Goal: Task Accomplishment & Management: Complete application form

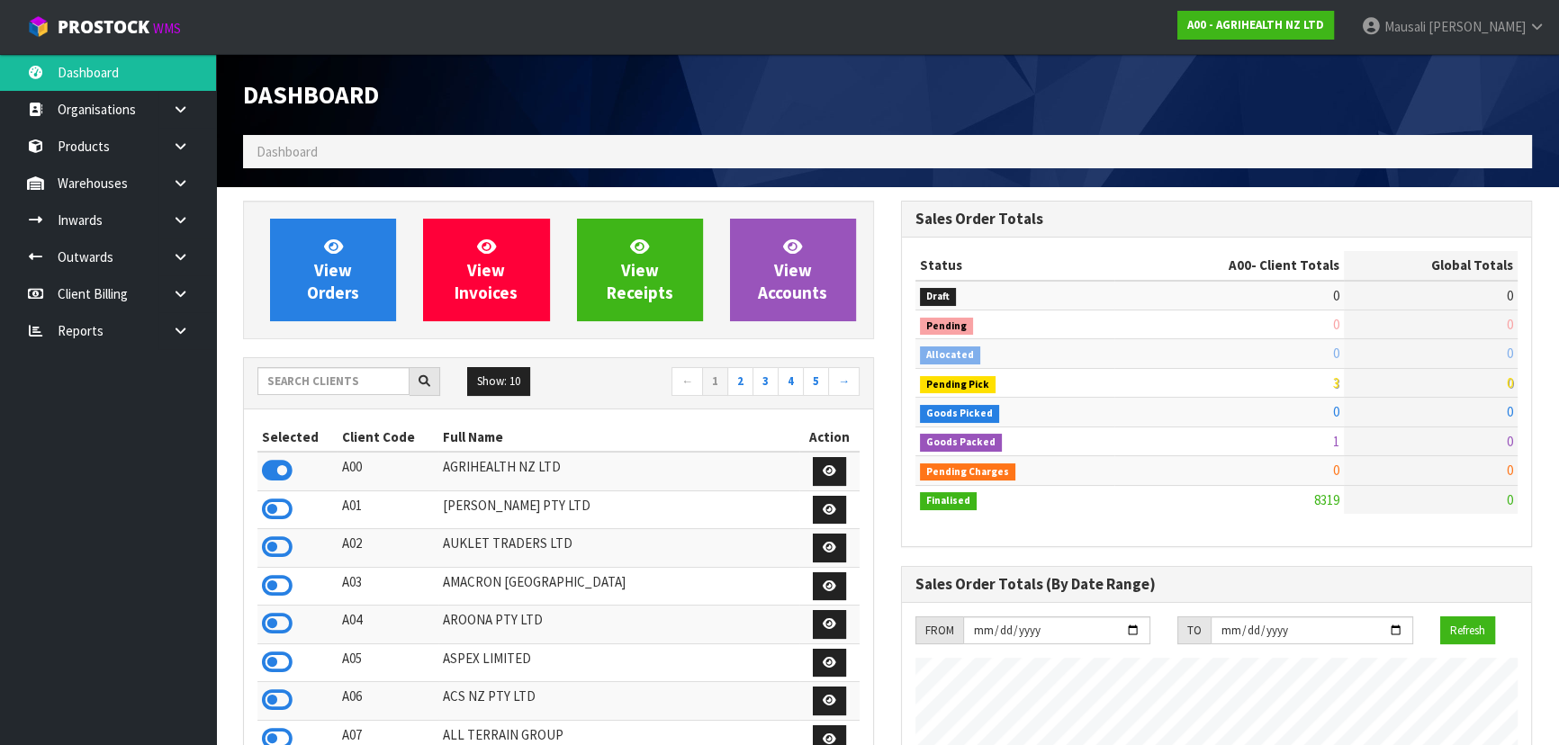
scroll to position [1361, 657]
click at [285, 387] on input "text" at bounding box center [333, 381] width 152 height 28
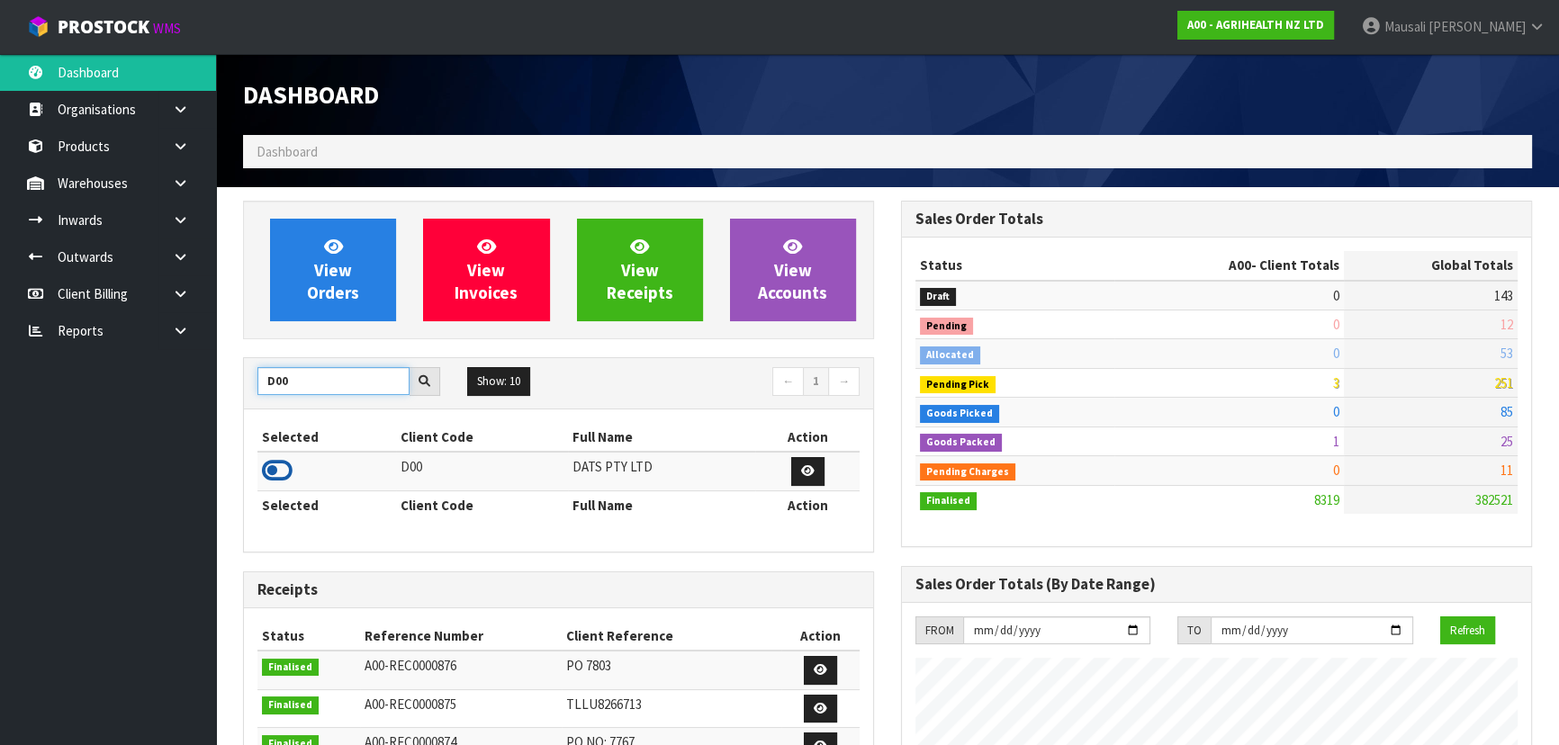
type input "D00"
click at [279, 466] on icon at bounding box center [277, 470] width 31 height 27
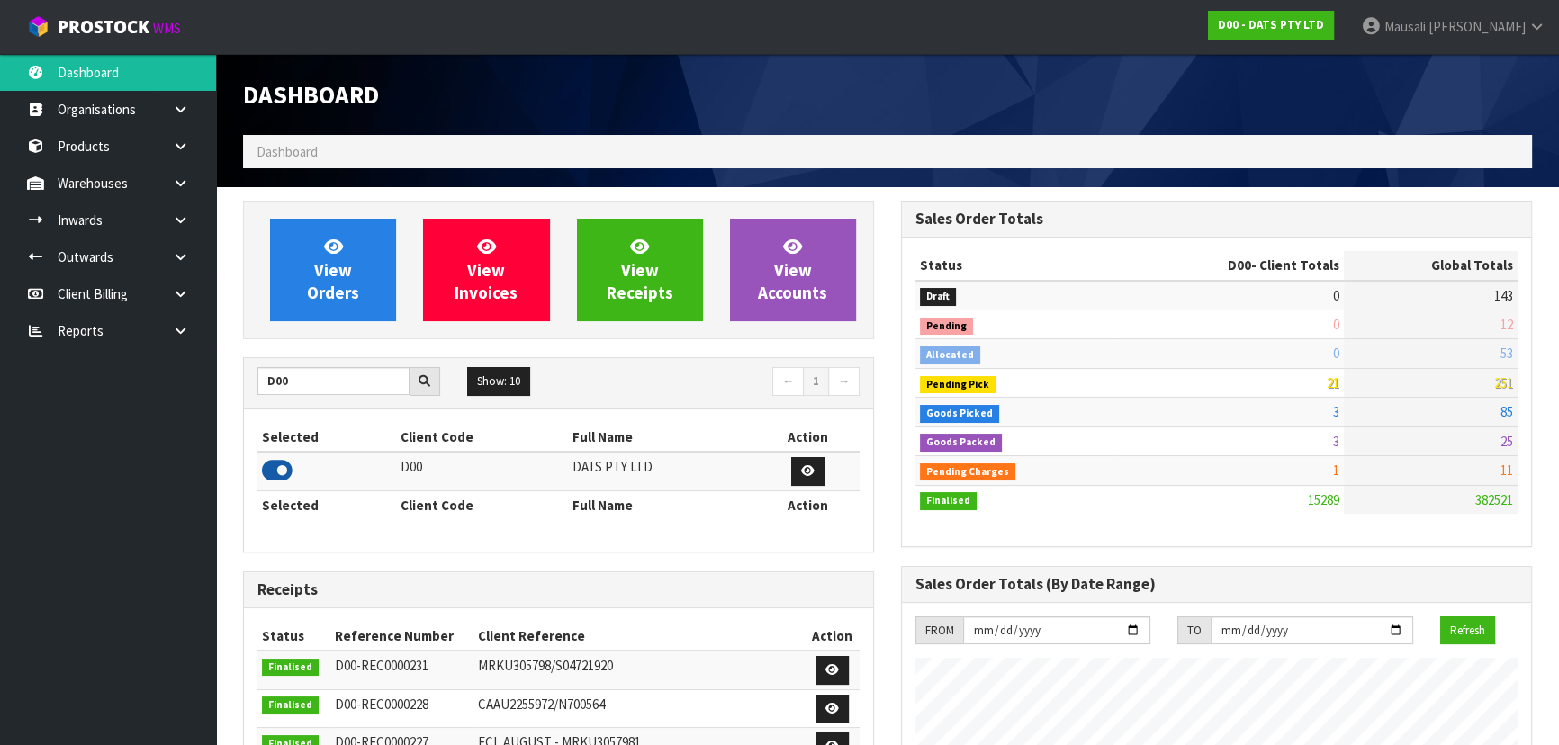
scroll to position [1400, 657]
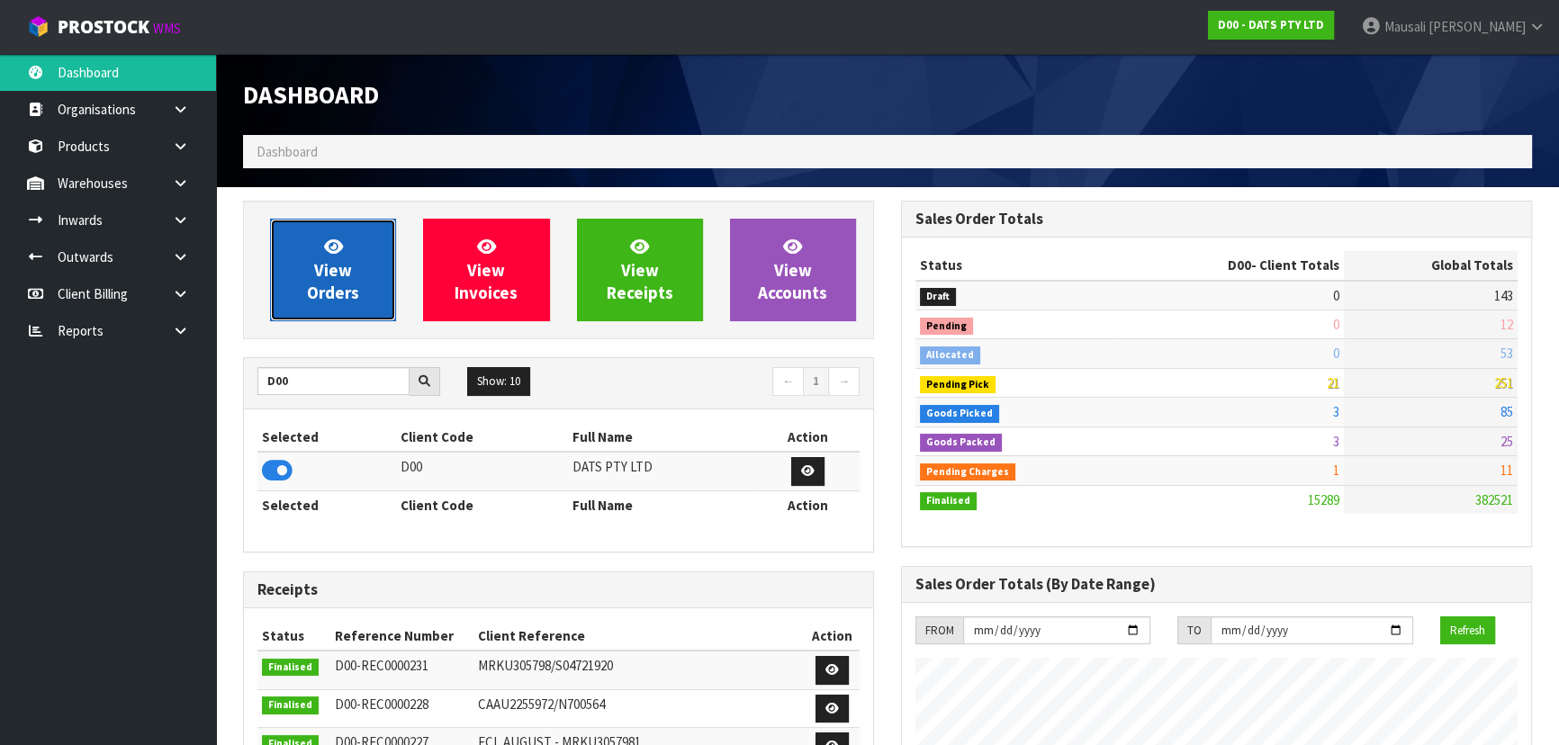
click at [347, 274] on span "View Orders" at bounding box center [333, 270] width 52 height 68
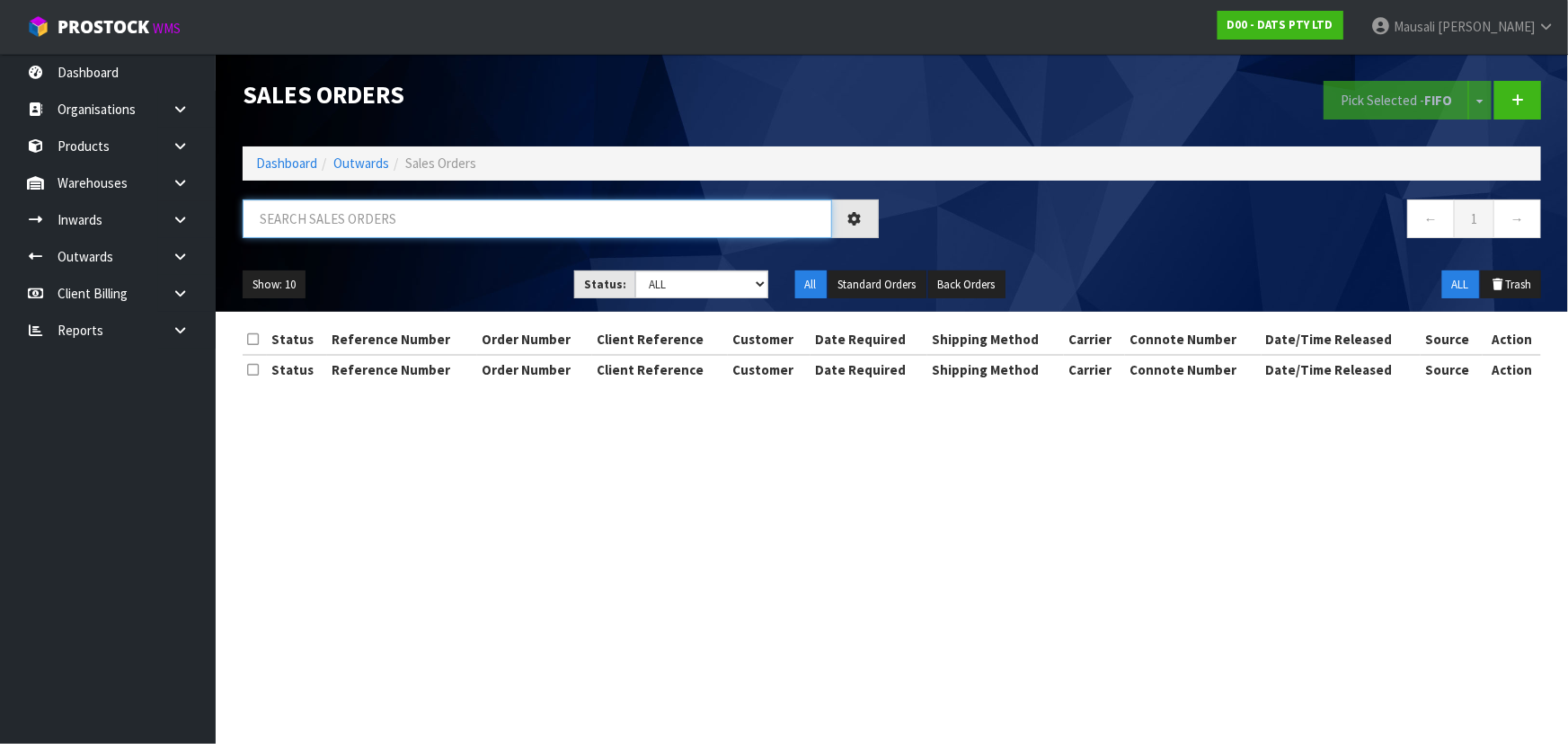
click at [285, 208] on input "text" at bounding box center [537, 219] width 590 height 39
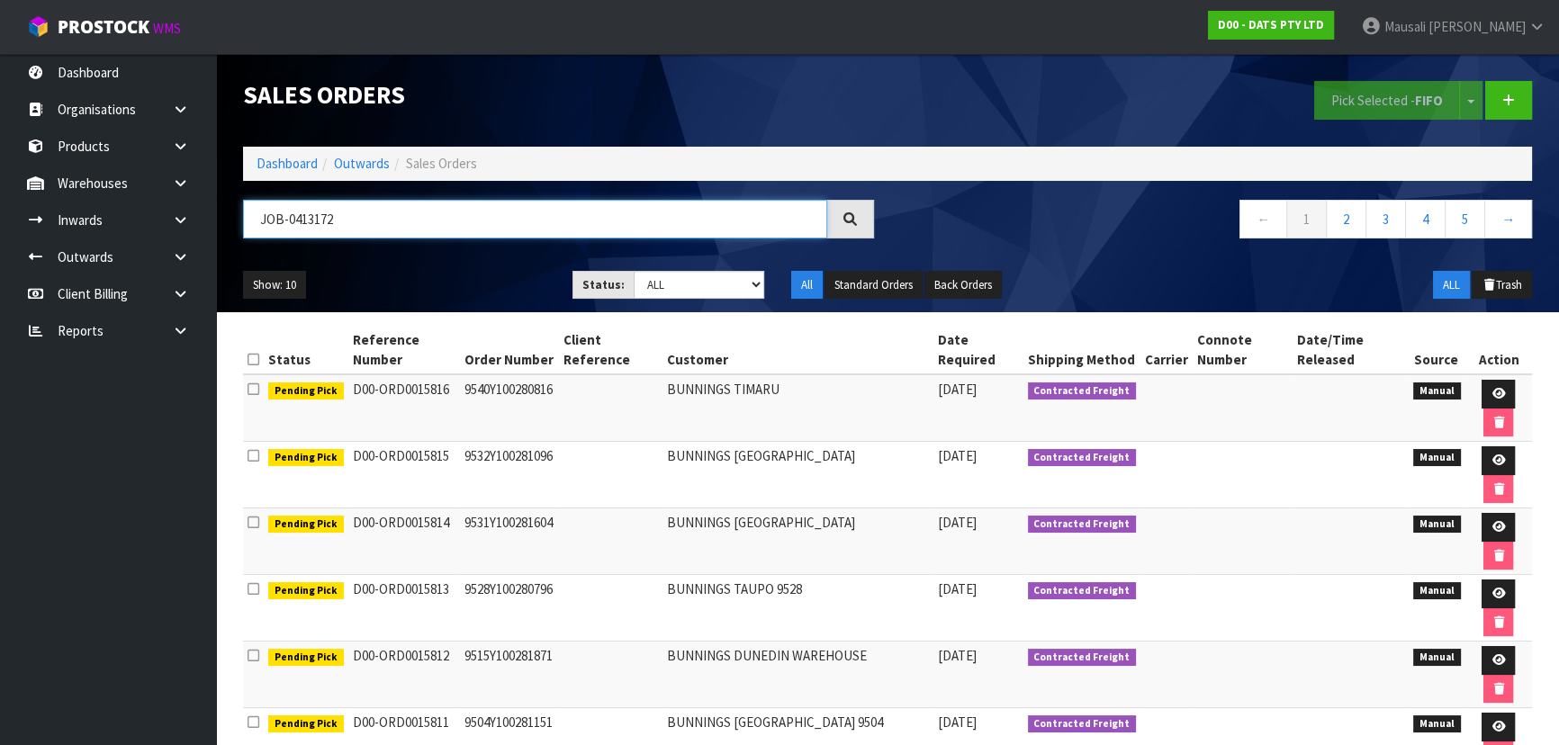
type input "JOB-0413172"
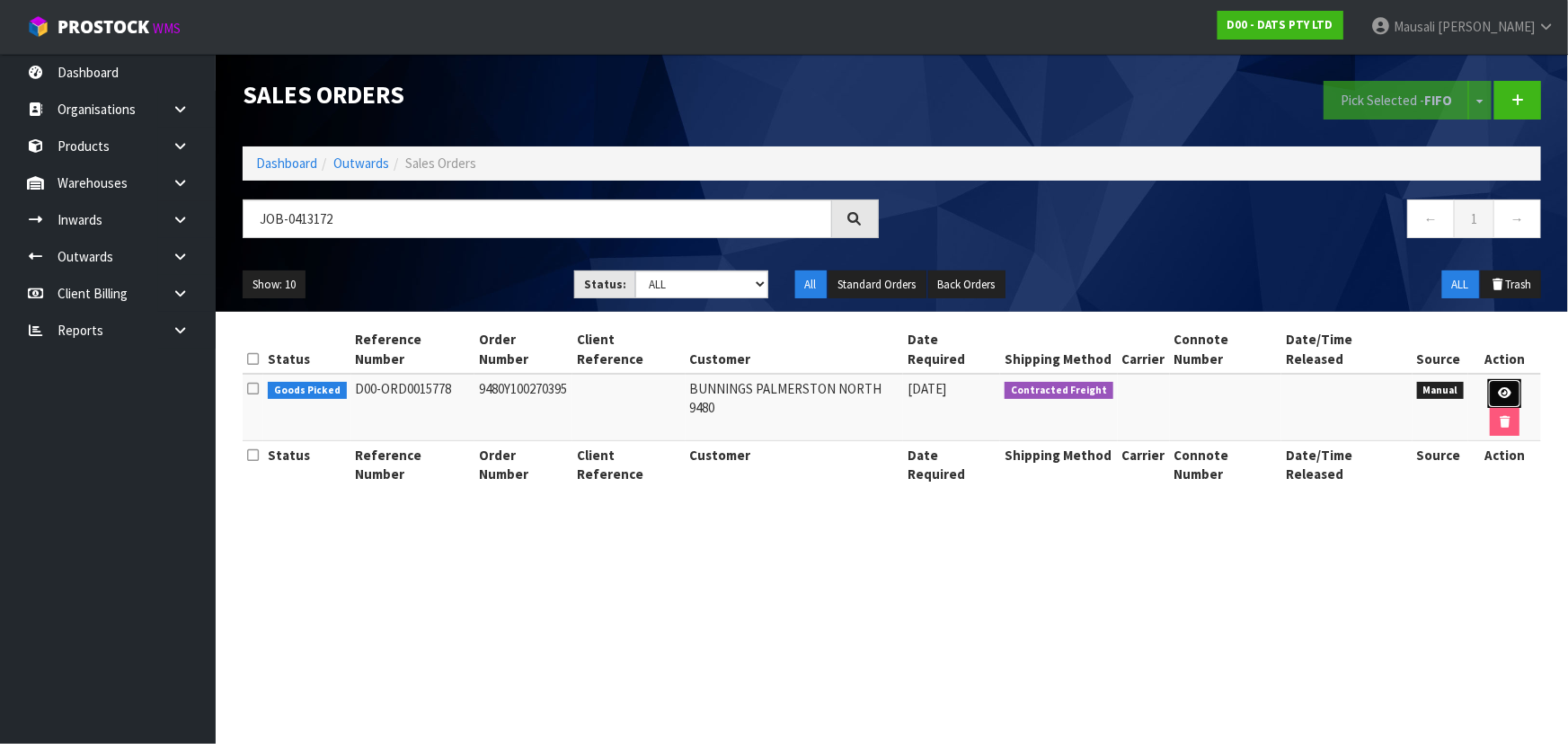
click at [1498, 387] on icon at bounding box center [1505, 393] width 14 height 12
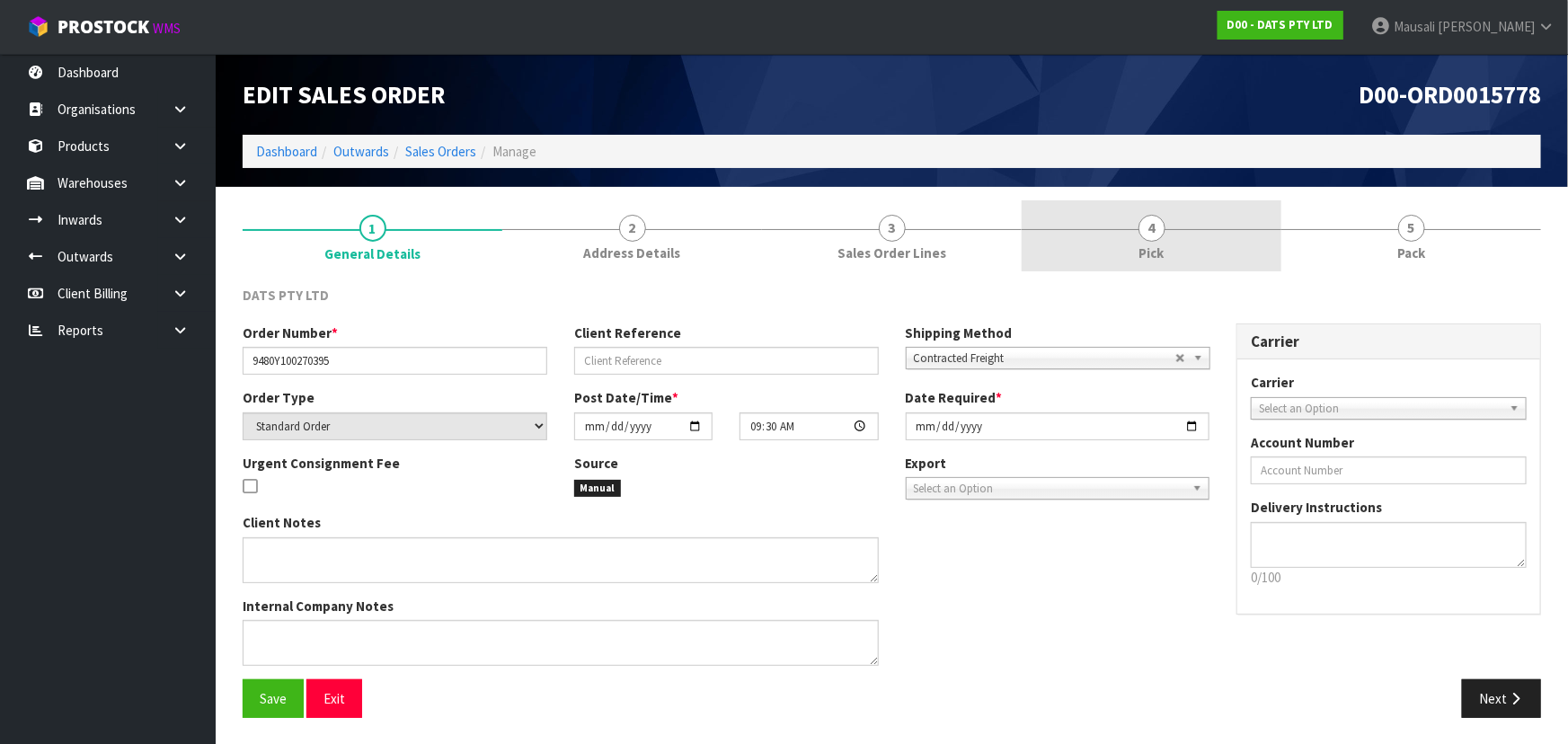
click at [1163, 250] on span "Pick" at bounding box center [1151, 253] width 25 height 19
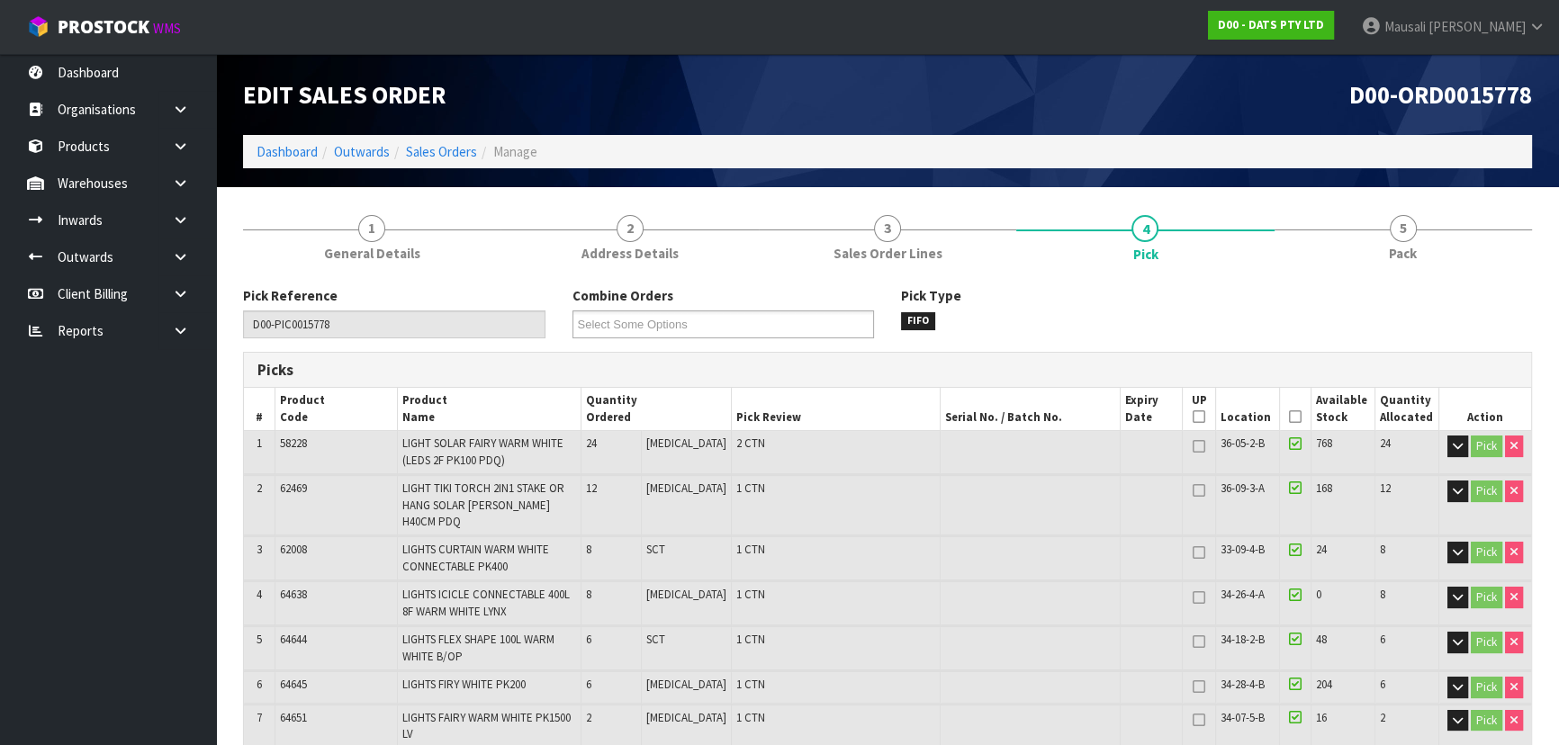
click at [1289, 417] on icon at bounding box center [1295, 417] width 13 height 1
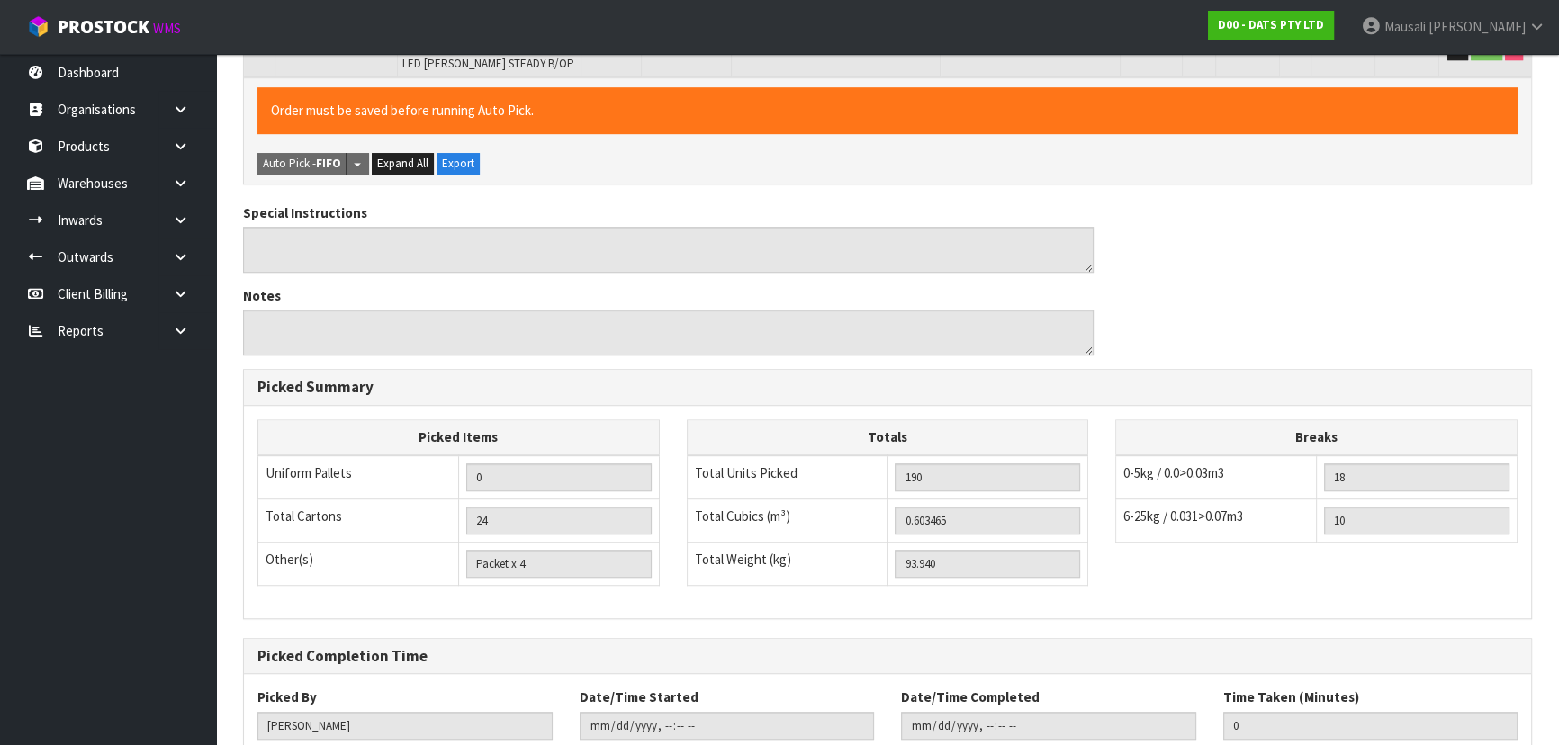
scroll to position [1503, 0]
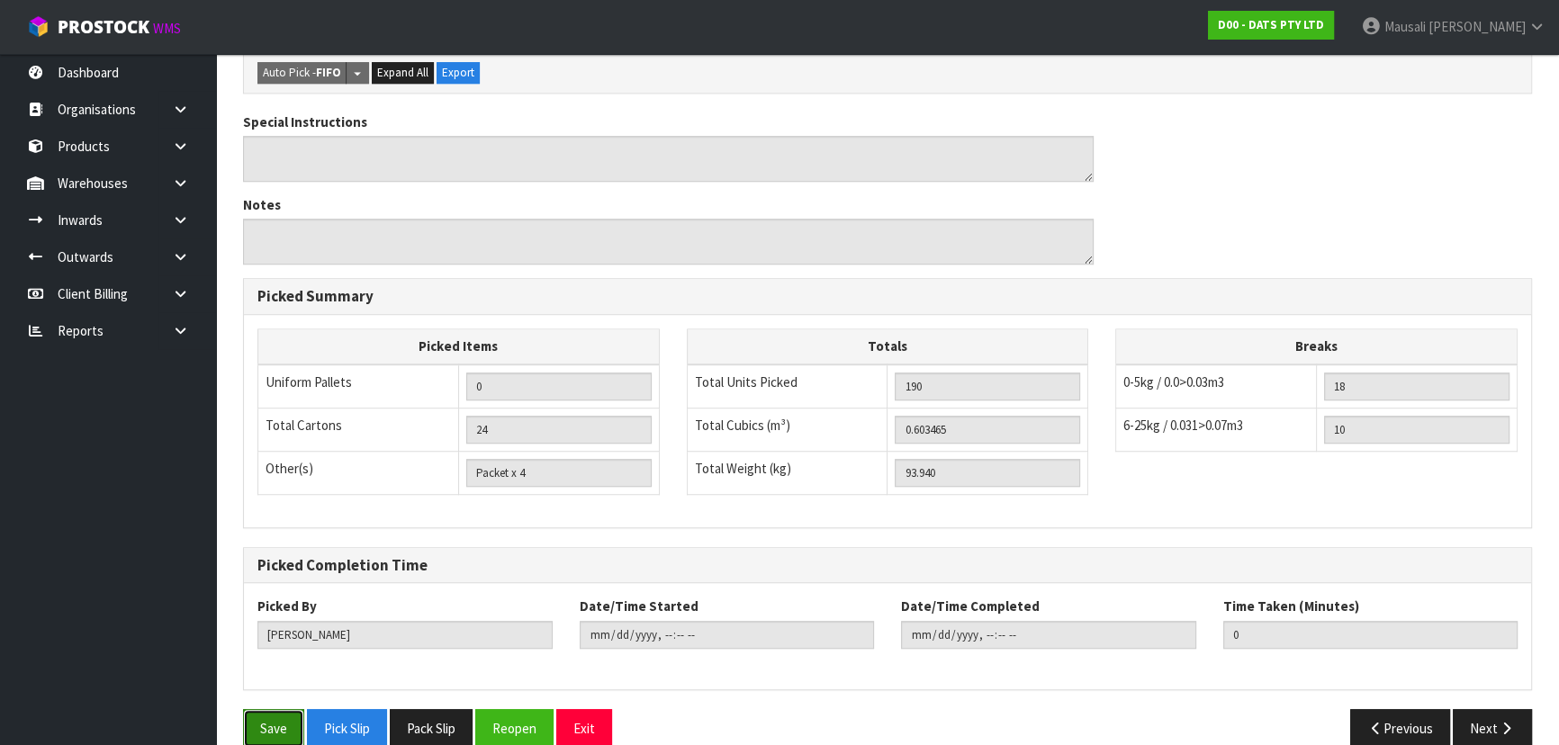
click at [279, 709] on button "Save" at bounding box center [273, 728] width 61 height 39
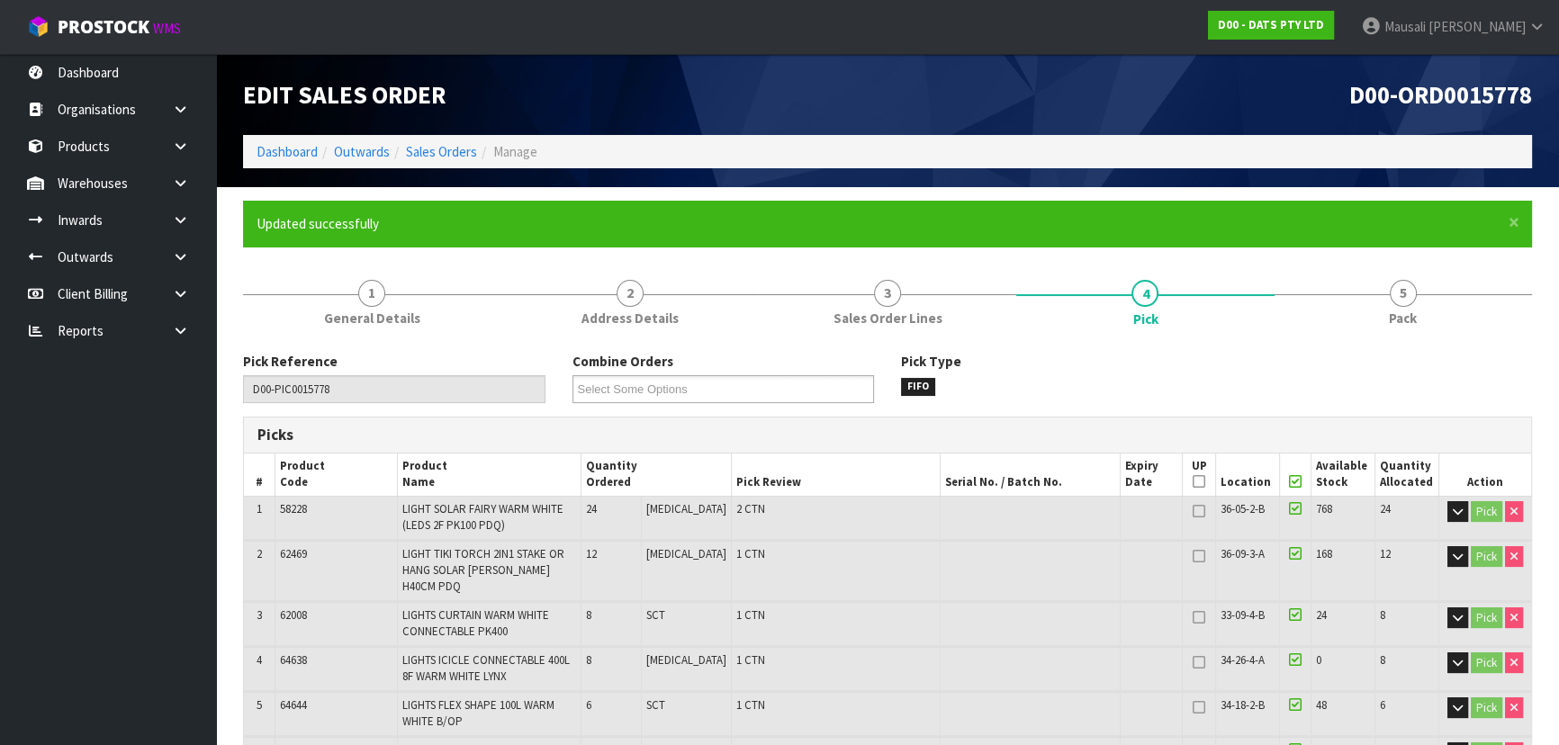
type input "Mausali Tito"
type input "2025-09-24T08:08:21"
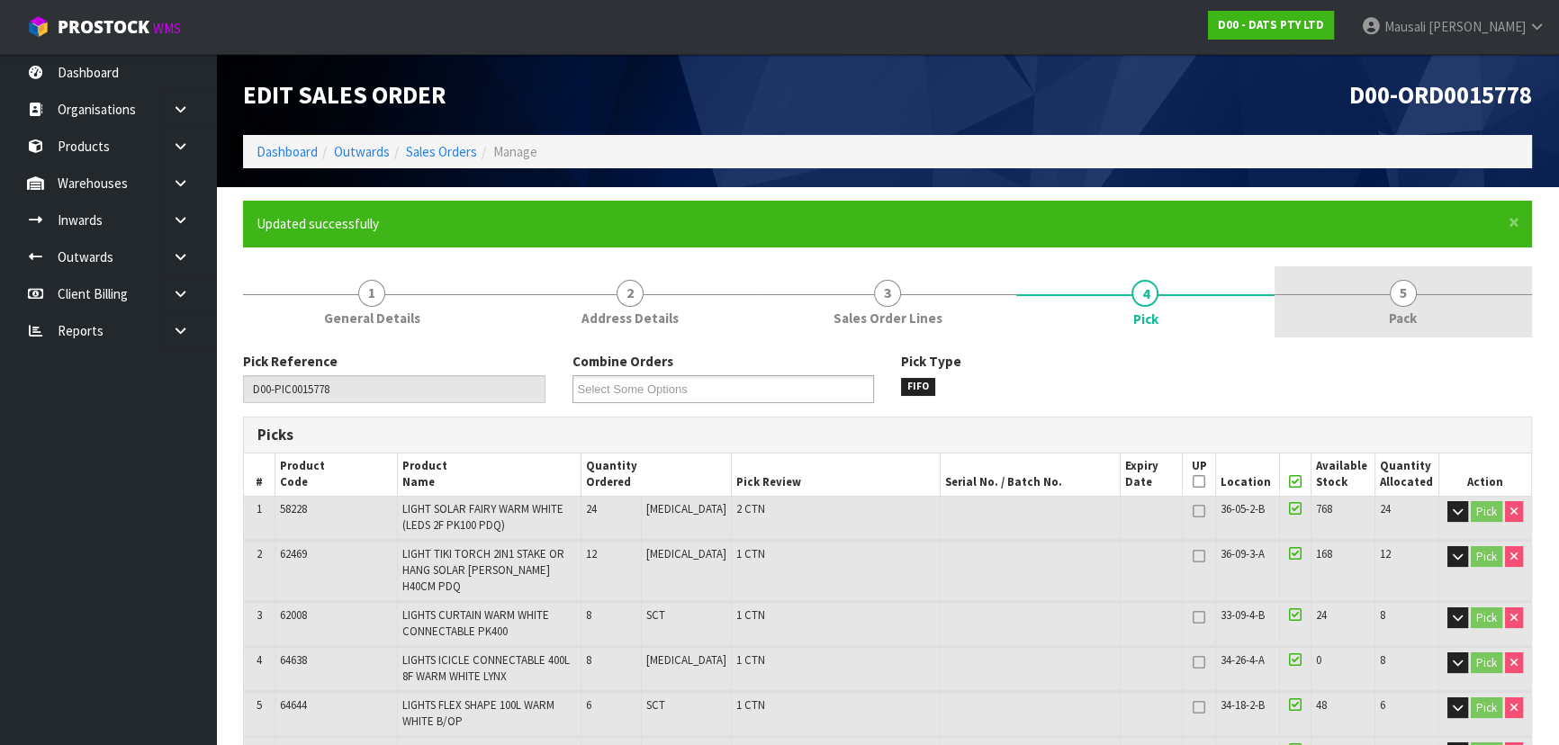
click at [1402, 297] on span "5" at bounding box center [1403, 293] width 27 height 27
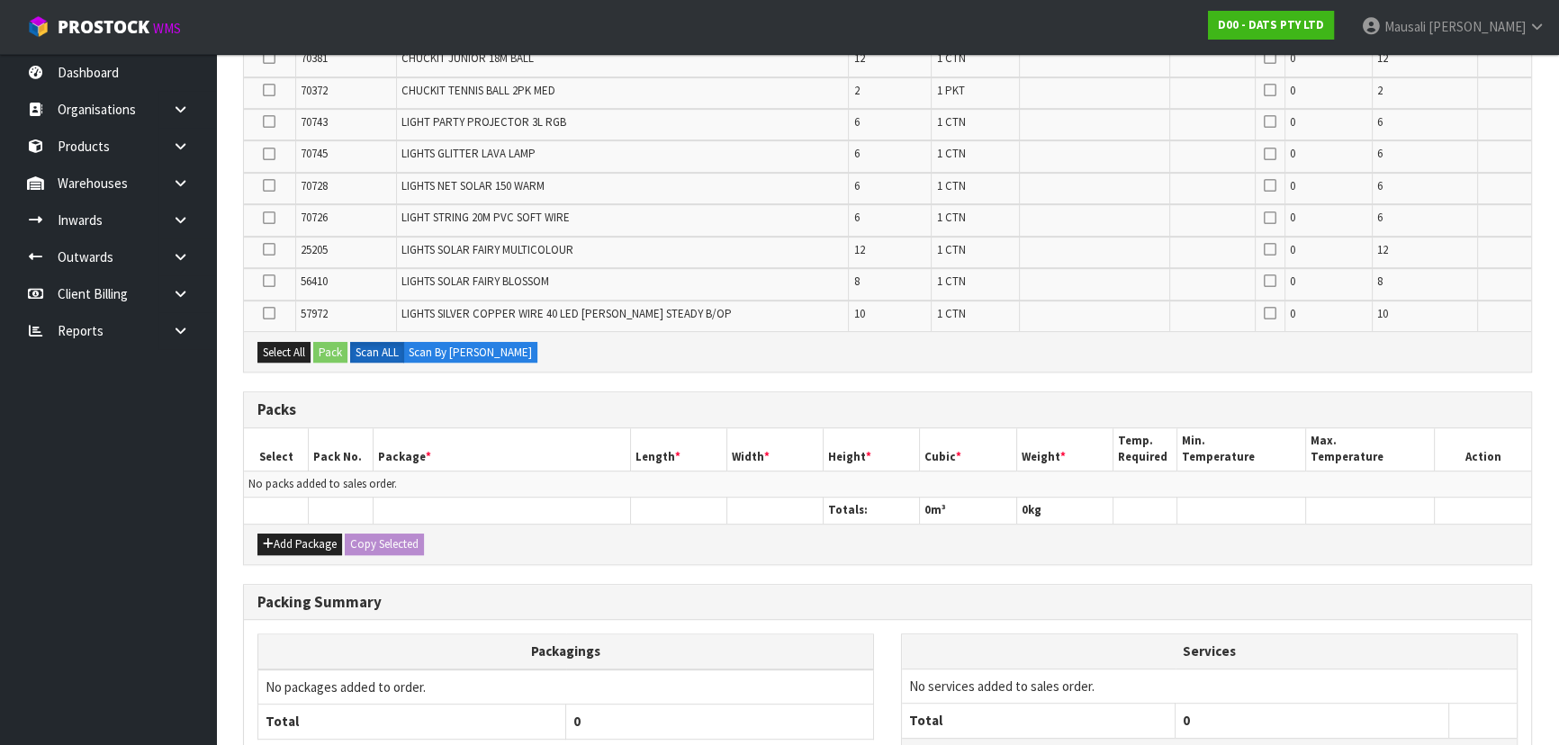
scroll to position [1153, 0]
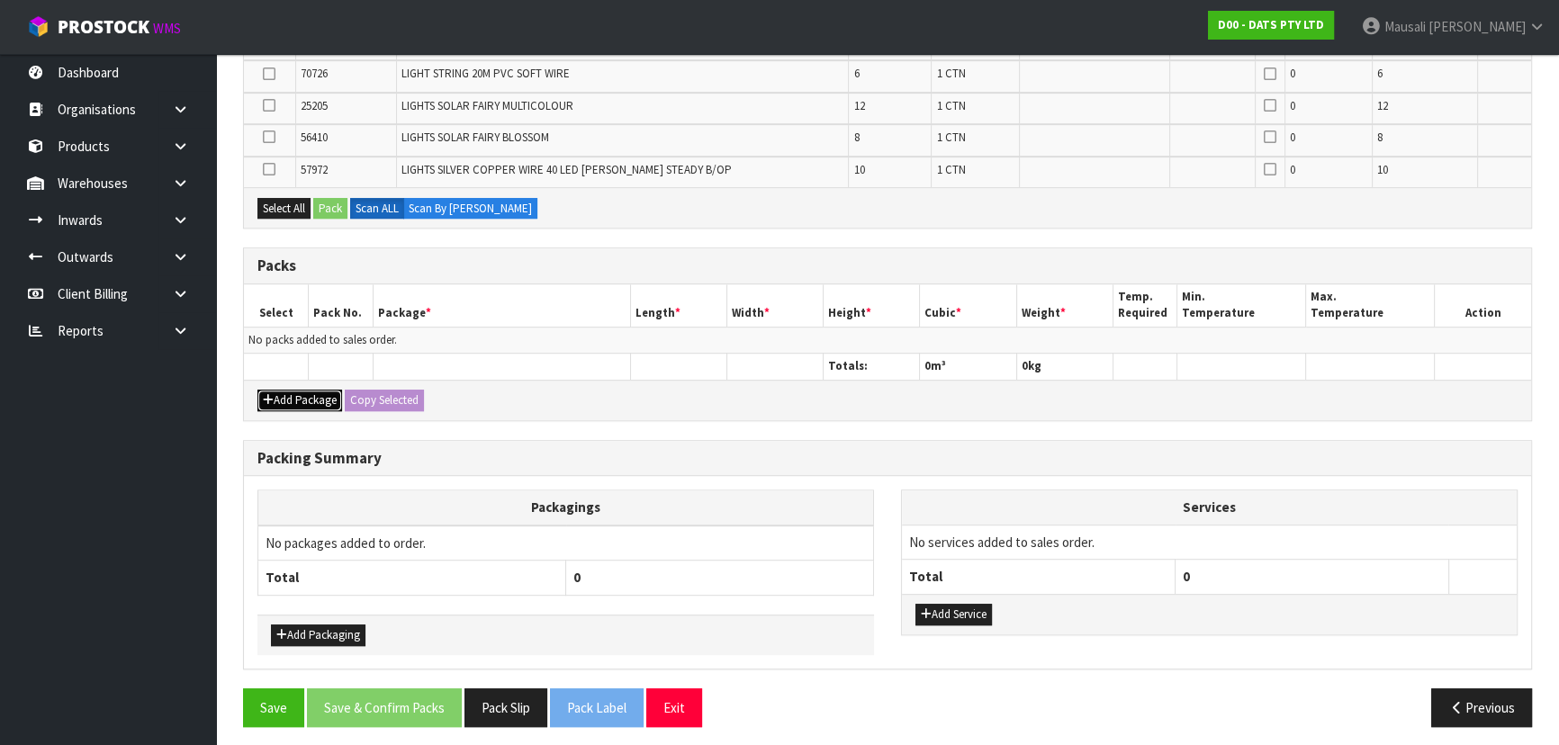
click at [299, 394] on button "Add Package" at bounding box center [299, 401] width 85 height 22
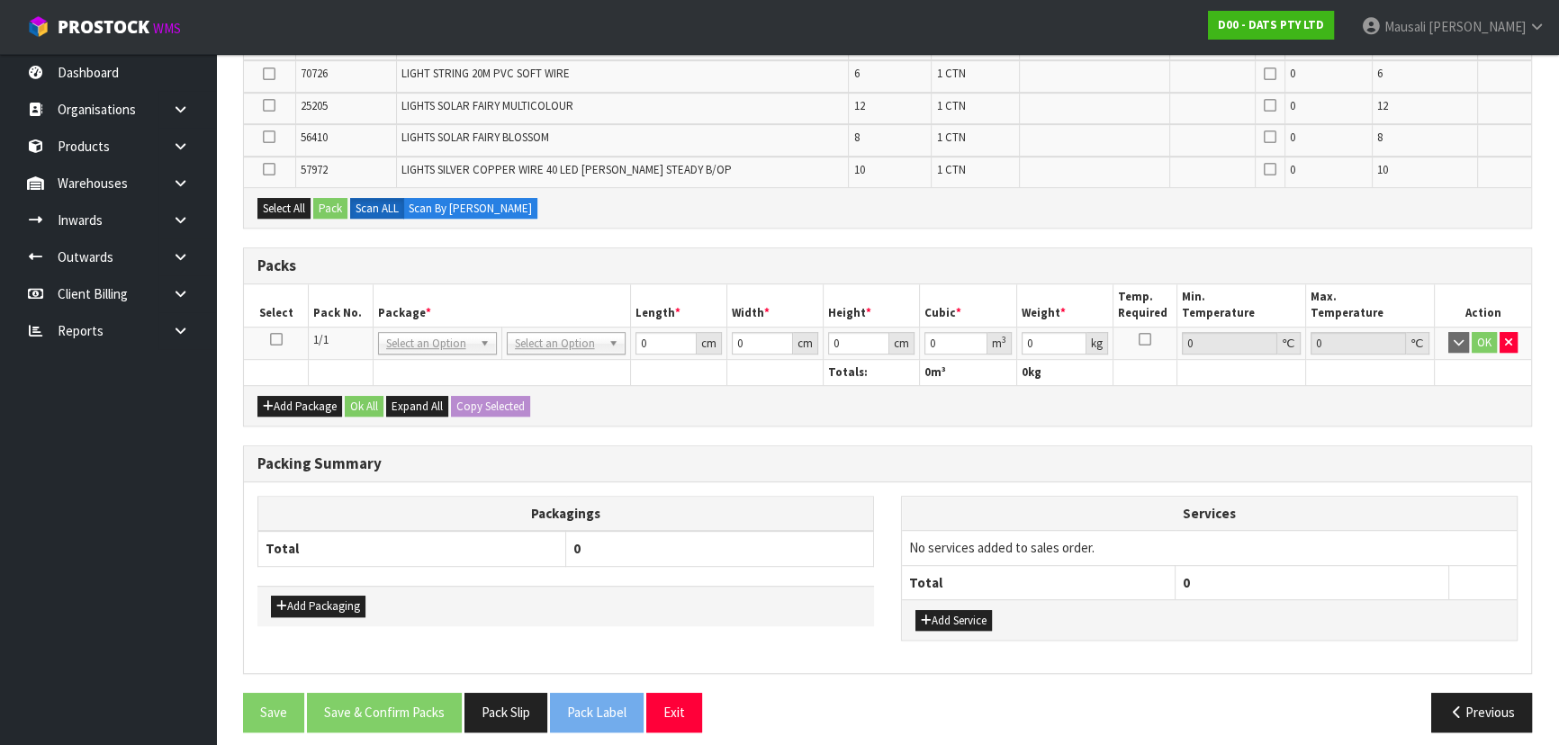
click at [270, 339] on icon at bounding box center [276, 339] width 13 height 1
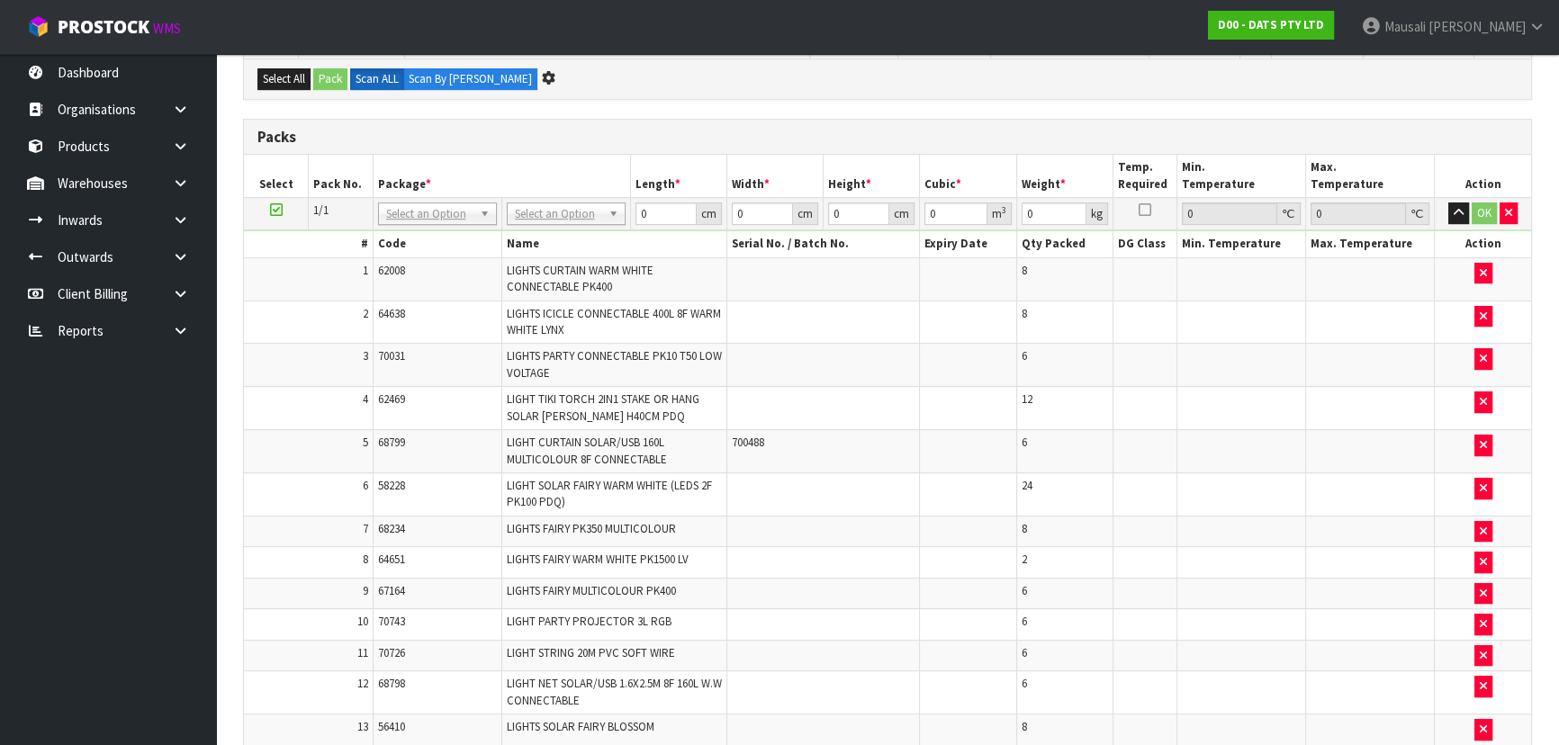
scroll to position [0, 0]
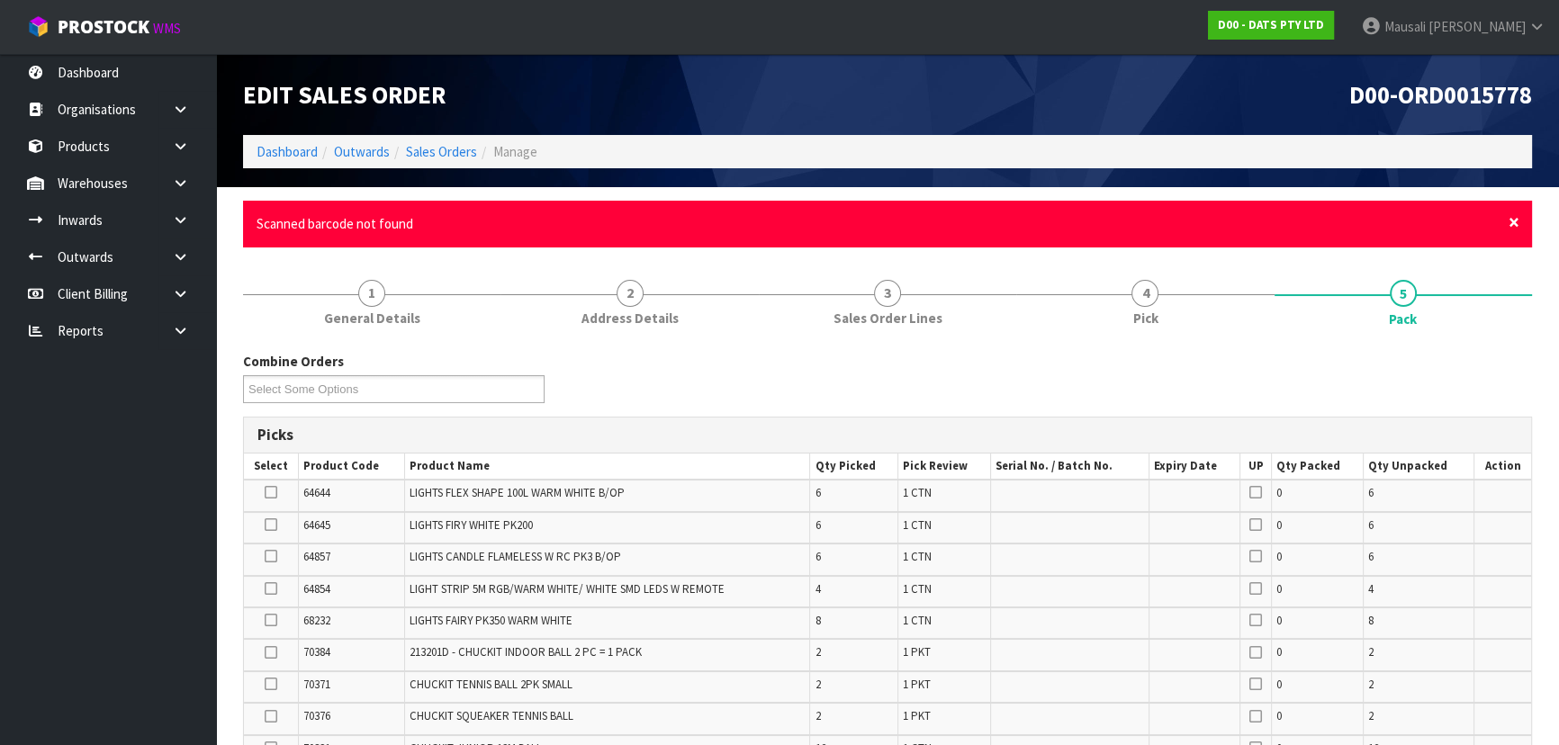
click at [1515, 215] on span "×" at bounding box center [1514, 222] width 11 height 25
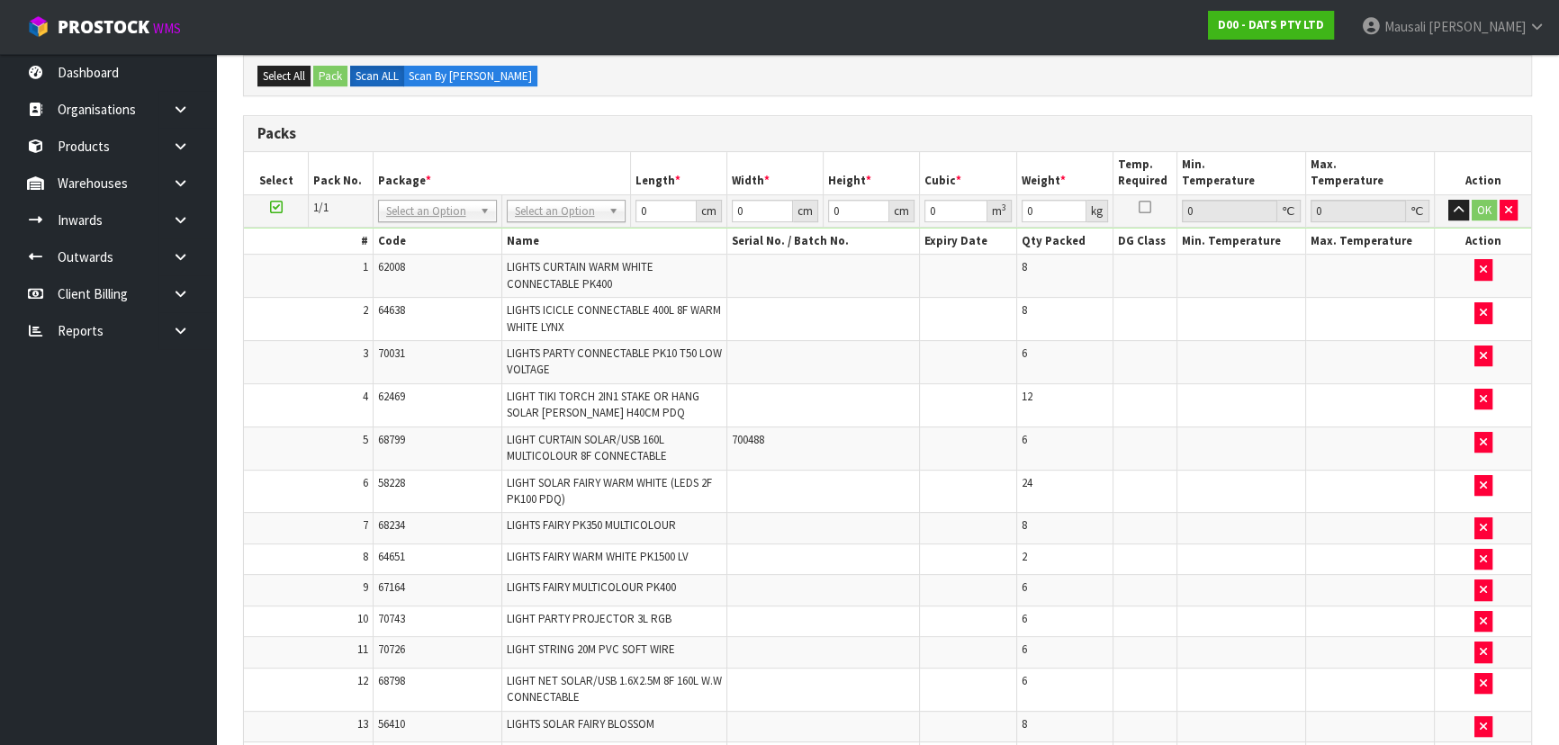
scroll to position [654, 0]
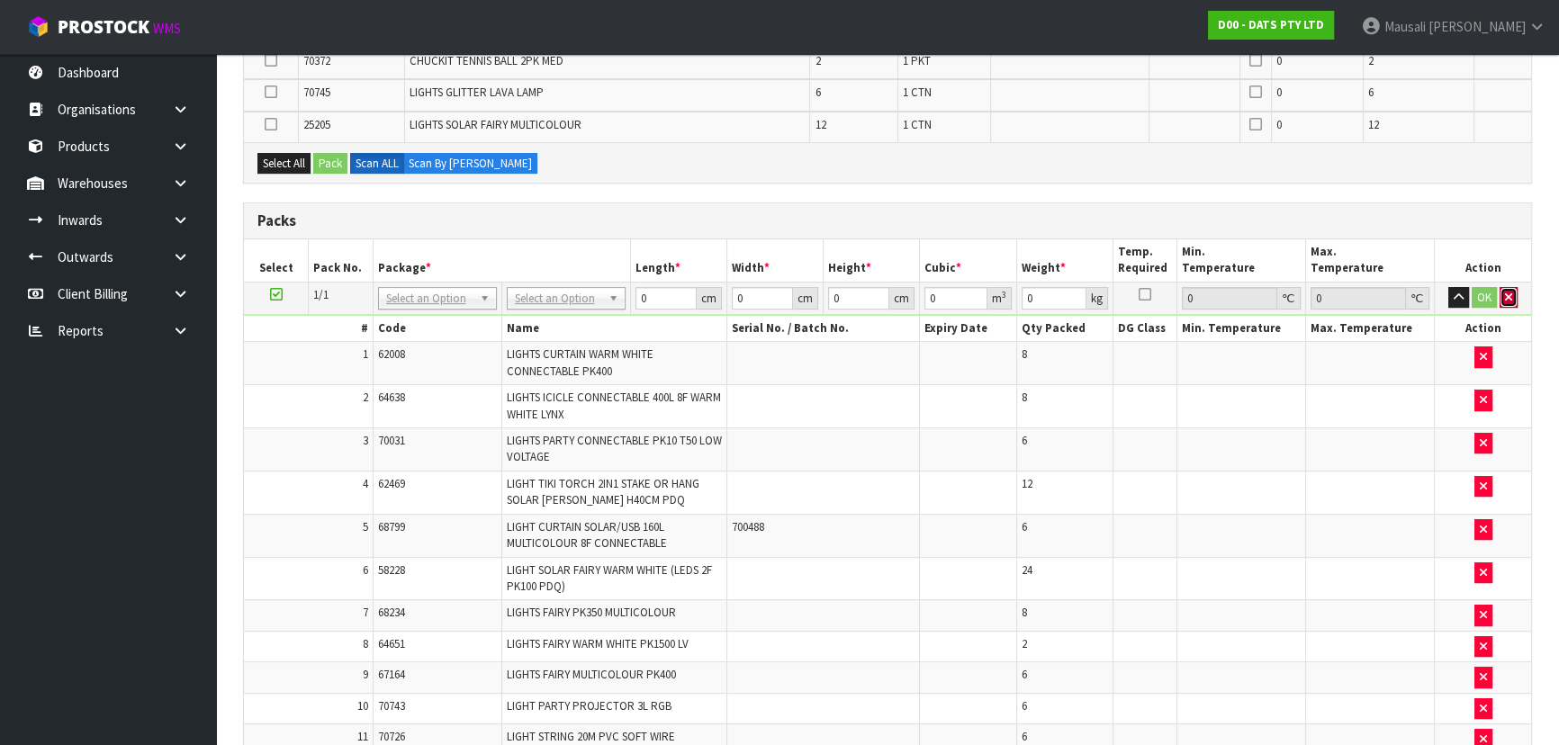
click at [1511, 296] on icon "button" at bounding box center [1508, 298] width 7 height 12
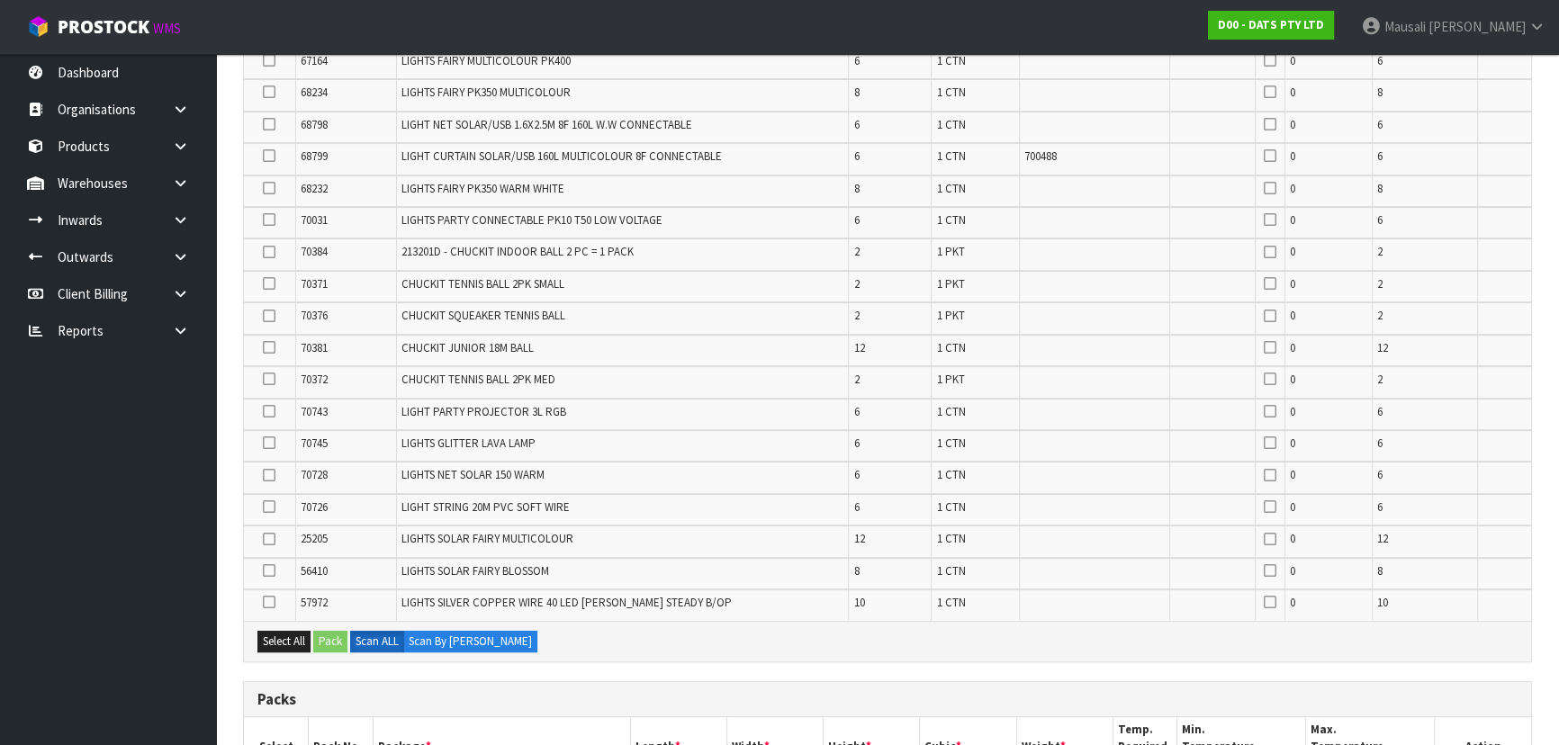
scroll to position [972, 0]
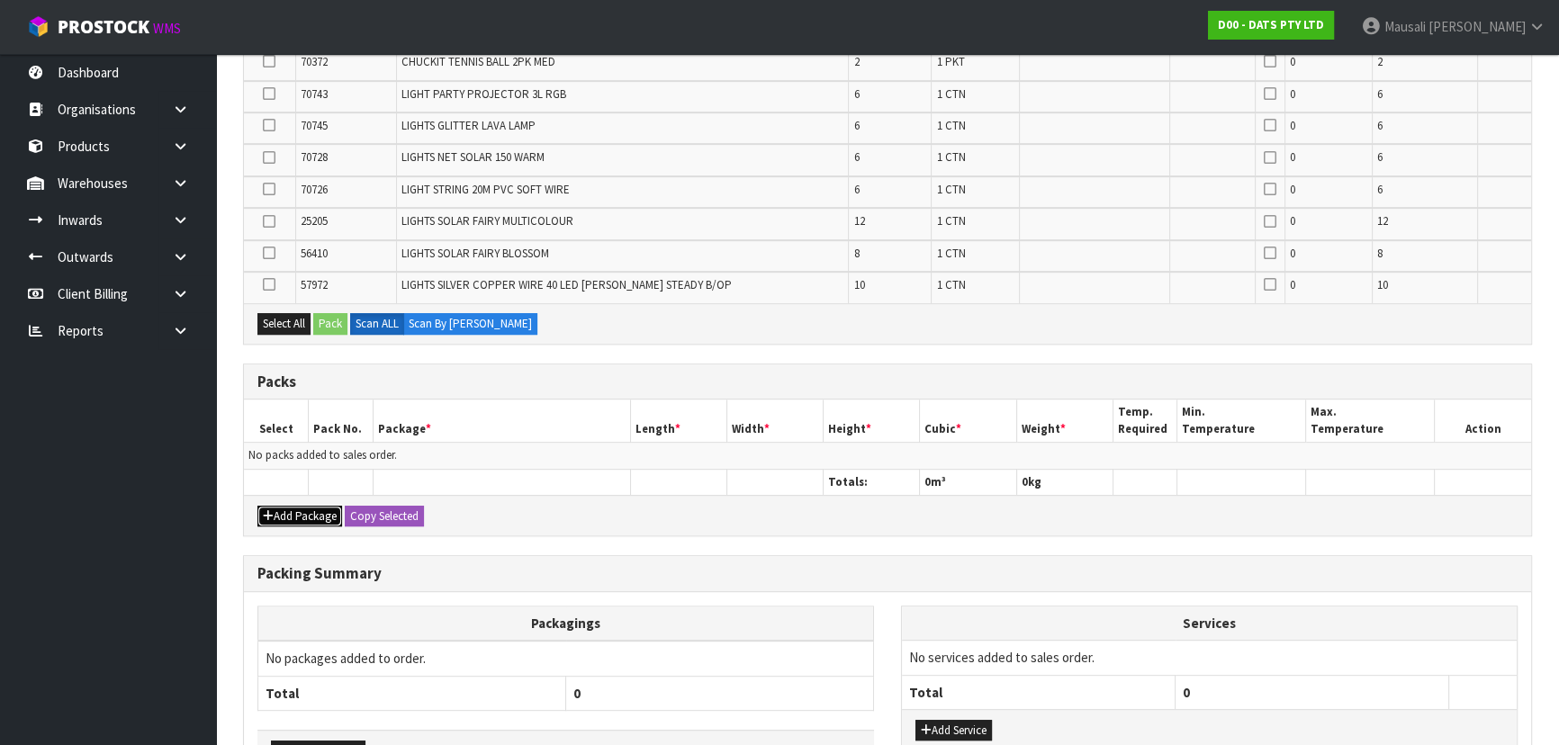
click at [266, 510] on icon "button" at bounding box center [268, 516] width 11 height 12
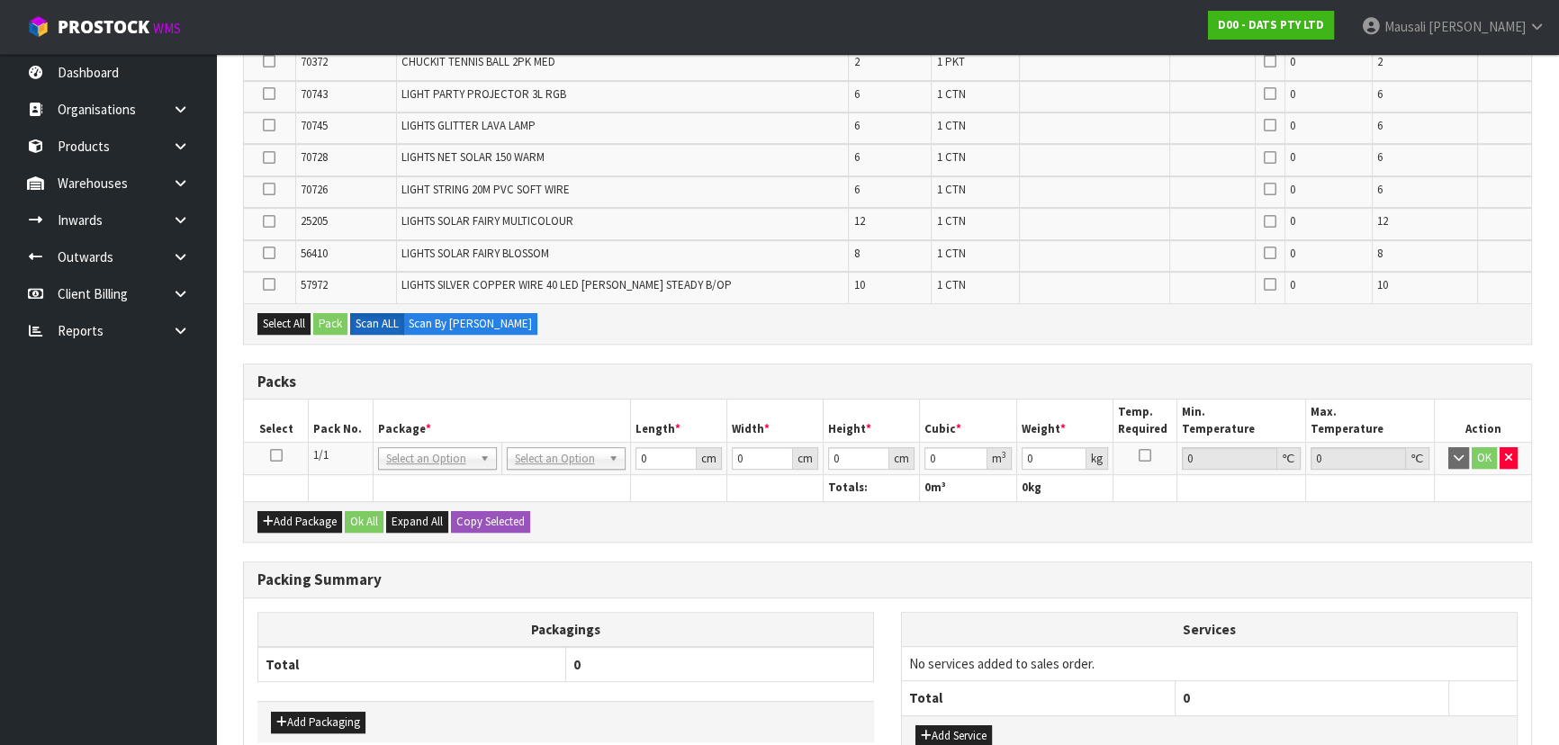
click at [279, 456] on icon at bounding box center [276, 456] width 13 height 1
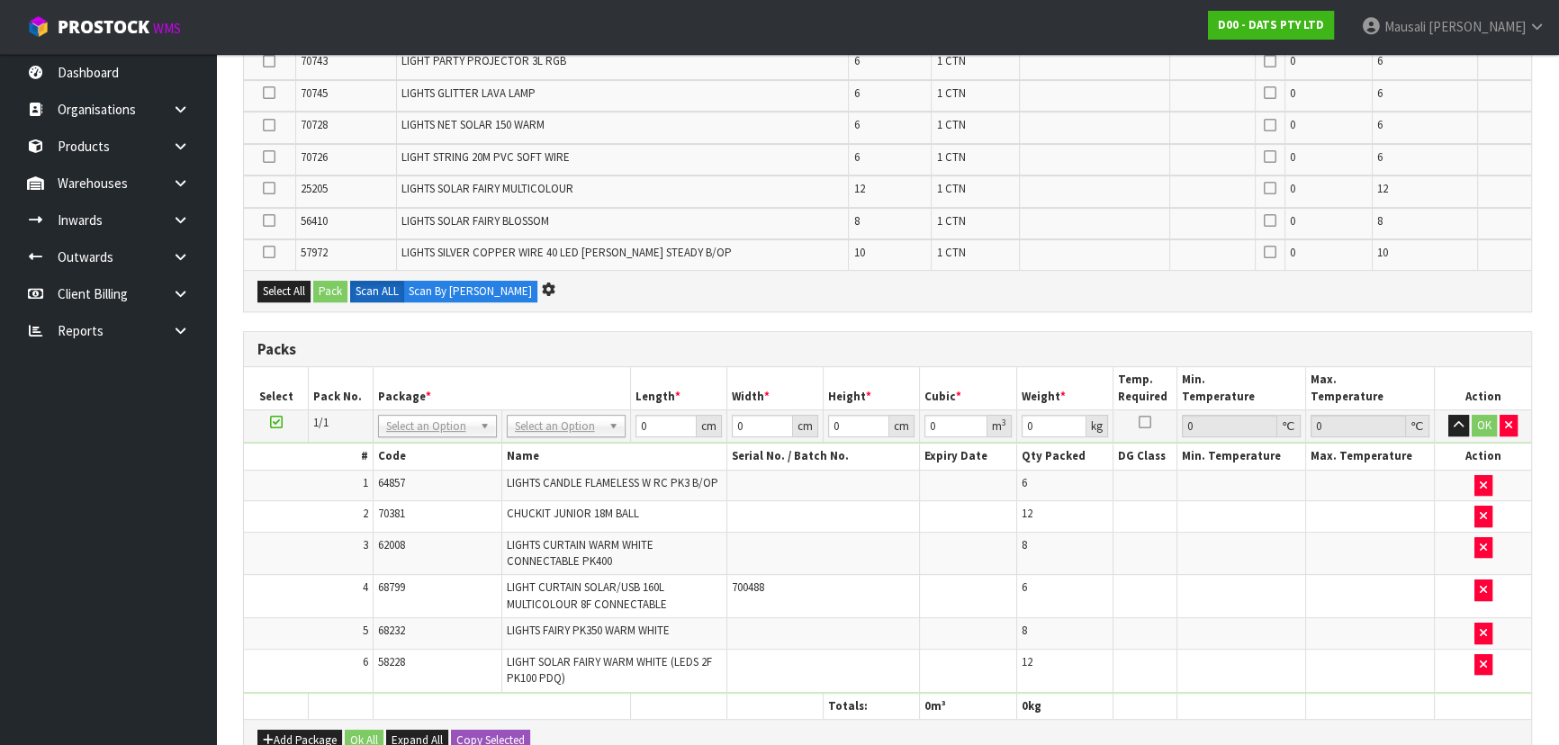
scroll to position [0, 0]
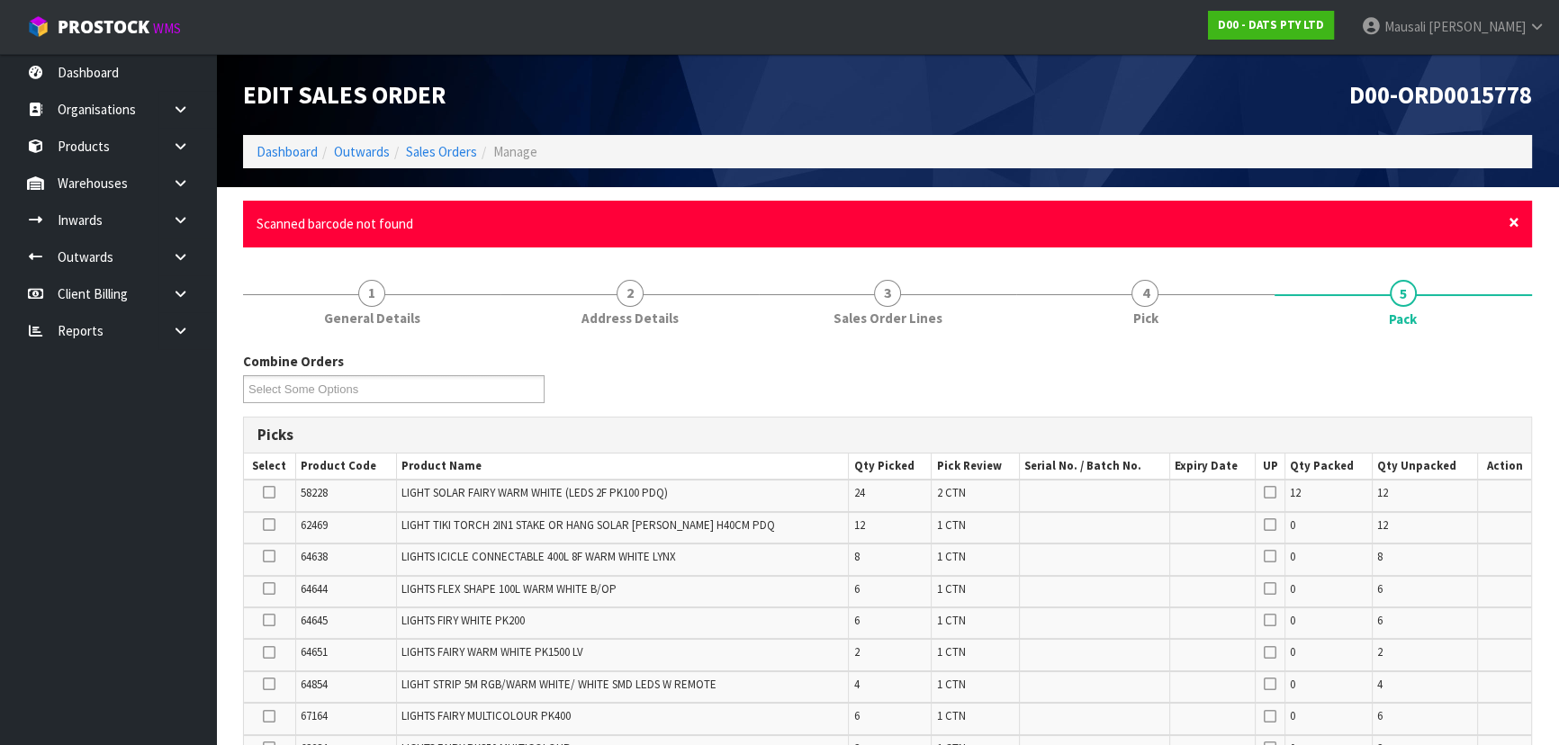
click at [1512, 221] on span "×" at bounding box center [1514, 222] width 11 height 25
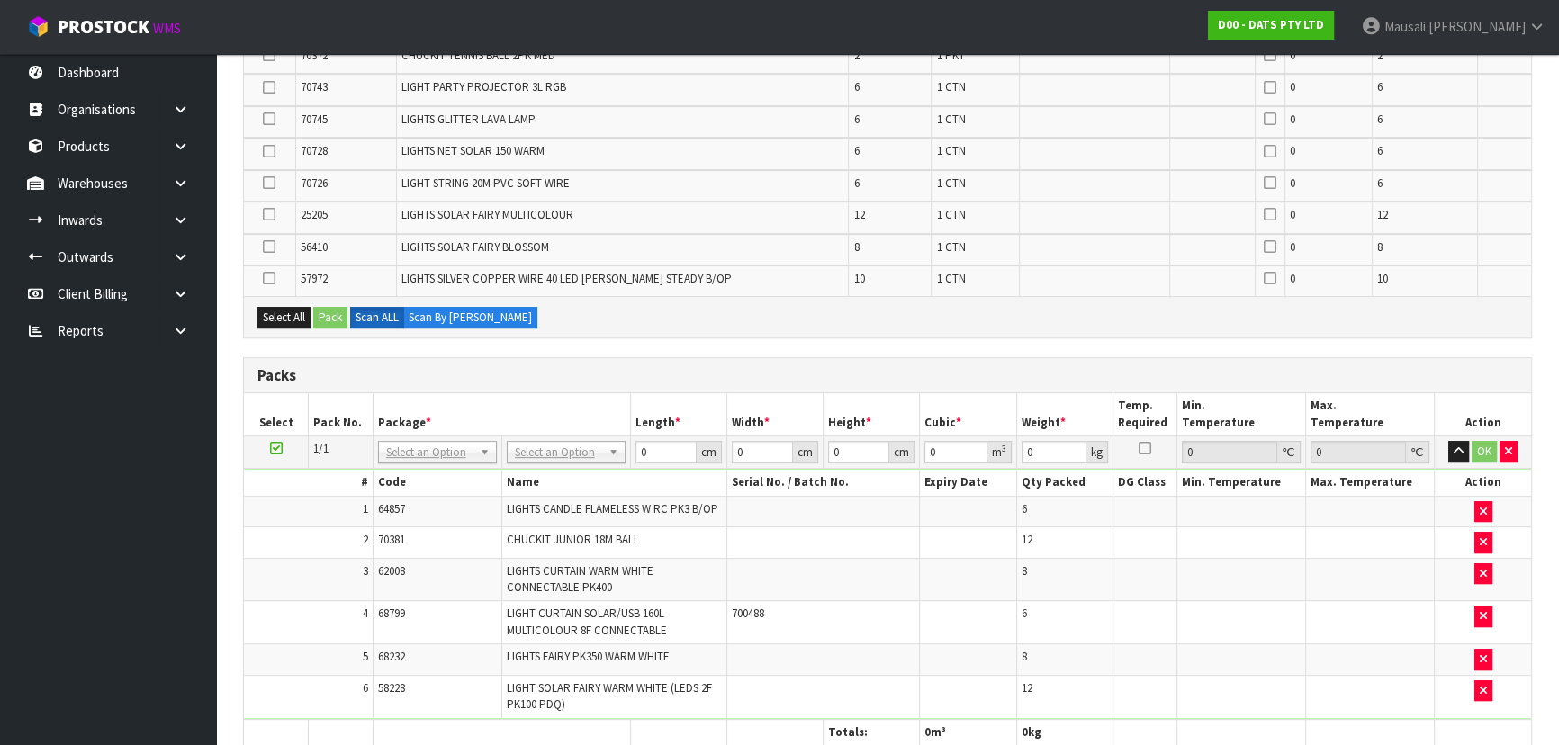
scroll to position [1063, 0]
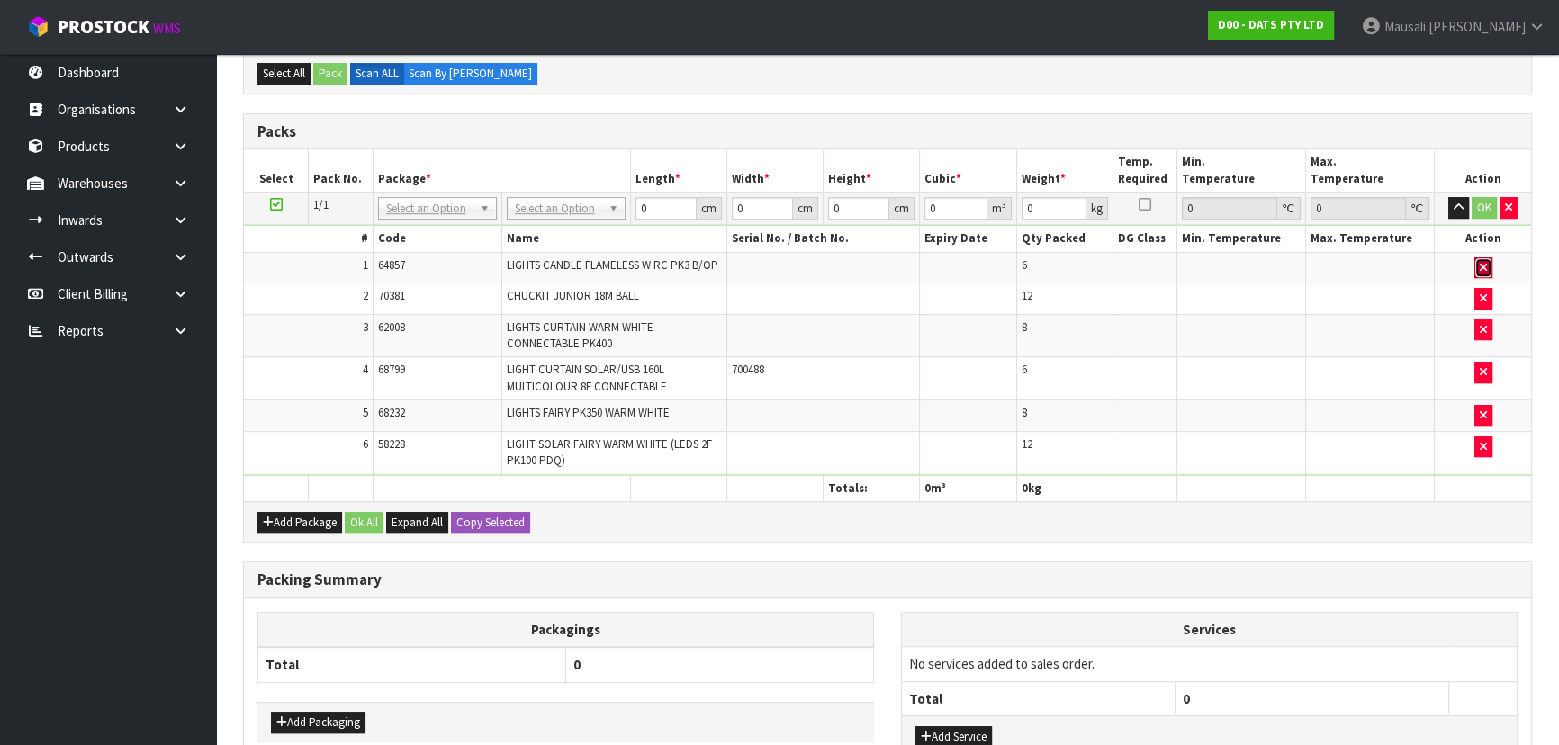
click at [1475, 260] on button "button" at bounding box center [1484, 268] width 18 height 22
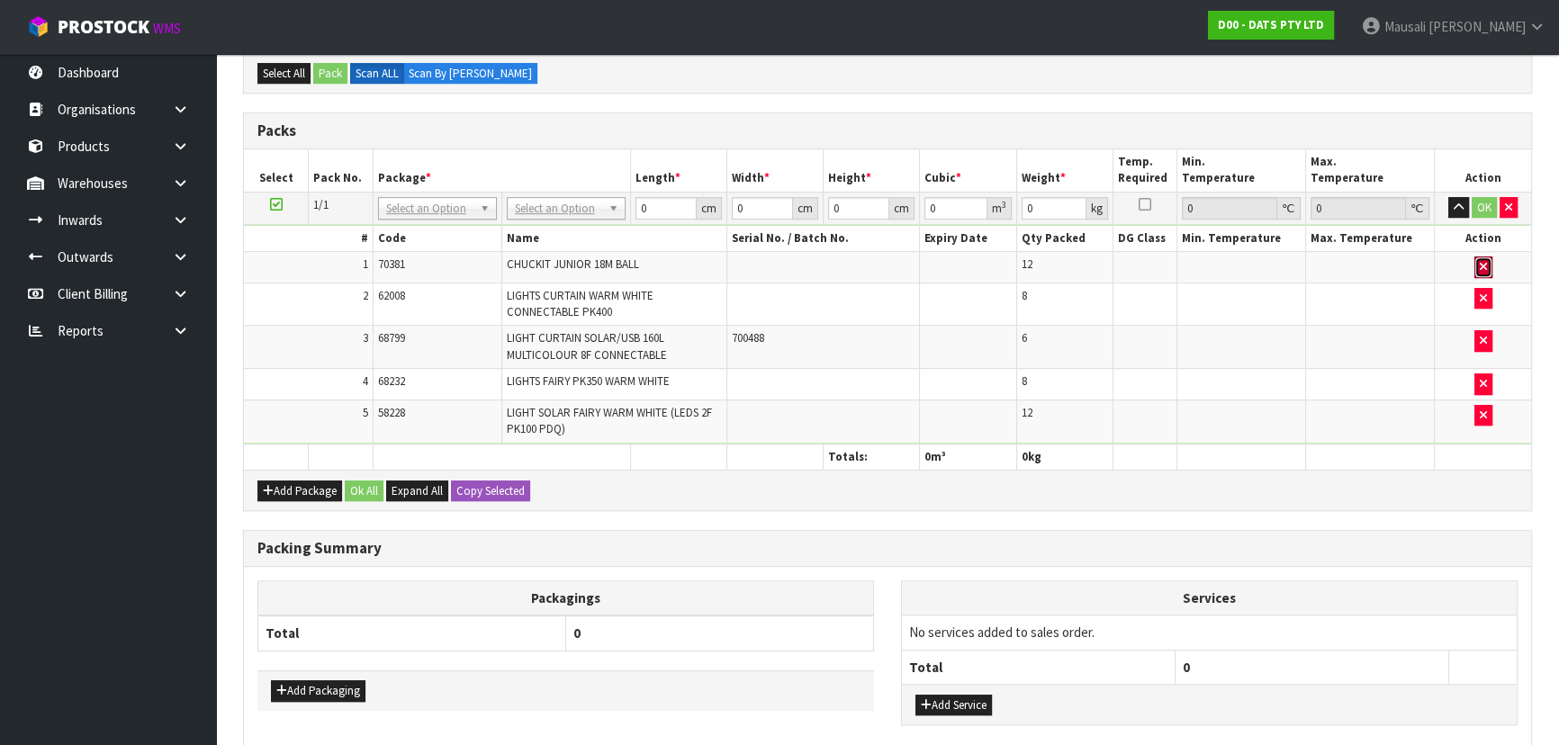
click at [1475, 260] on button "button" at bounding box center [1484, 268] width 18 height 22
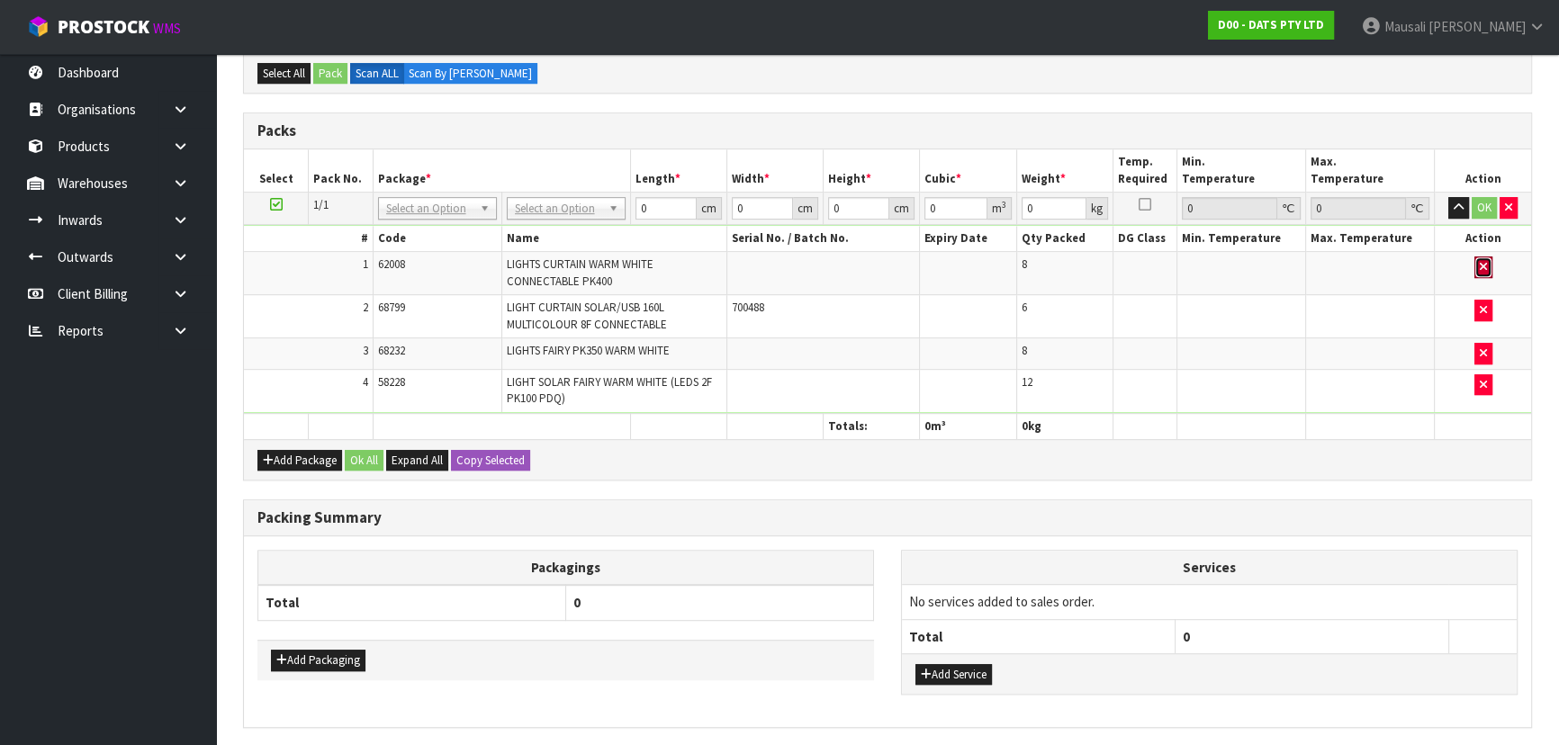
click at [1475, 260] on button "button" at bounding box center [1484, 268] width 18 height 22
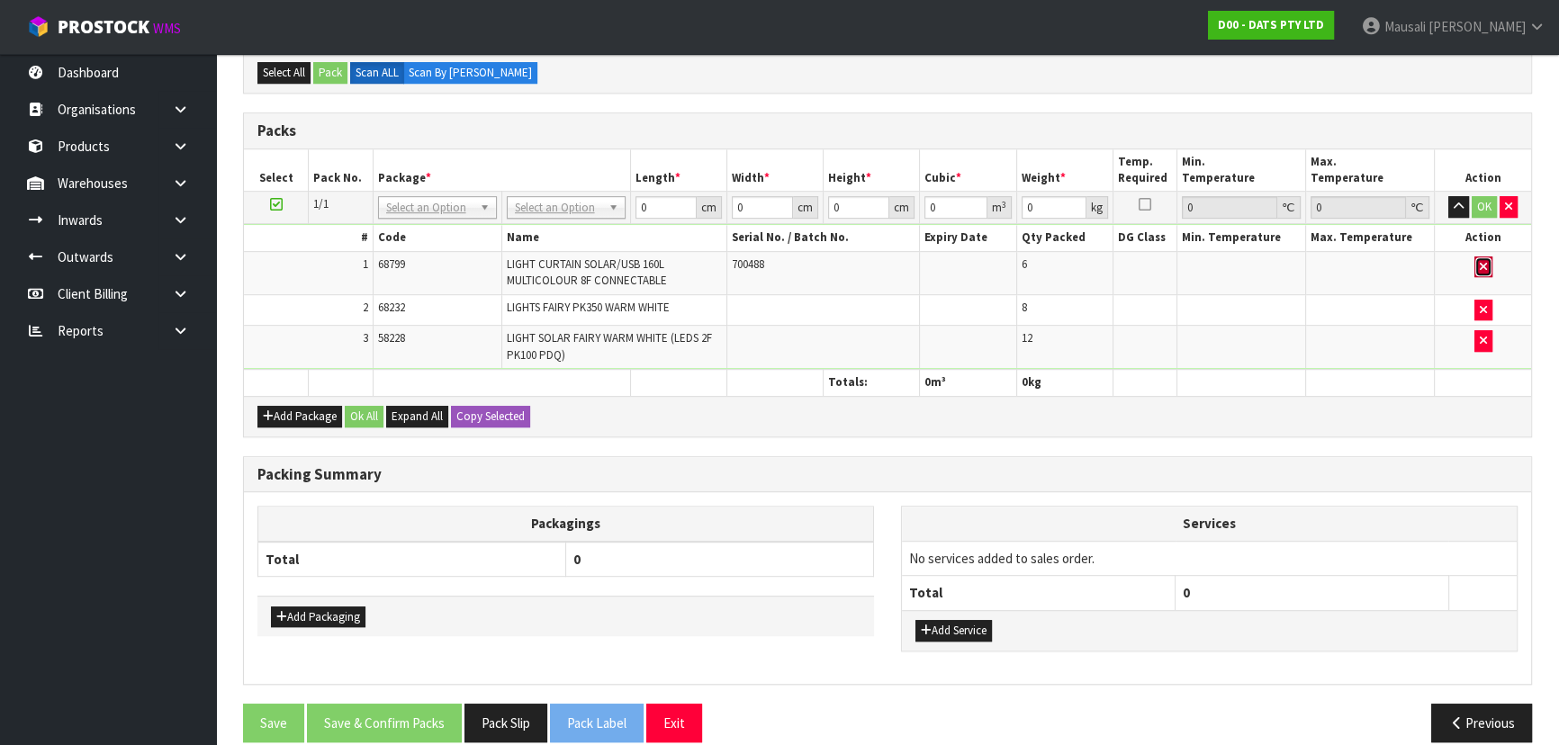
click at [1476, 260] on button "button" at bounding box center [1484, 268] width 18 height 22
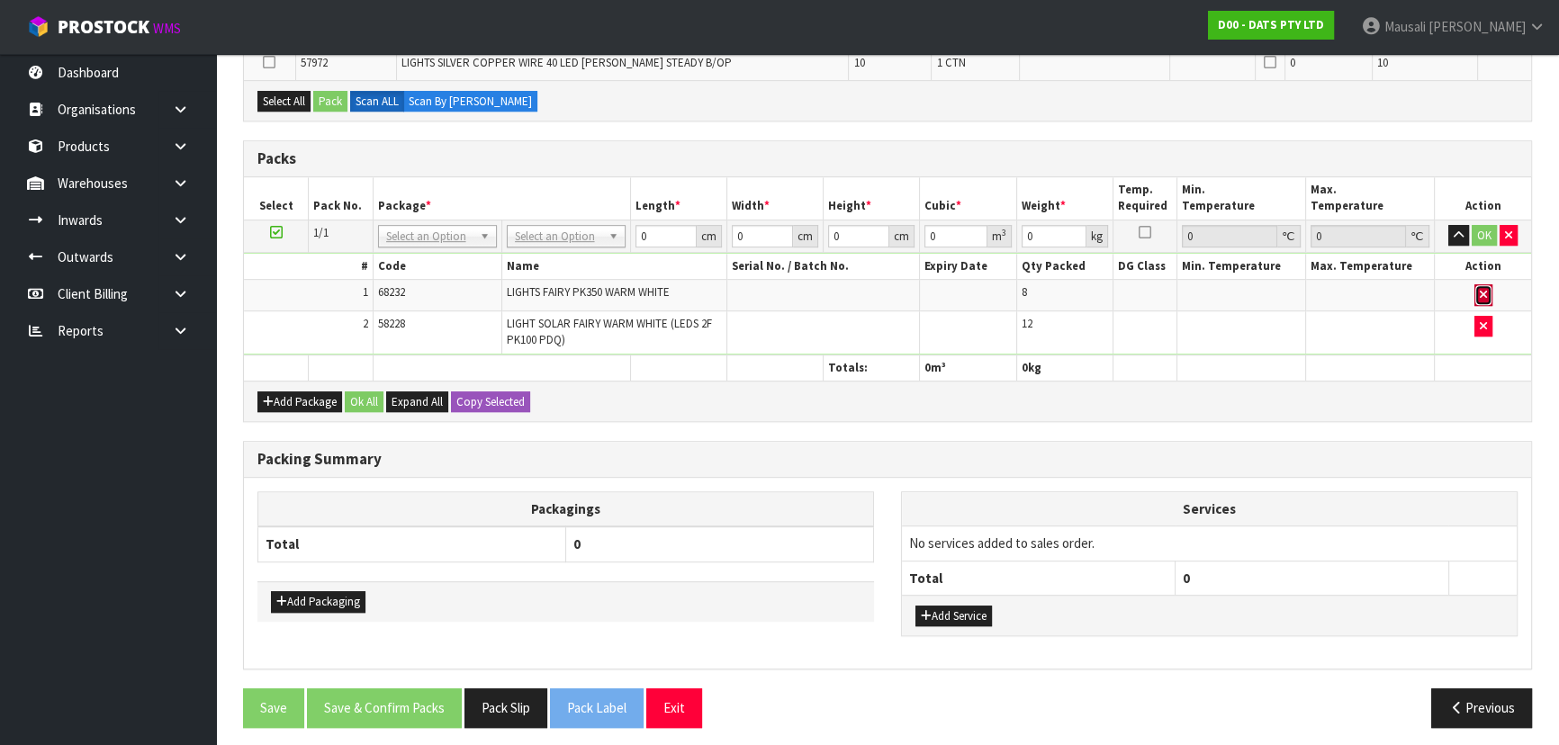
click at [1484, 289] on icon "button" at bounding box center [1483, 295] width 7 height 12
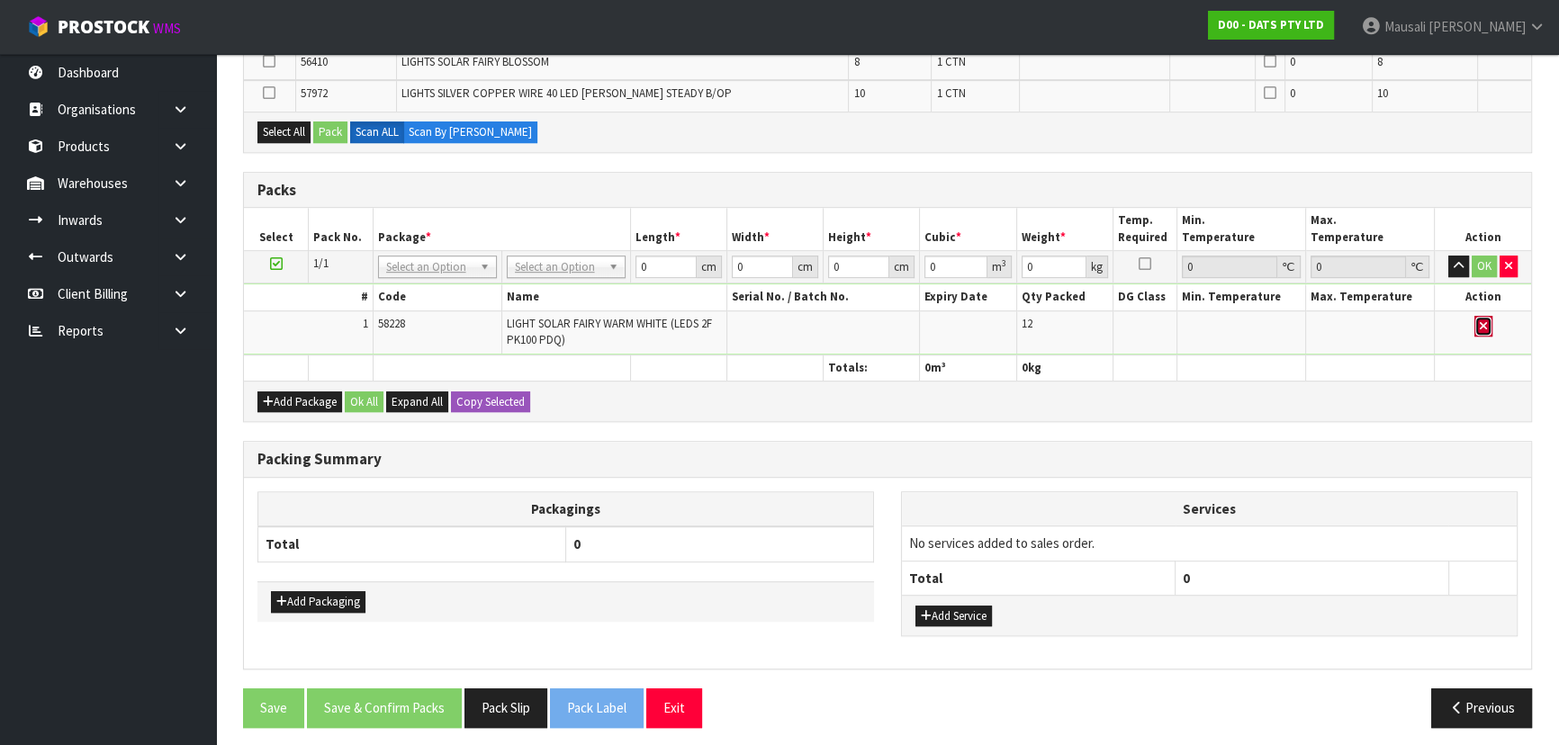
click at [1480, 320] on icon "button" at bounding box center [1483, 326] width 7 height 12
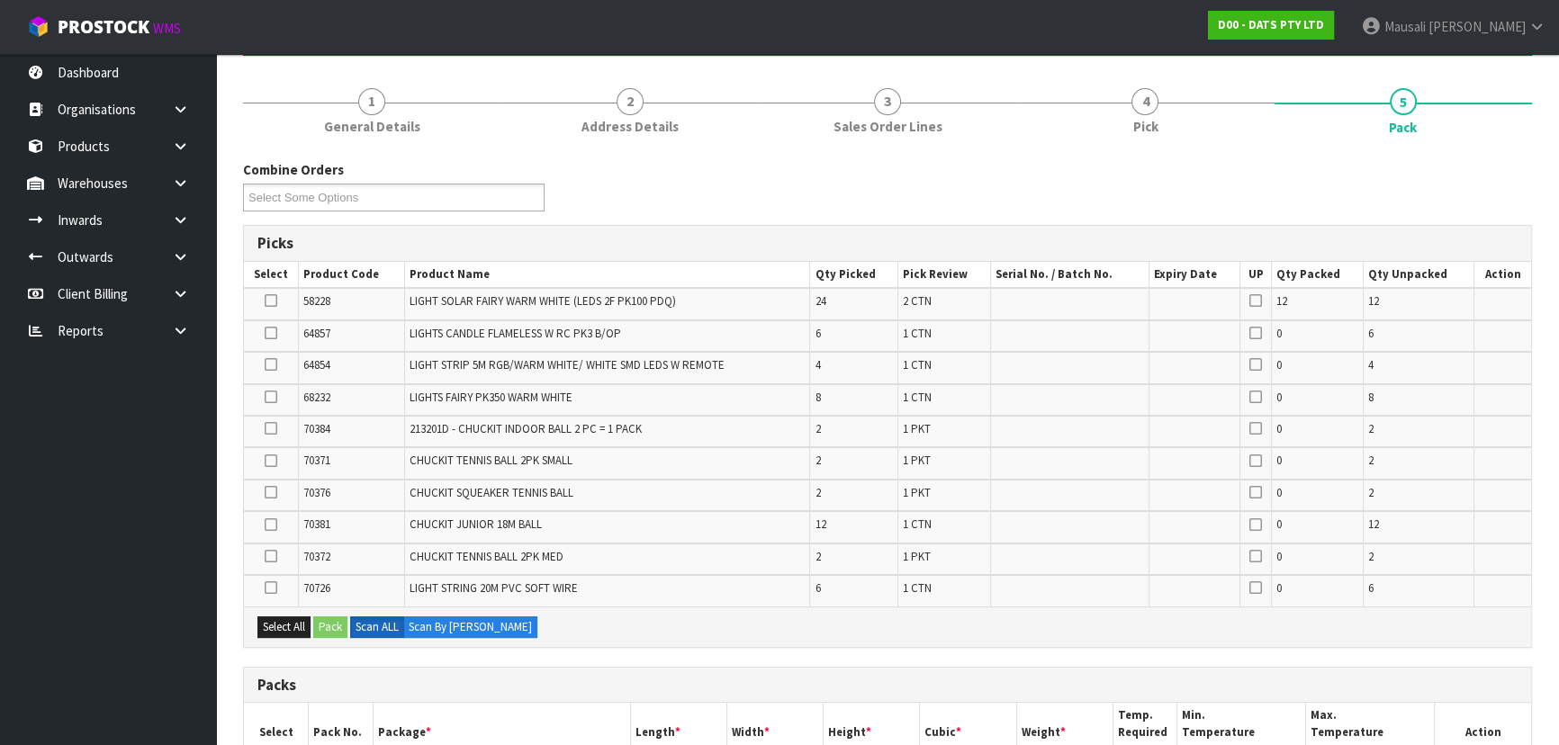
scroll to position [81, 0]
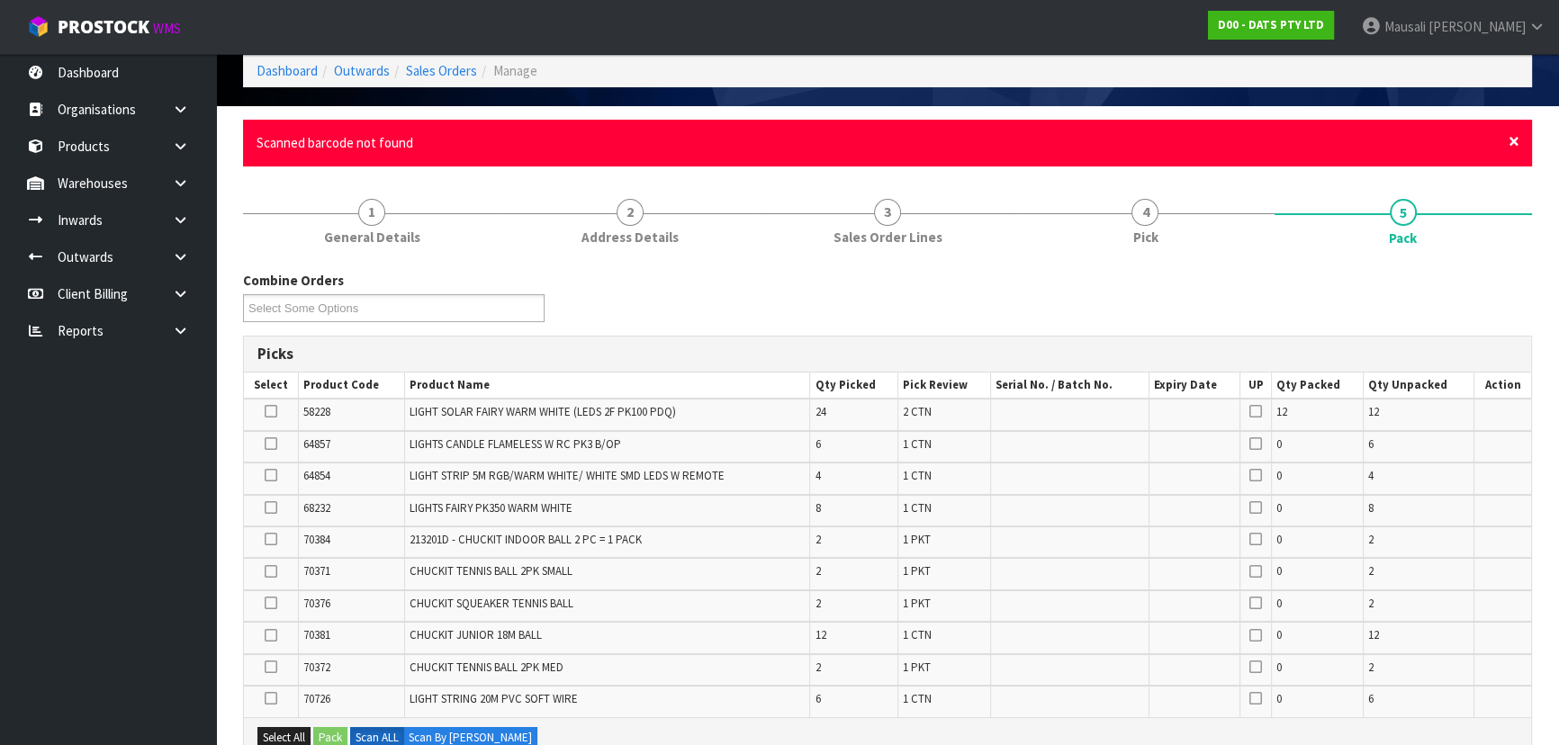
click at [1518, 133] on span "×" at bounding box center [1514, 141] width 11 height 25
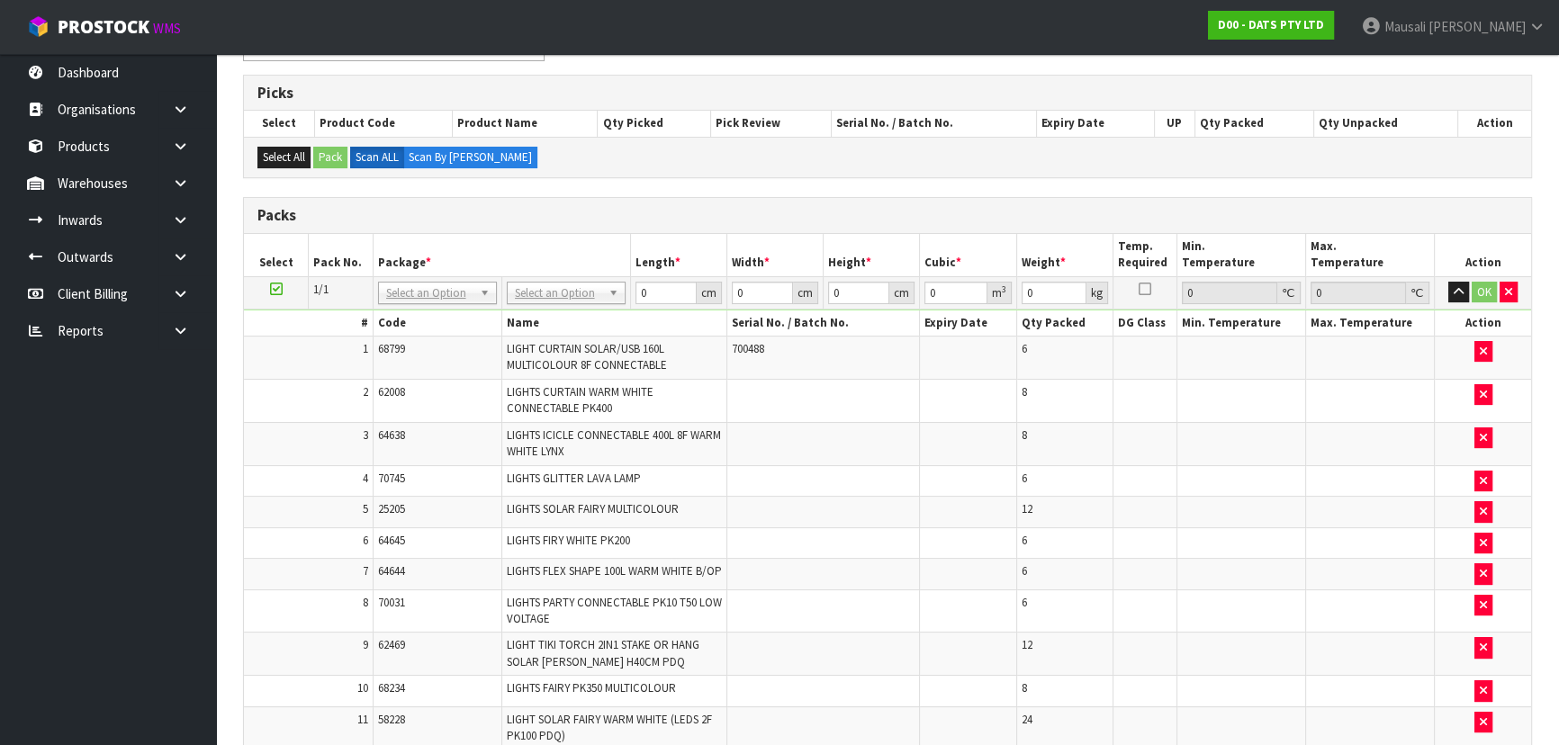
scroll to position [261, 0]
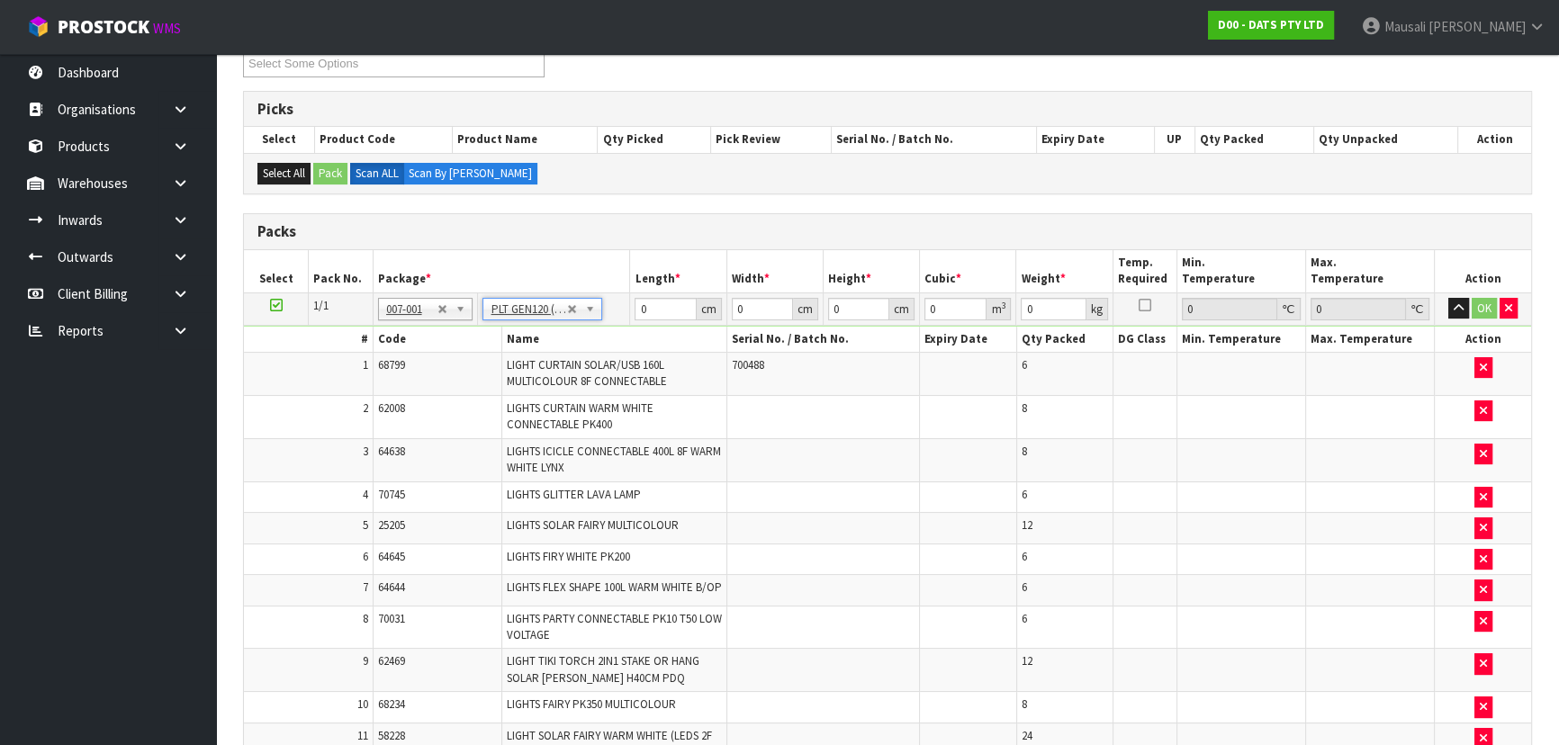
type input "120"
type input "100"
type input "93.94"
drag, startPoint x: 631, startPoint y: 310, endPoint x: 612, endPoint y: 311, distance: 18.9
click at [612, 311] on tr "1/1 NONE 007-001 007-002 007-004 007-009 007-013 007-014 007-015 007-017 007-01…" at bounding box center [887, 309] width 1287 height 32
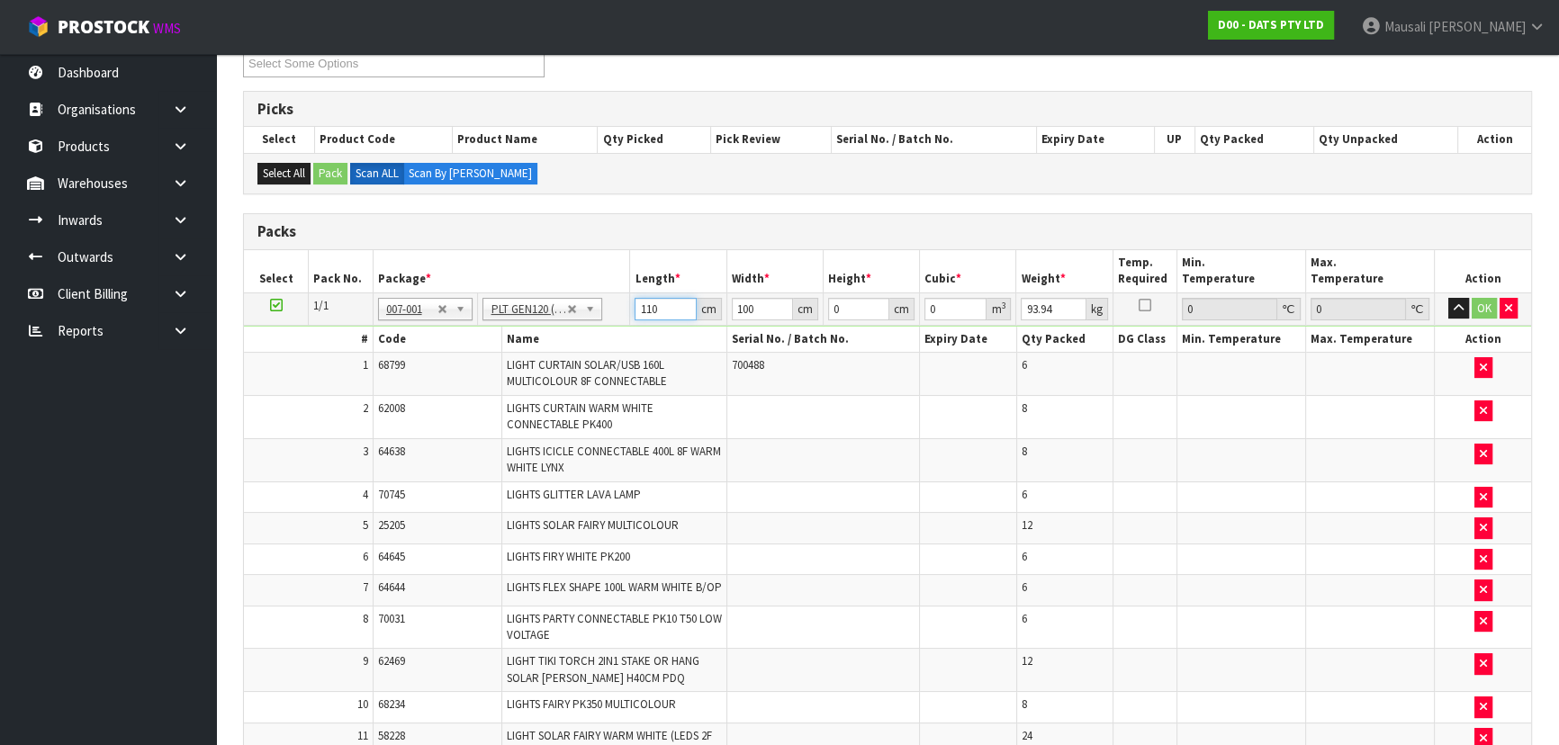
type input "110"
type input "8"
type input "0.0968"
type input "81"
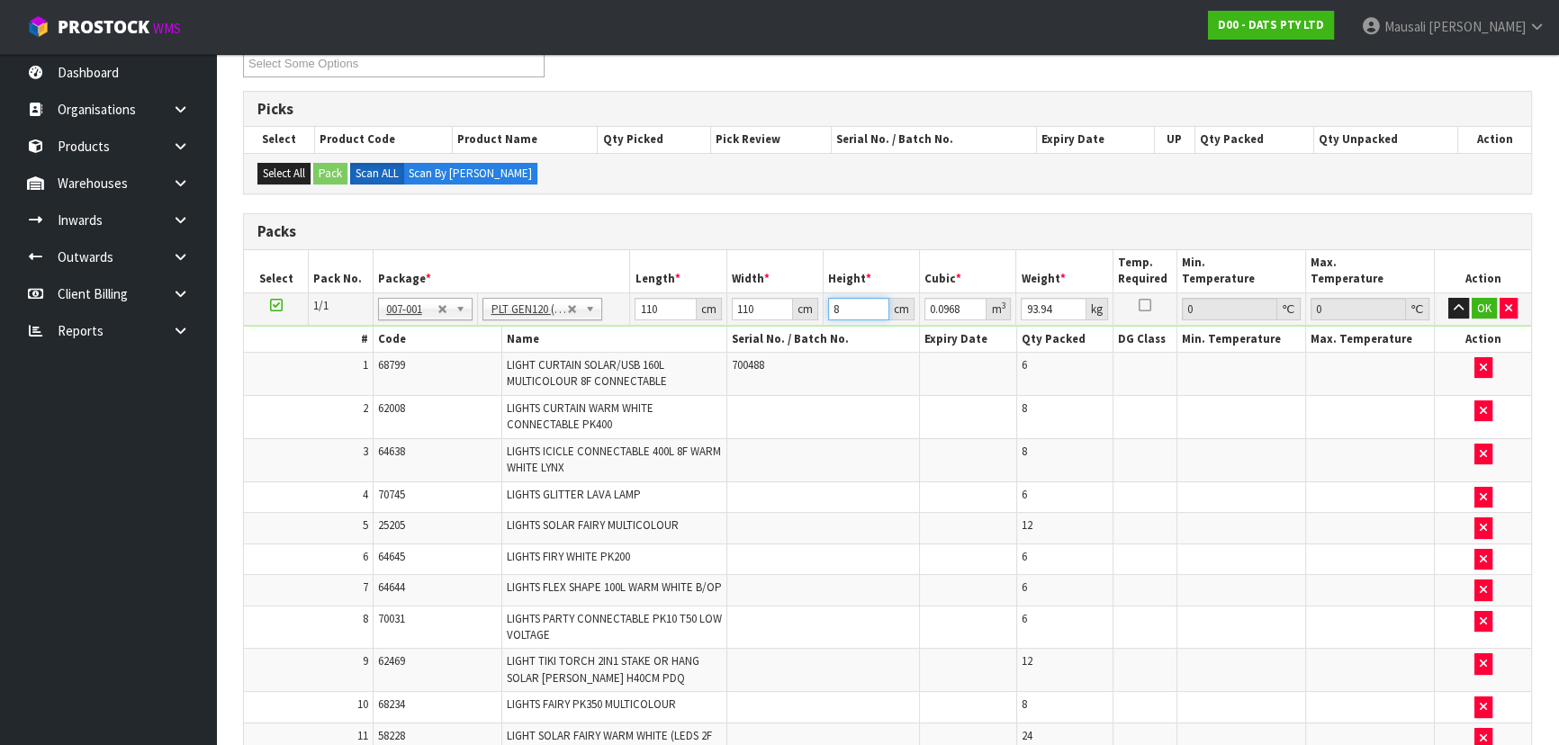
type input "0.9801"
type input "81"
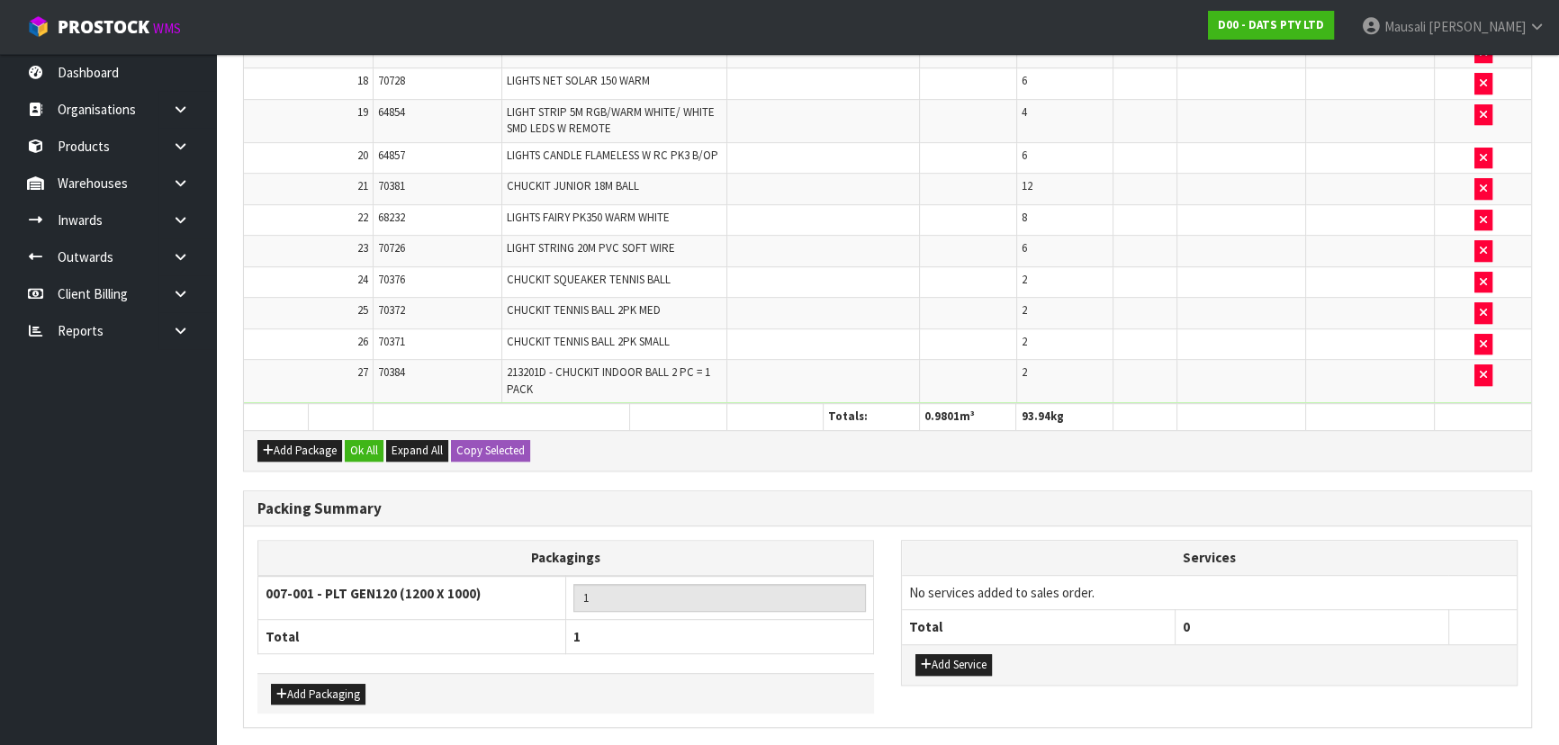
scroll to position [1240, 0]
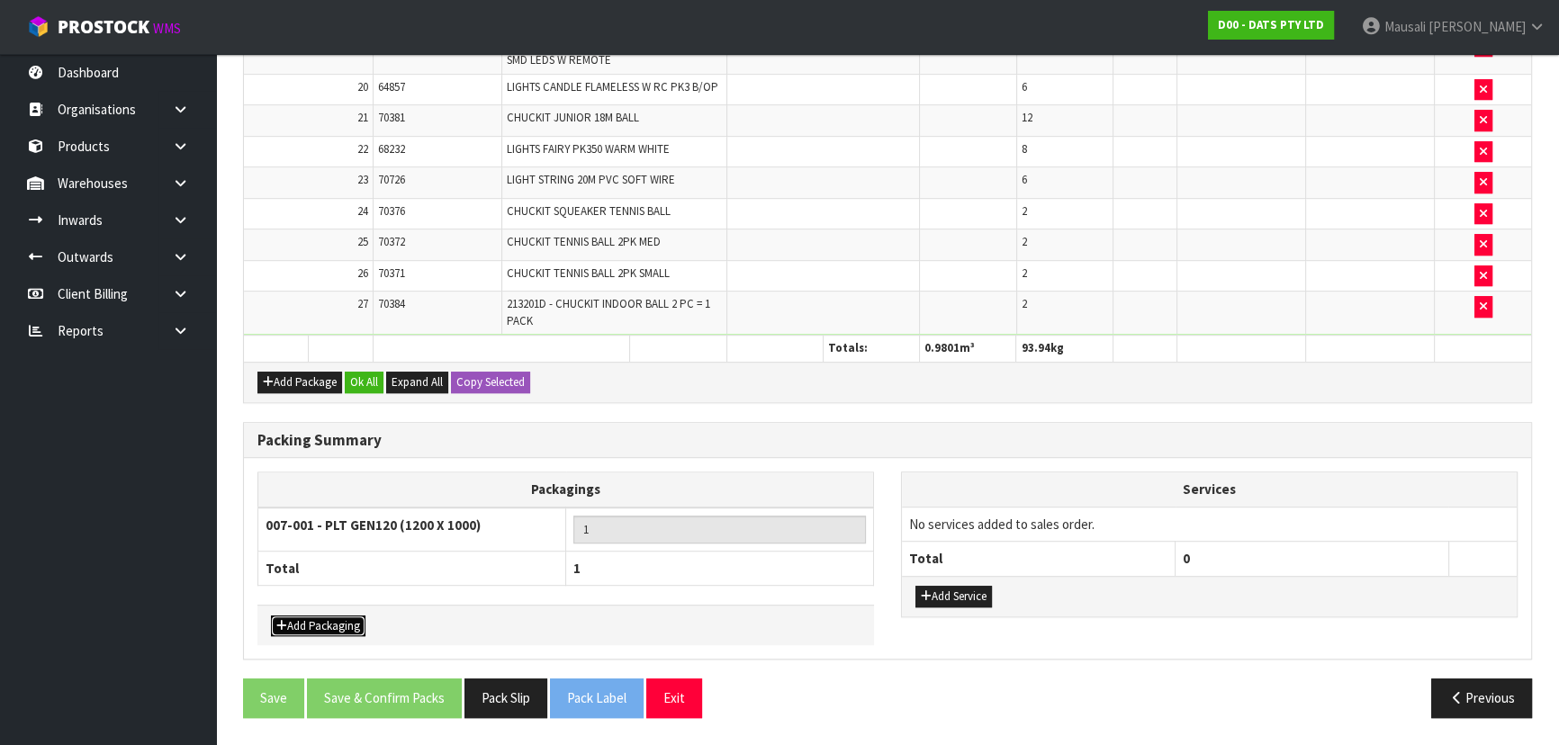
click at [302, 625] on button "Add Packaging" at bounding box center [318, 627] width 95 height 22
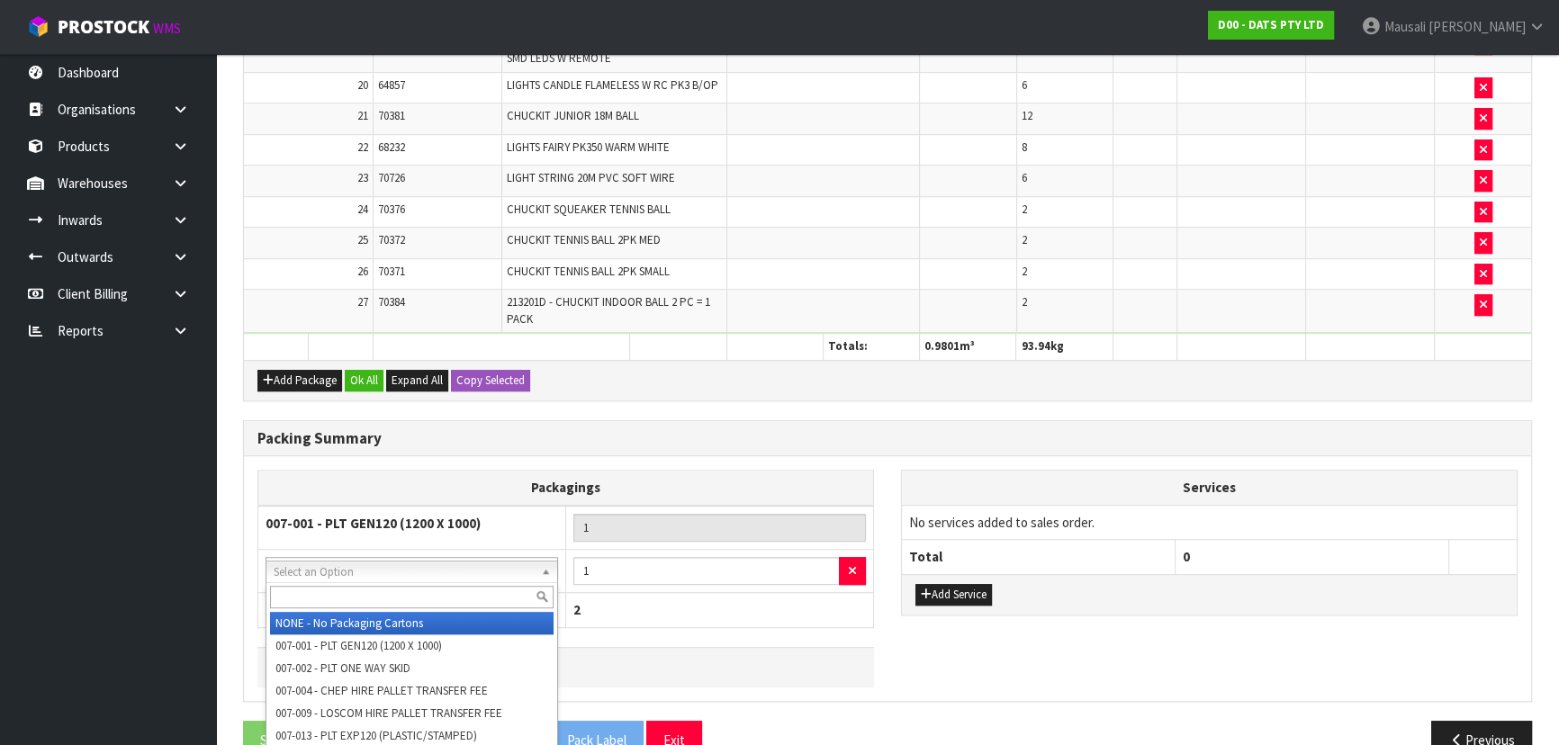
click at [323, 592] on input "text" at bounding box center [412, 597] width 284 height 23
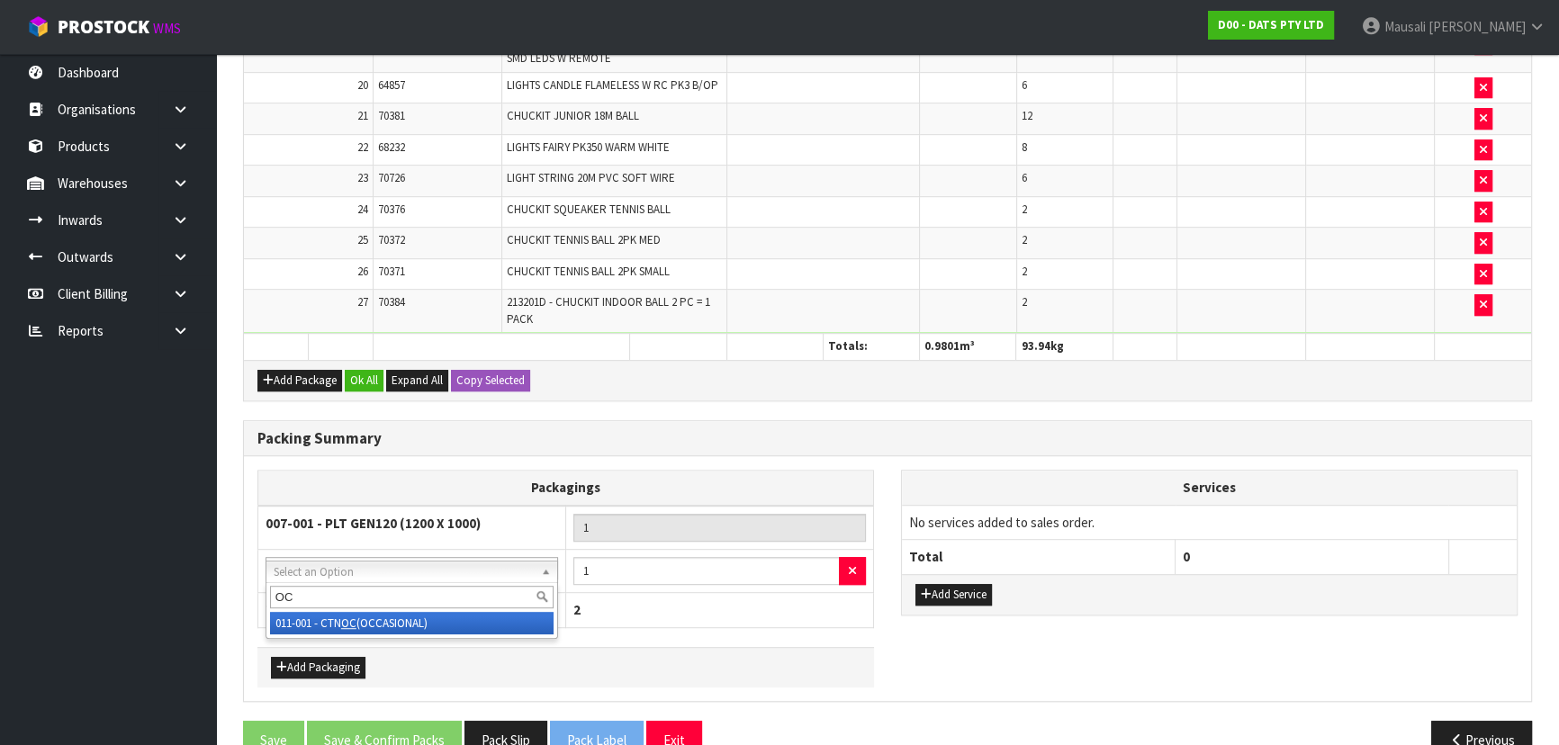
type input "OC"
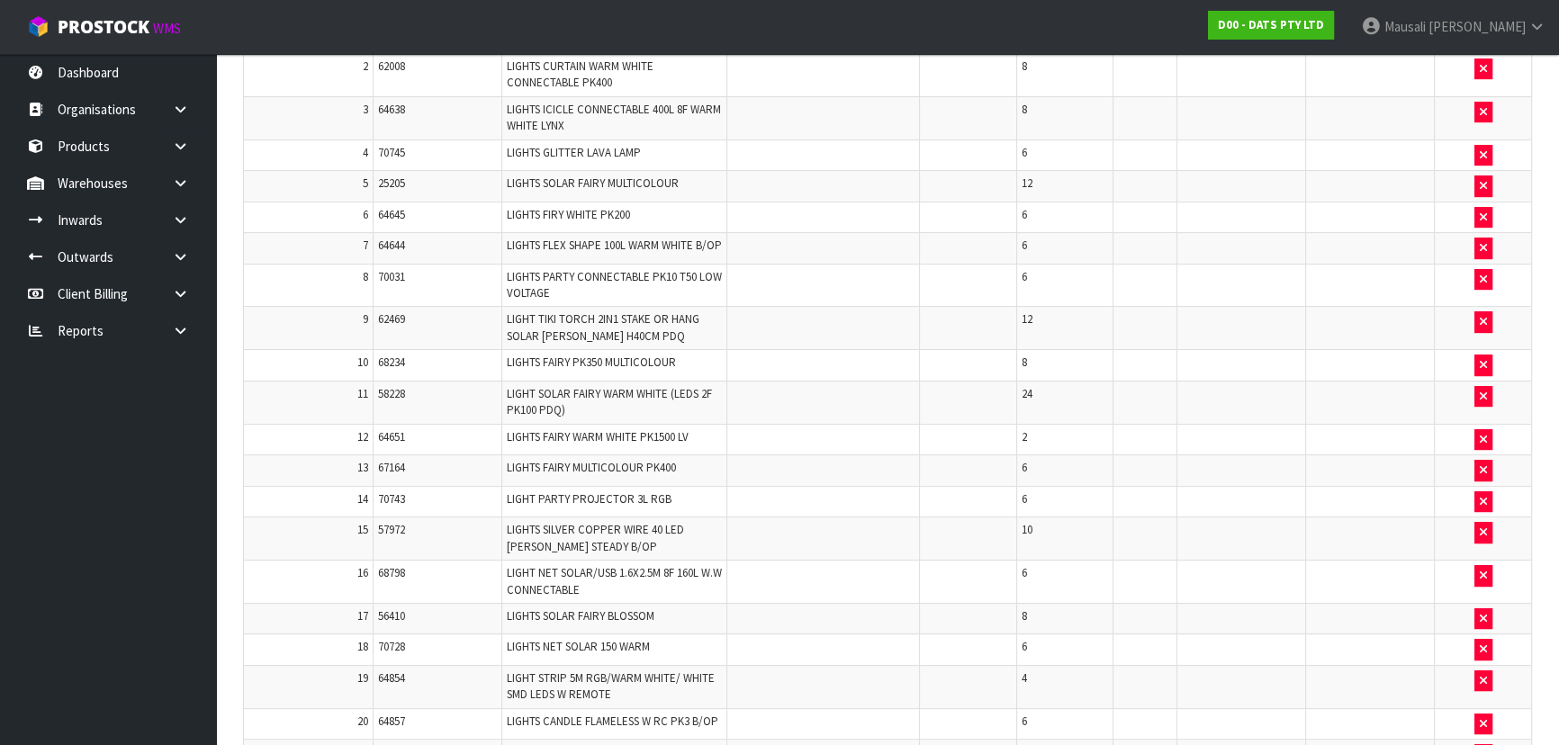
scroll to position [301, 0]
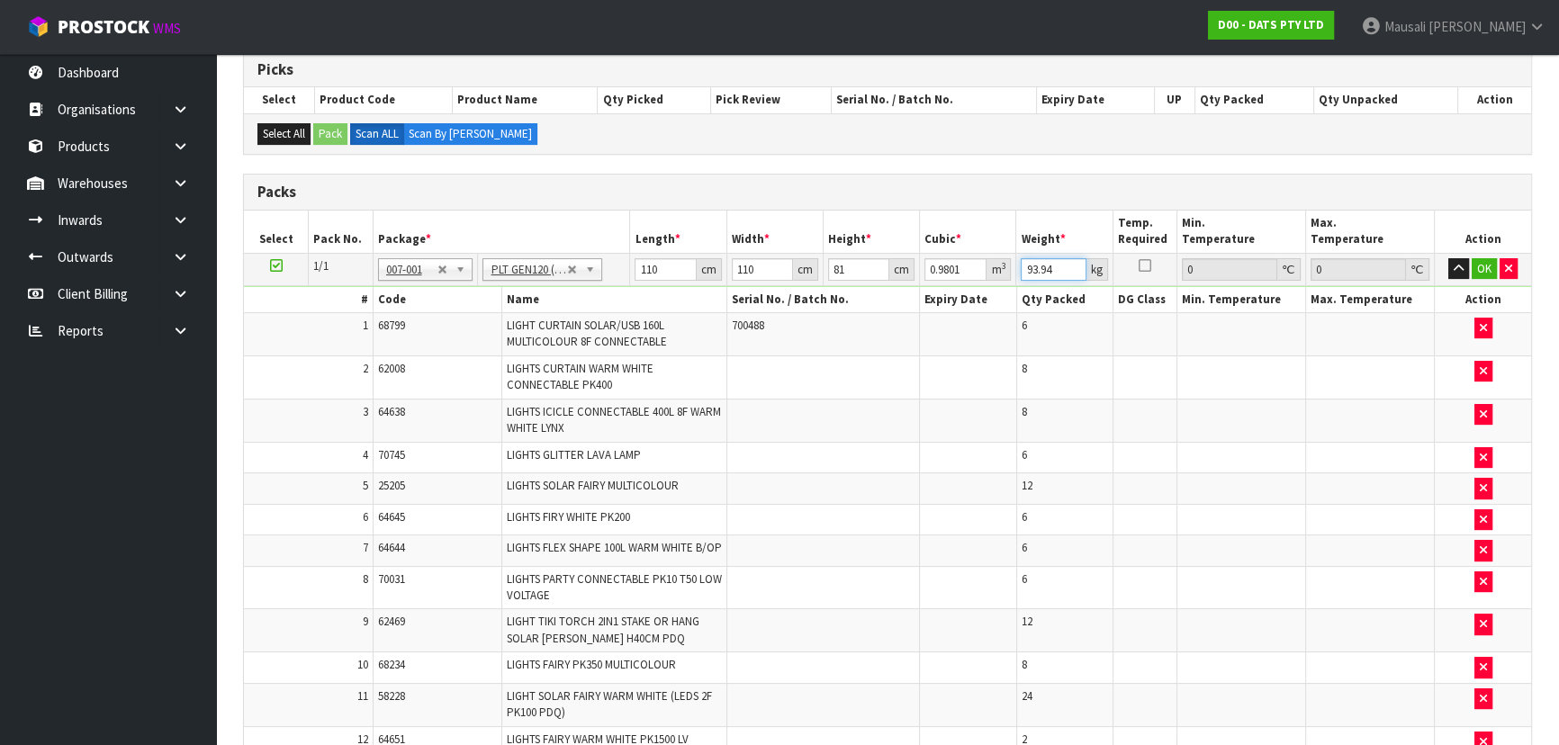
drag, startPoint x: 1055, startPoint y: 273, endPoint x: 1008, endPoint y: 282, distance: 47.7
click at [1008, 282] on tr "1/1 NONE 007-001 007-002 007-004 007-009 007-013 007-014 007-015 007-017 007-01…" at bounding box center [887, 269] width 1287 height 32
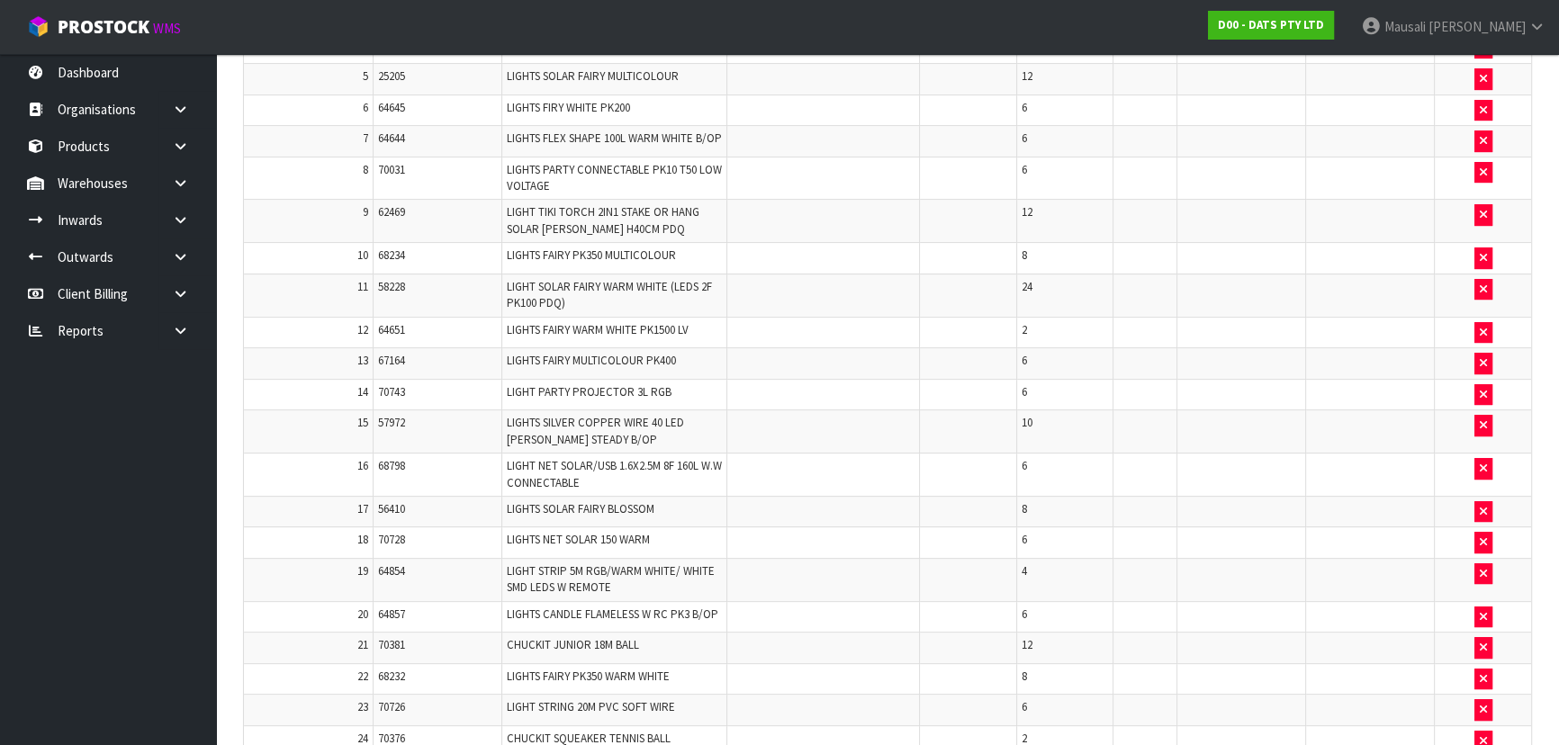
scroll to position [1201, 0]
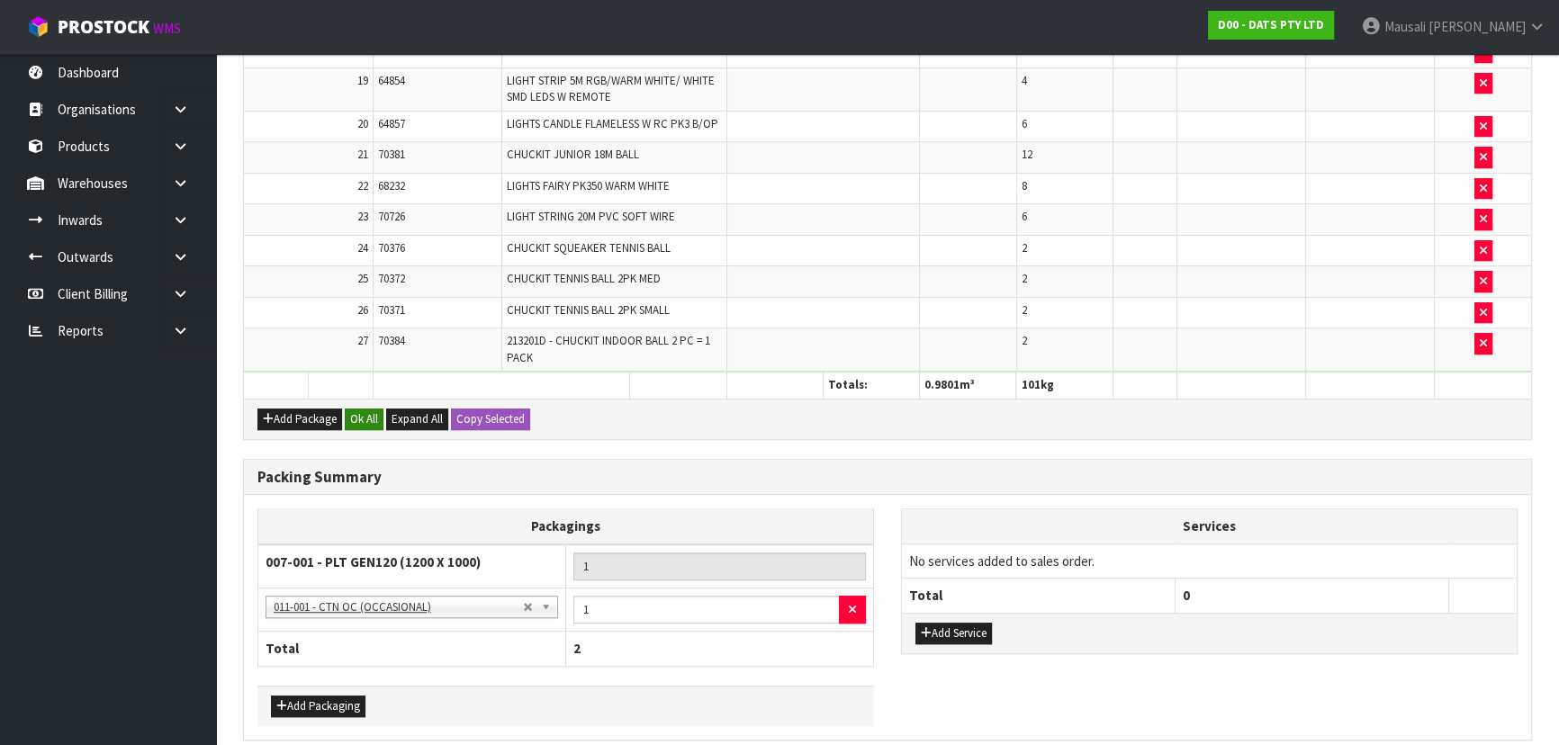
type input "101"
click at [372, 413] on button "Ok All" at bounding box center [364, 420] width 39 height 22
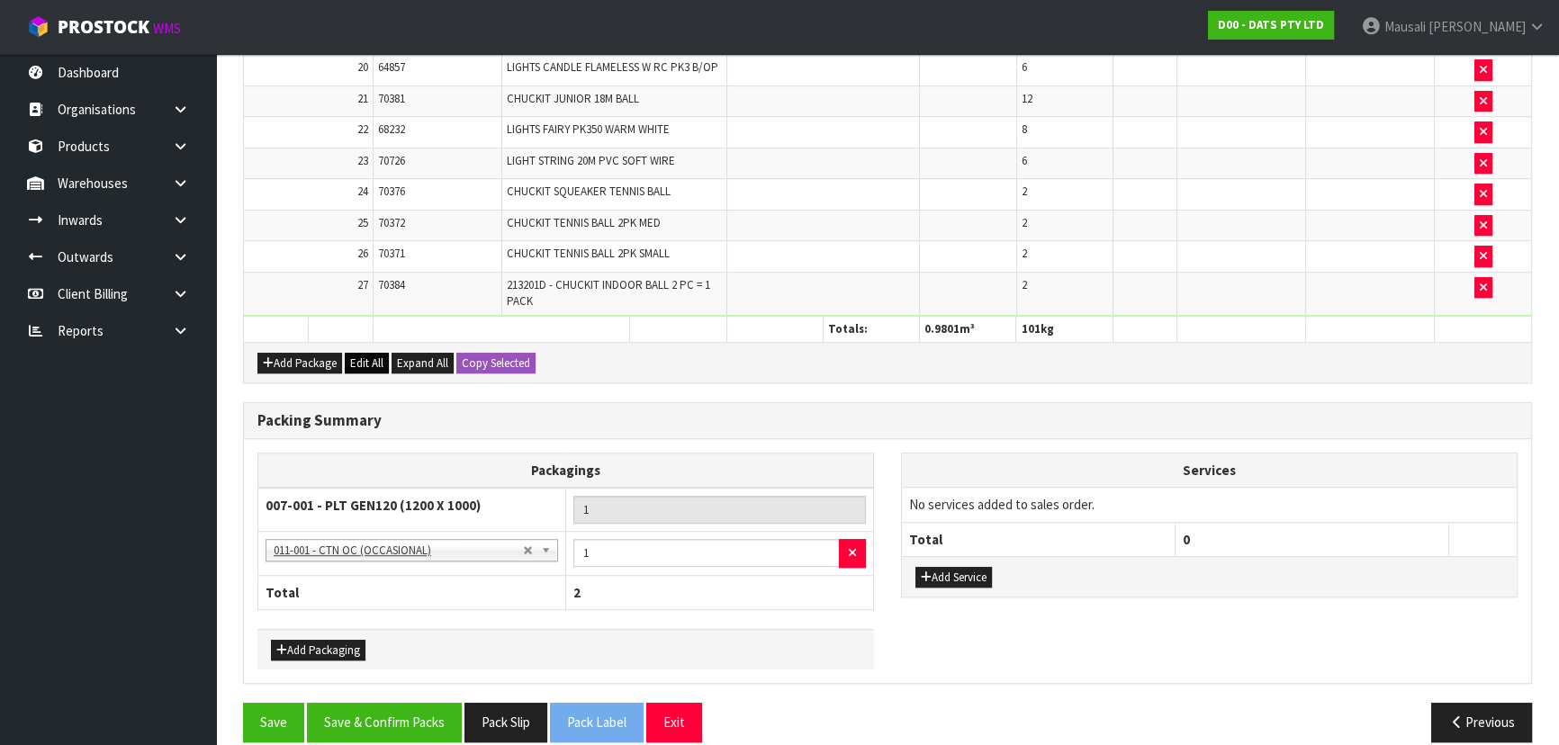
scroll to position [1281, 0]
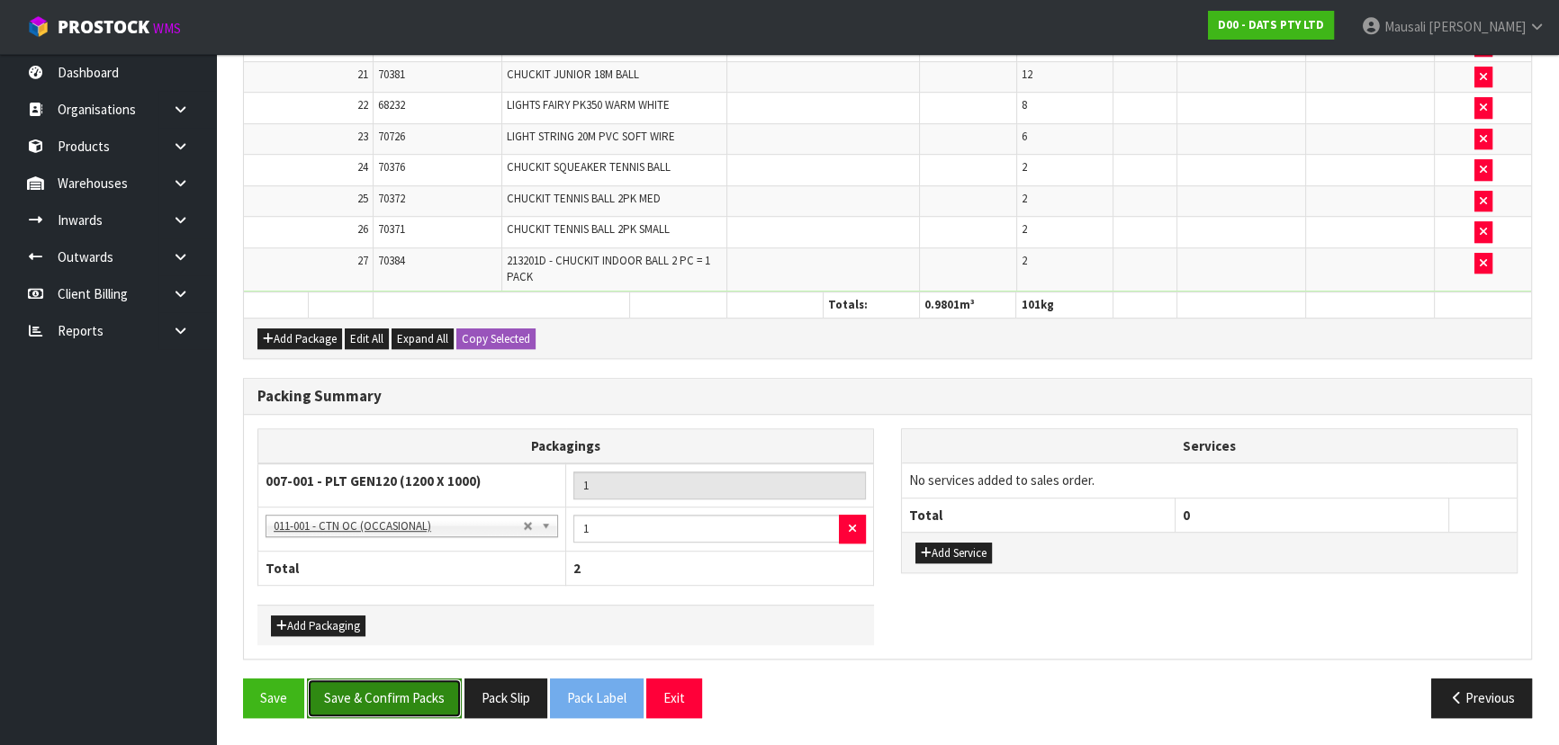
click at [380, 705] on button "Save & Confirm Packs" at bounding box center [384, 698] width 155 height 39
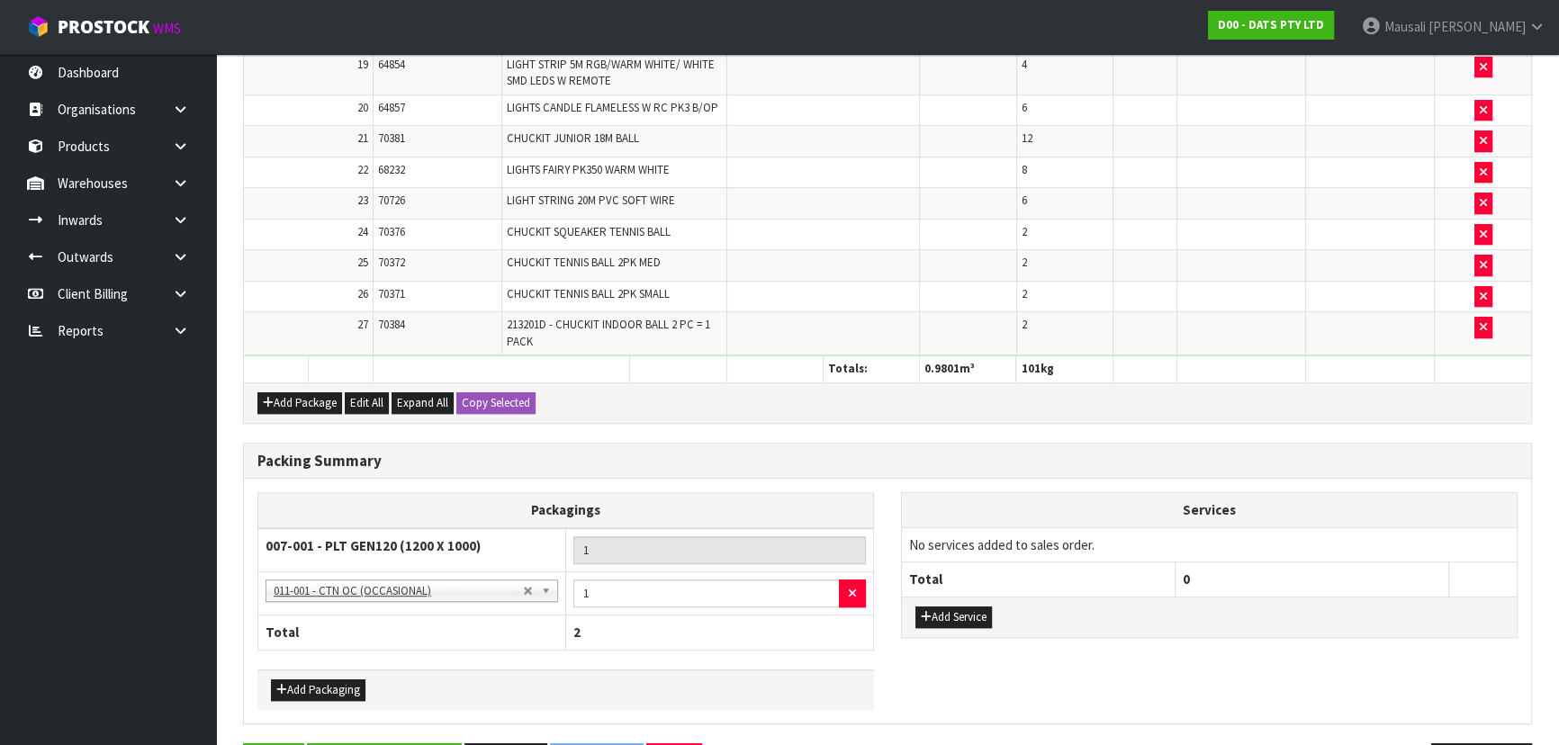
scroll to position [0, 0]
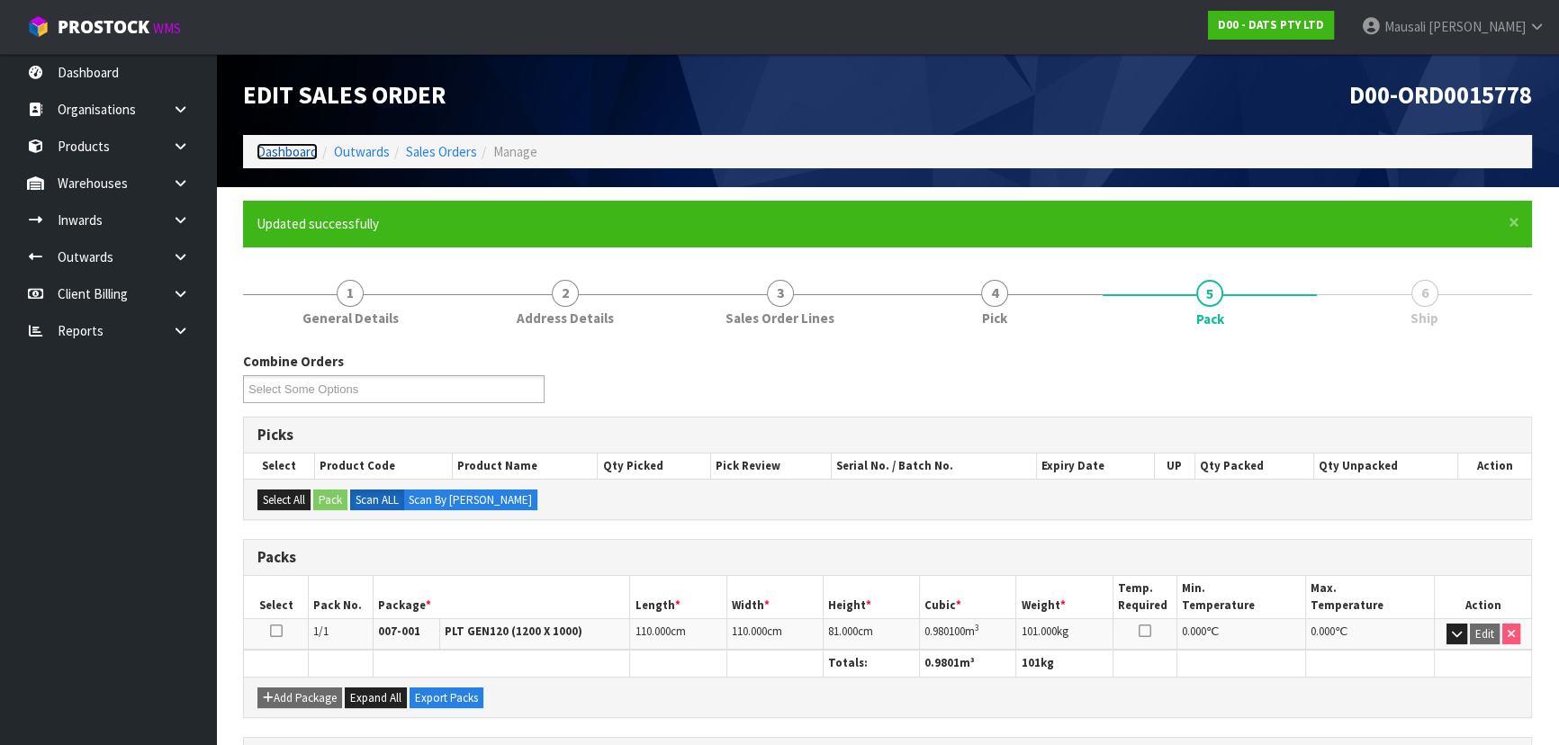
click at [297, 150] on link "Dashboard" at bounding box center [287, 151] width 61 height 17
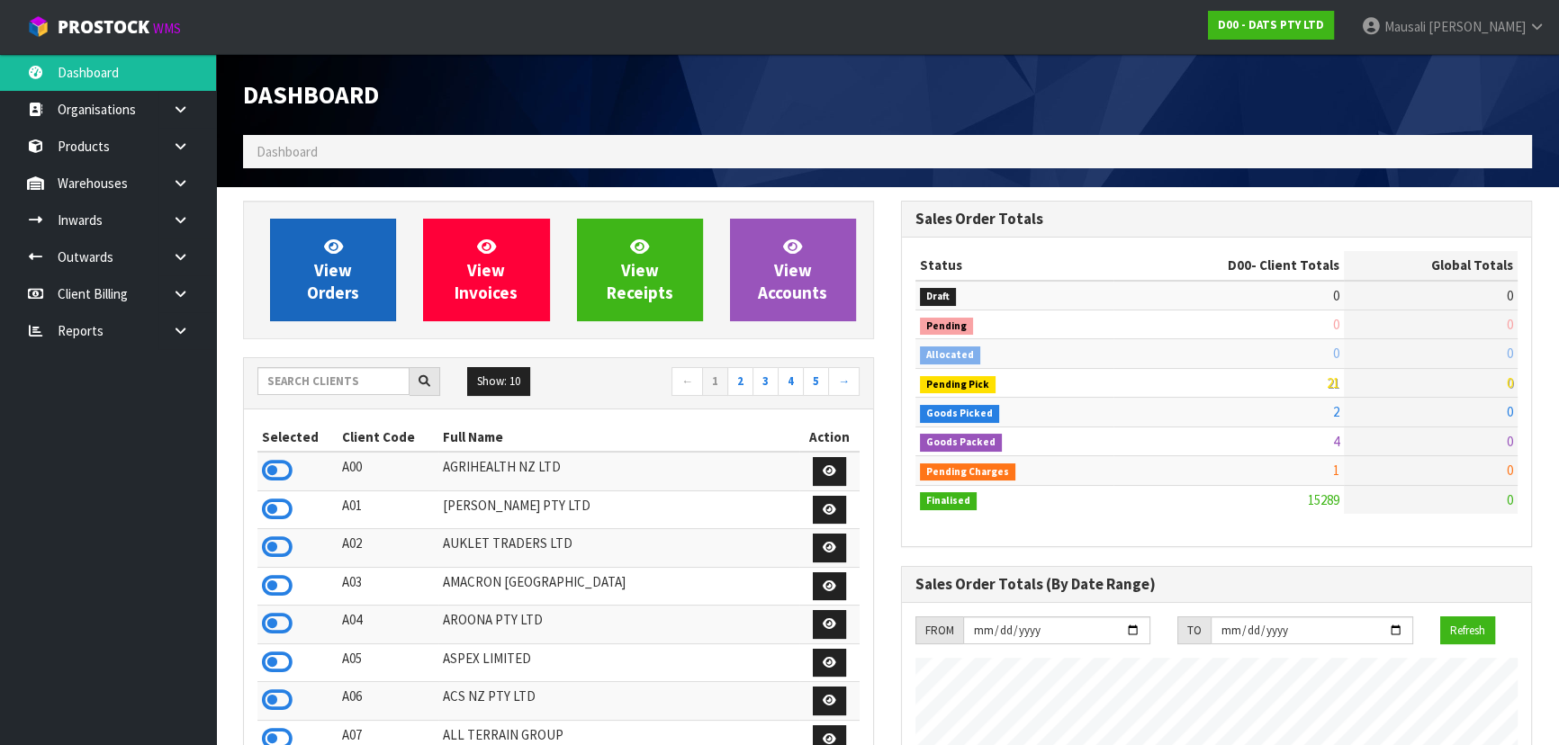
scroll to position [1400, 657]
click at [311, 243] on link "View Orders" at bounding box center [333, 270] width 126 height 103
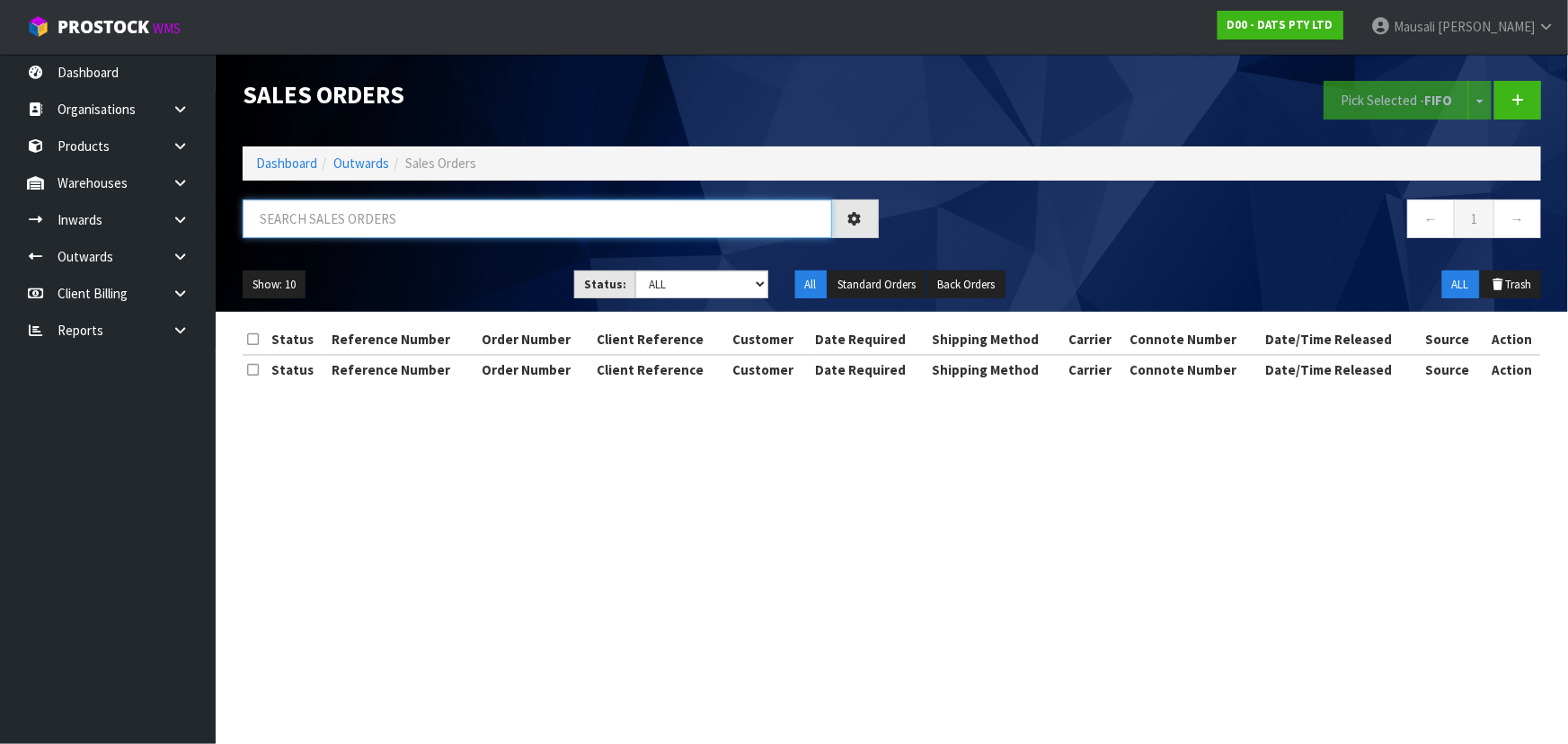
click at [313, 208] on input "text" at bounding box center [537, 219] width 590 height 39
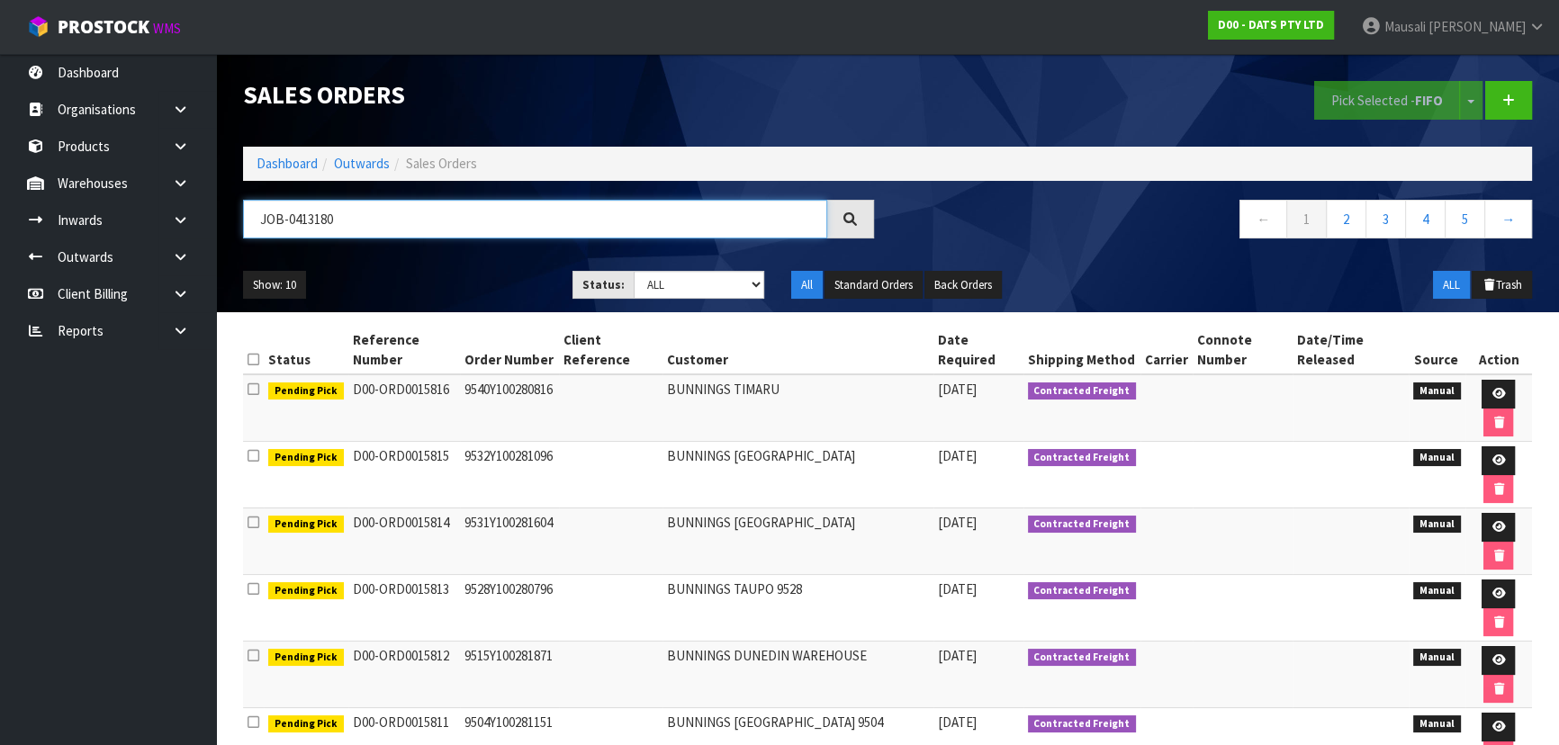
type input "JOB-0413180"
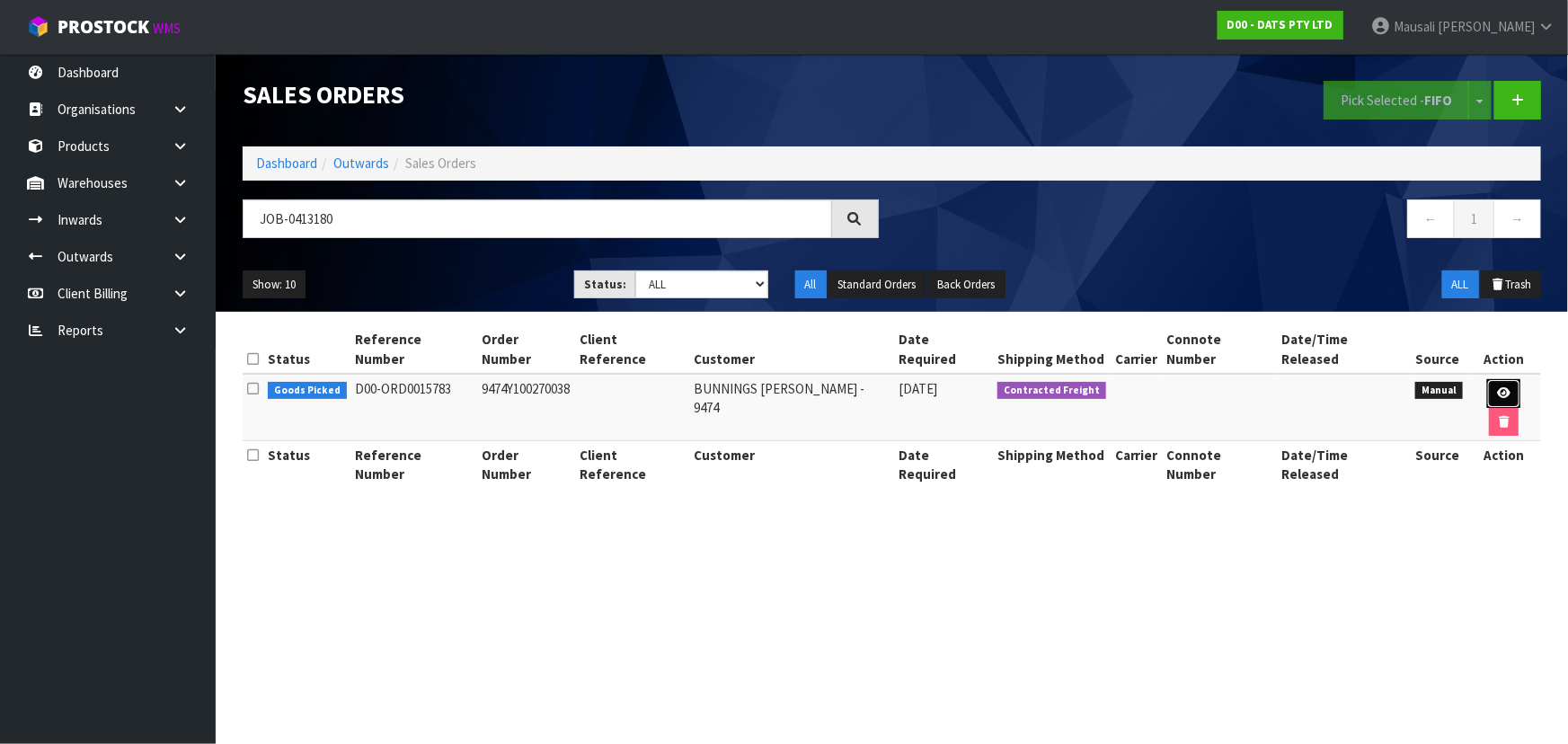
click at [1497, 387] on icon at bounding box center [1504, 393] width 14 height 12
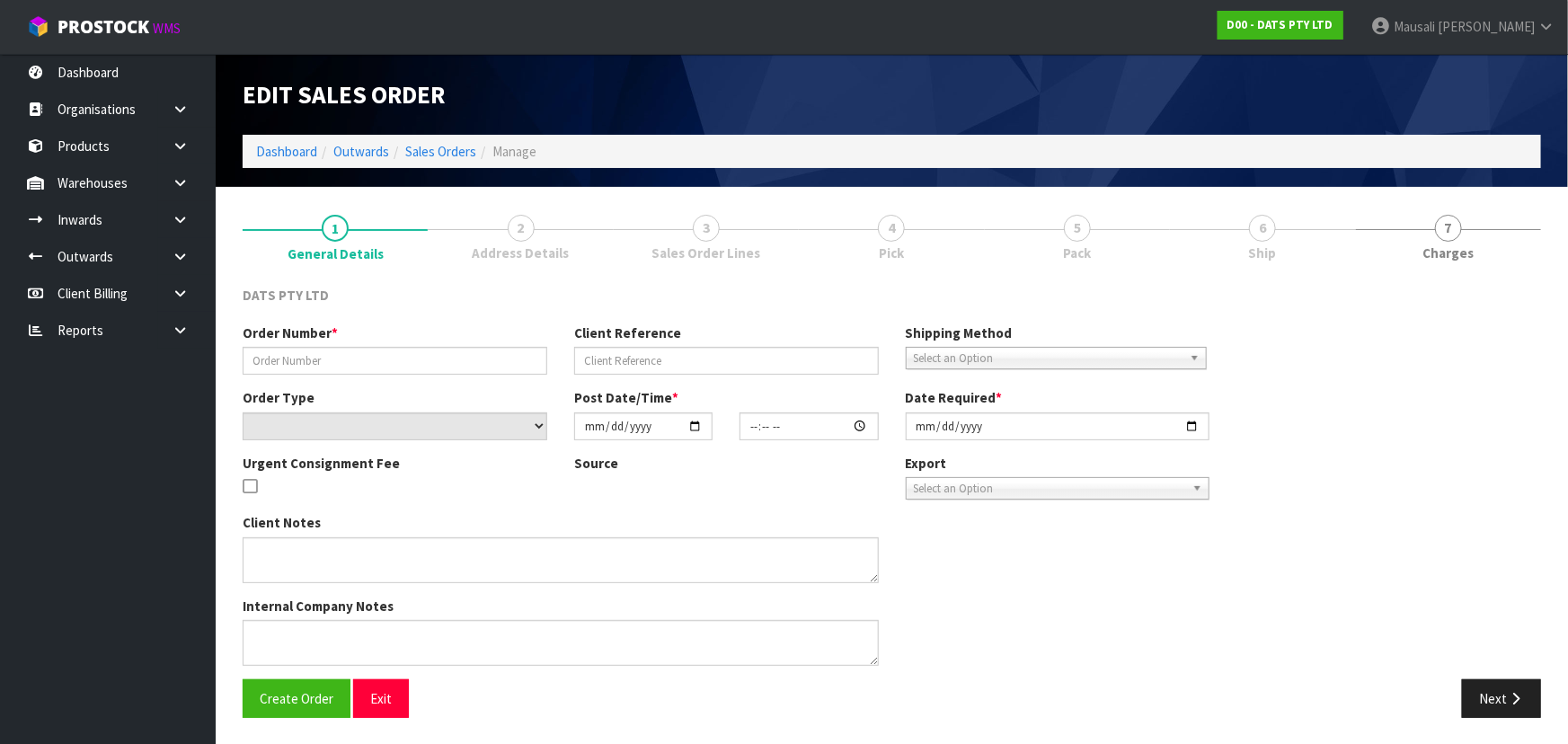
type input "9474Y100270038"
select select "number:0"
type input "[DATE]"
type input "09:45:00.000"
type input "[DATE]"
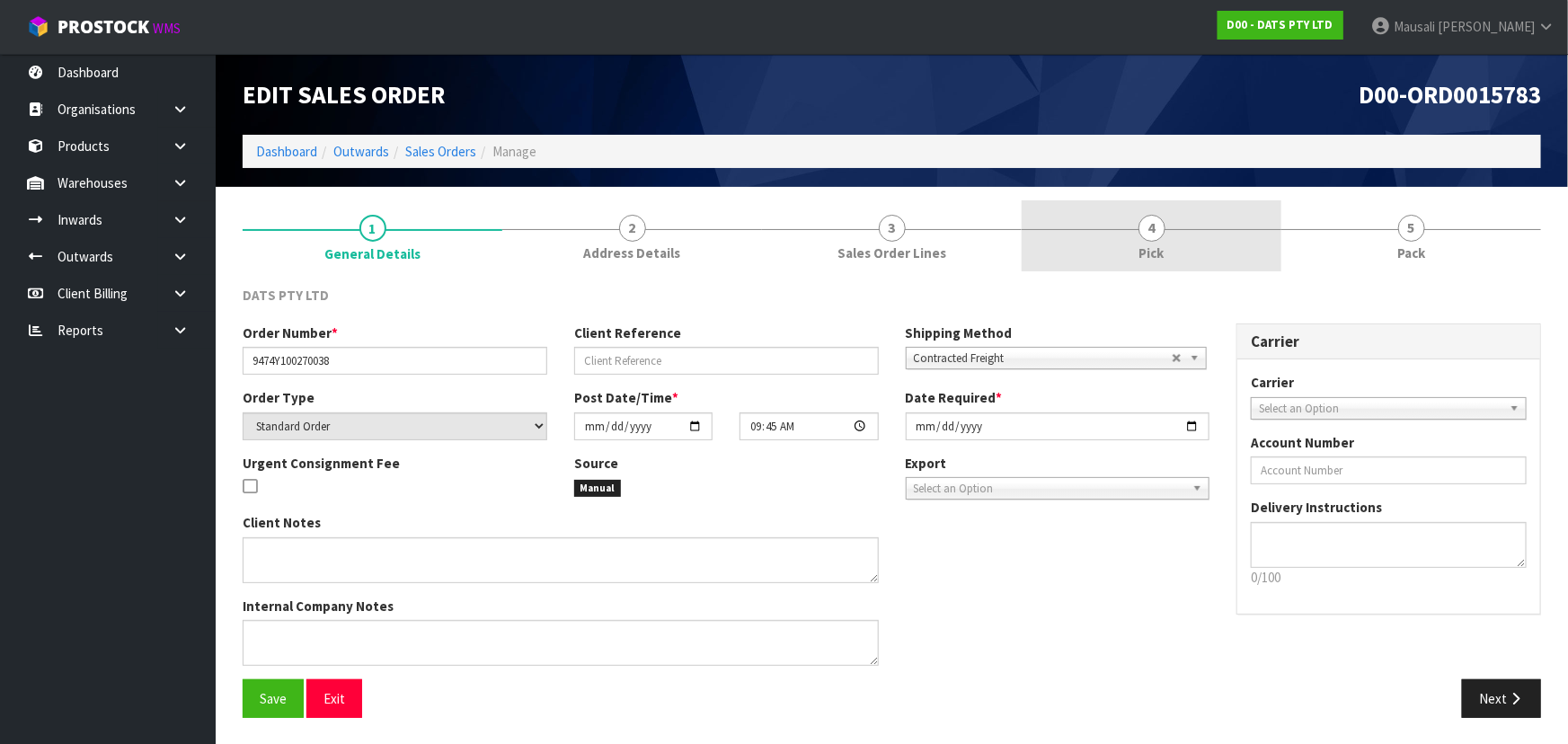
click at [1150, 250] on span "Pick" at bounding box center [1151, 253] width 25 height 19
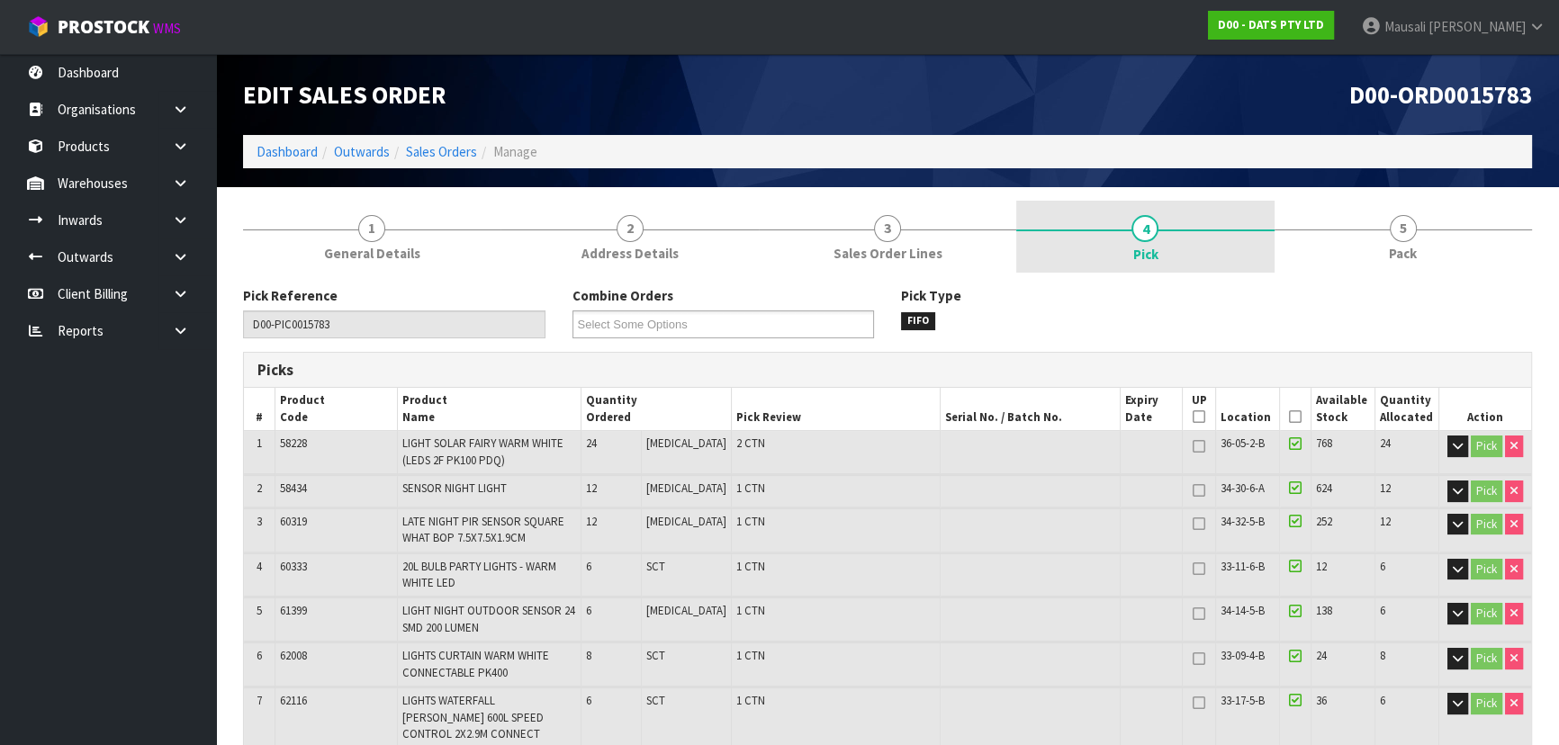
scroll to position [327, 0]
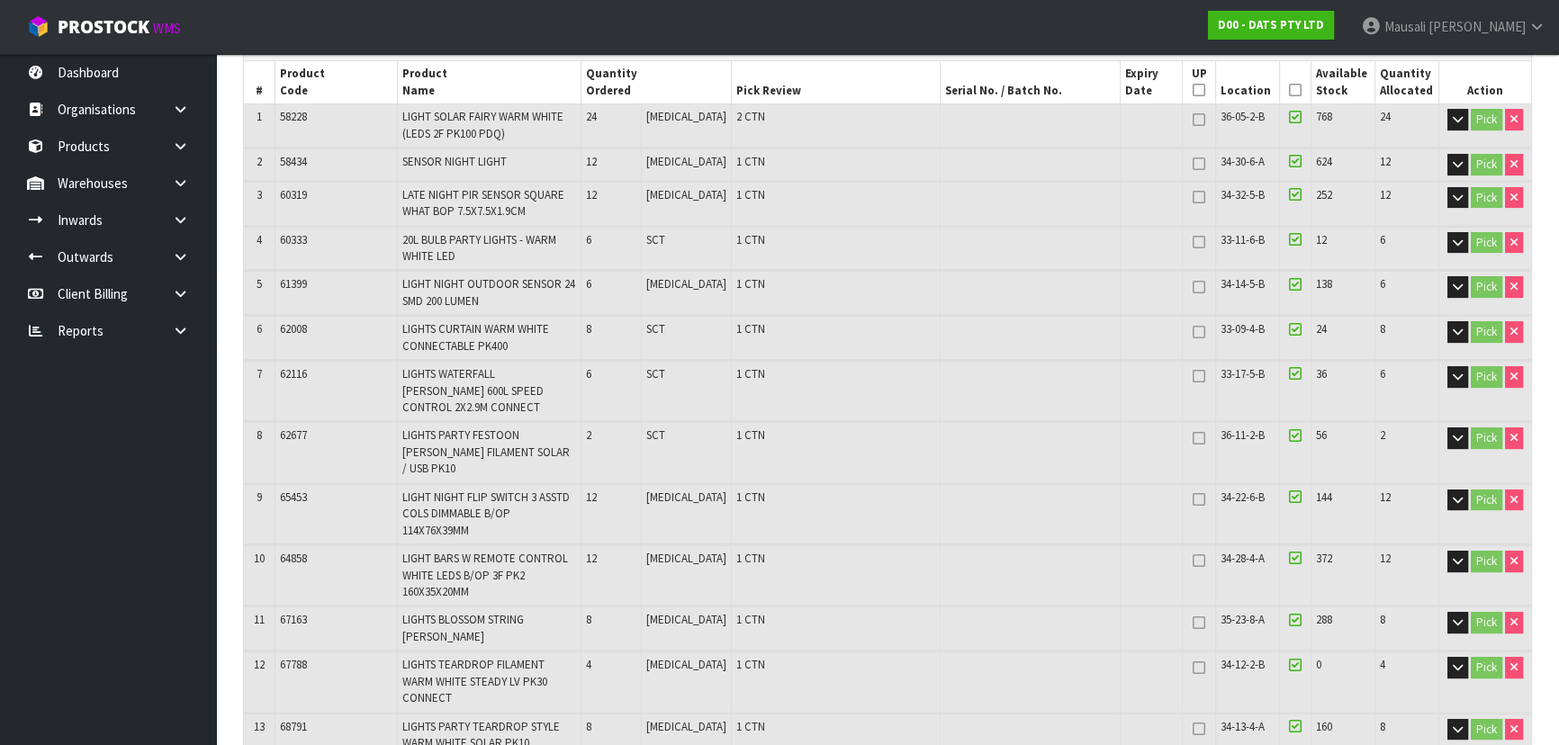
click at [1292, 90] on icon at bounding box center [1295, 90] width 13 height 1
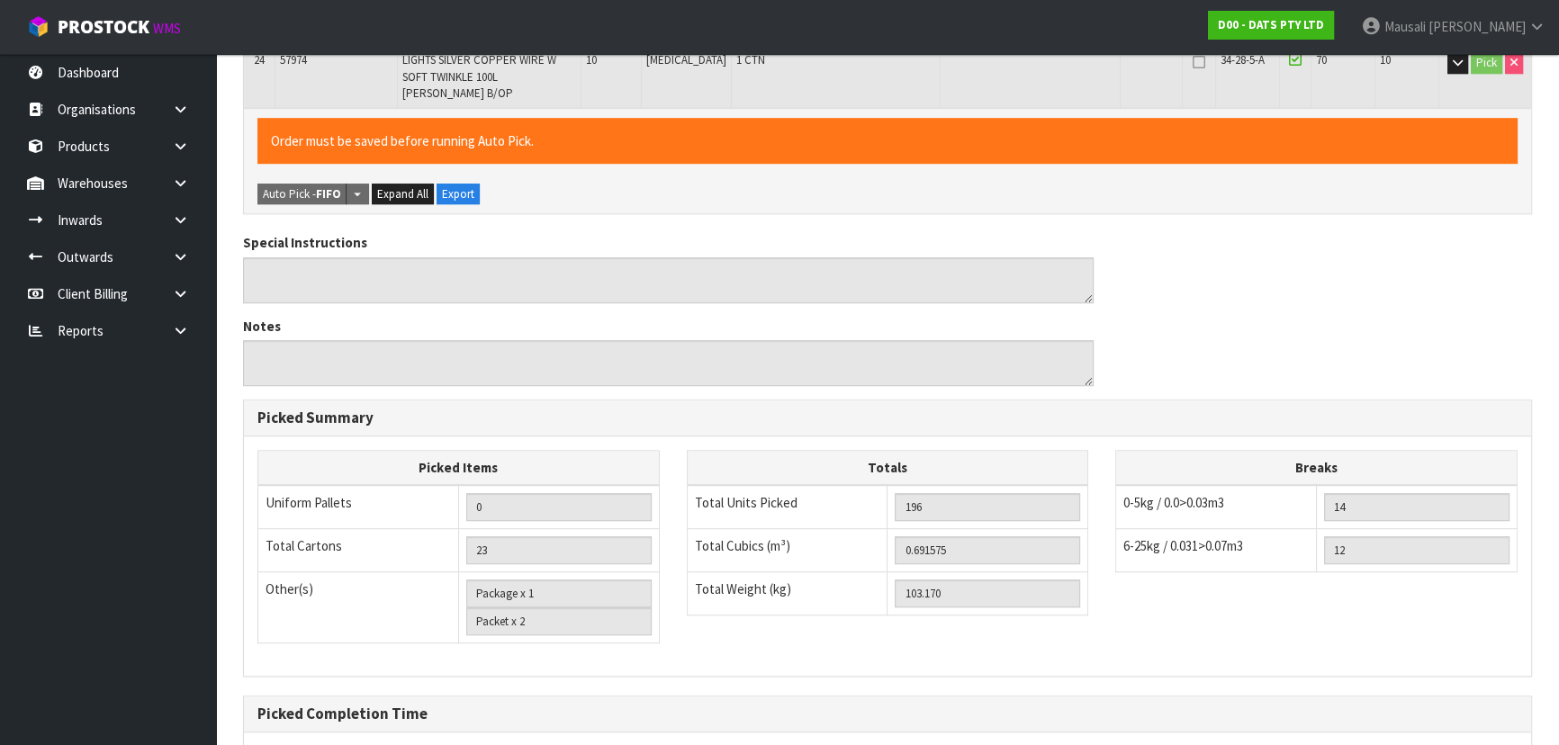
scroll to position [1464, 0]
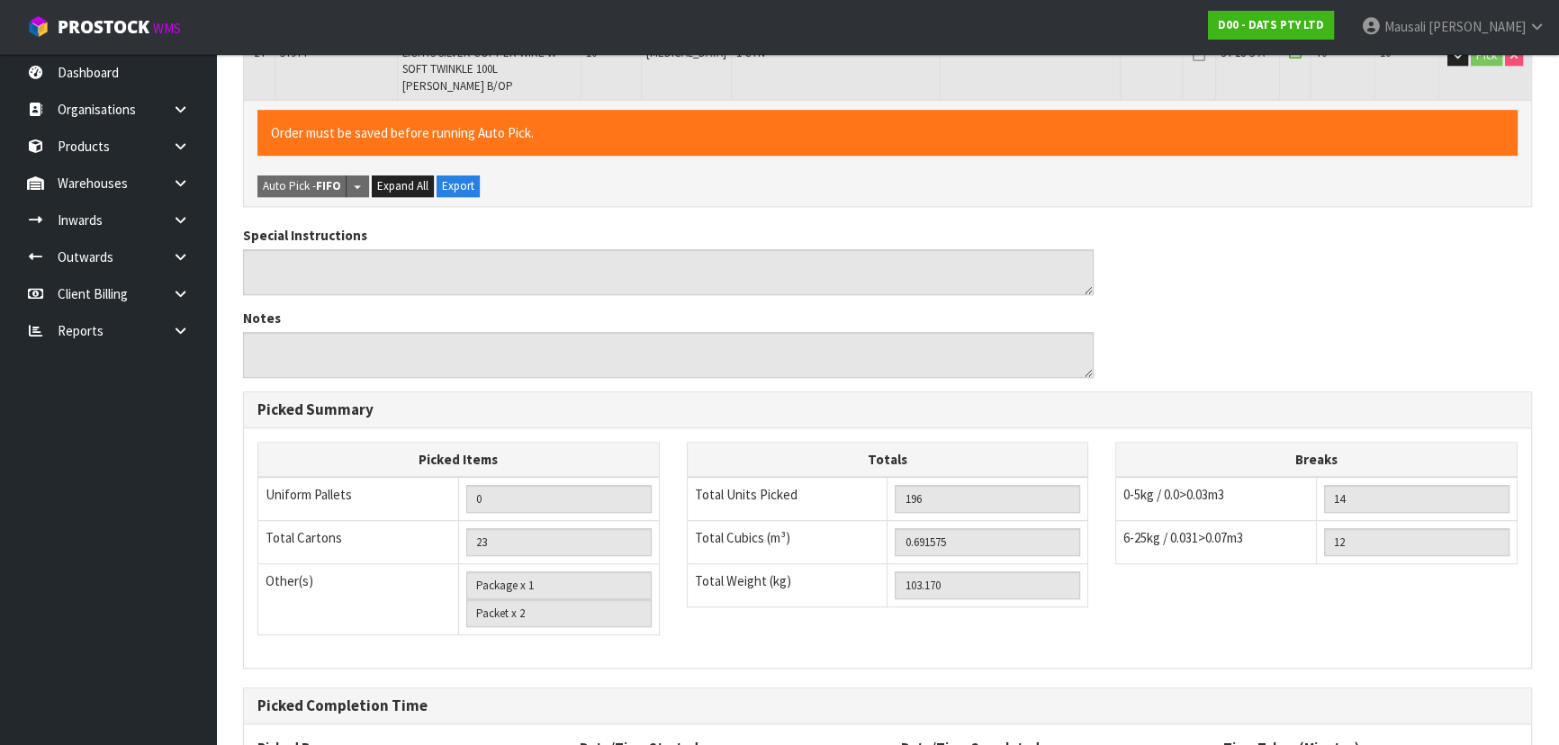
scroll to position [0, 0]
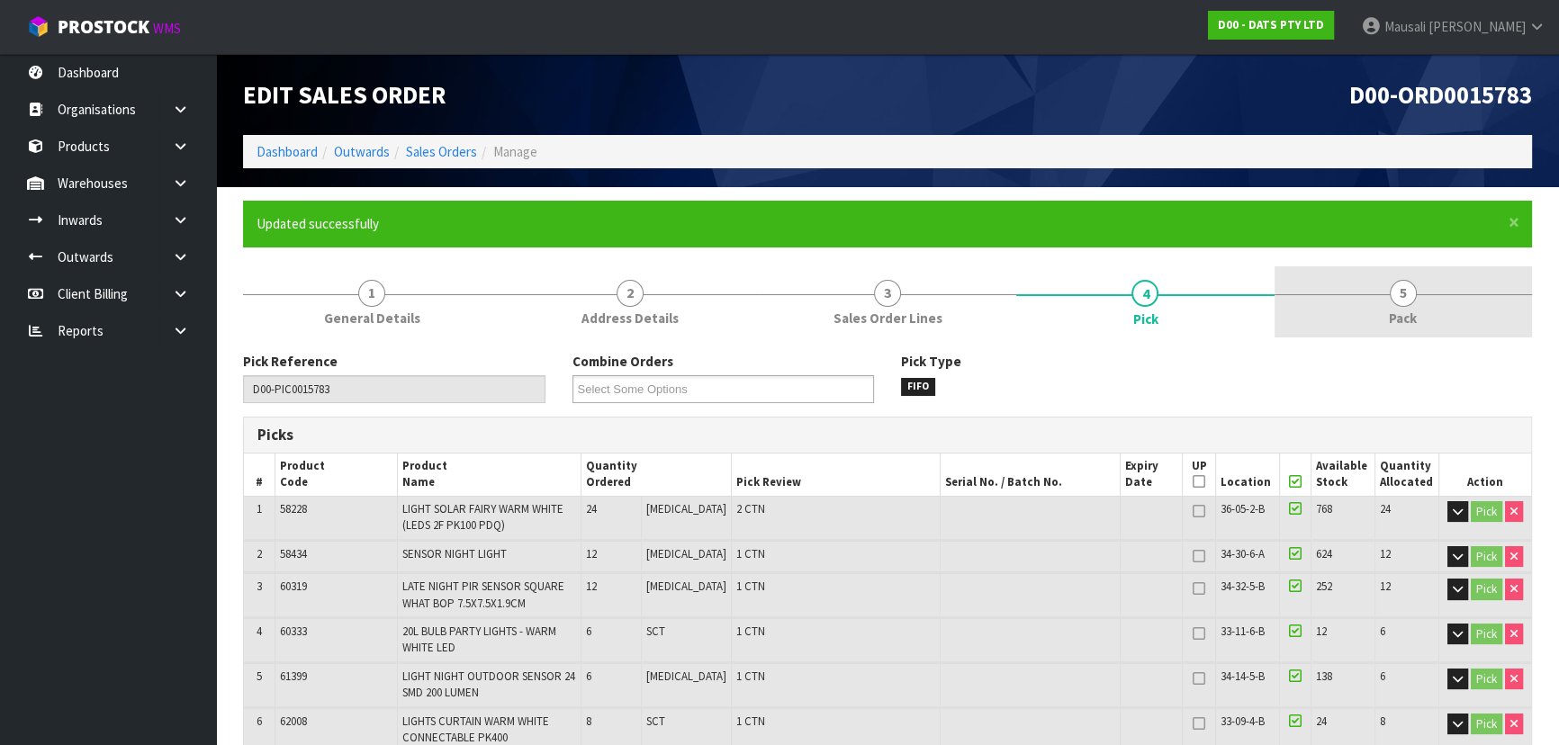
type input "Mausali Tito"
type input "2025-09-24T08:45:05"
click at [1393, 309] on span "Pack" at bounding box center [1403, 318] width 28 height 19
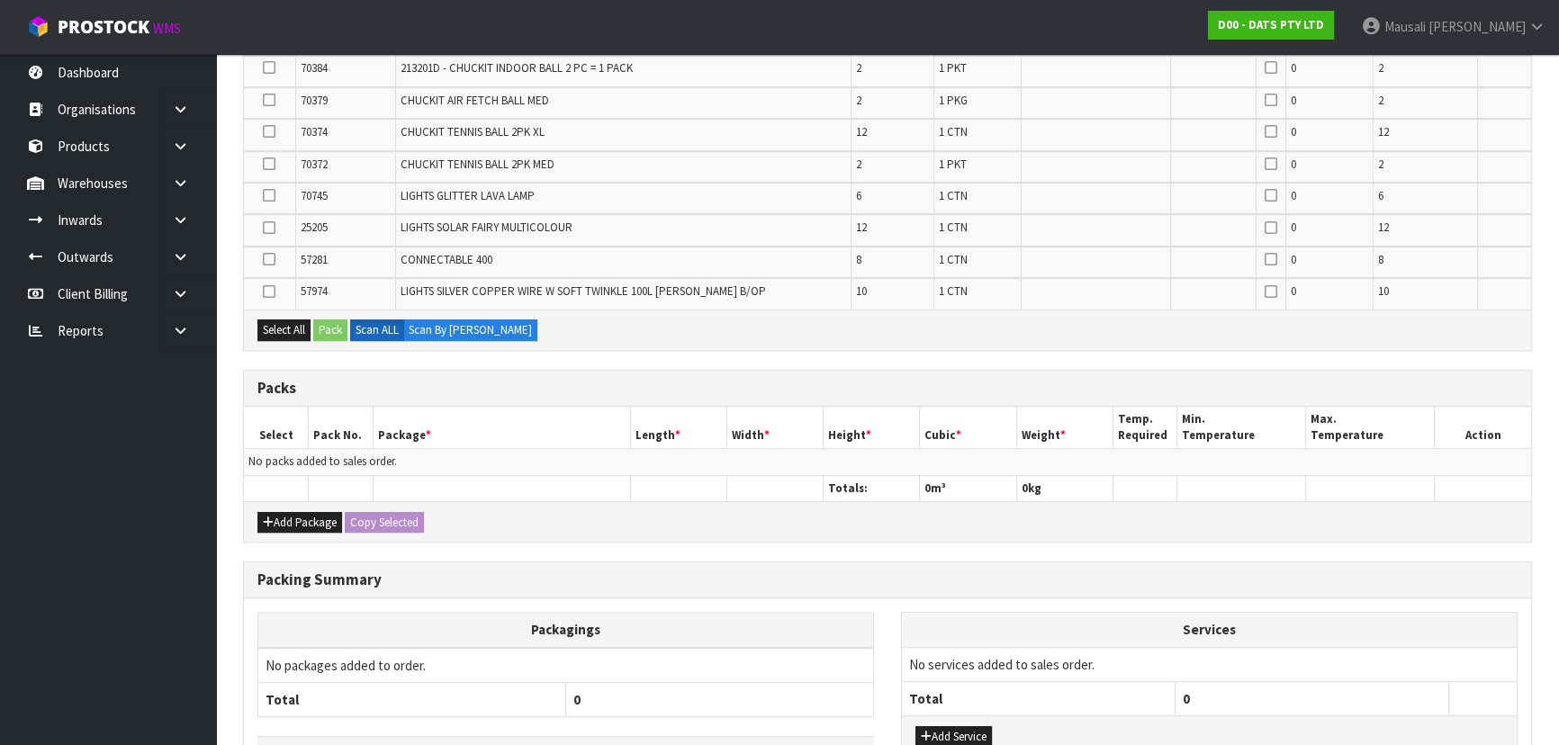
scroll to position [1058, 0]
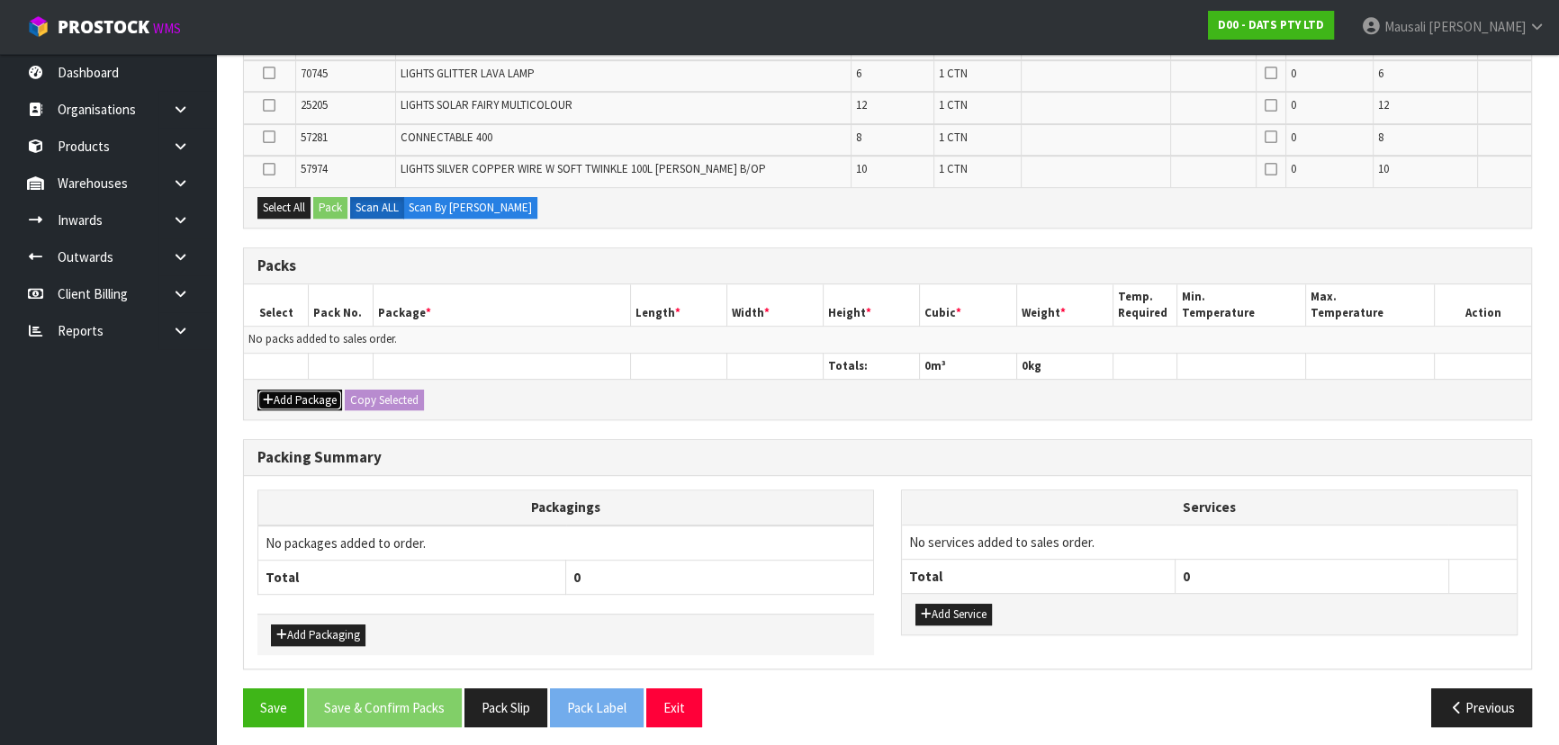
click at [325, 390] on button "Add Package" at bounding box center [299, 401] width 85 height 22
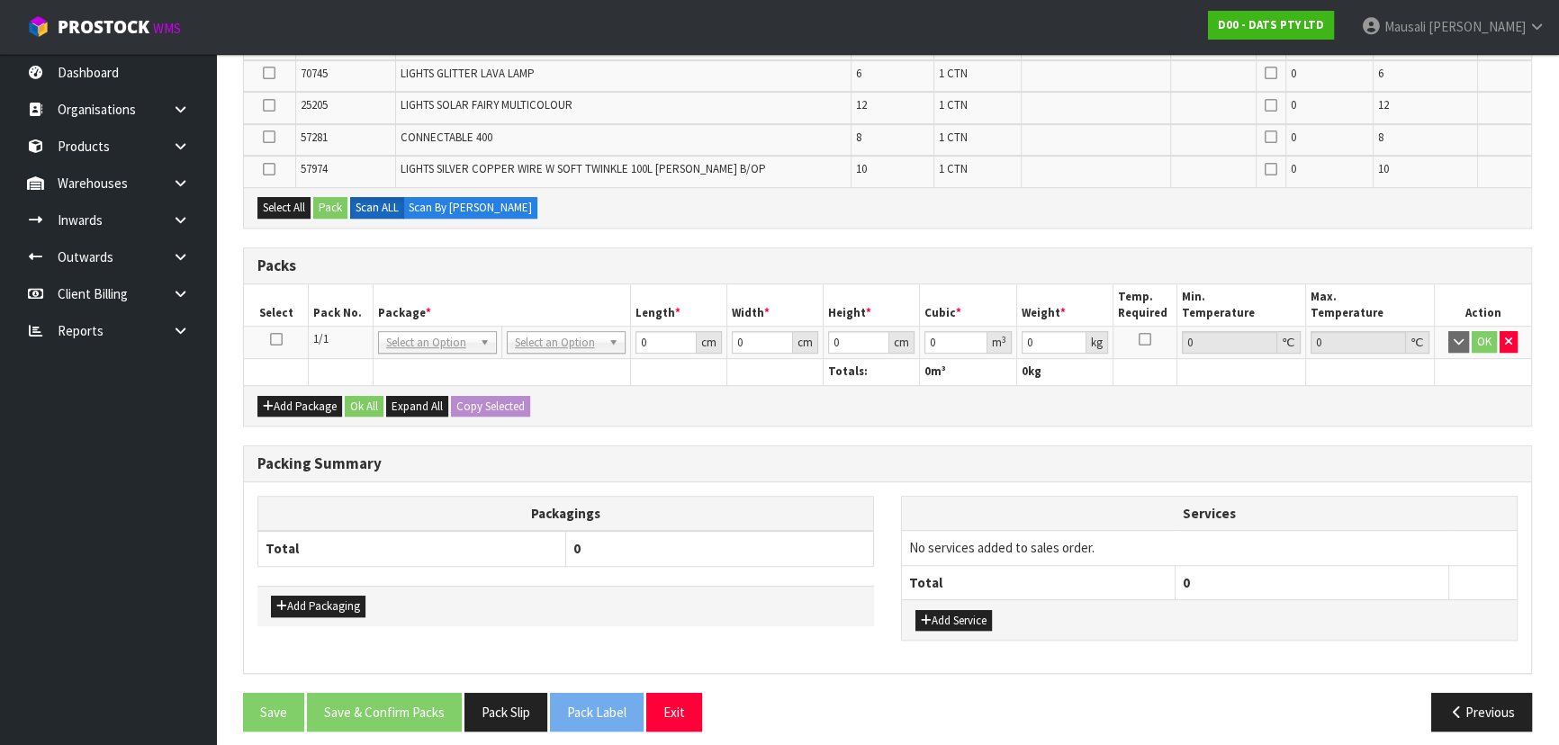
click at [272, 339] on icon at bounding box center [276, 339] width 13 height 1
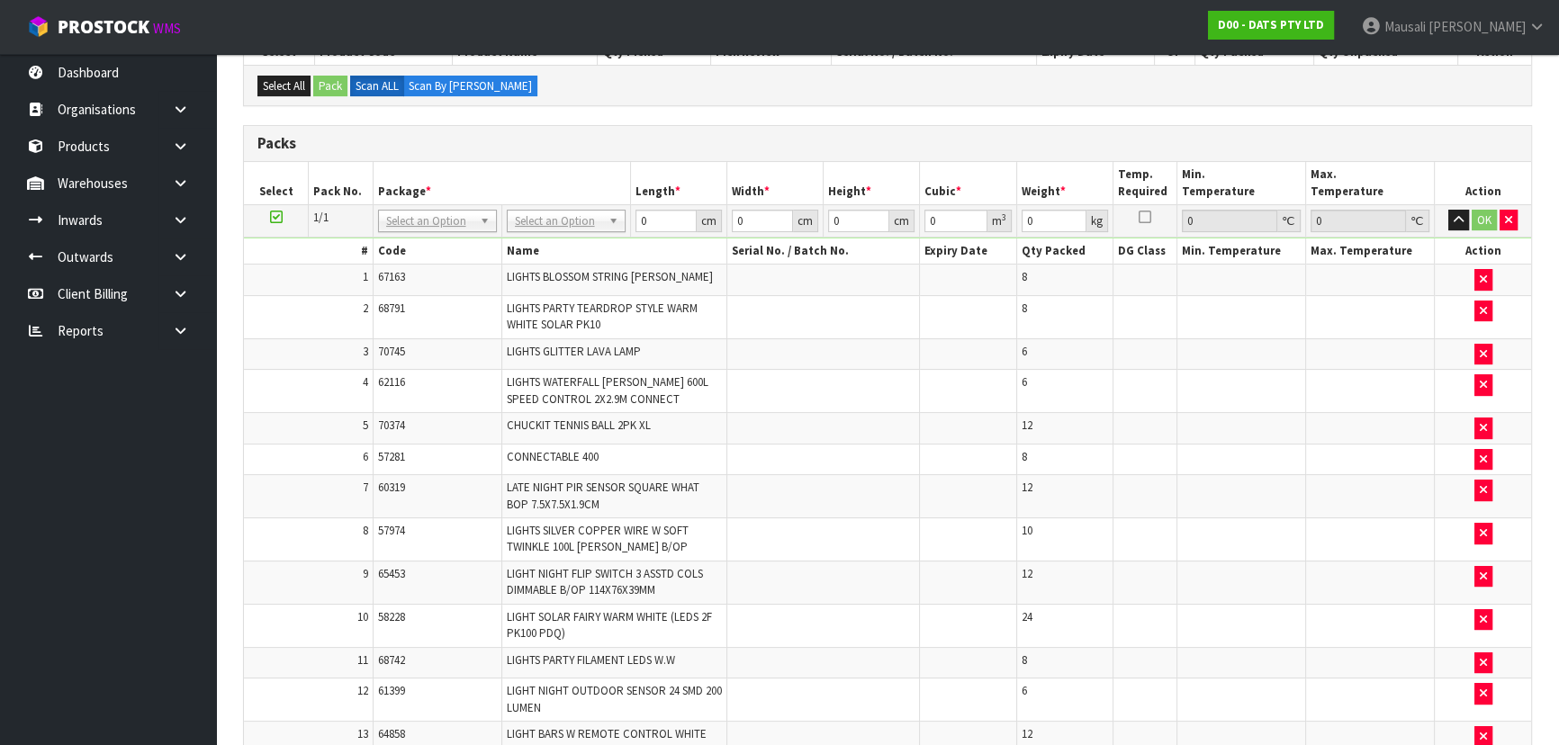
scroll to position [419, 0]
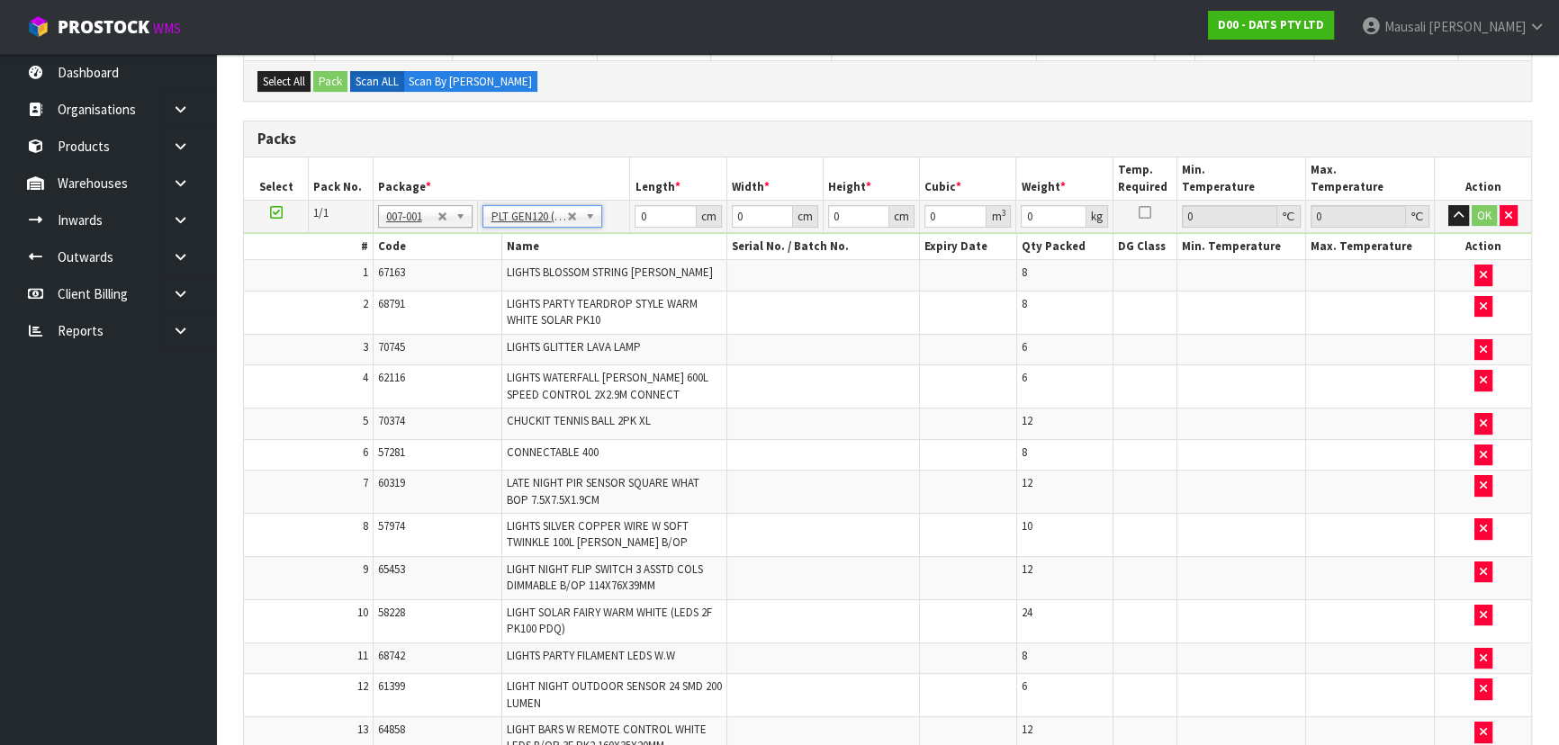
type input "120"
type input "100"
type input "103.17"
drag, startPoint x: 668, startPoint y: 217, endPoint x: 630, endPoint y: 223, distance: 38.3
click at [631, 223] on td "120 cm" at bounding box center [678, 216] width 96 height 32
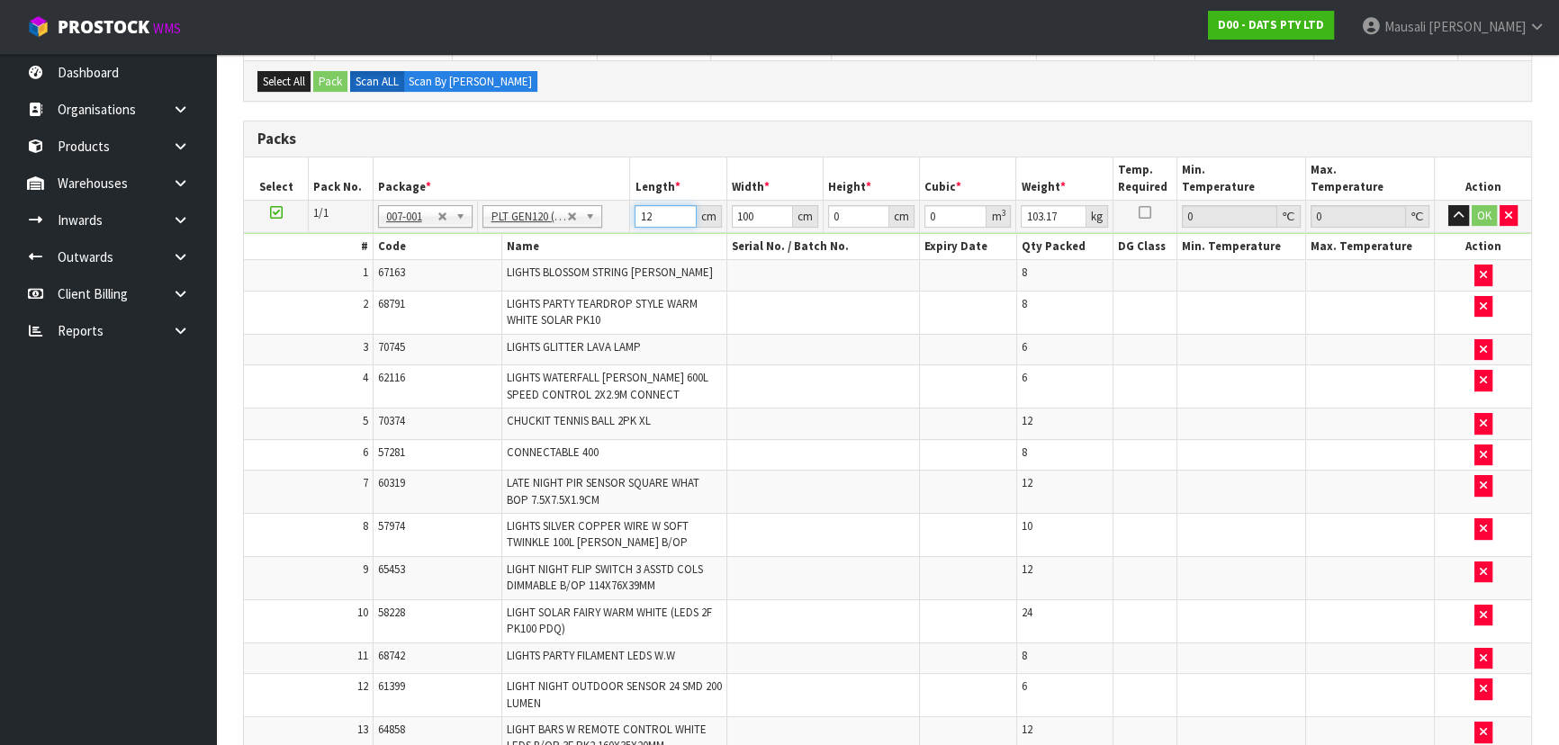
type input "120"
type input "100"
type input "8"
type input "0.096"
type input "89"
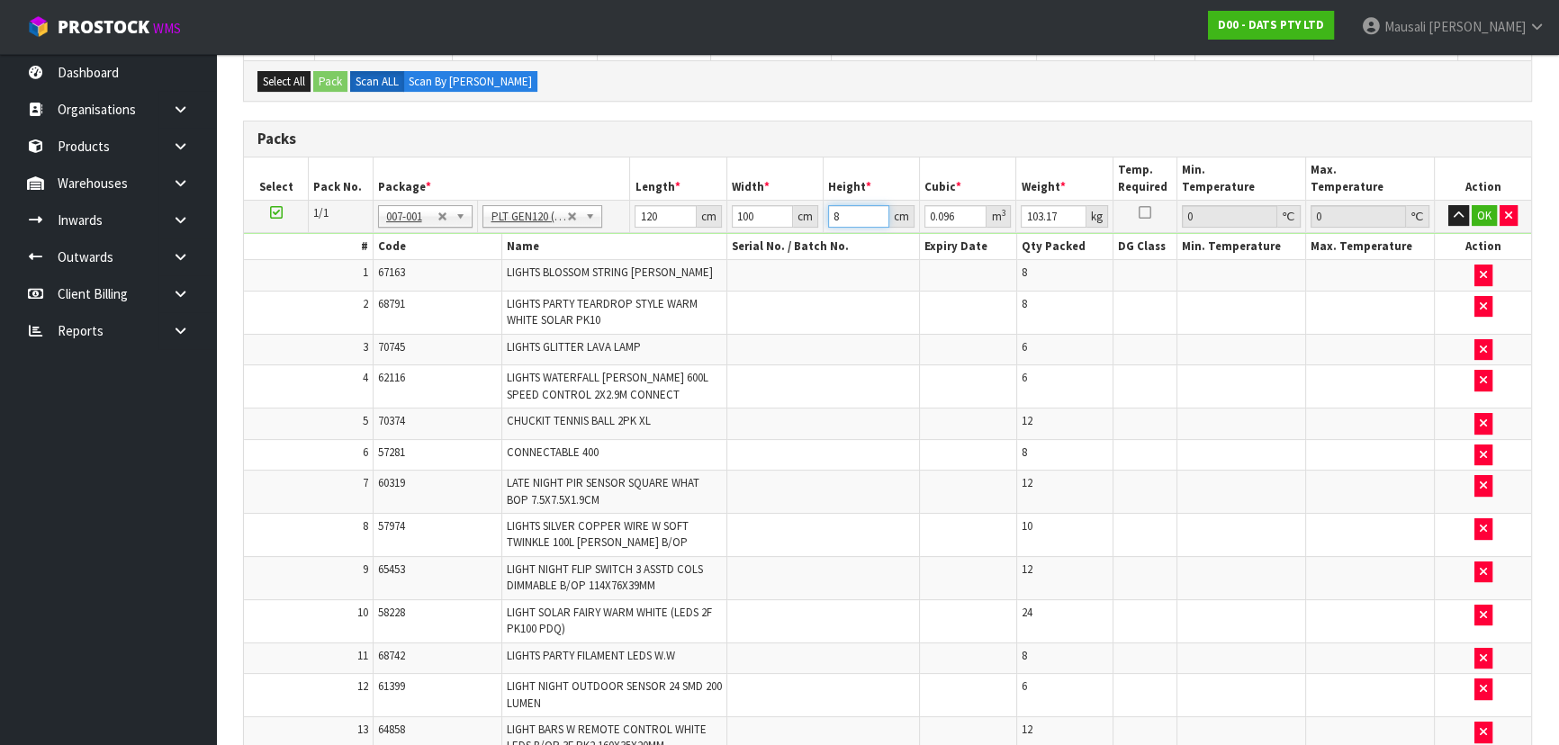
type input "1.068"
type input "89"
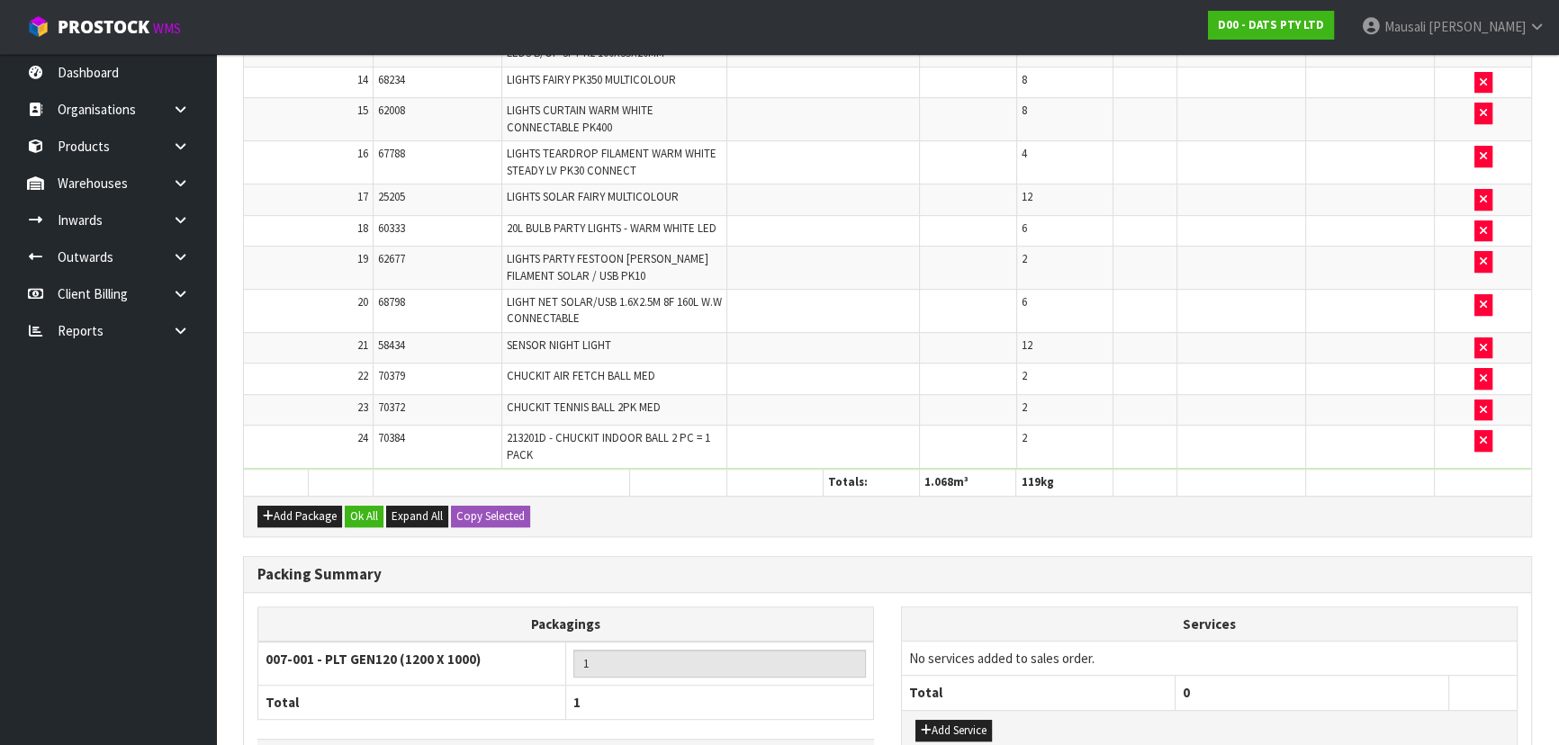
scroll to position [1237, 0]
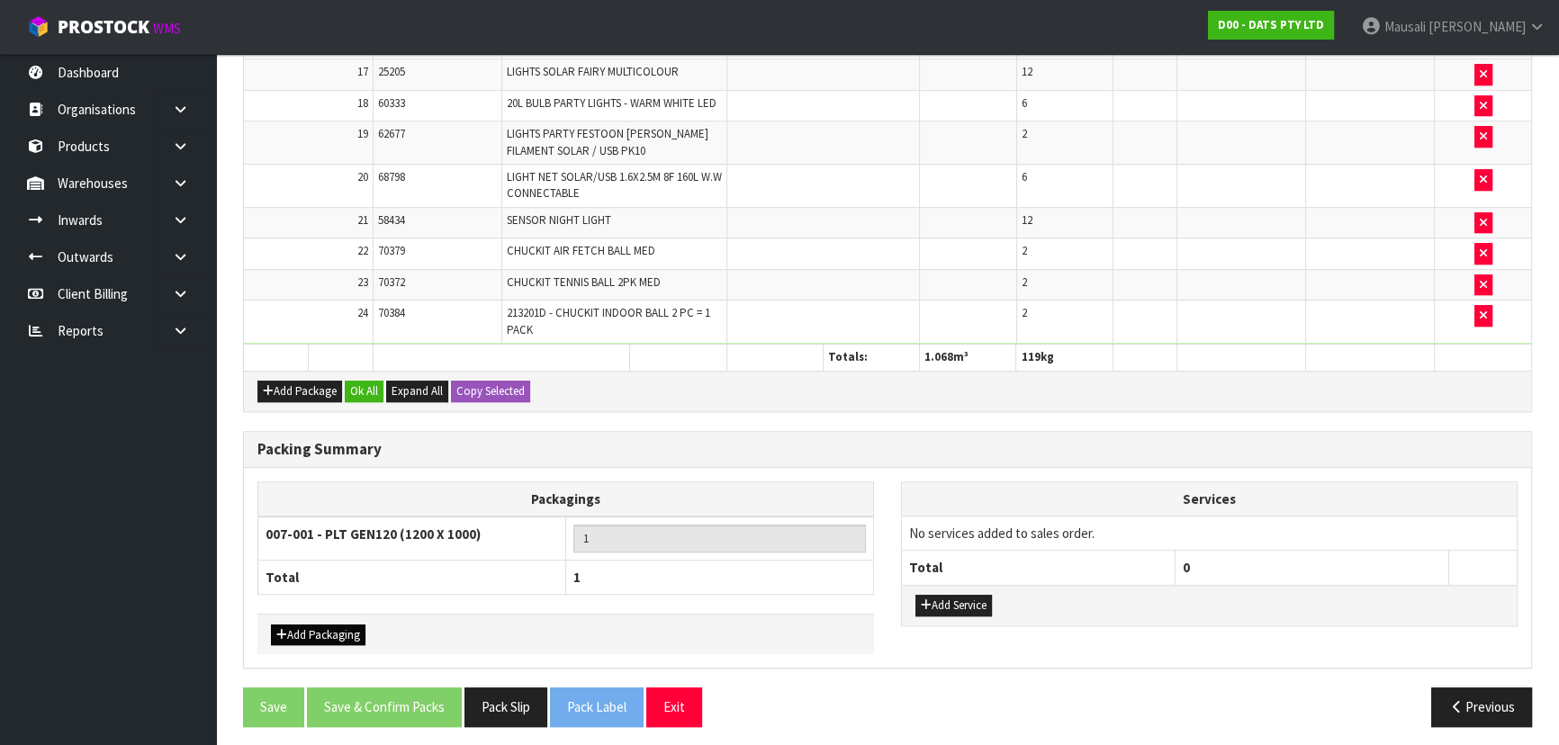
type input "119"
click at [342, 630] on button "Add Packaging" at bounding box center [318, 636] width 95 height 22
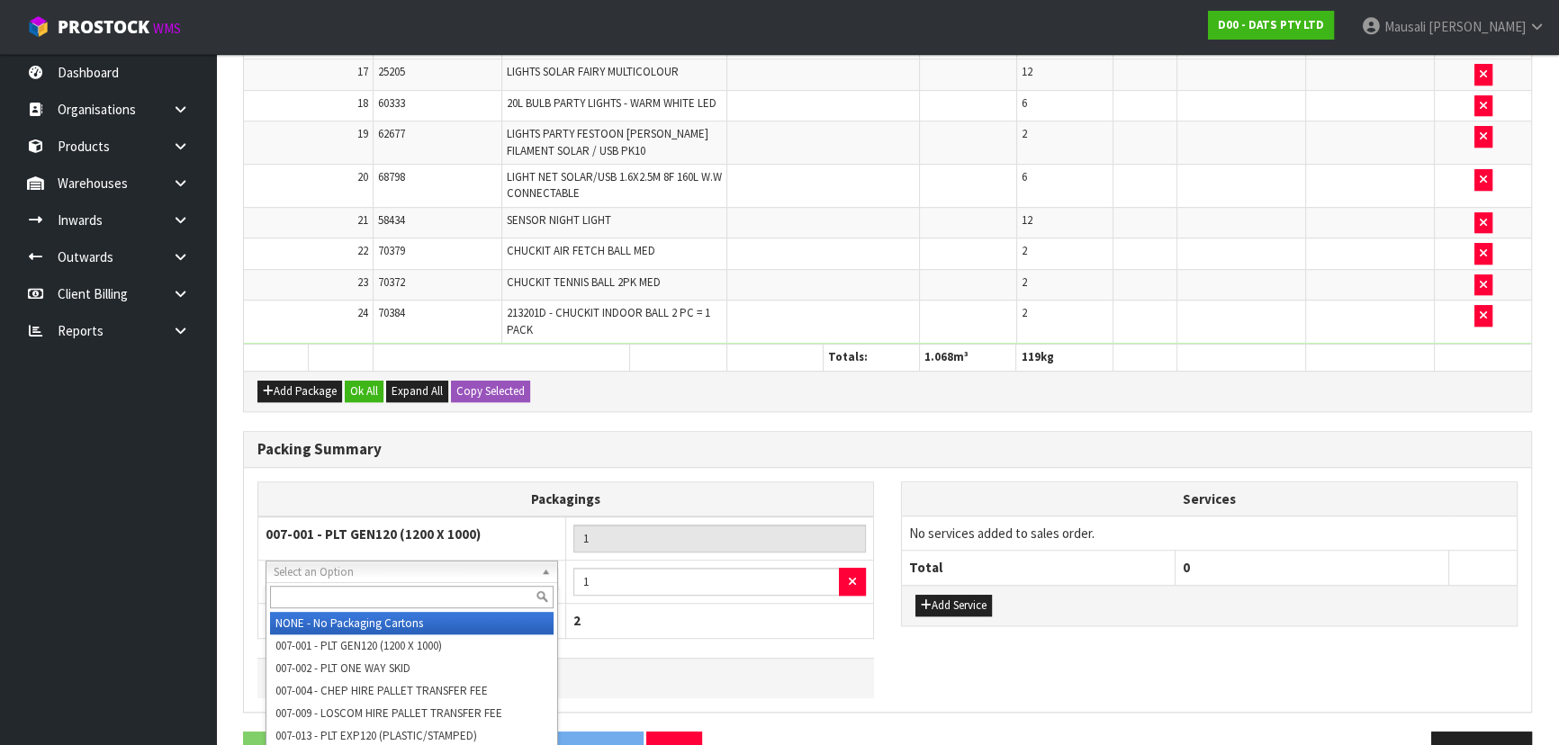
click at [313, 597] on input "text" at bounding box center [412, 597] width 284 height 23
type input "OC"
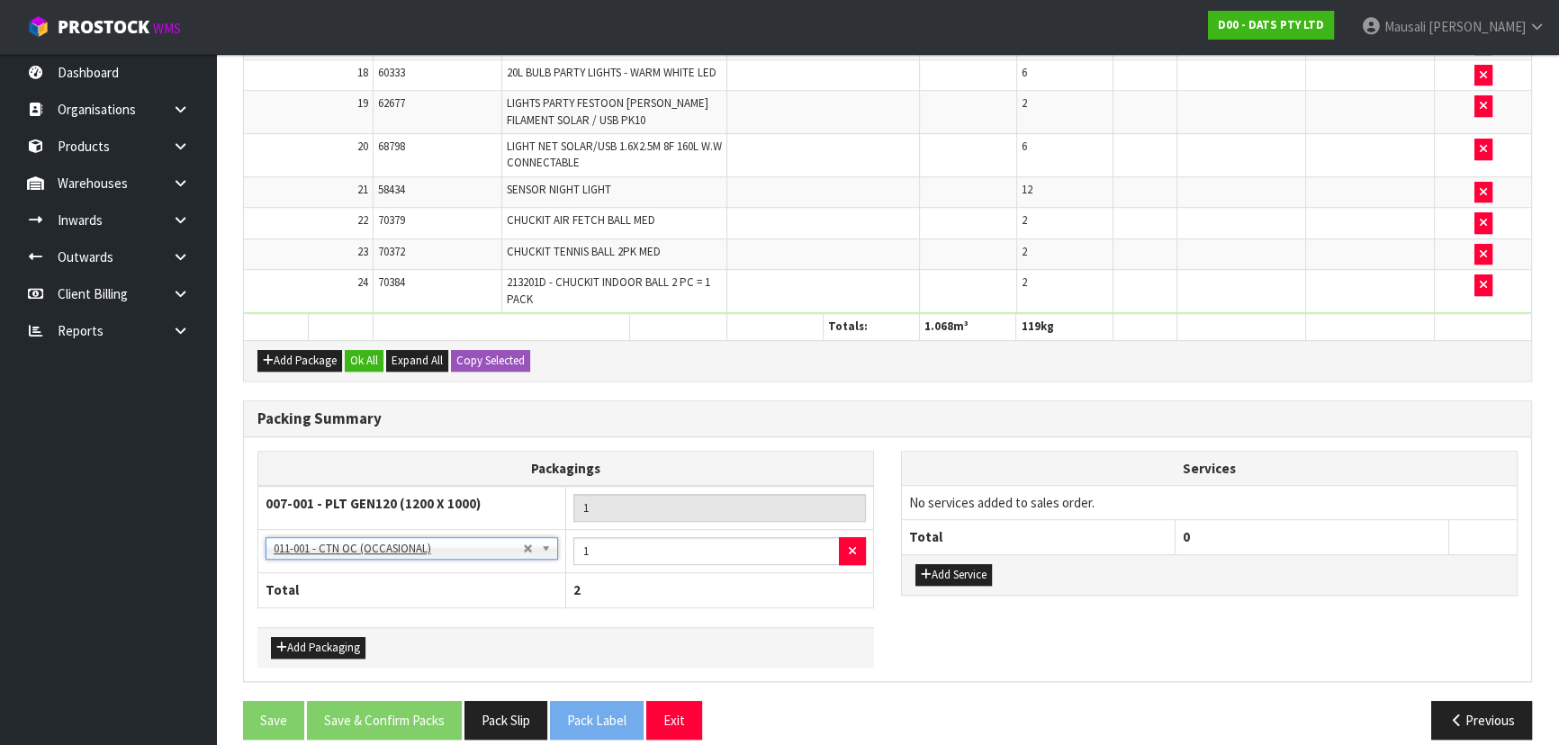
scroll to position [1280, 0]
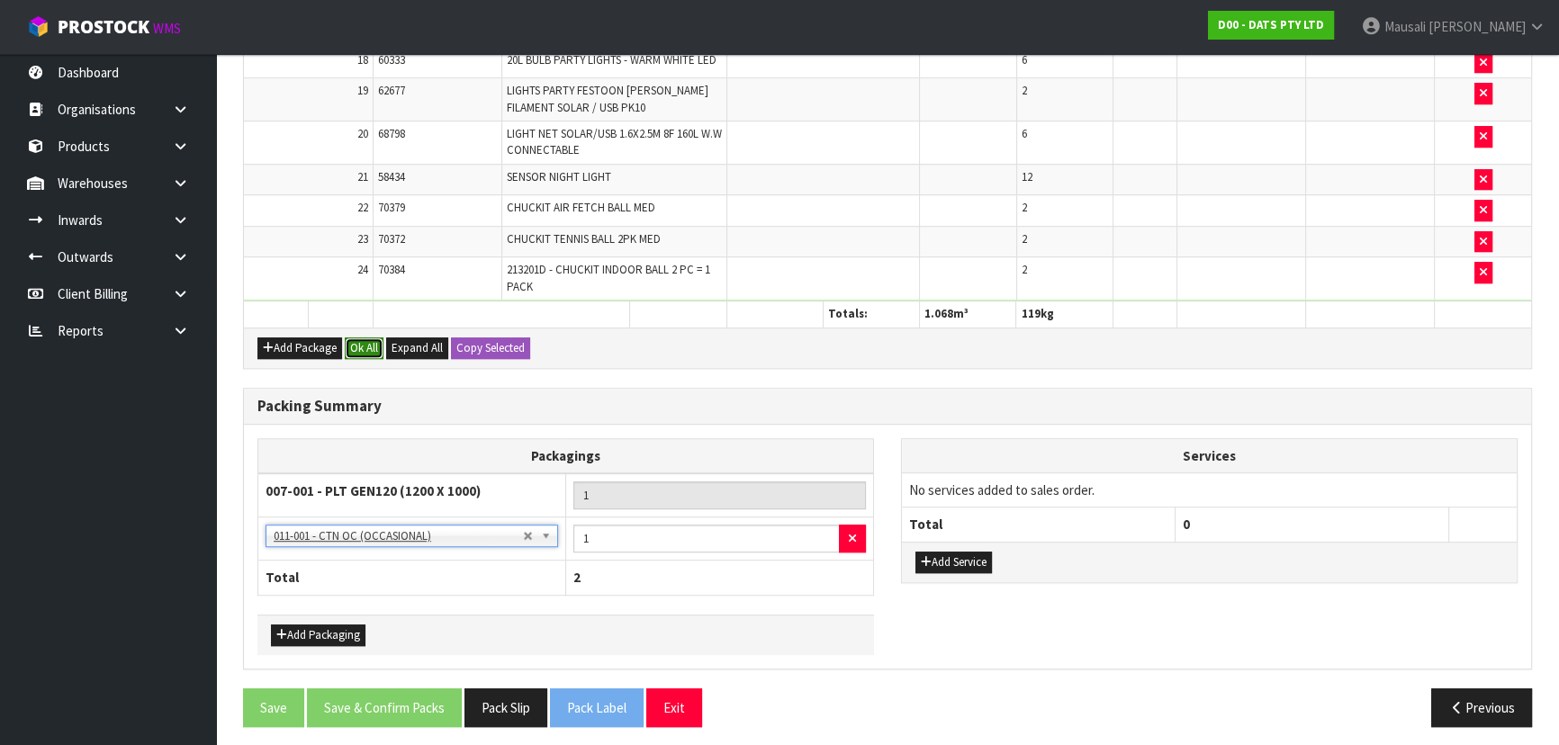
click at [375, 339] on button "Ok All" at bounding box center [364, 349] width 39 height 22
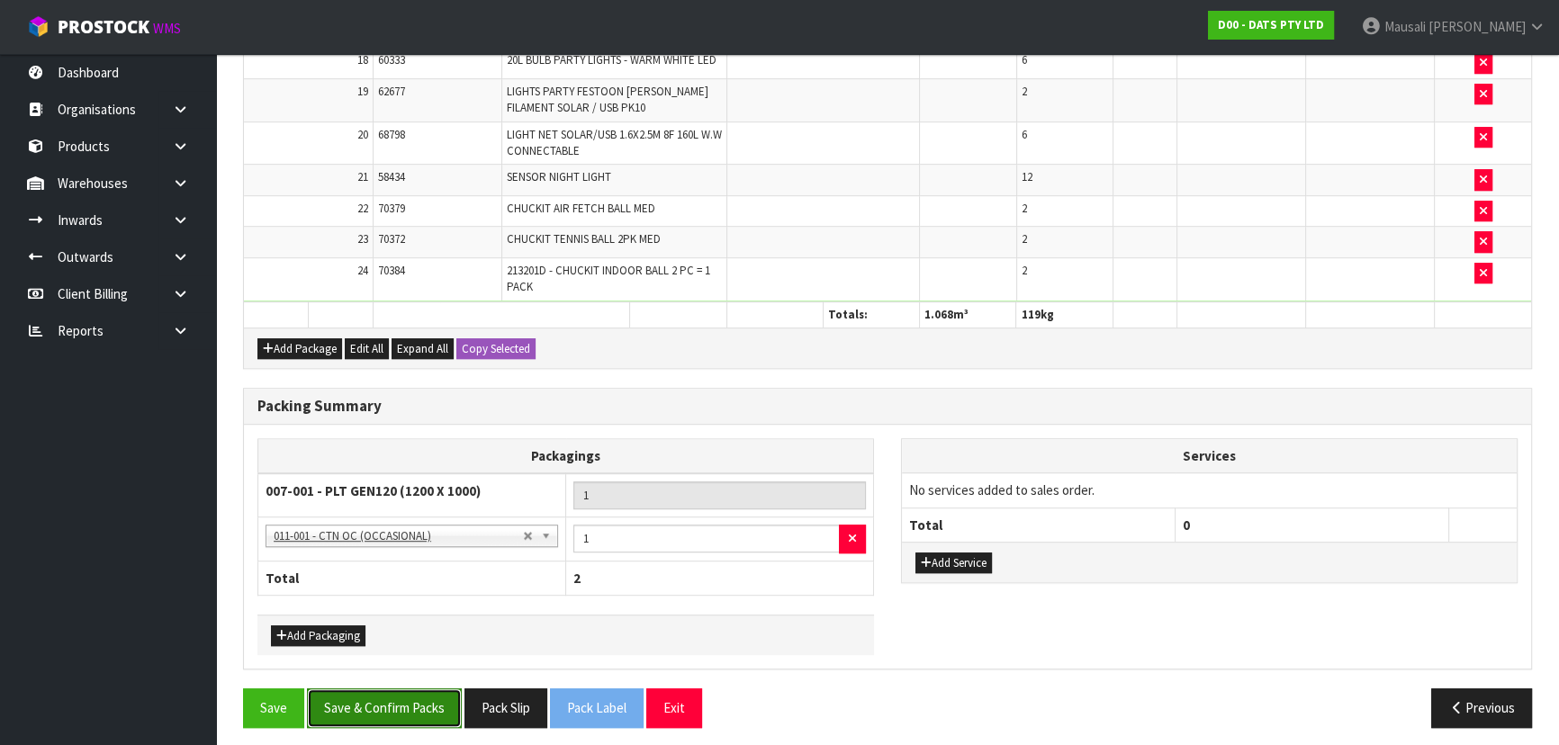
click at [413, 699] on button "Save & Confirm Packs" at bounding box center [384, 708] width 155 height 39
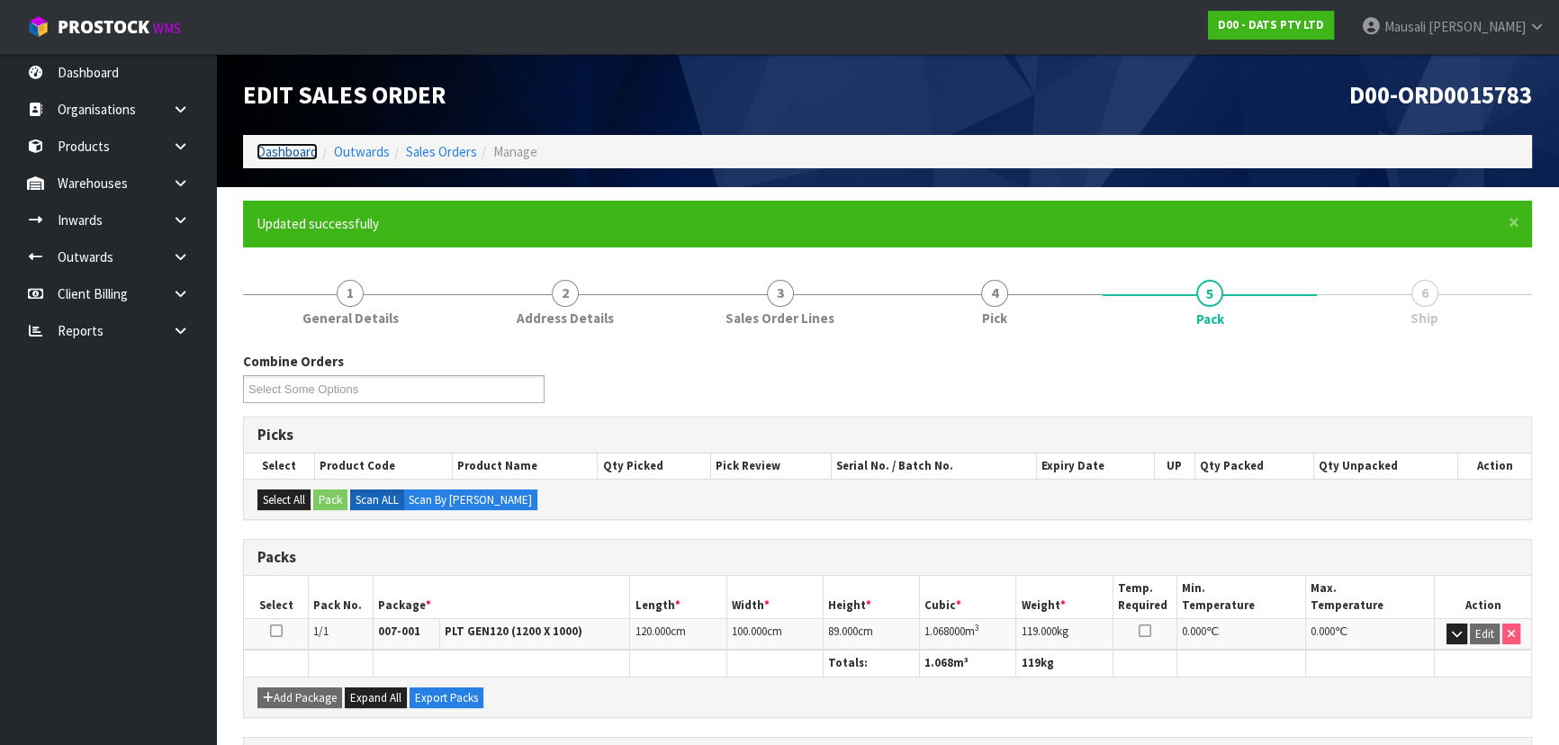
click at [271, 154] on link "Dashboard" at bounding box center [287, 151] width 61 height 17
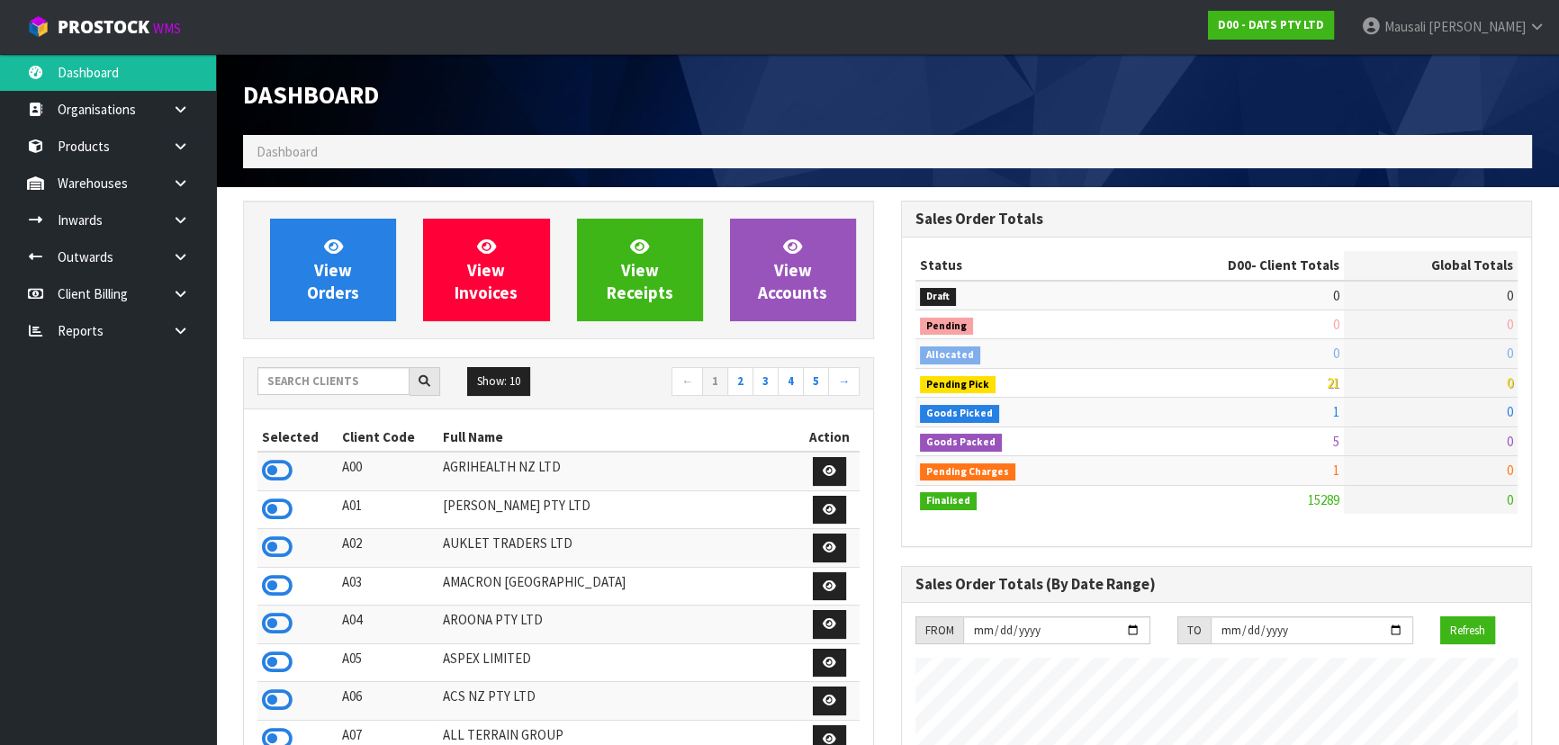
scroll to position [1400, 657]
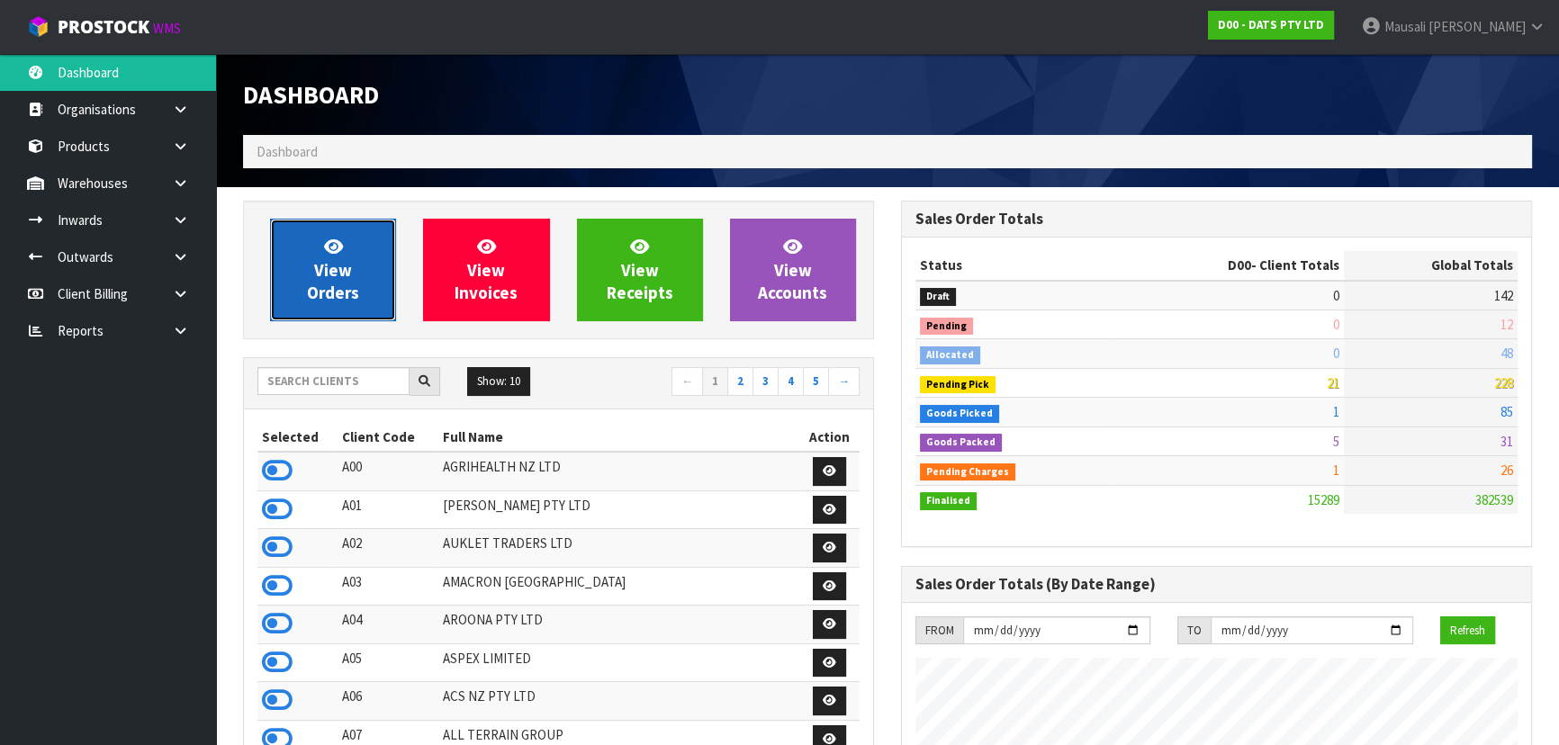
click at [328, 270] on span "View Orders" at bounding box center [333, 270] width 52 height 68
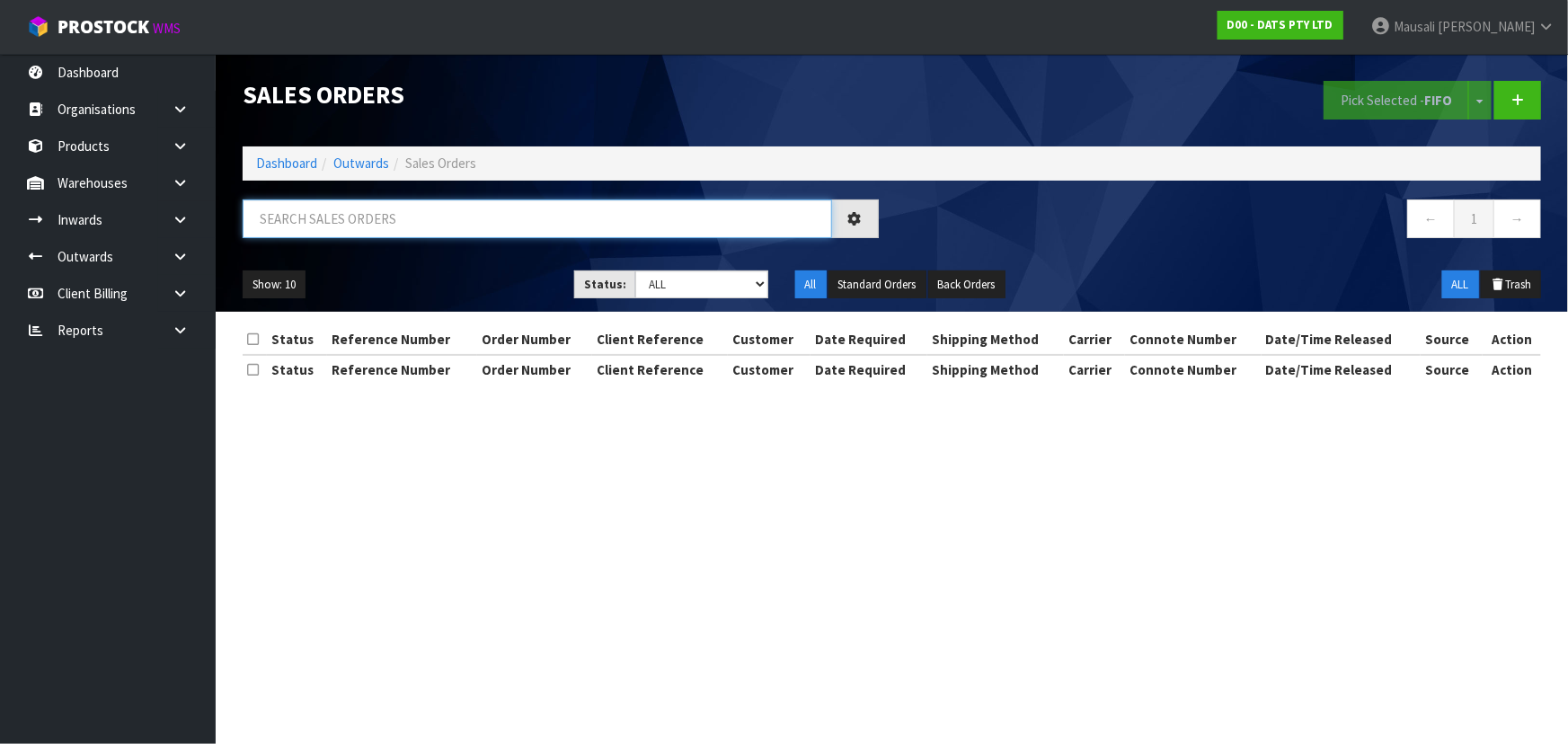
click at [301, 222] on input "text" at bounding box center [537, 219] width 590 height 39
type input "JOB-0413173"
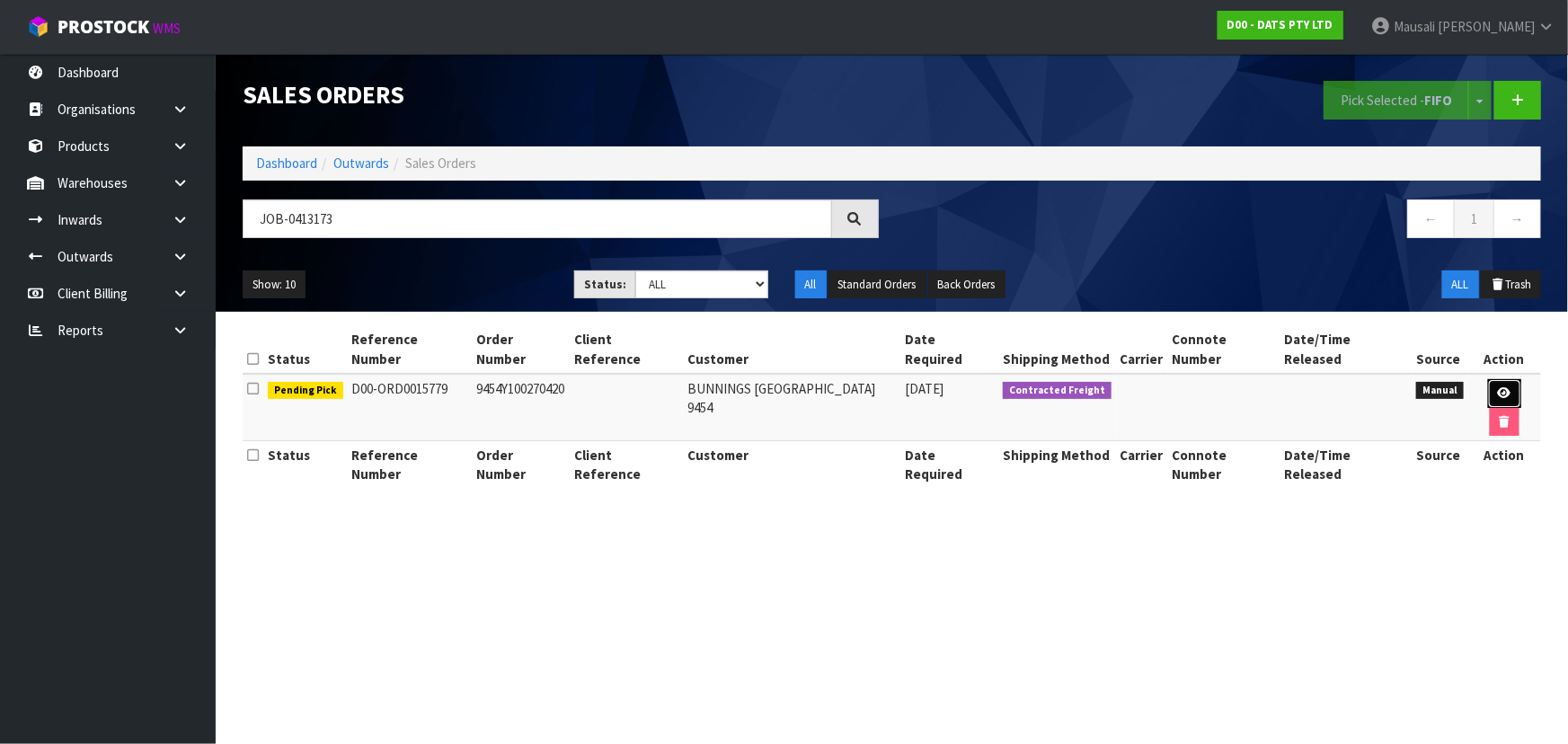
click at [1494, 379] on link at bounding box center [1504, 393] width 33 height 29
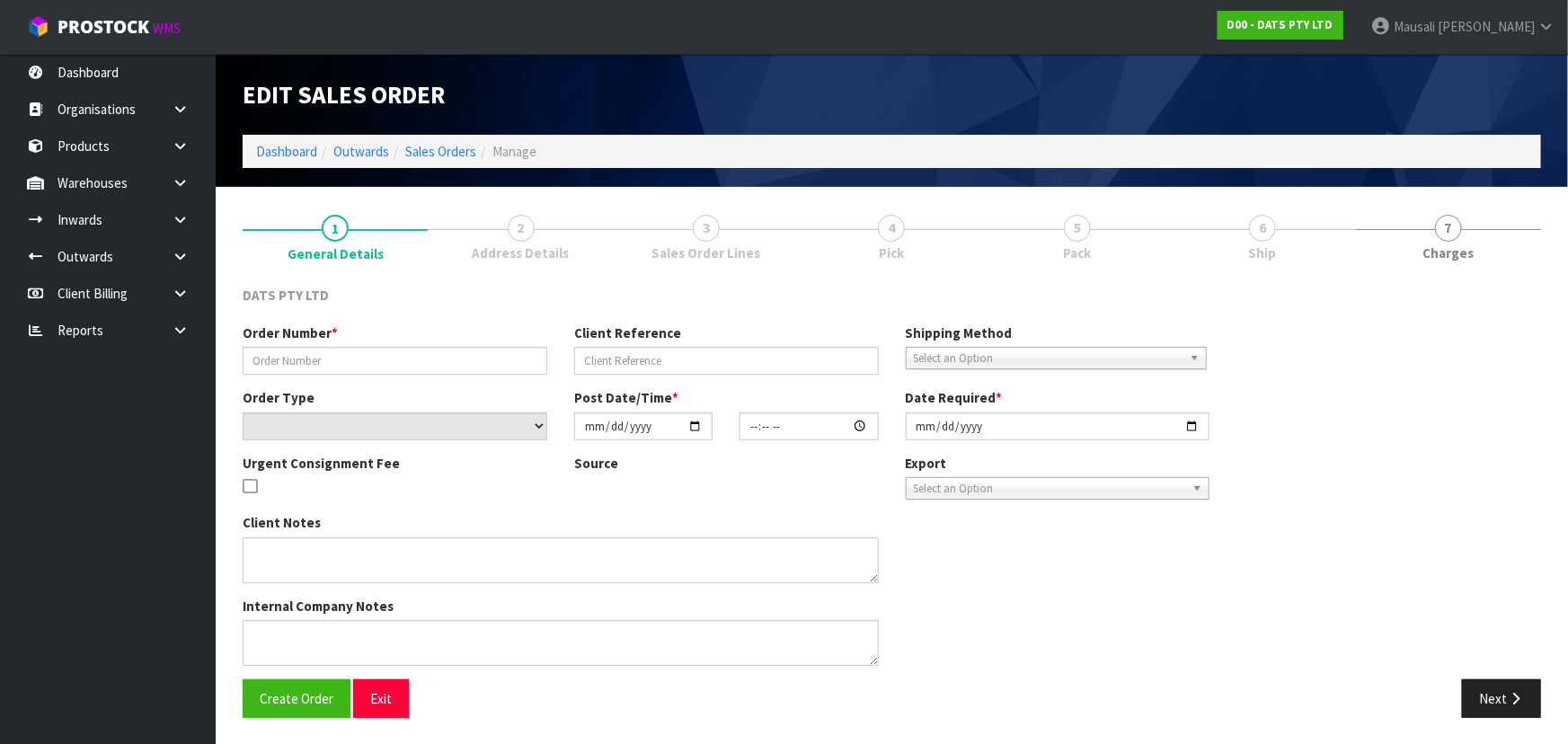
type input "9454Y100270420"
select select "number:0"
type input "[DATE]"
type input "09:32:00.000"
type input "[DATE]"
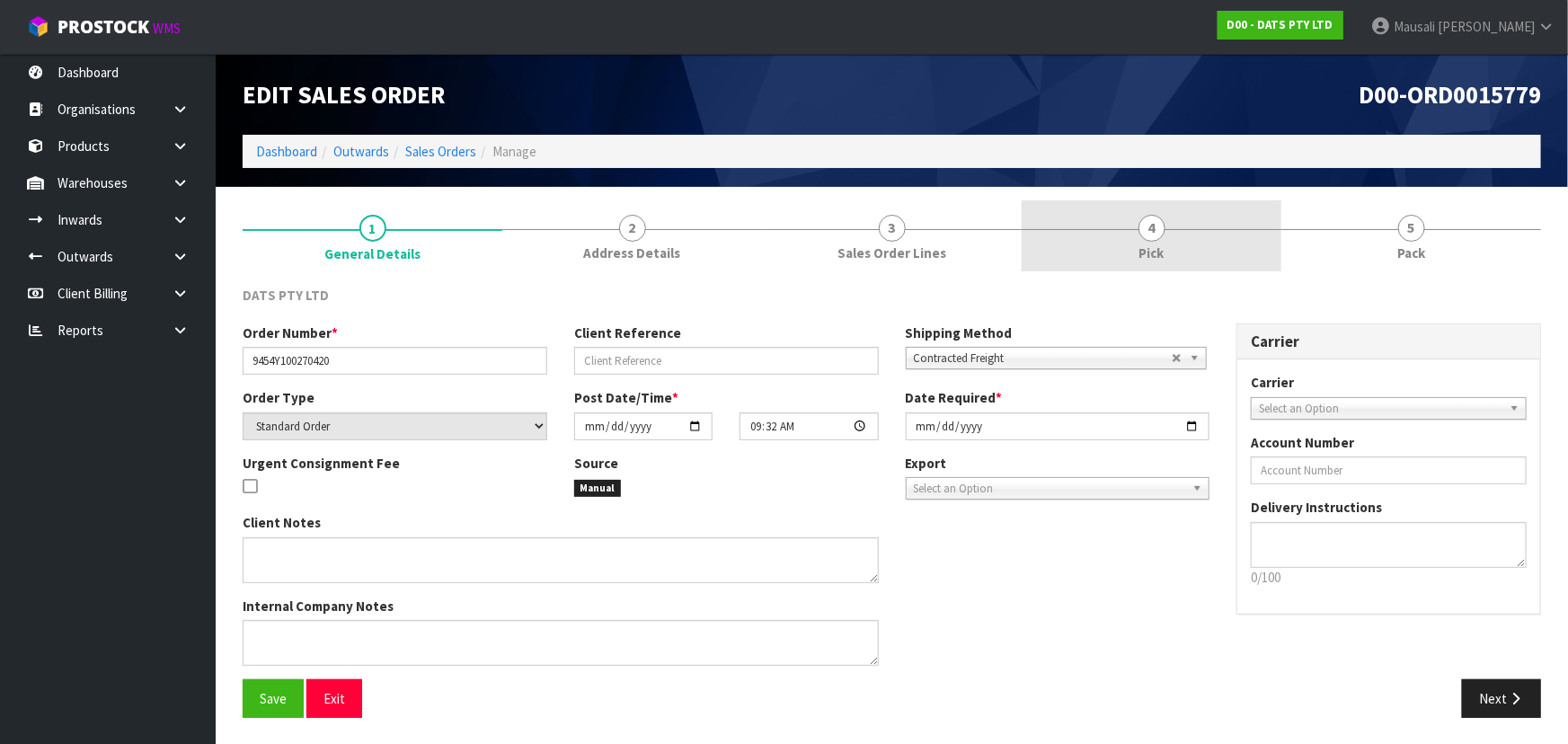
click at [1171, 234] on link "4 Pick" at bounding box center [1152, 236] width 260 height 71
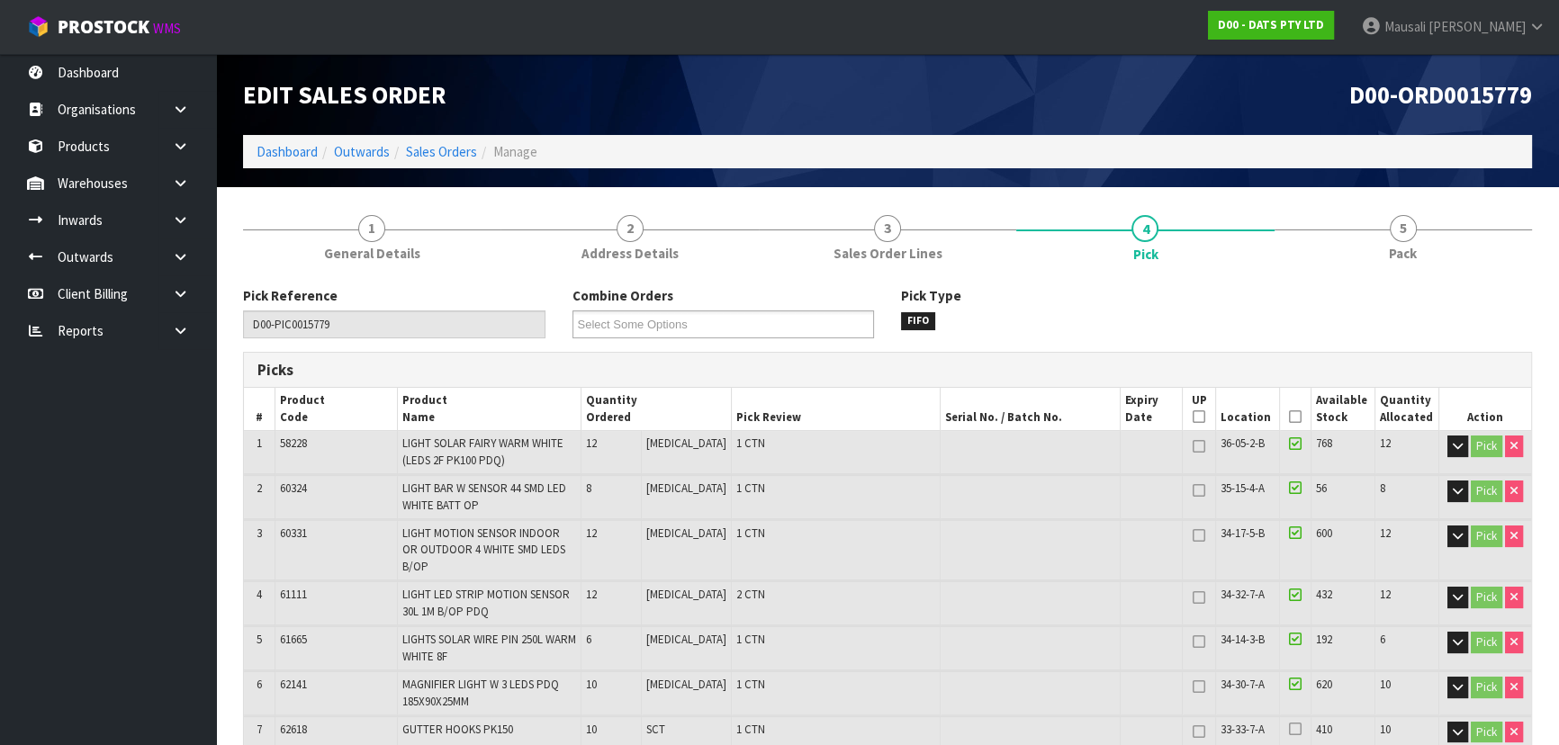
click at [1289, 417] on icon at bounding box center [1295, 417] width 13 height 1
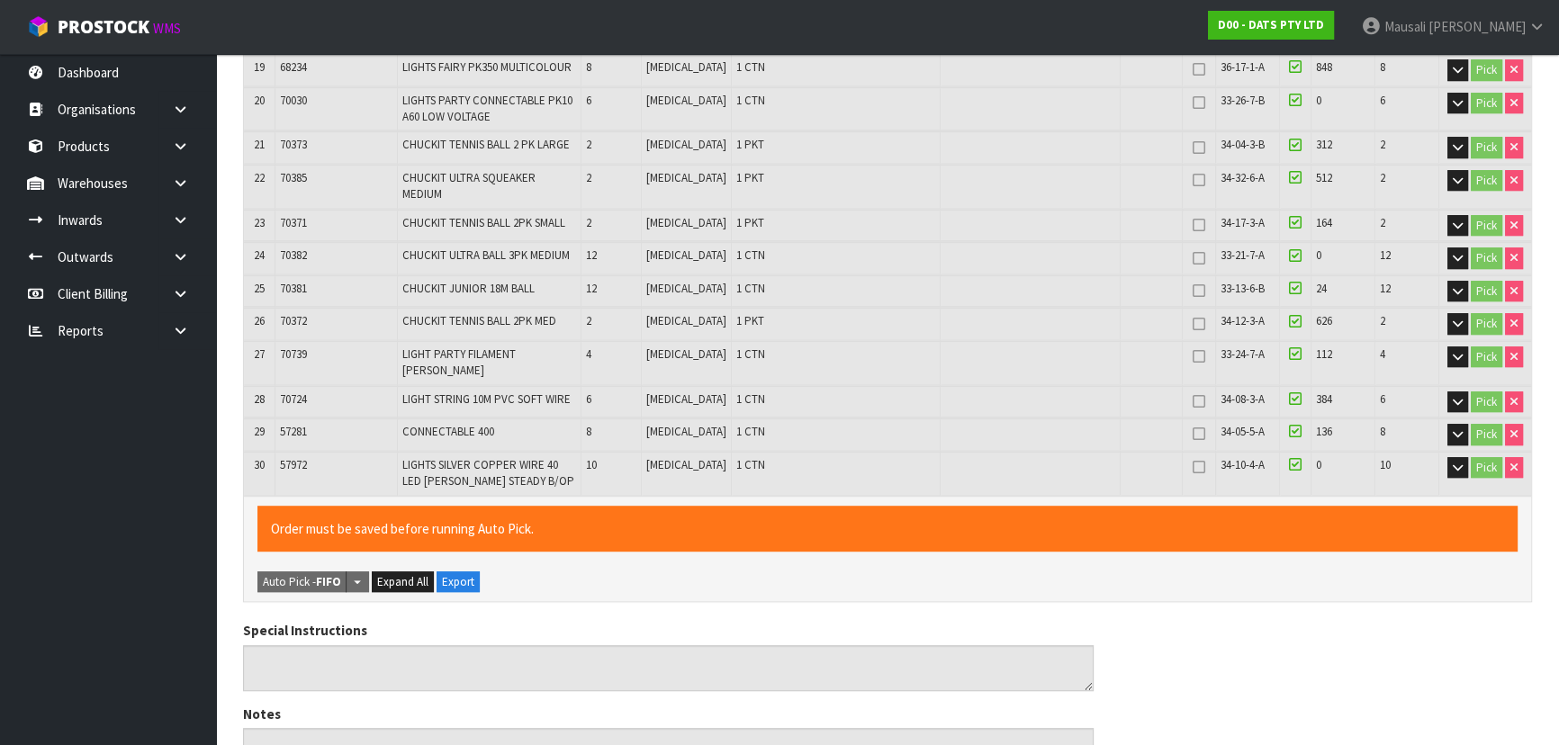
scroll to position [1679, 0]
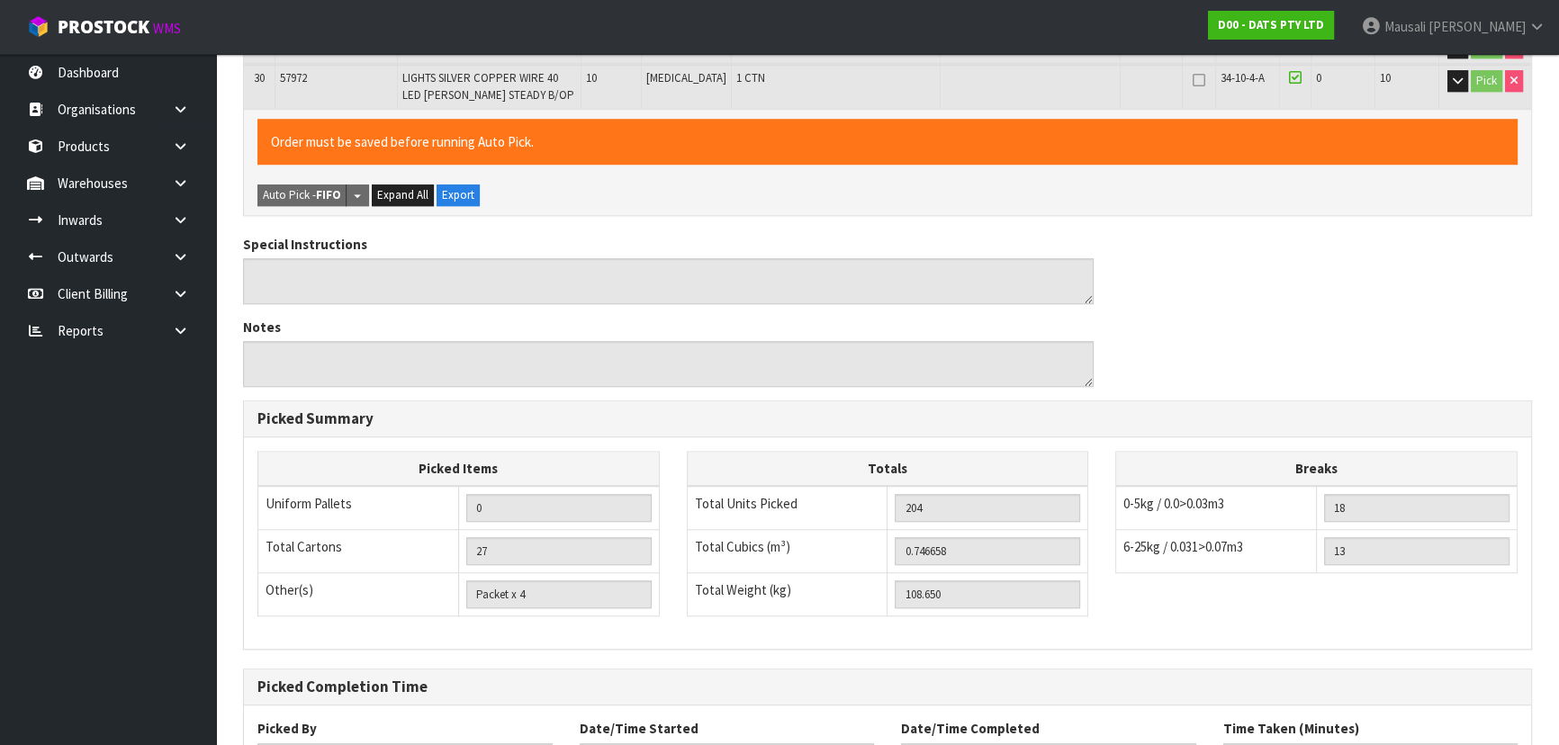
scroll to position [0, 0]
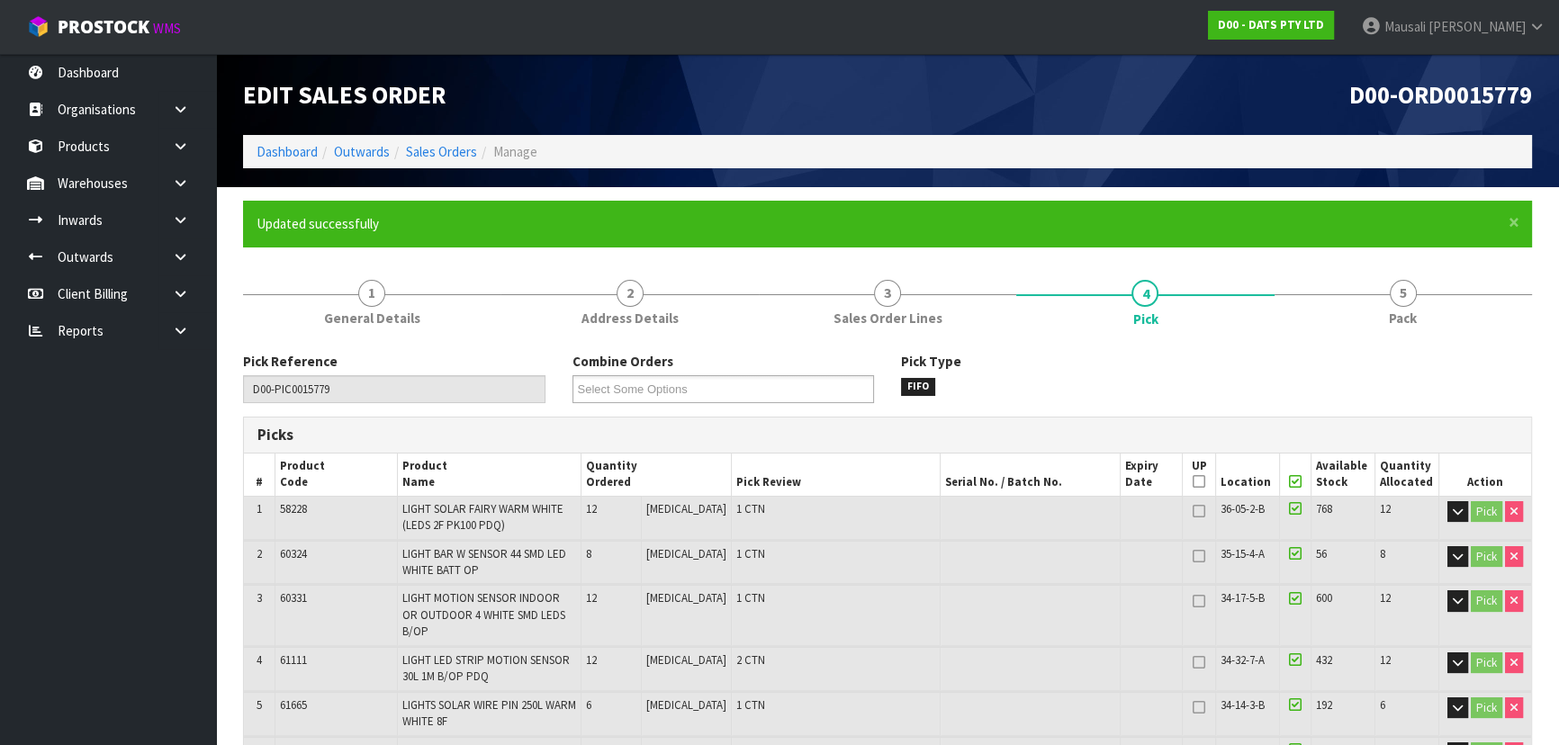
type input "Mausali Tito"
type input "2025-09-24T09:05:29"
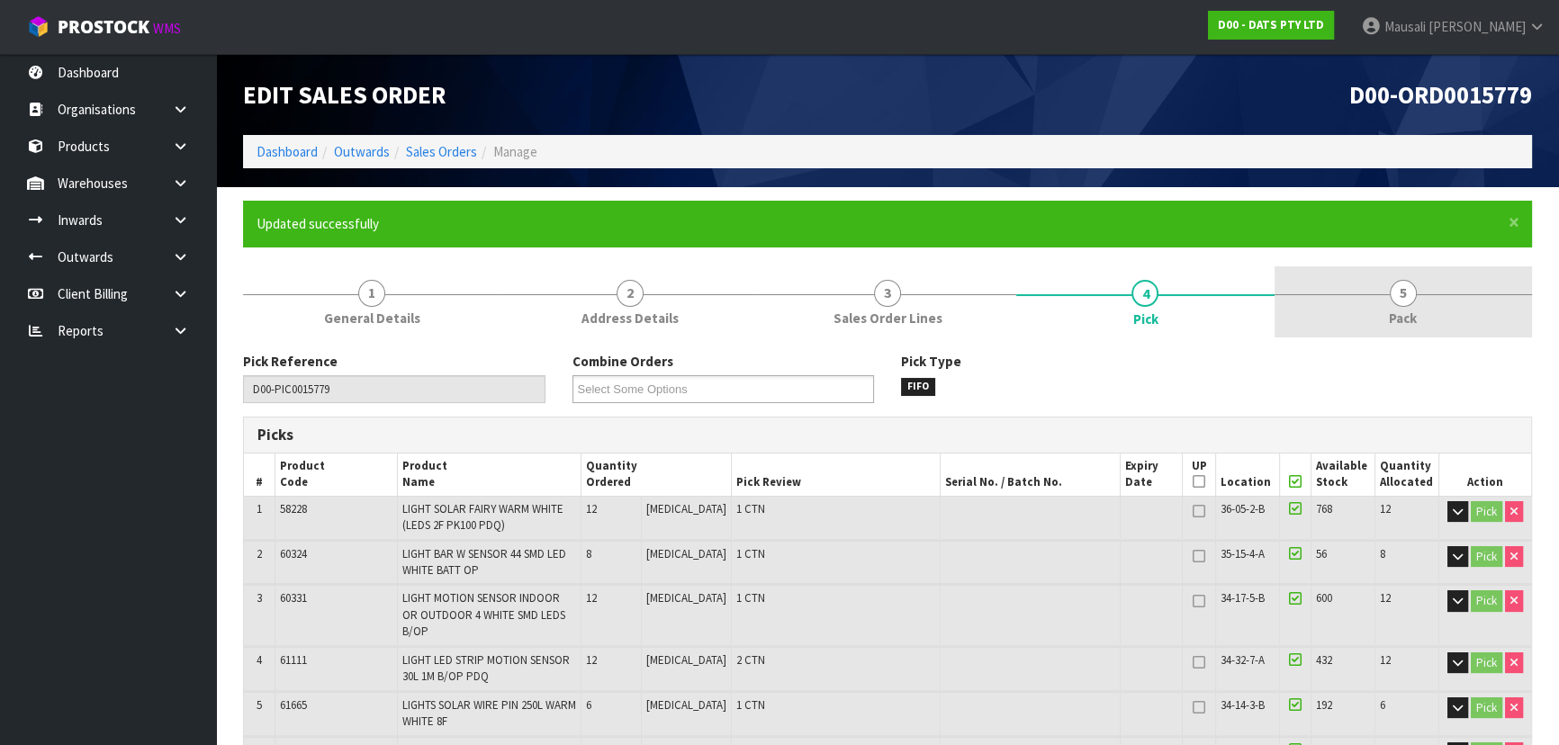
click at [1375, 302] on link "5 Pack" at bounding box center [1403, 301] width 257 height 71
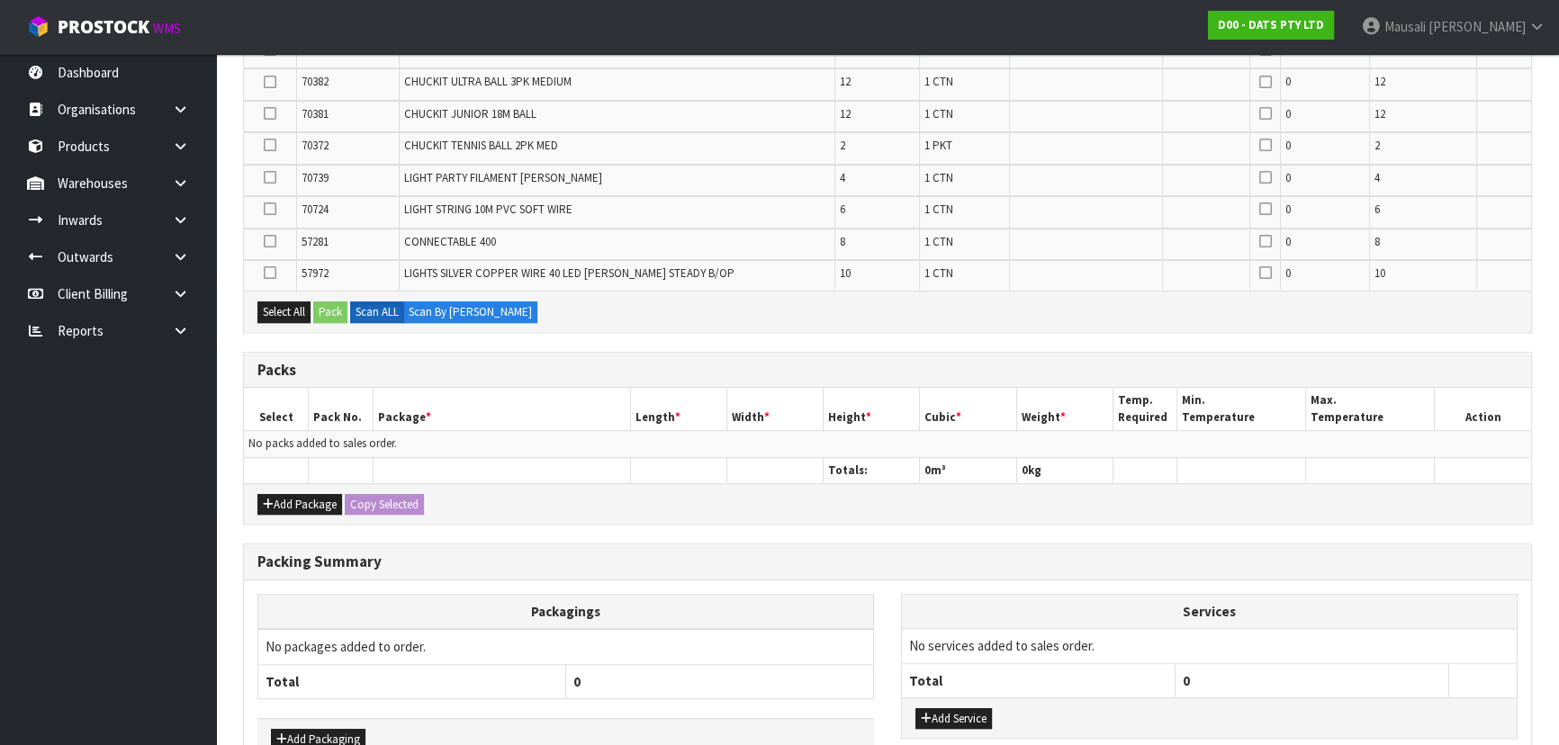
scroll to position [1249, 0]
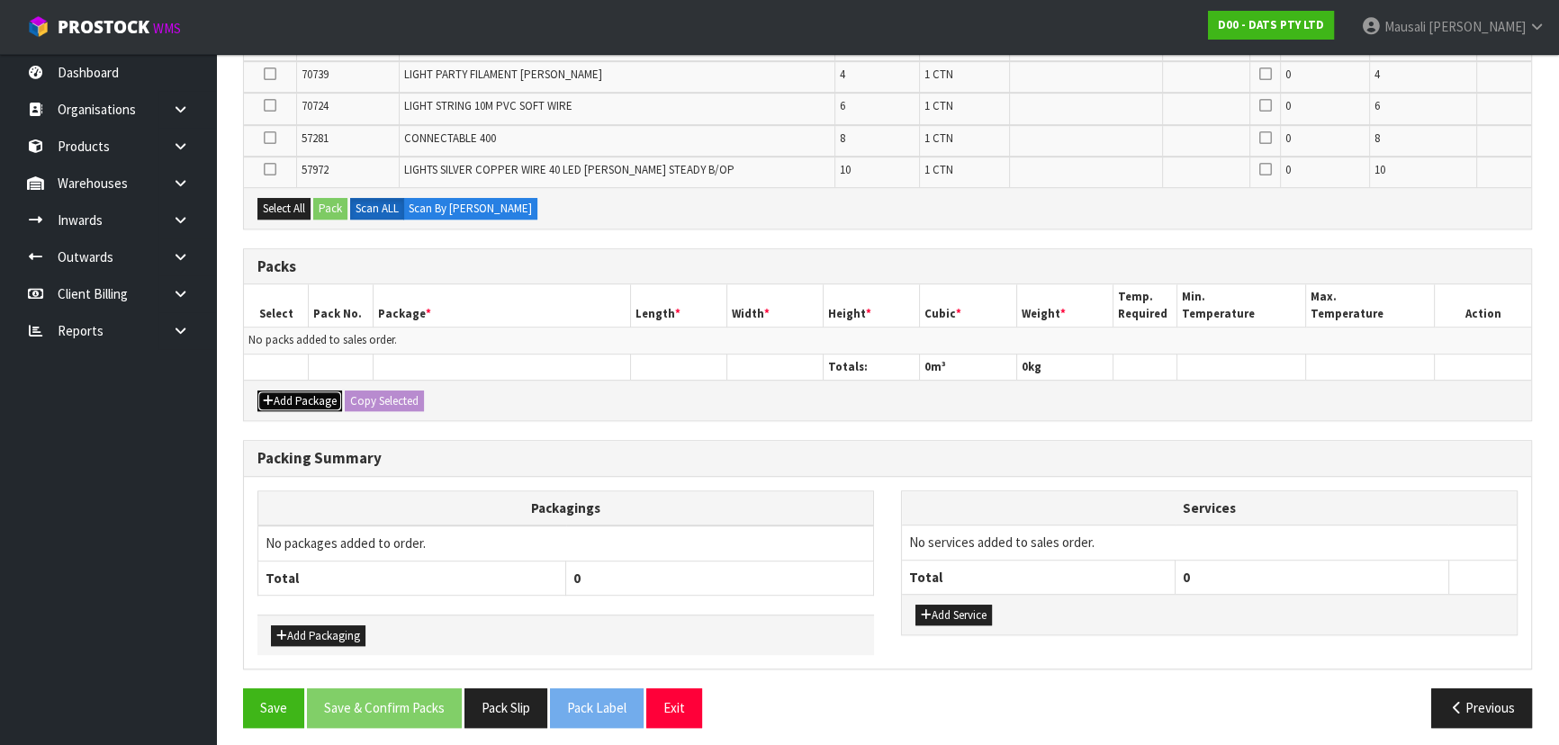
click at [292, 391] on button "Add Package" at bounding box center [299, 402] width 85 height 22
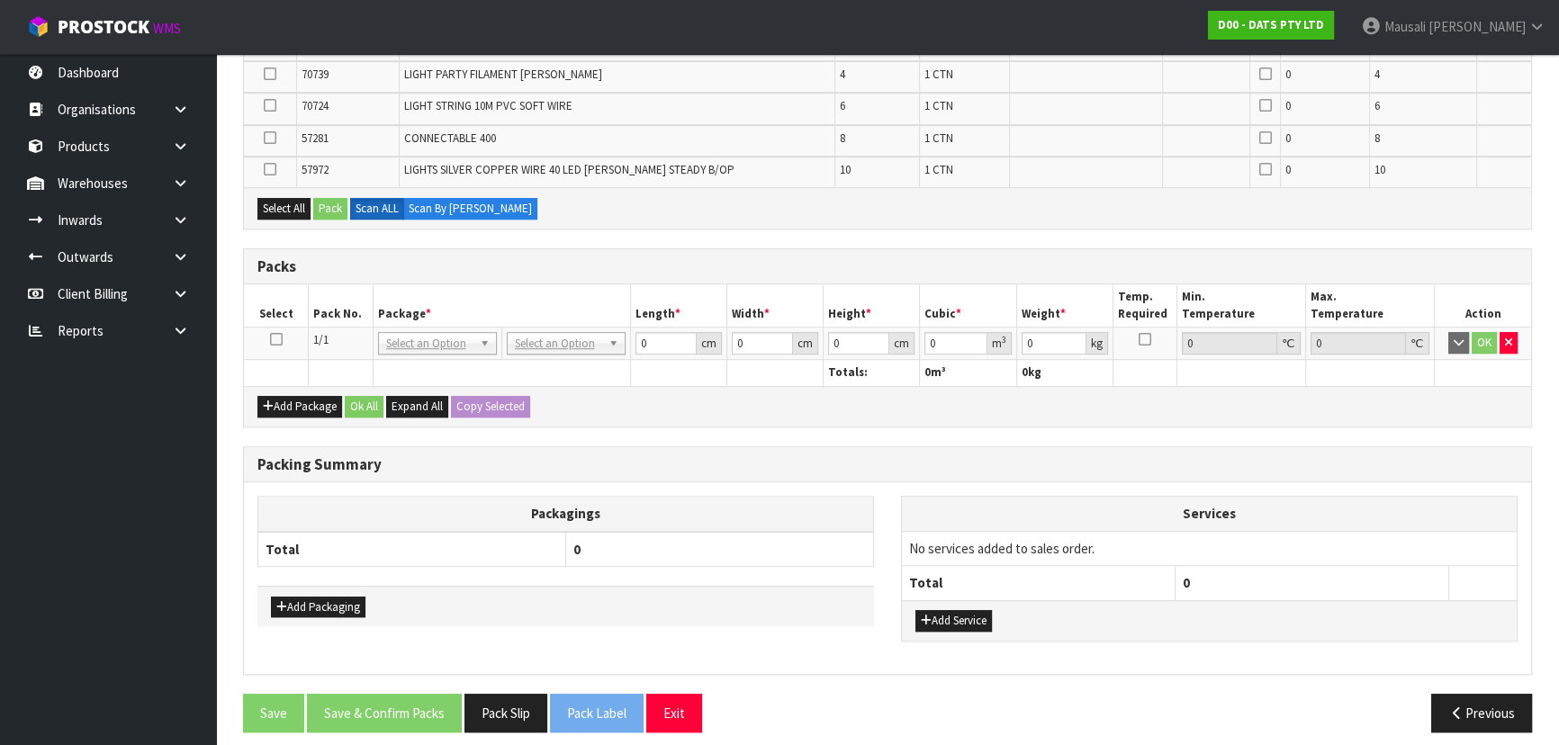
click at [276, 339] on icon at bounding box center [276, 339] width 13 height 1
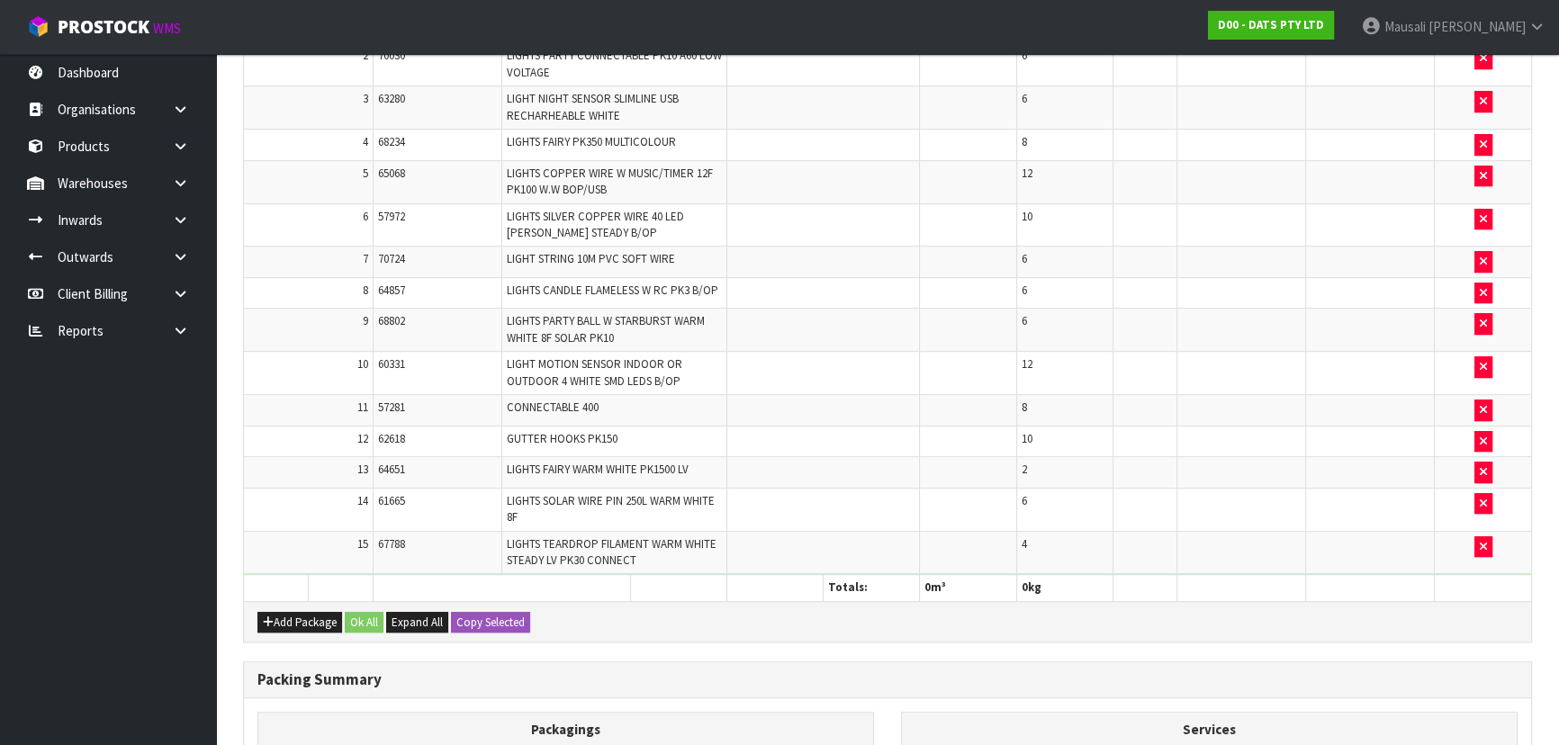
scroll to position [0, 0]
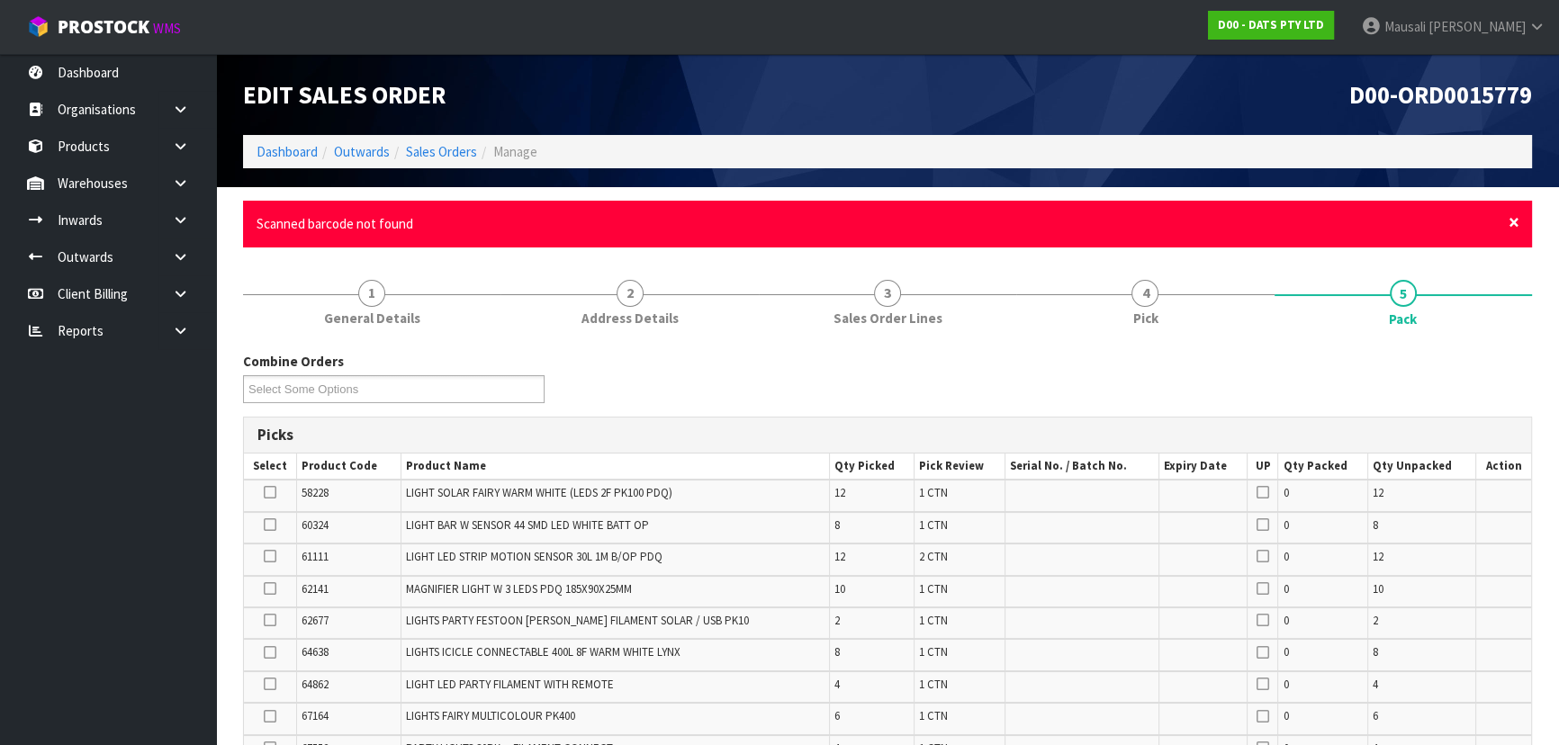
click at [1510, 224] on span "×" at bounding box center [1514, 222] width 11 height 25
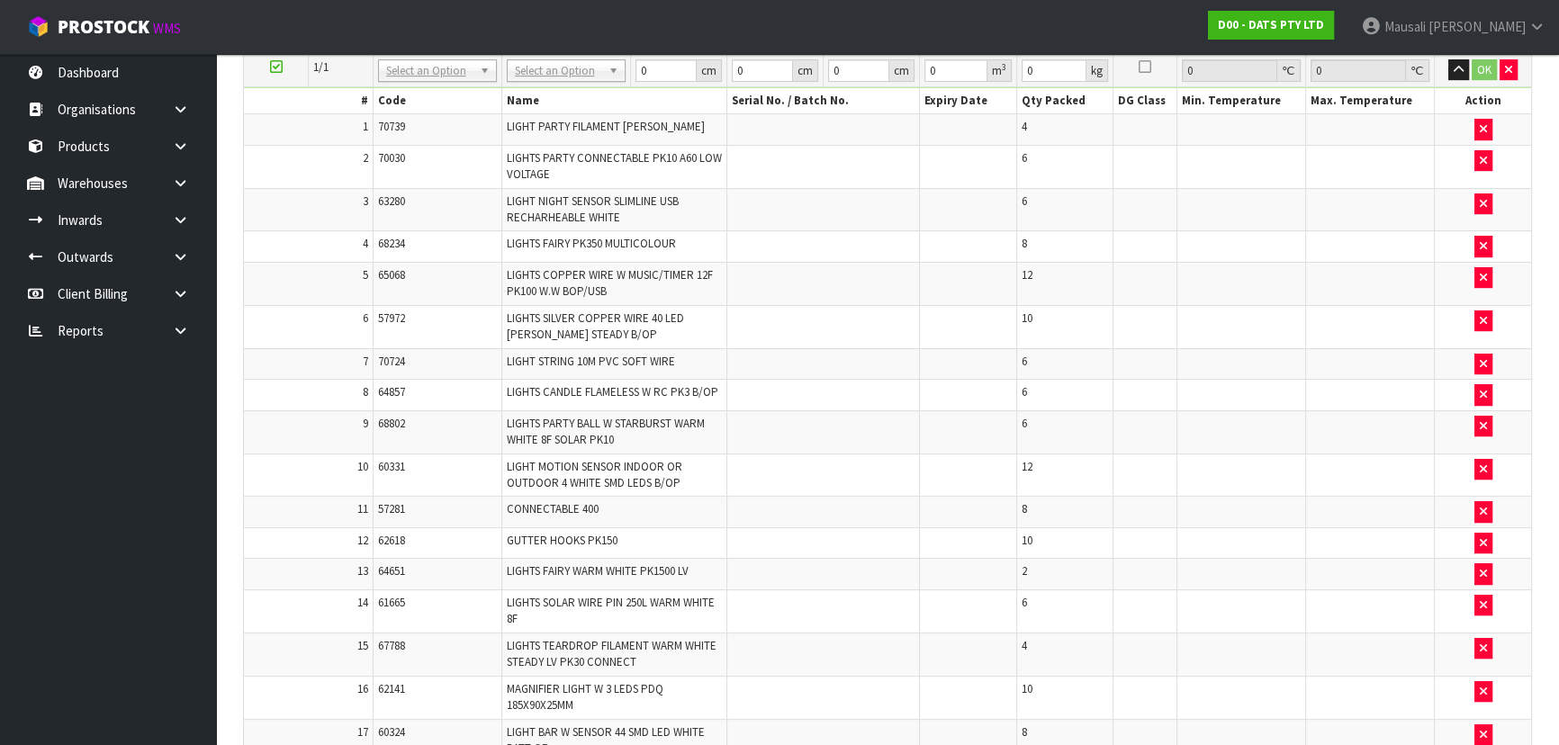
scroll to position [492, 0]
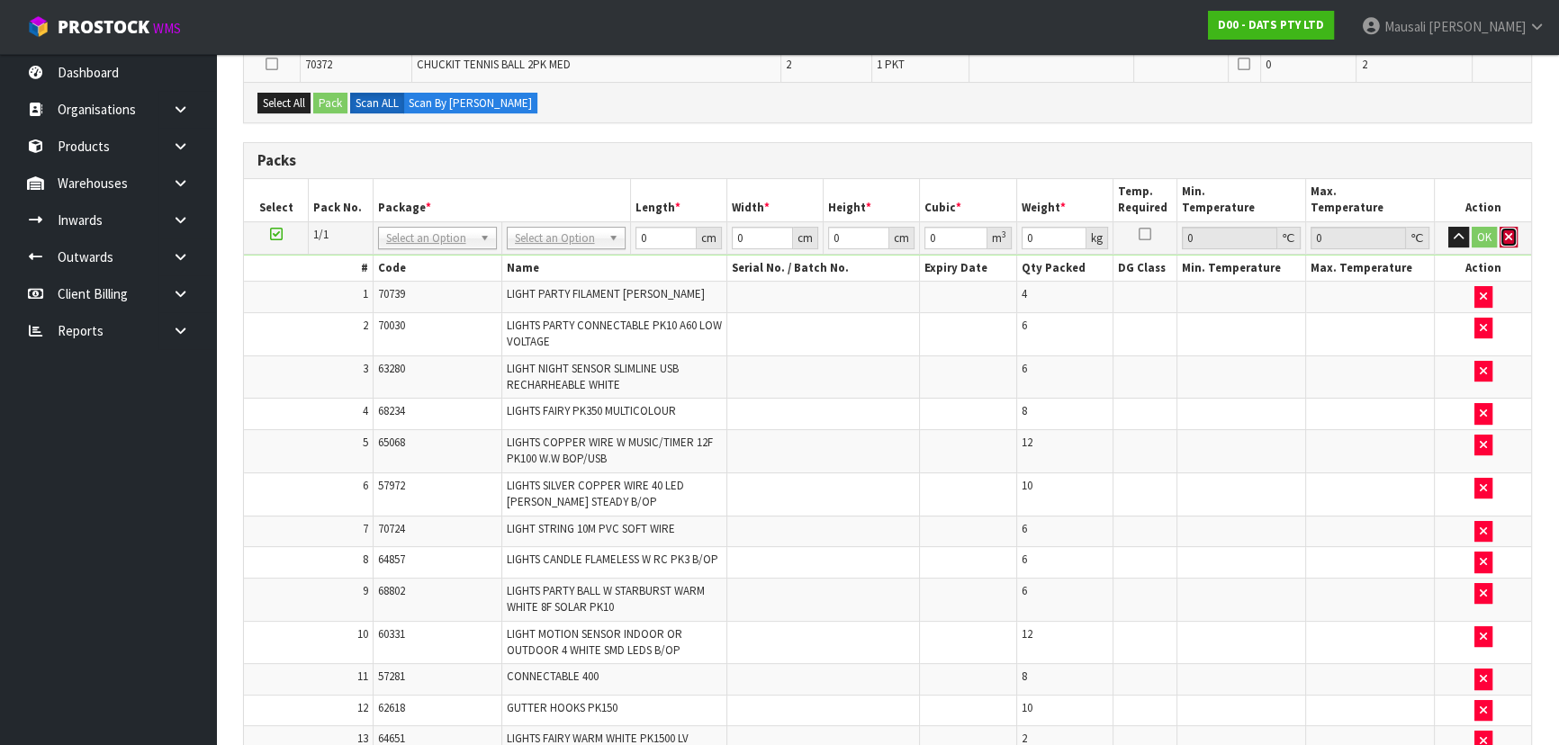
click at [1502, 227] on button "button" at bounding box center [1509, 238] width 18 height 22
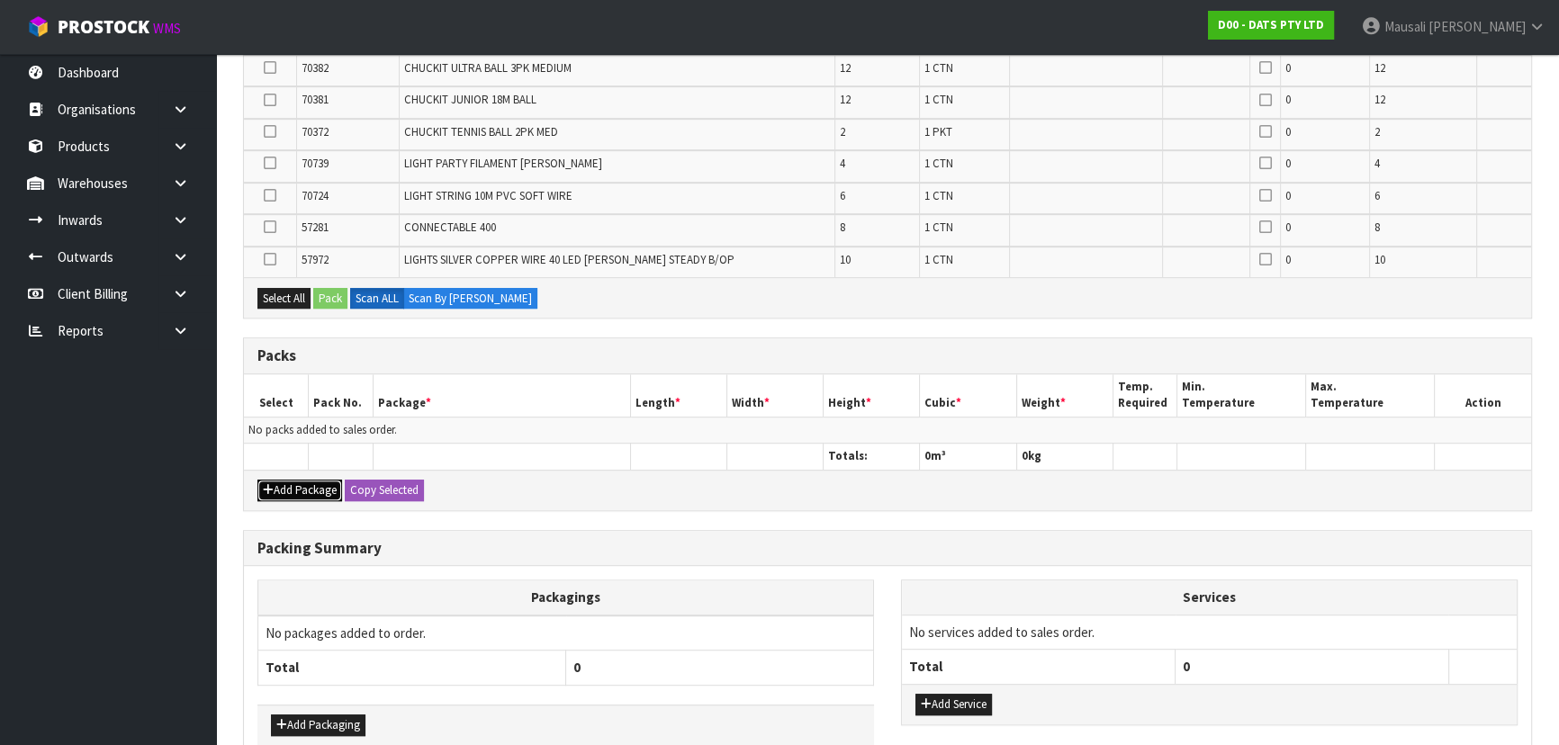
click at [279, 480] on button "Add Package" at bounding box center [299, 491] width 85 height 22
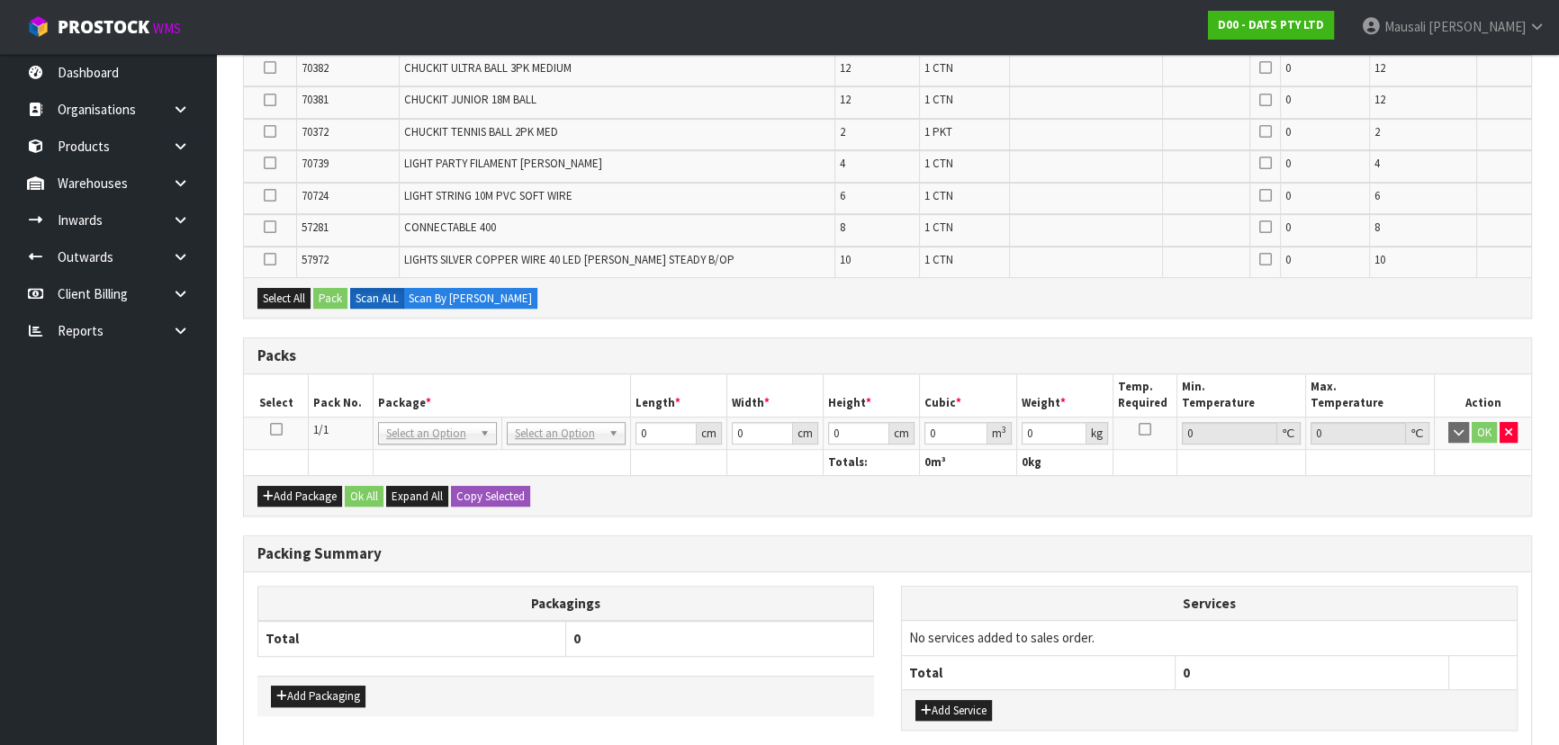
click at [278, 429] on icon at bounding box center [276, 429] width 13 height 1
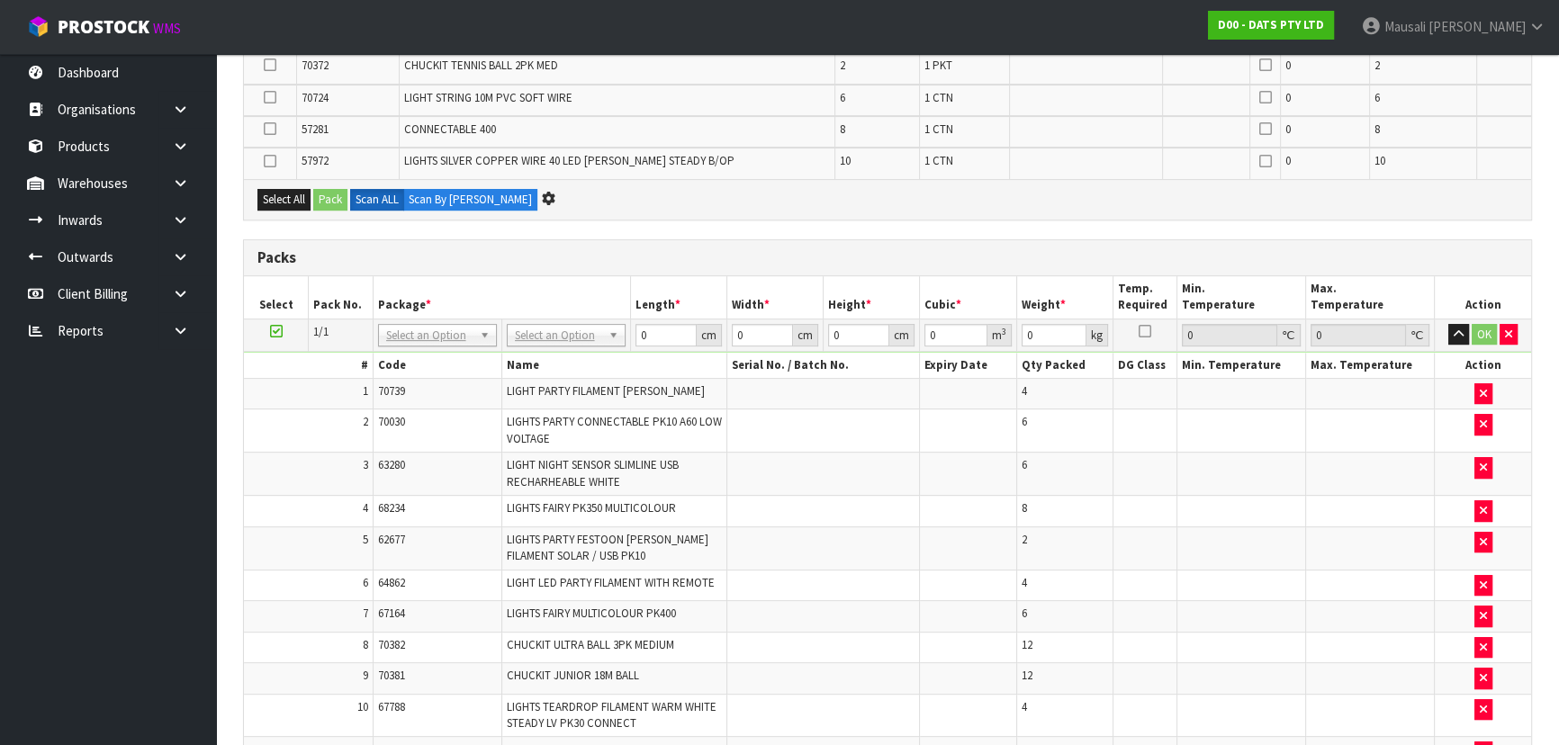
scroll to position [0, 0]
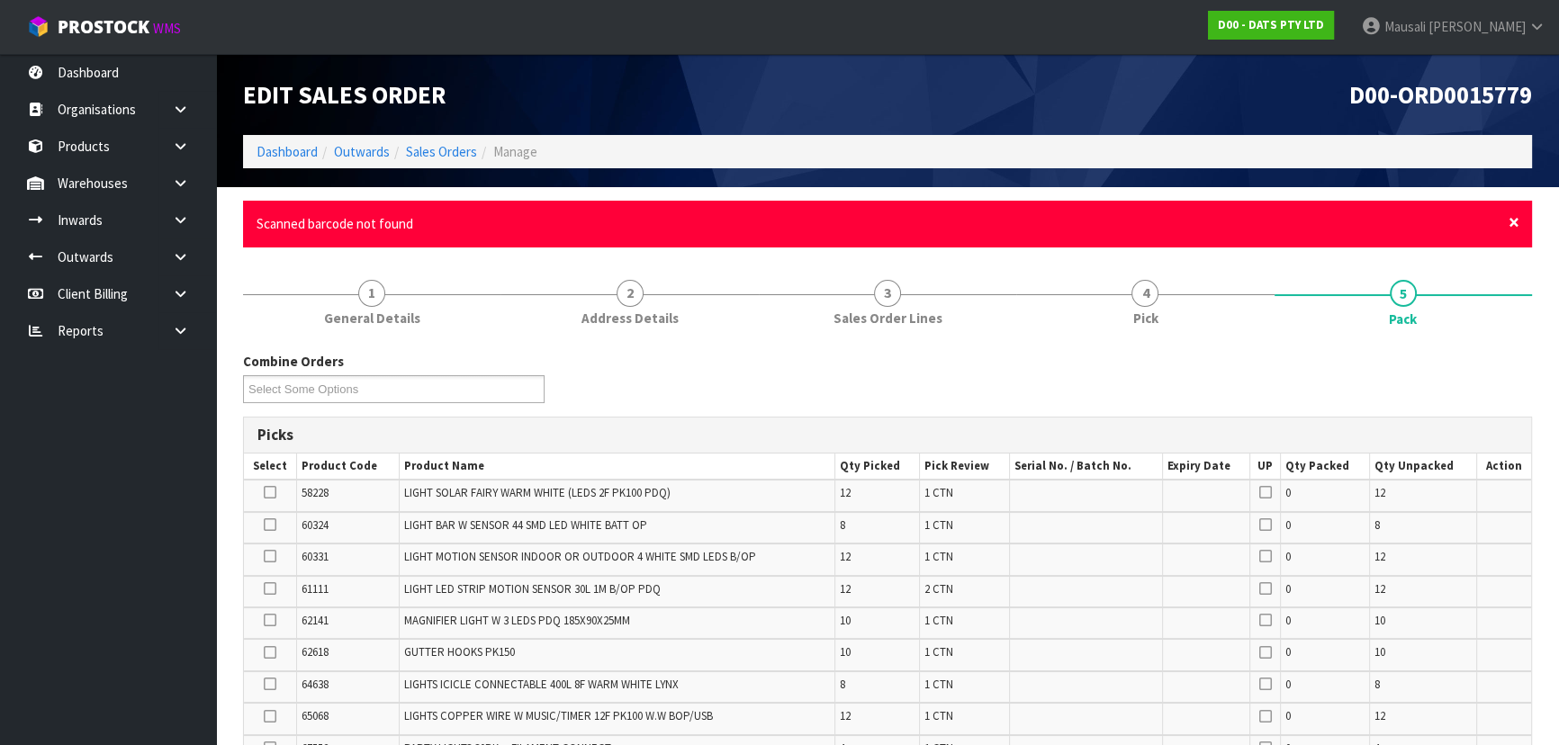
click at [1512, 219] on span "×" at bounding box center [1514, 222] width 11 height 25
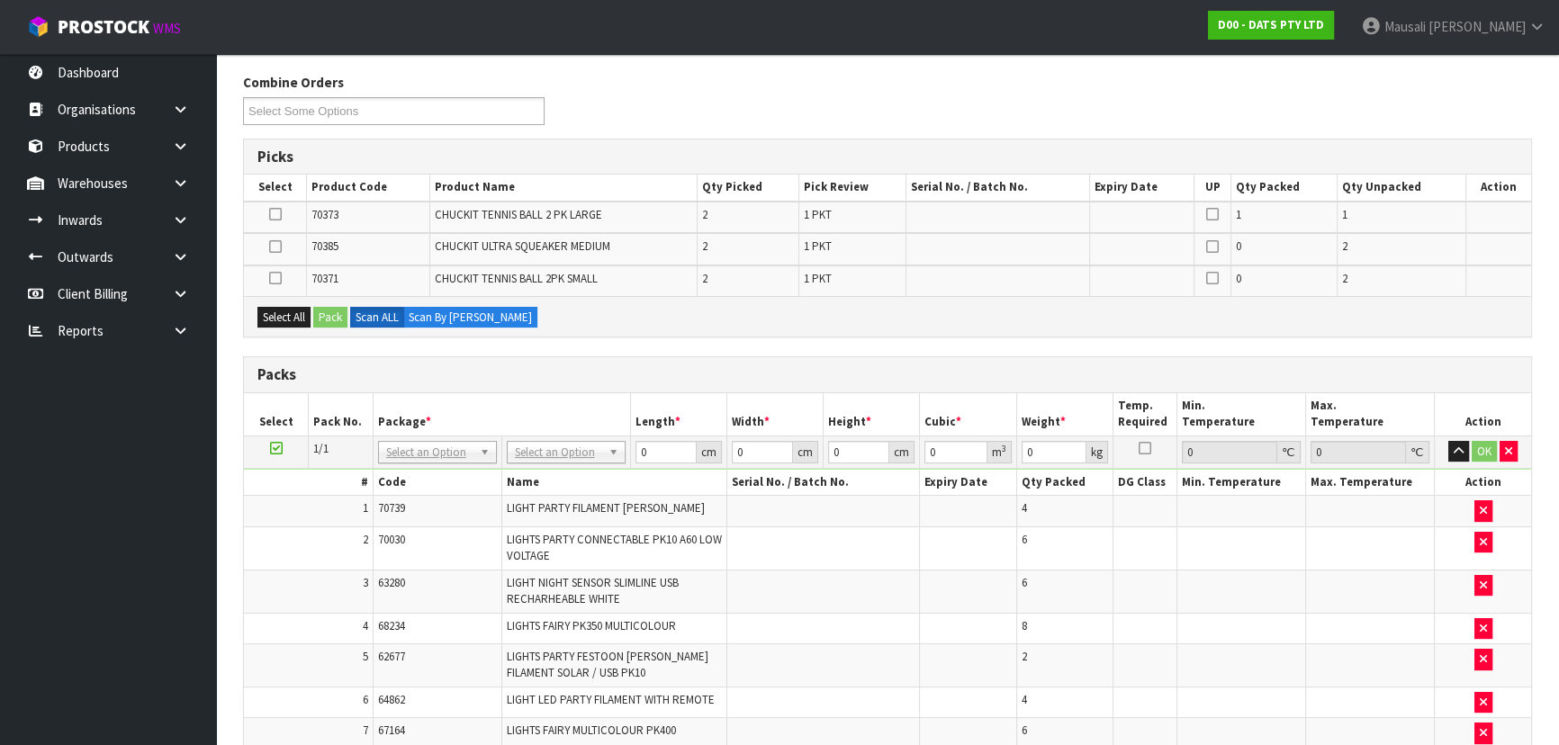
scroll to position [131, 0]
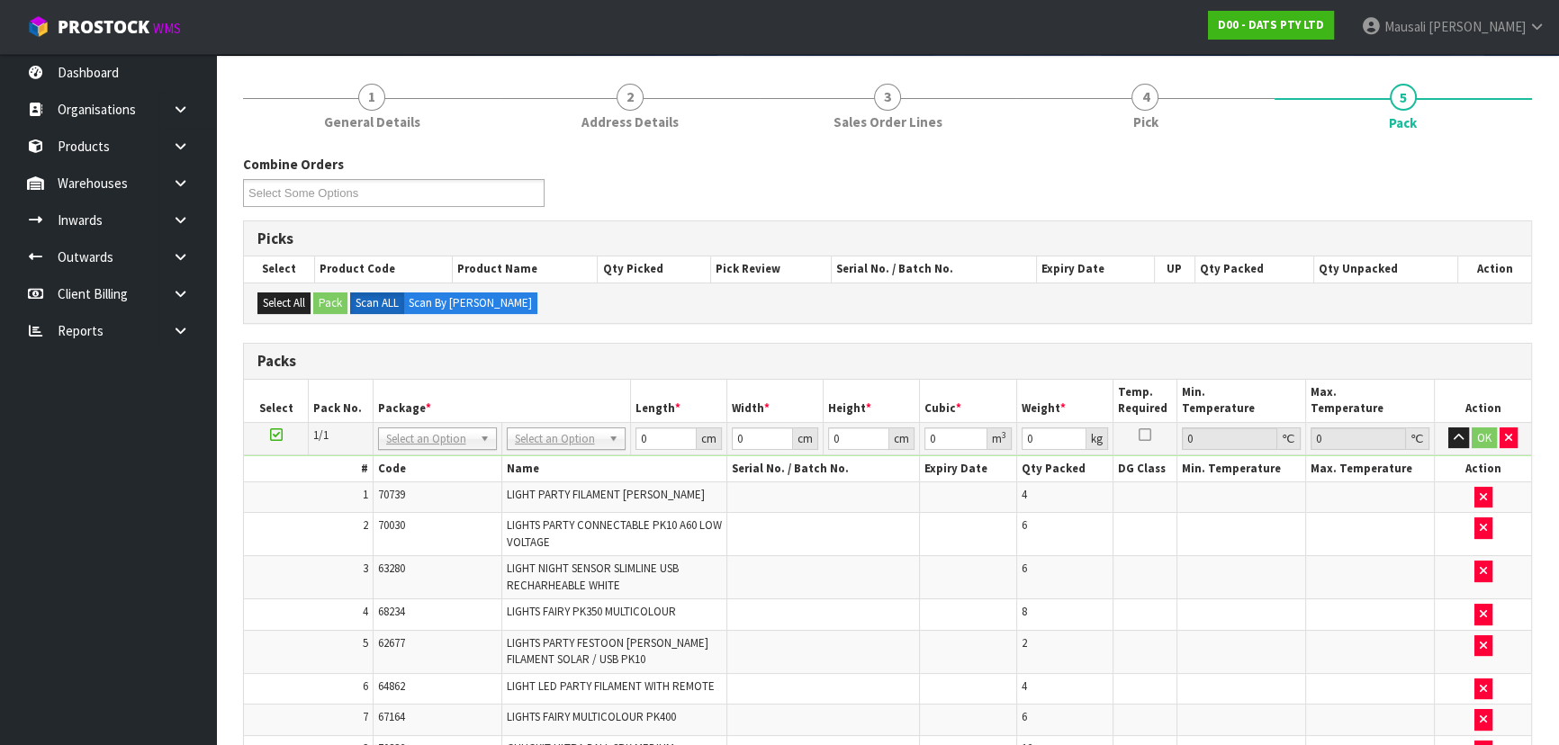
drag, startPoint x: 664, startPoint y: 440, endPoint x: 606, endPoint y: 451, distance: 59.5
click at [606, 451] on tr "1/1 NONE 007-001 007-002 007-004 007-009 007-013 007-014 007-015 007-017 007-01…" at bounding box center [887, 438] width 1287 height 32
type input "120"
type input "100"
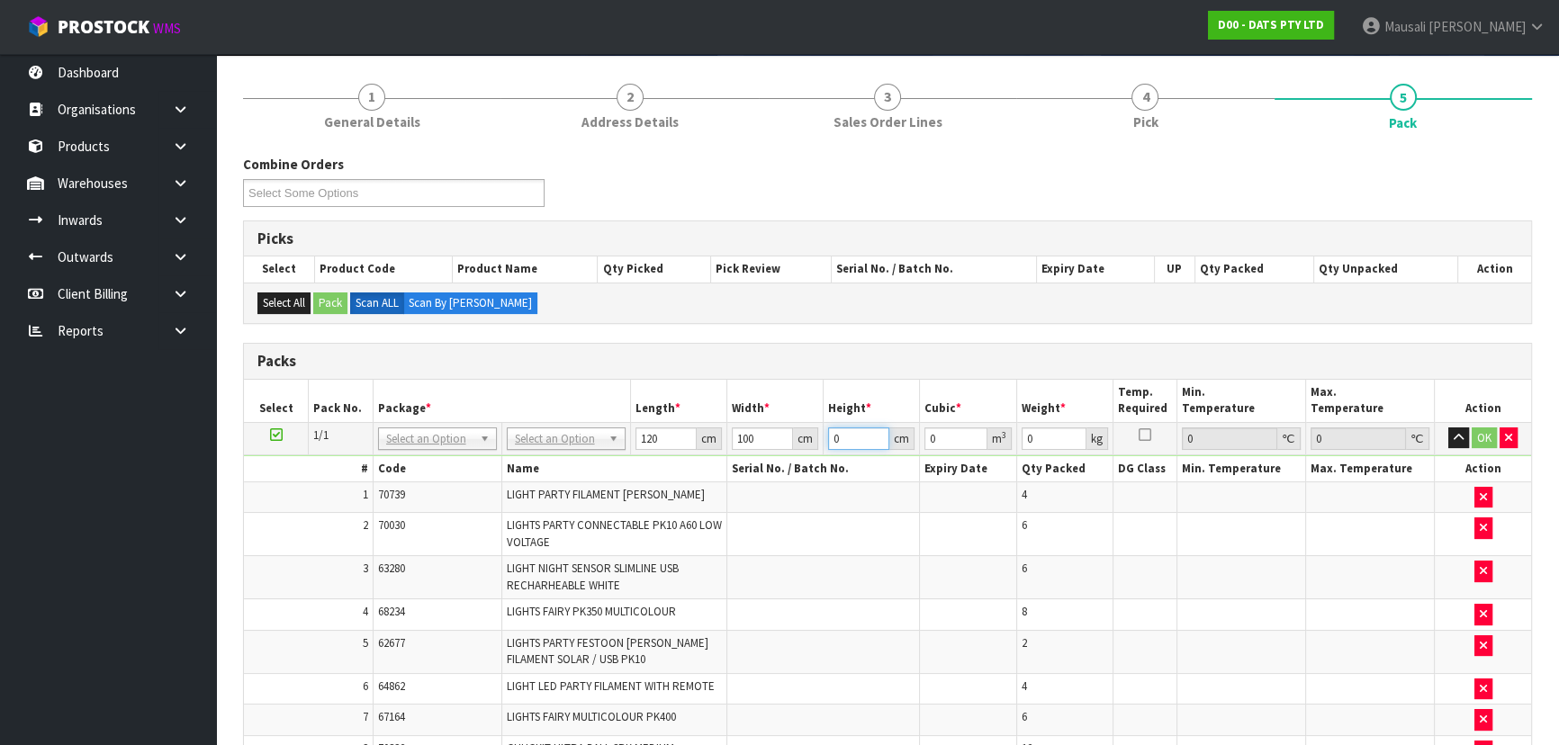
type input "9"
type input "0.108"
type input "92"
type input "1.104"
type input "92"
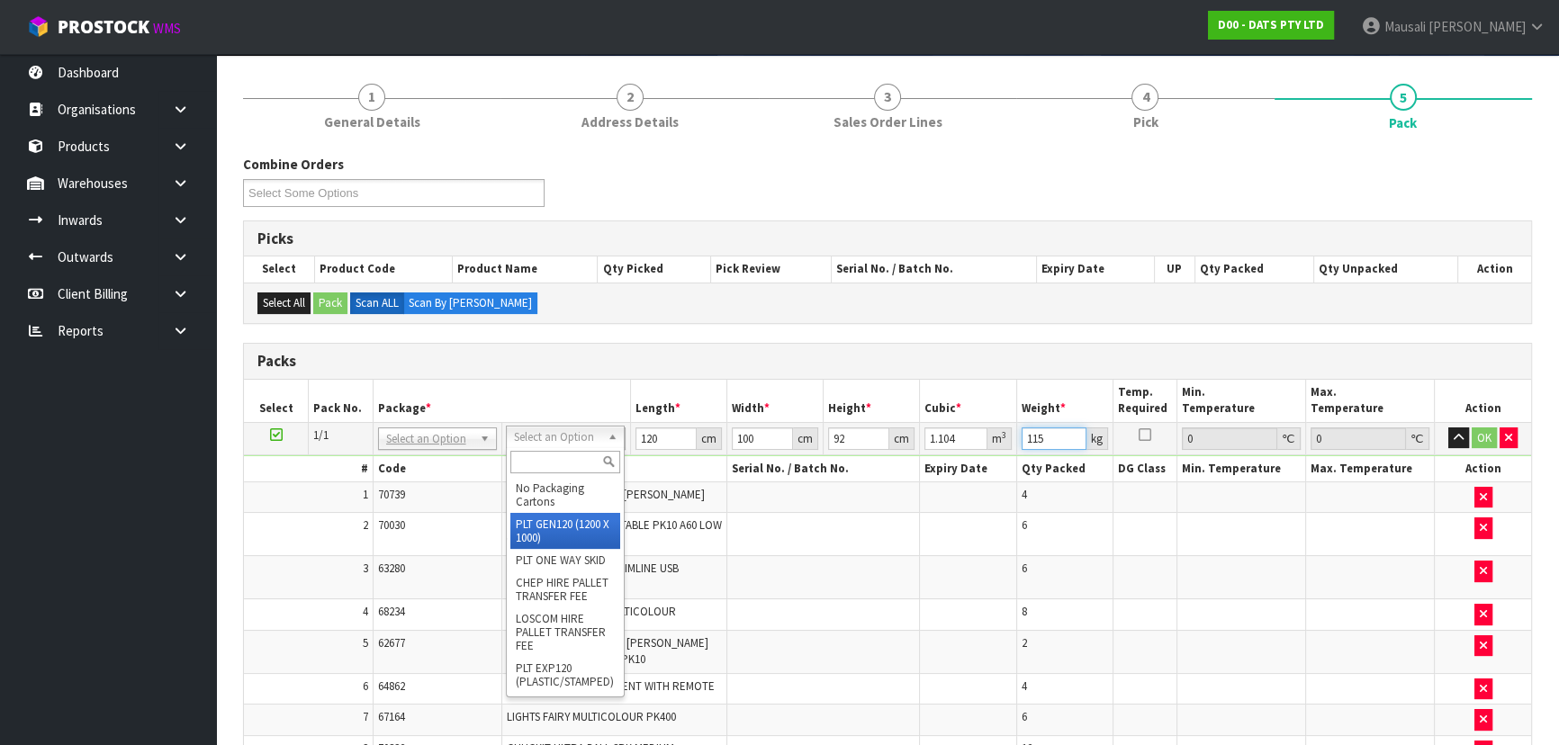
type input "115"
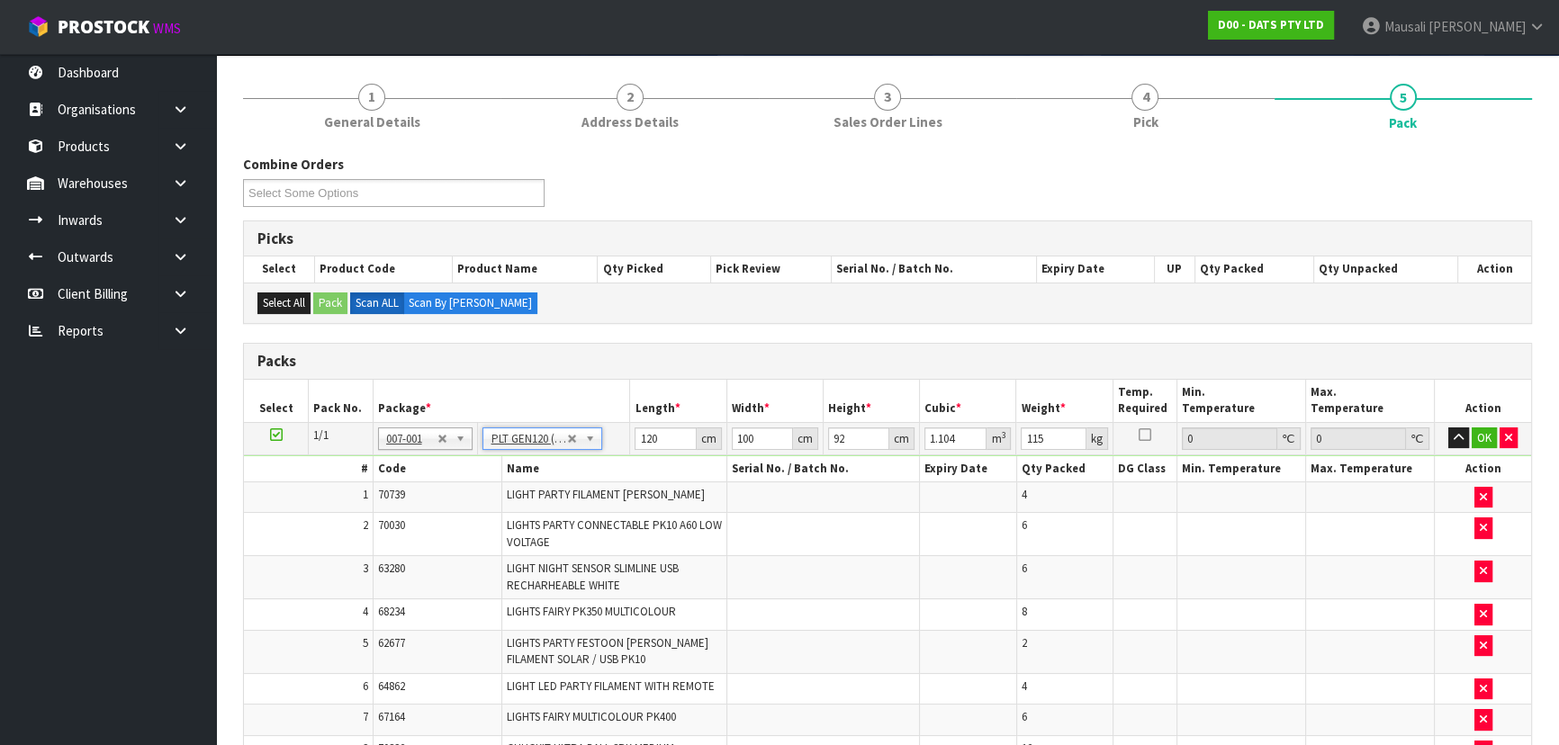
type input "0"
type input "108.65"
drag, startPoint x: 845, startPoint y: 438, endPoint x: 819, endPoint y: 440, distance: 26.2
click at [819, 440] on tr "1/1 NONE 007-001 007-002 007-004 007-009 007-013 007-014 007-015 007-017 007-01…" at bounding box center [887, 438] width 1287 height 32
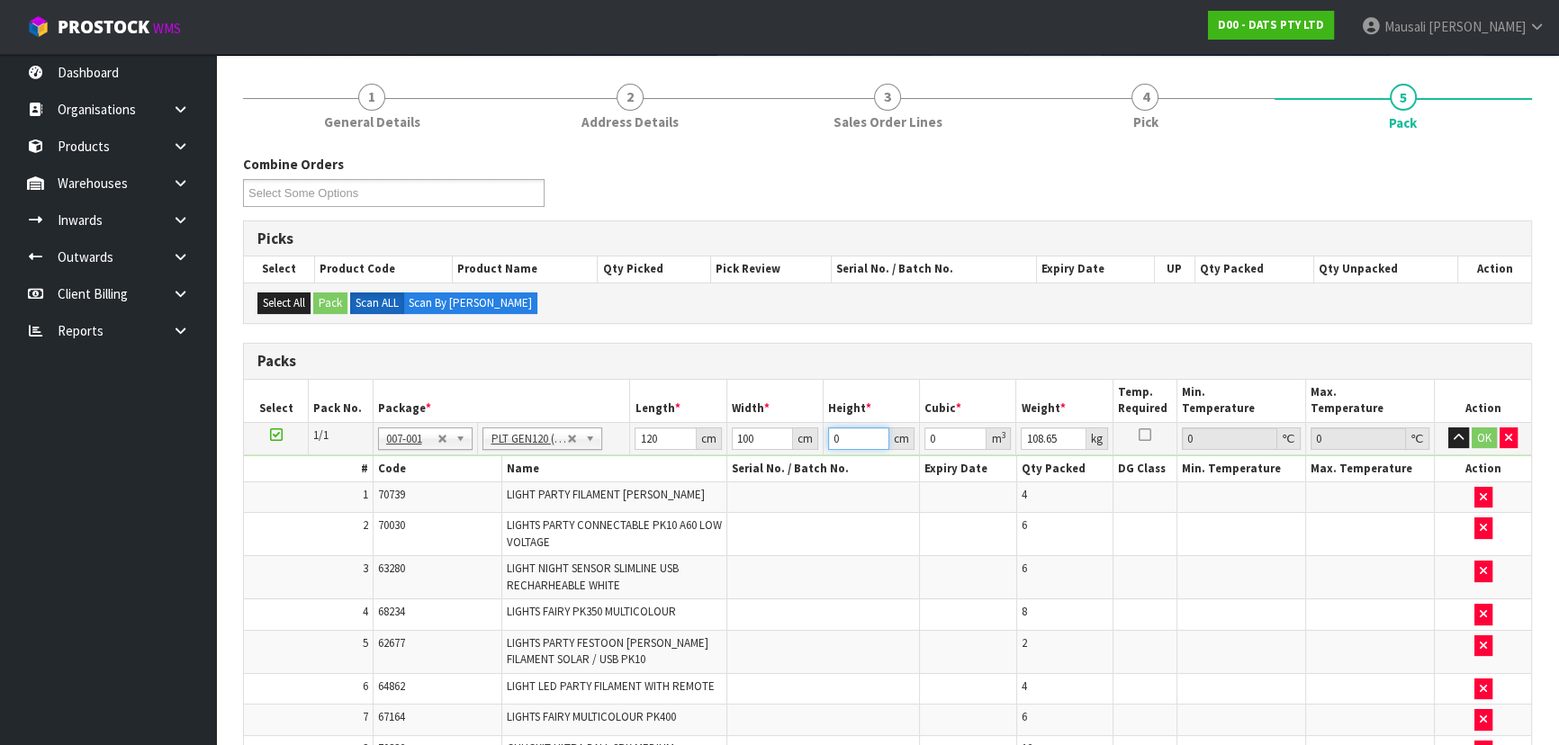
type input "9"
type input "0.108"
type input "92"
type input "1.104"
type input "92"
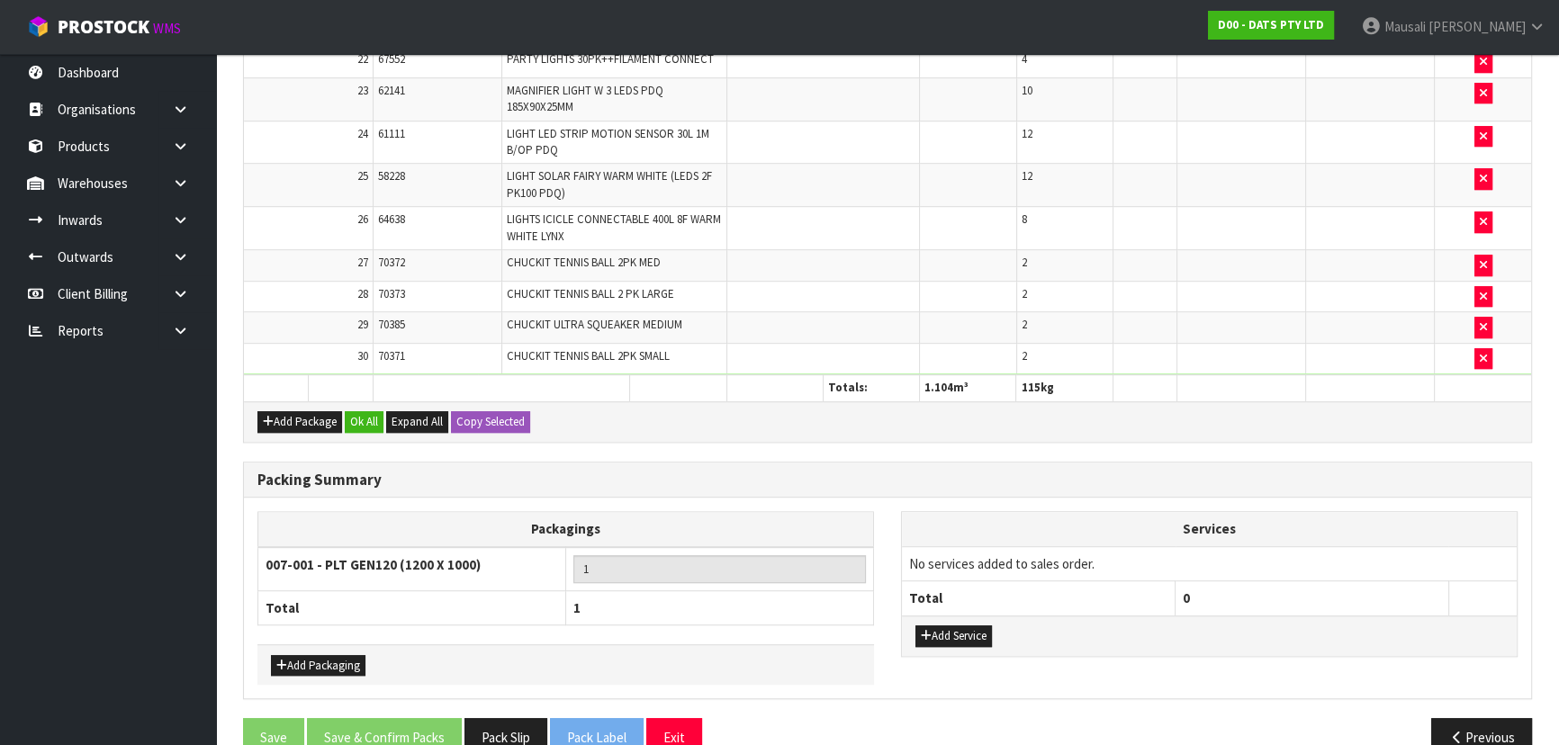
scroll to position [1368, 0]
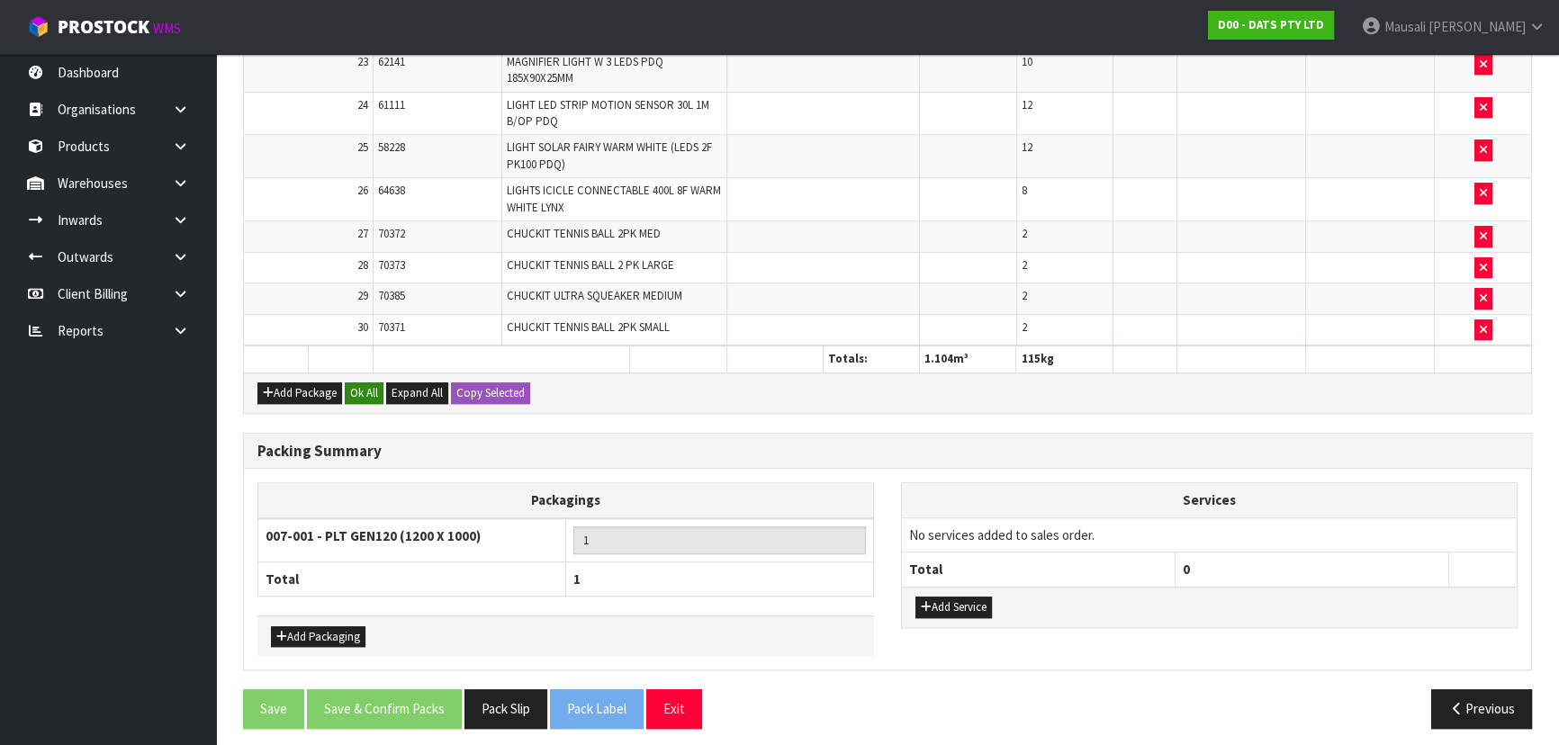
type input "115"
click at [364, 383] on button "Ok All" at bounding box center [364, 394] width 39 height 22
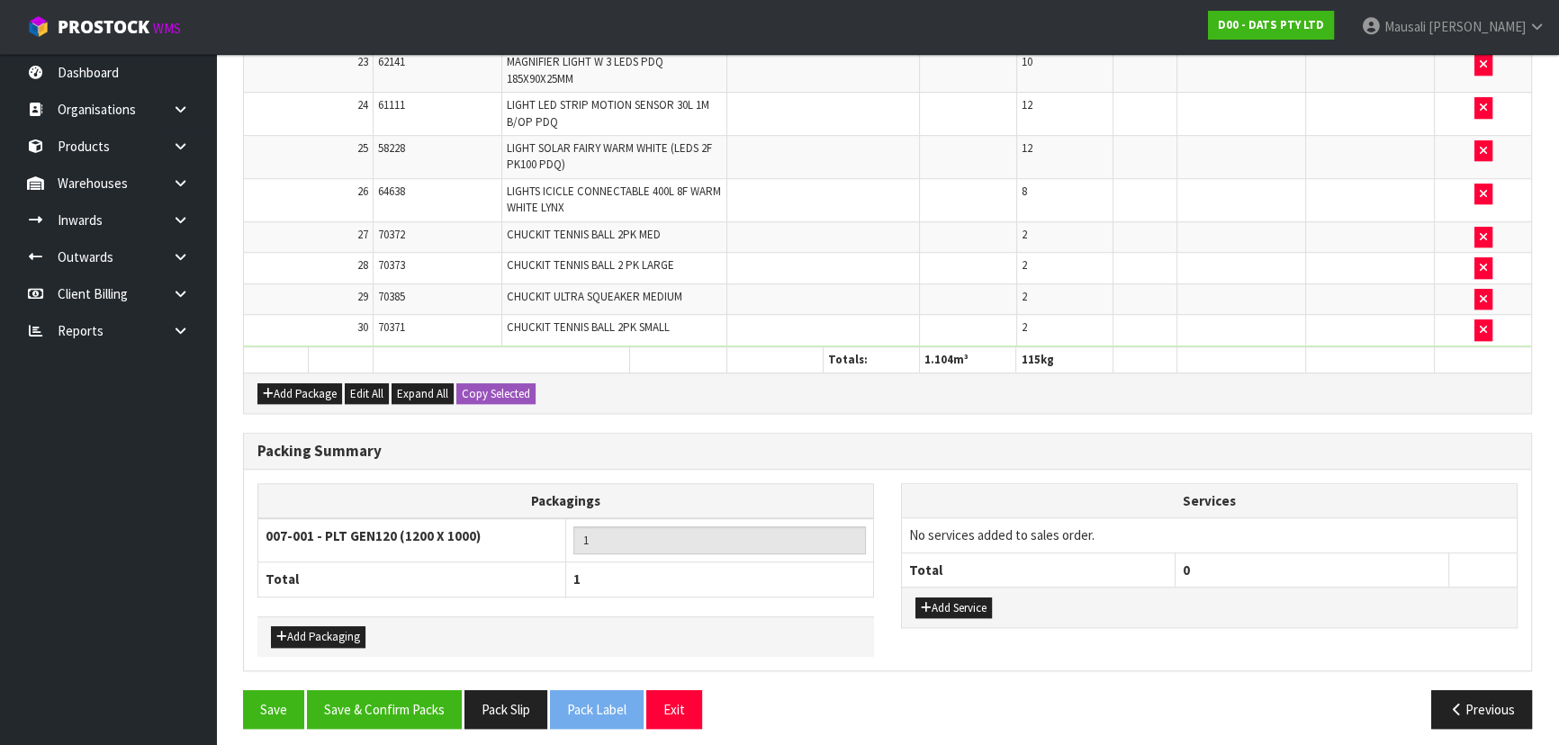
scroll to position [1367, 0]
click at [325, 630] on button "Add Packaging" at bounding box center [318, 637] width 95 height 22
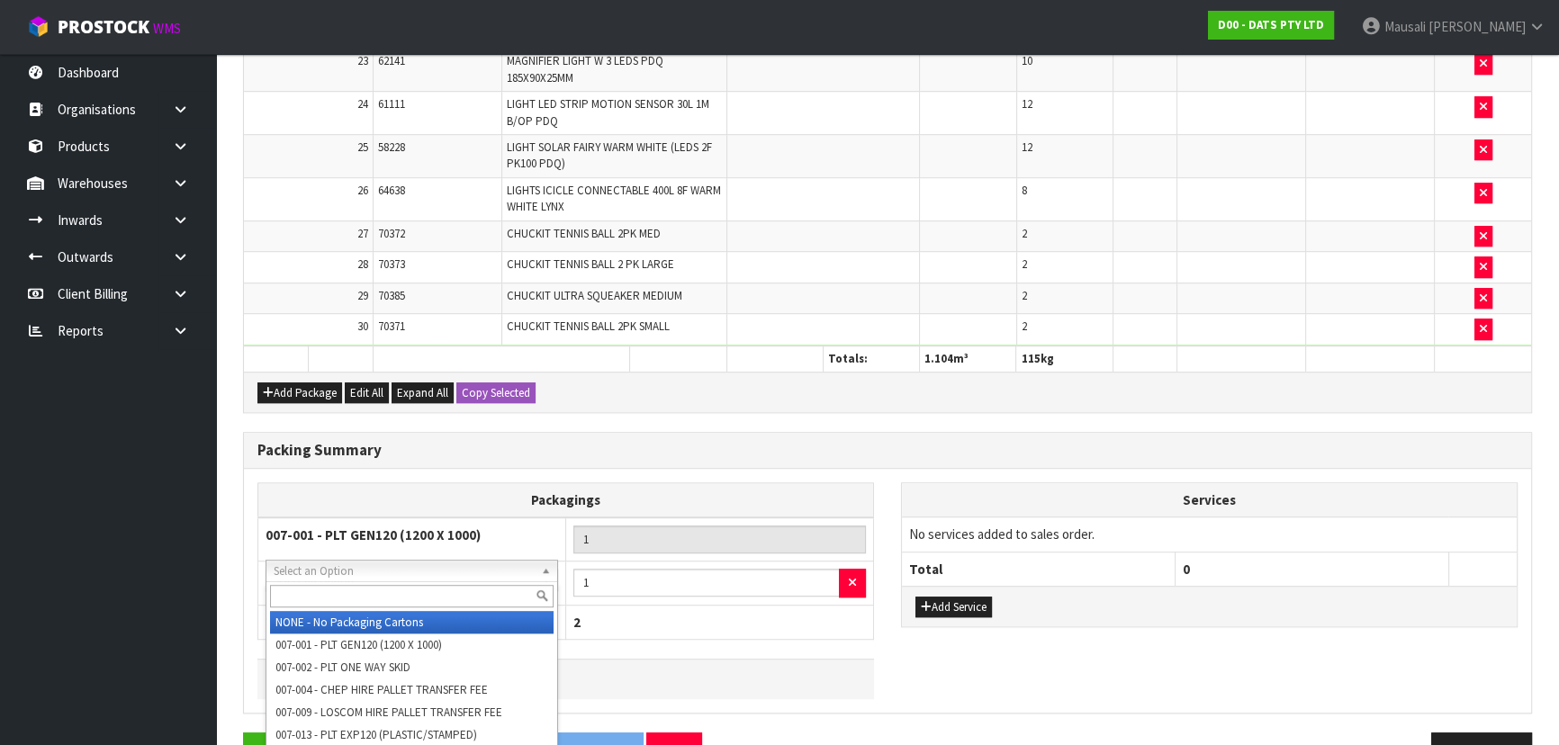
click at [313, 593] on input "text" at bounding box center [412, 596] width 284 height 23
type input "OC"
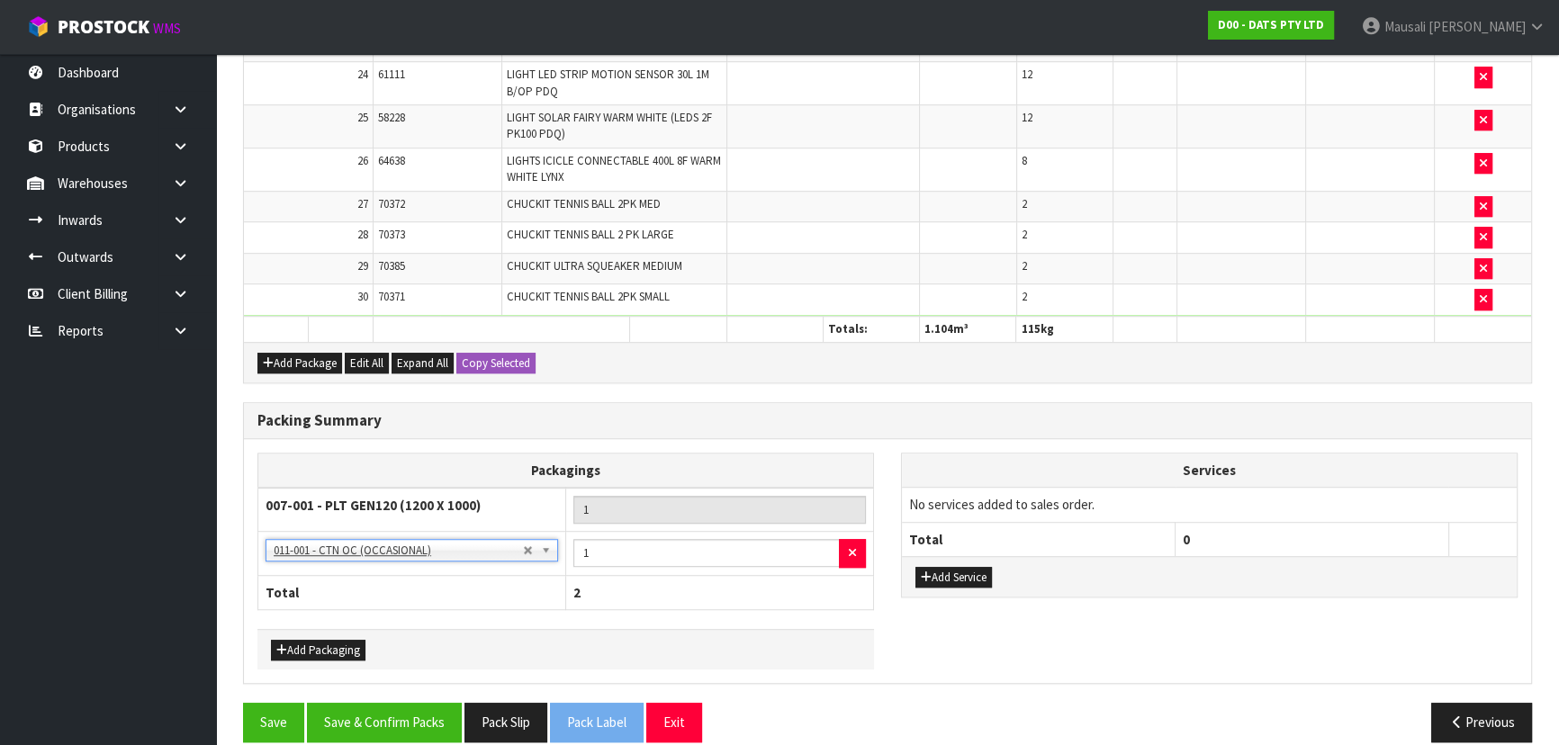
scroll to position [1411, 0]
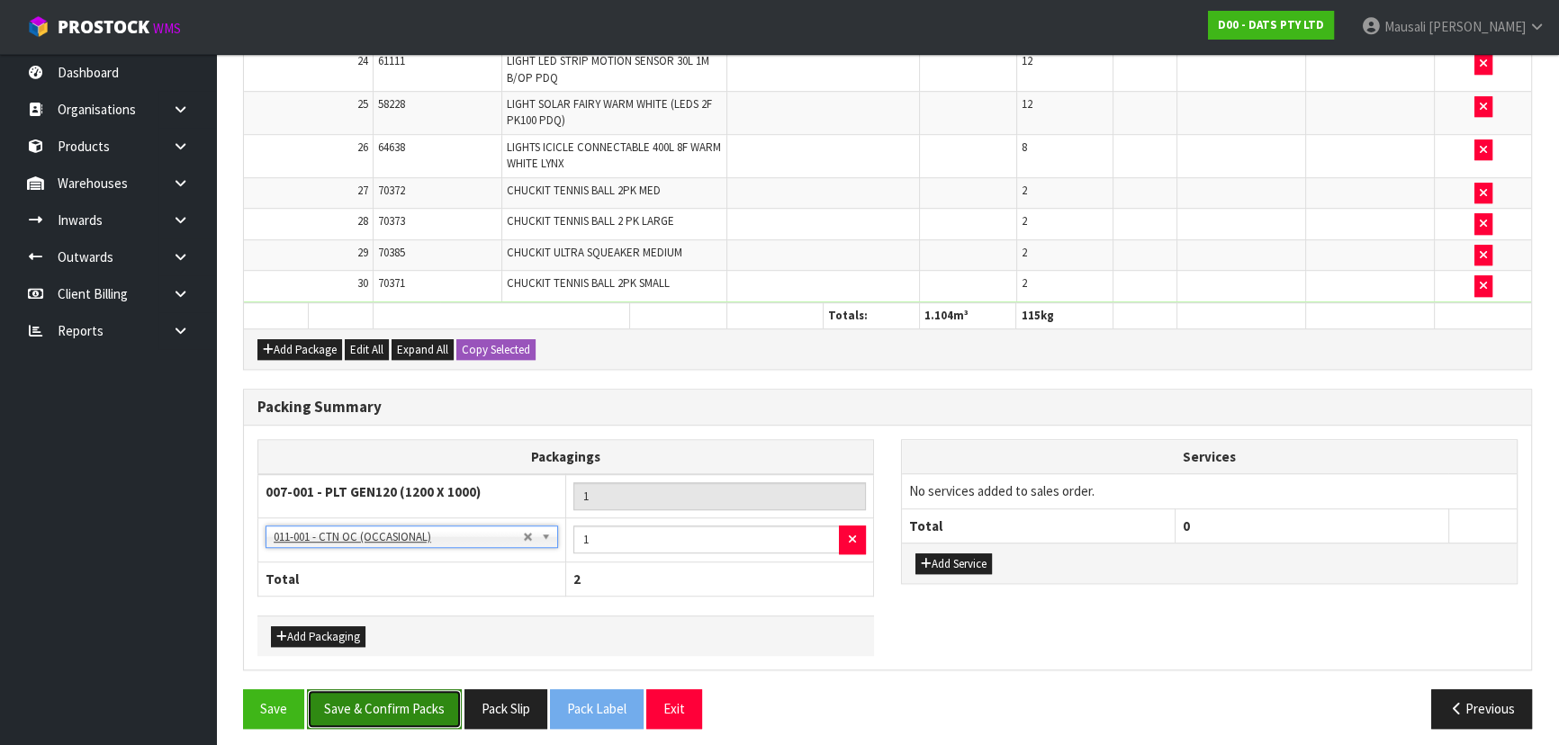
click at [369, 700] on button "Save & Confirm Packs" at bounding box center [384, 709] width 155 height 39
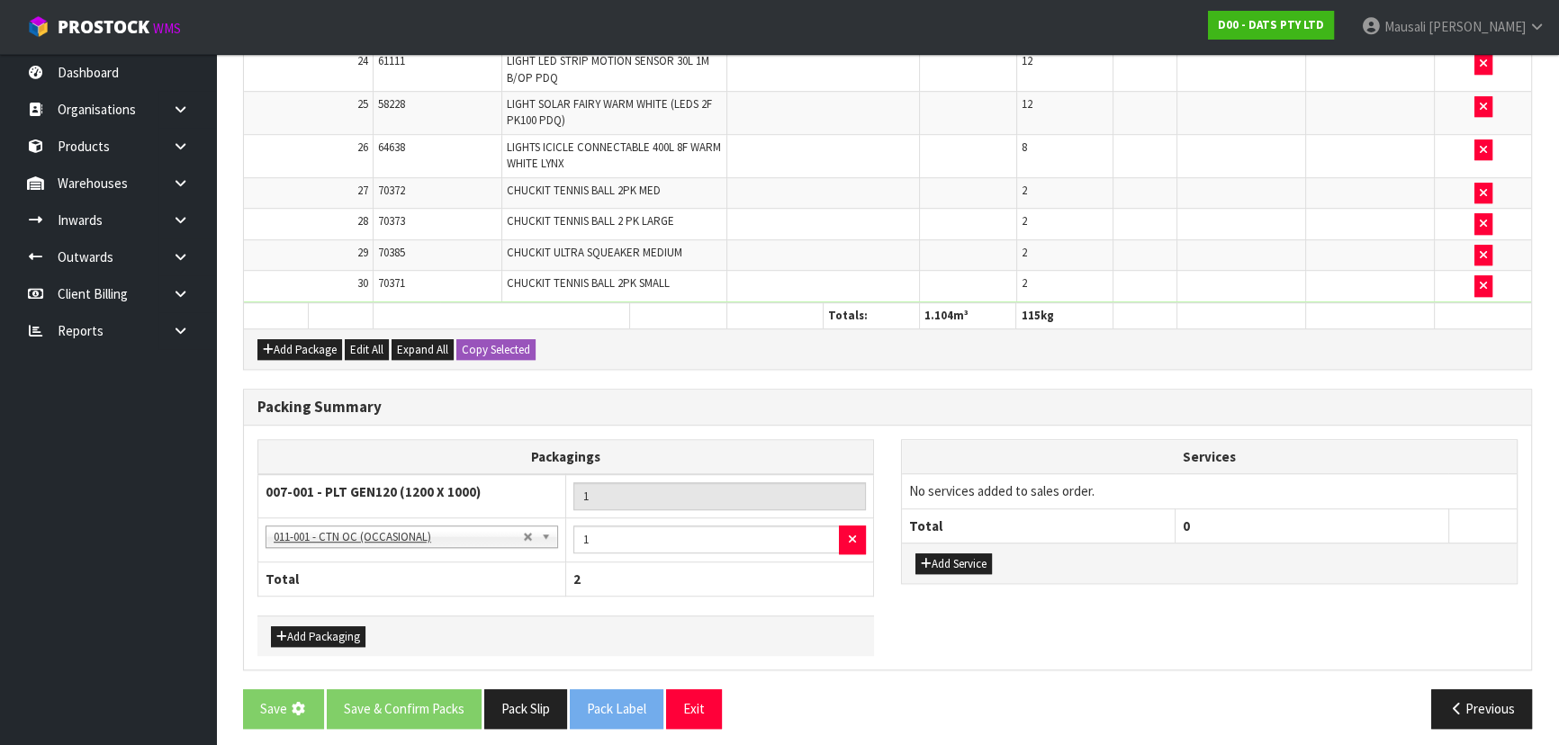
scroll to position [0, 0]
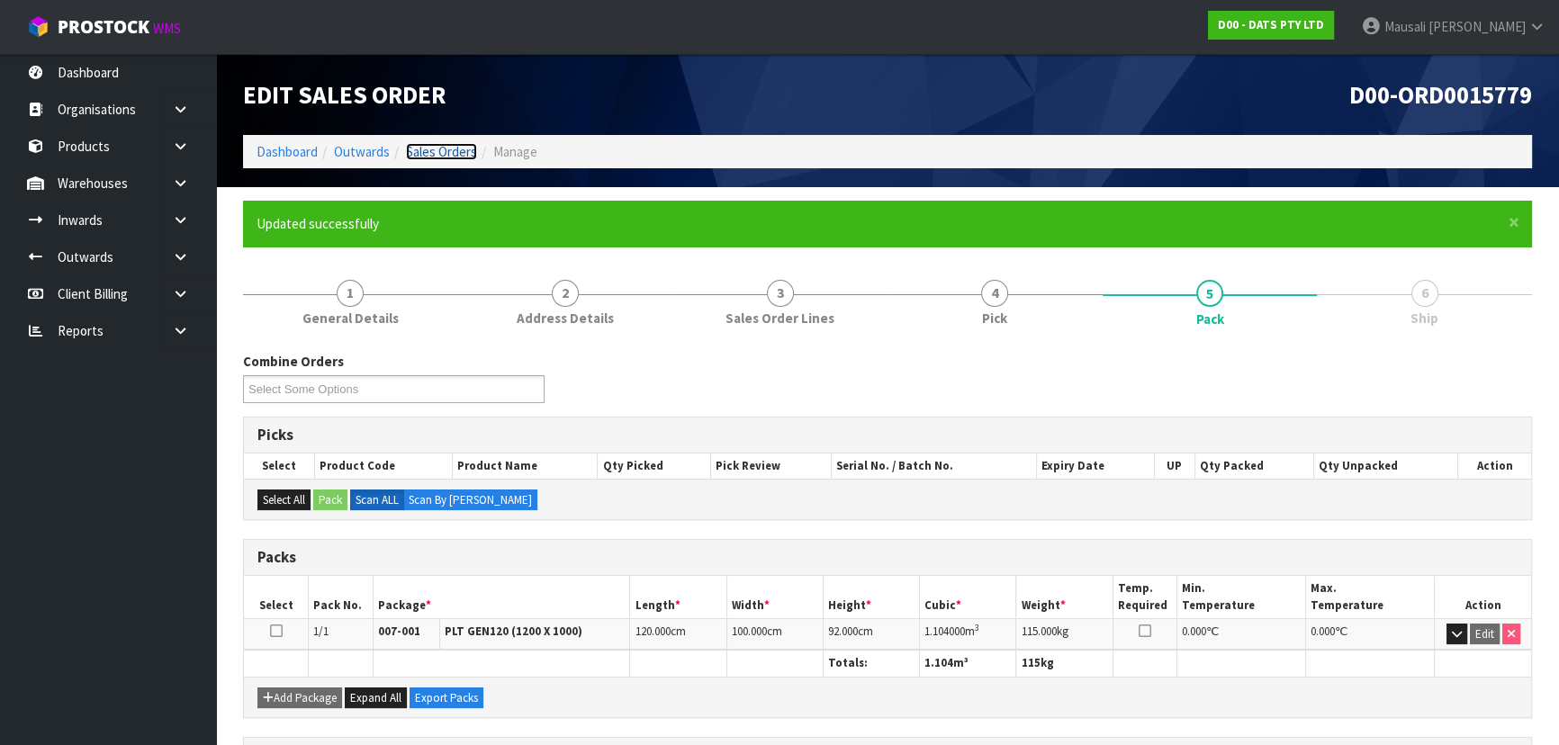
click at [440, 152] on link "Sales Orders" at bounding box center [441, 151] width 71 height 17
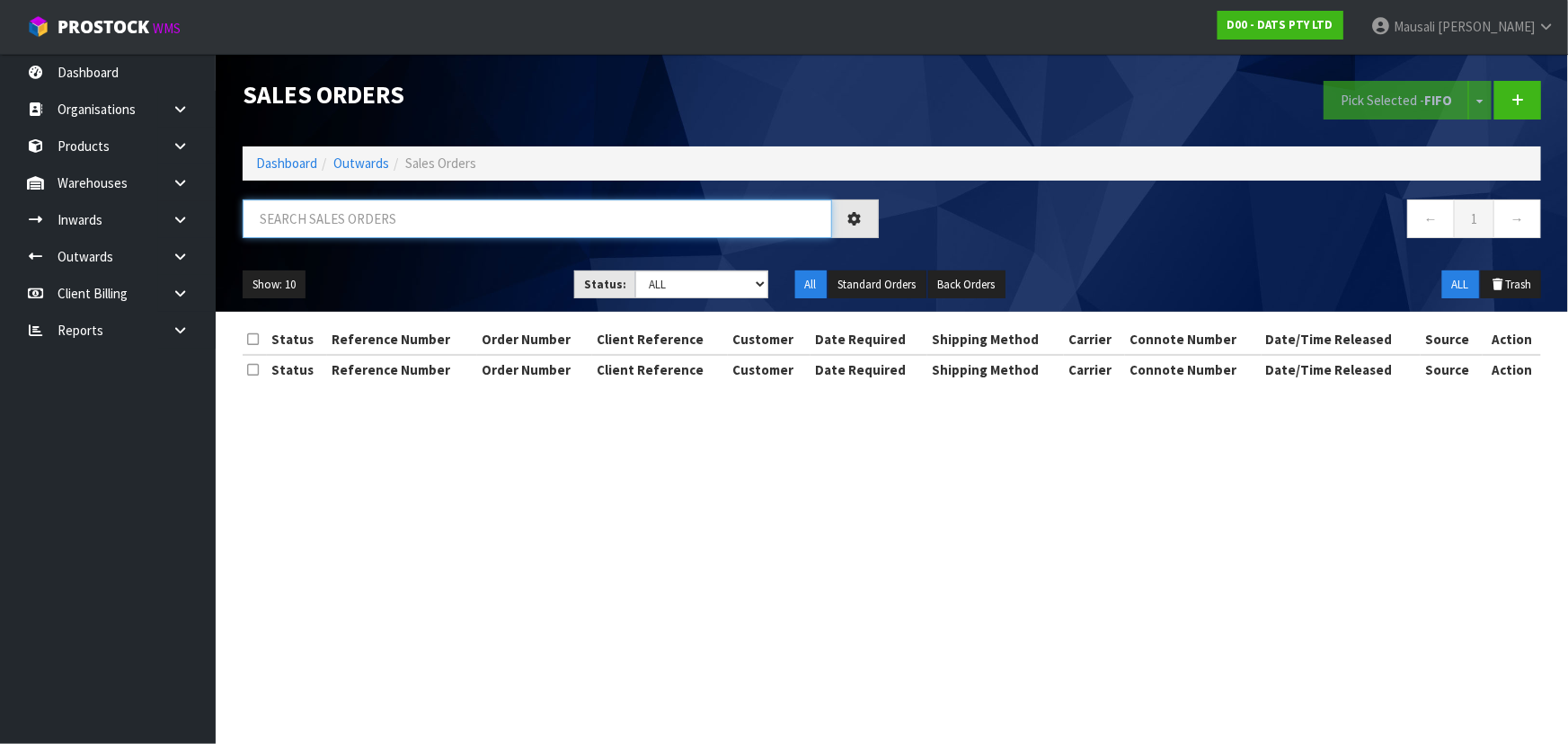
click at [329, 232] on input "text" at bounding box center [537, 219] width 590 height 39
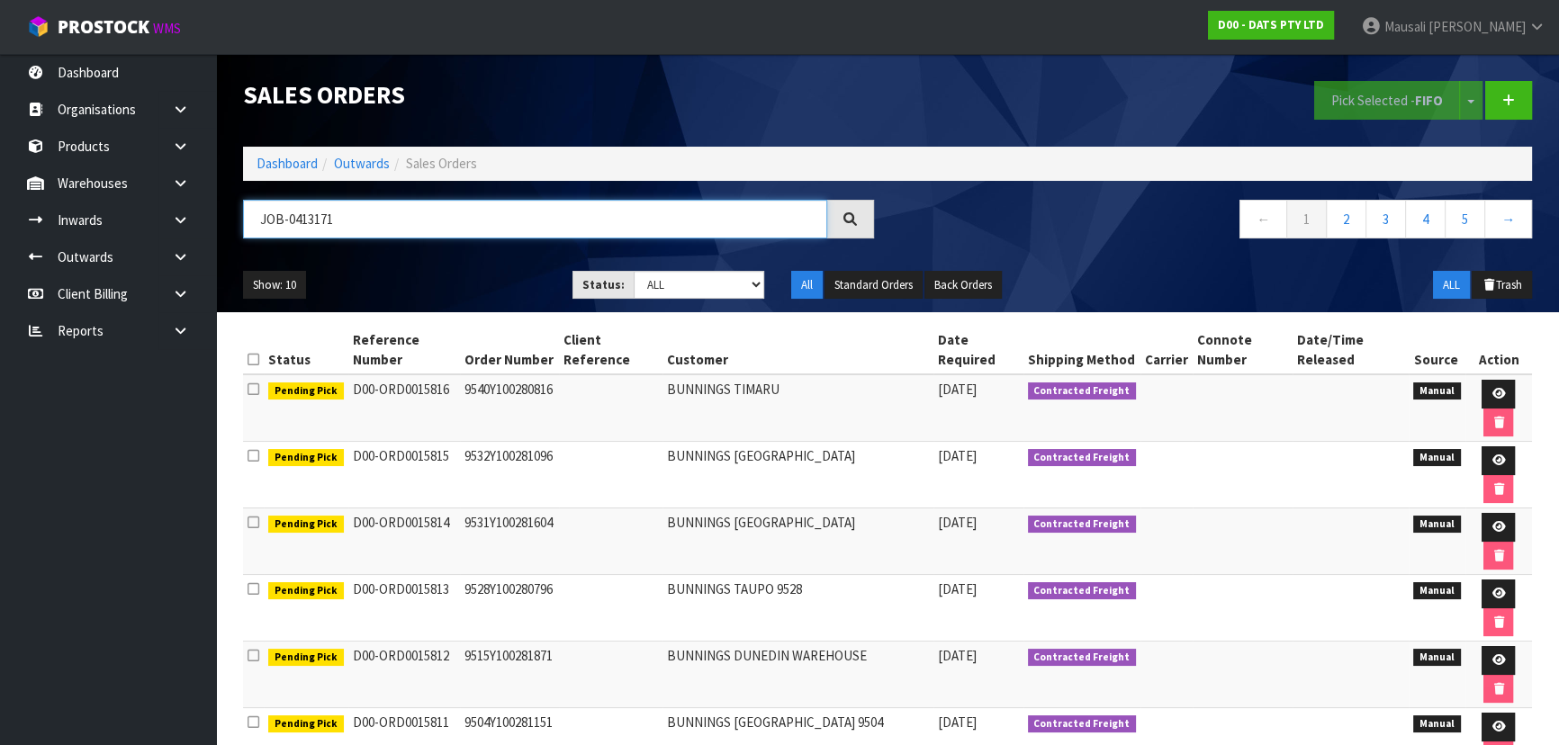
type input "JOB-0413171"
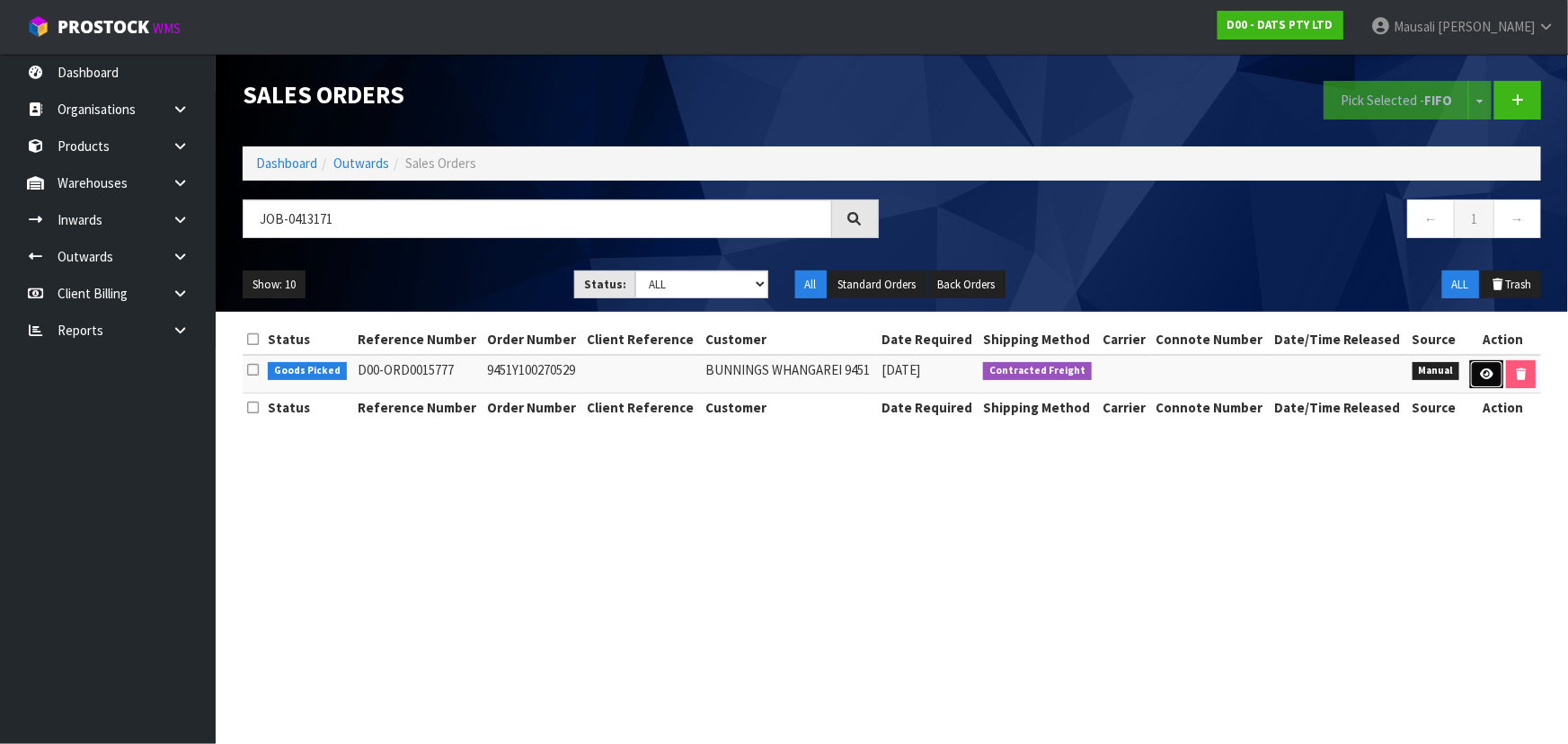
click at [1480, 374] on icon at bounding box center [1487, 374] width 14 height 12
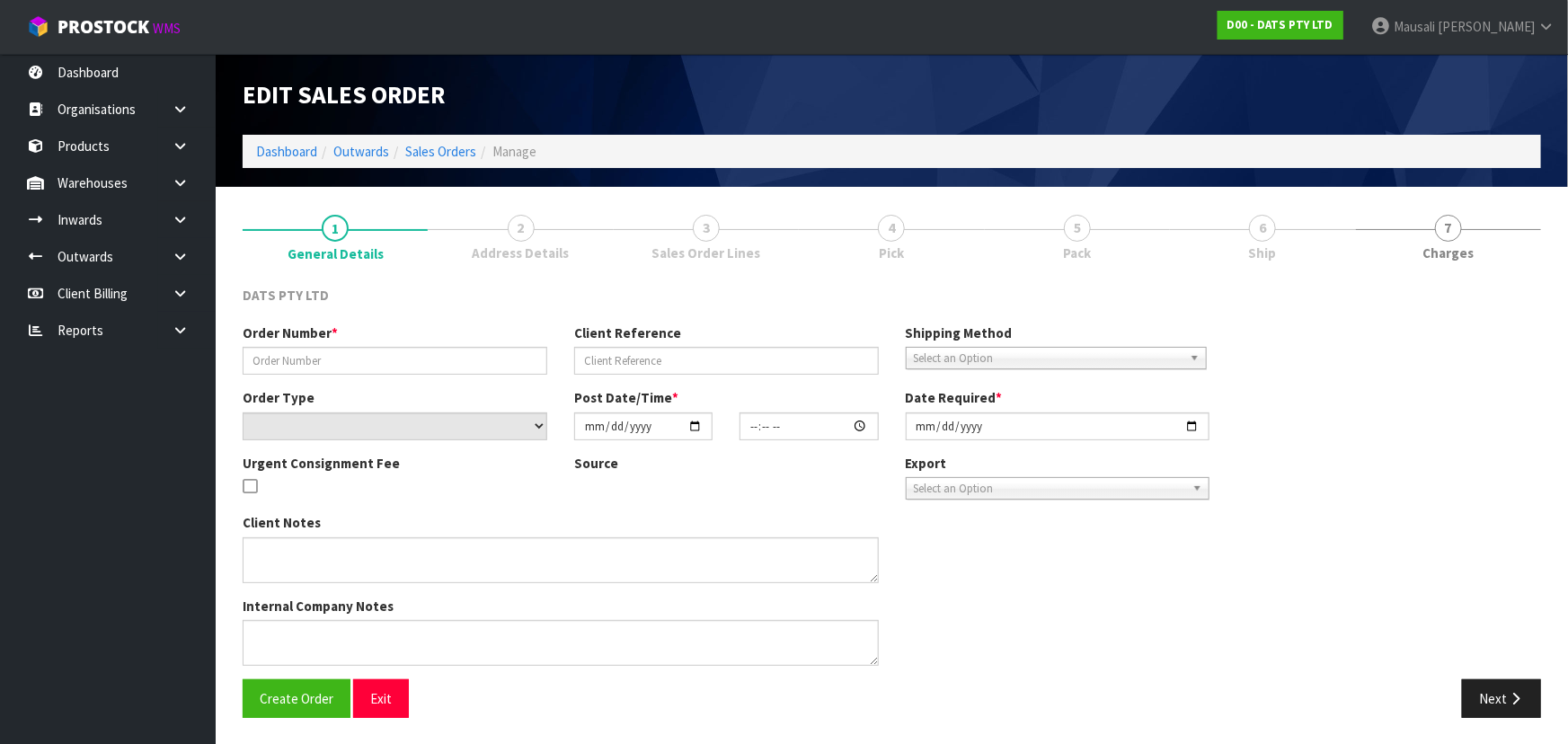
type input "9451Y100270529"
select select "number:0"
type input "[DATE]"
type input "09:25:00.000"
type input "[DATE]"
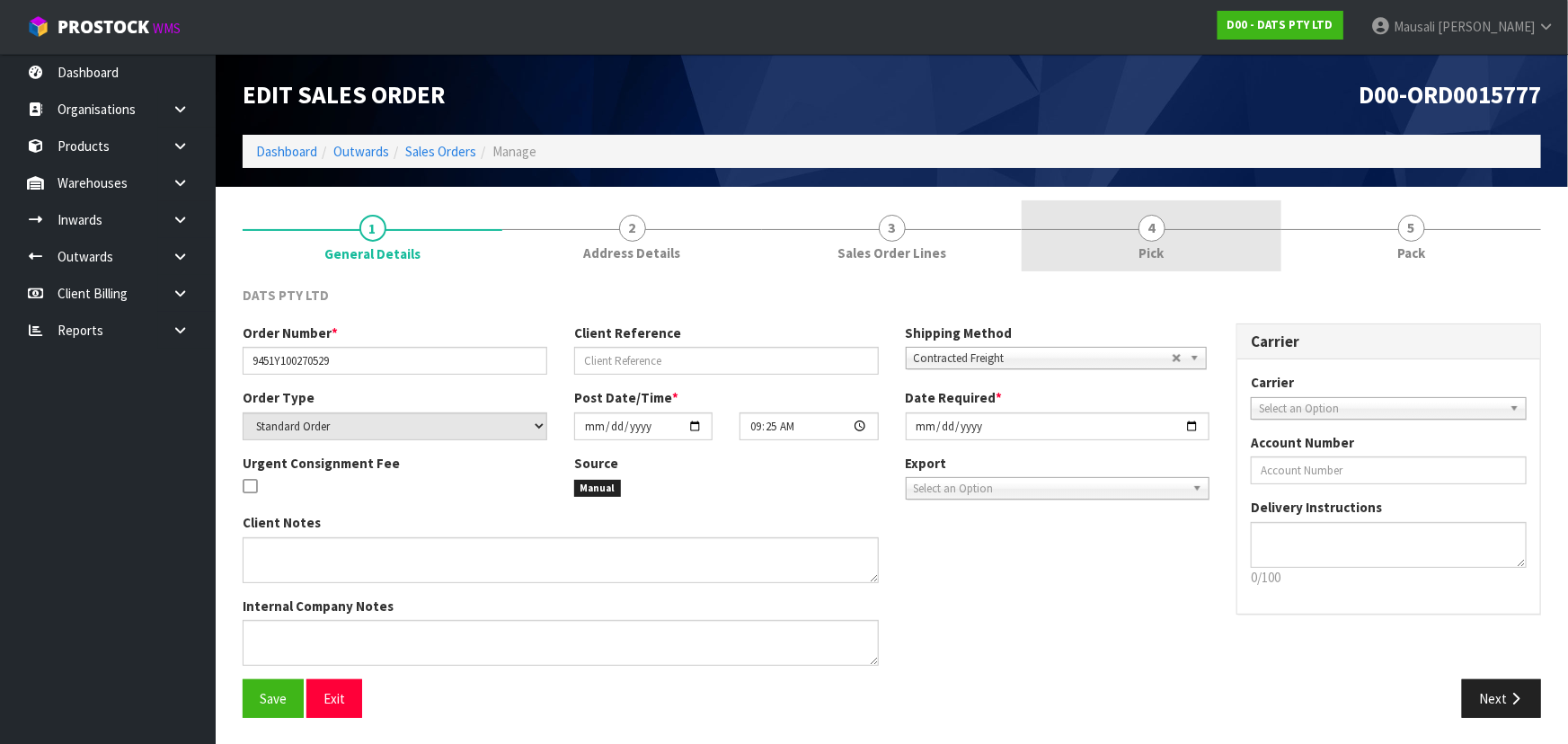
click at [1150, 223] on span "4" at bounding box center [1152, 228] width 27 height 27
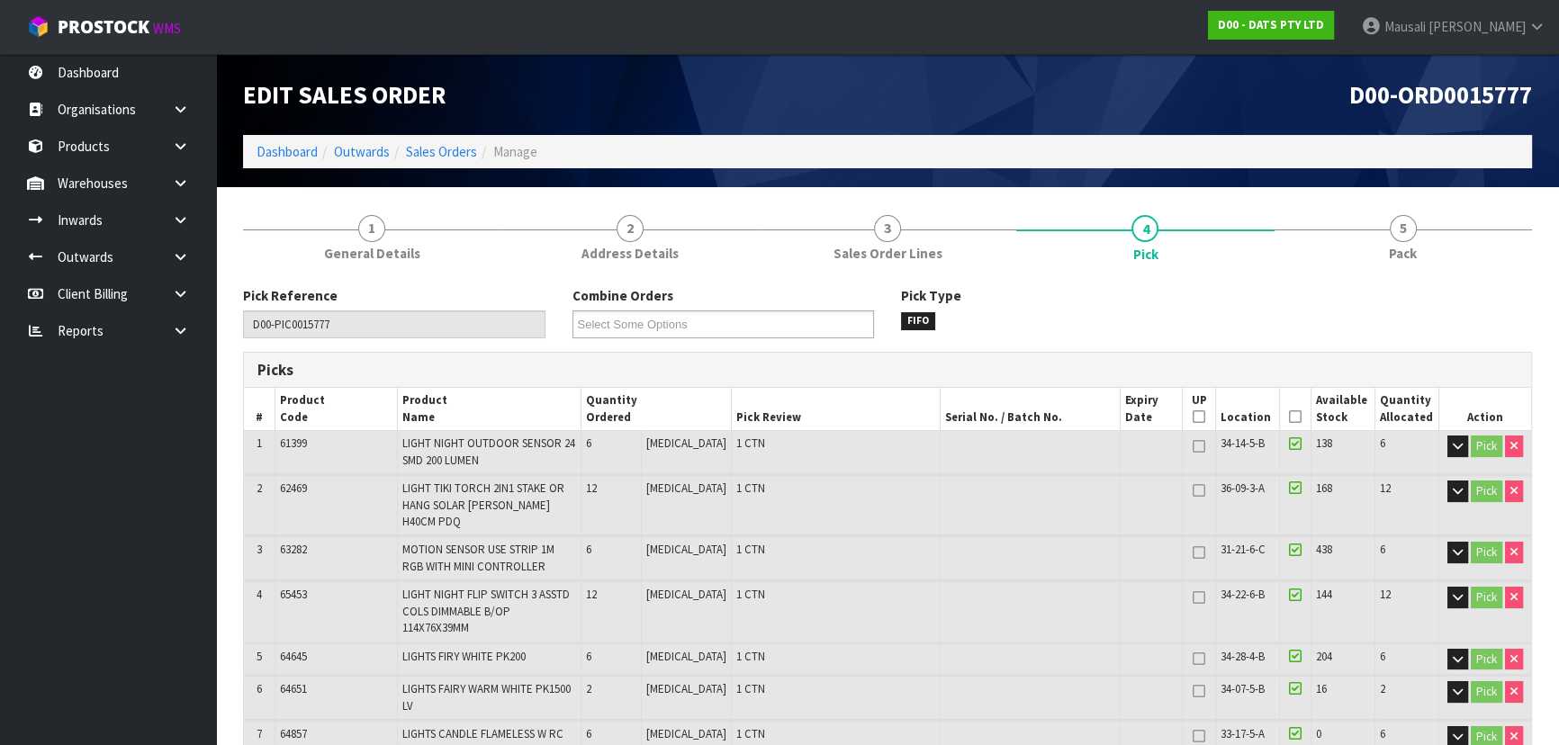
click at [1289, 417] on icon at bounding box center [1295, 417] width 13 height 1
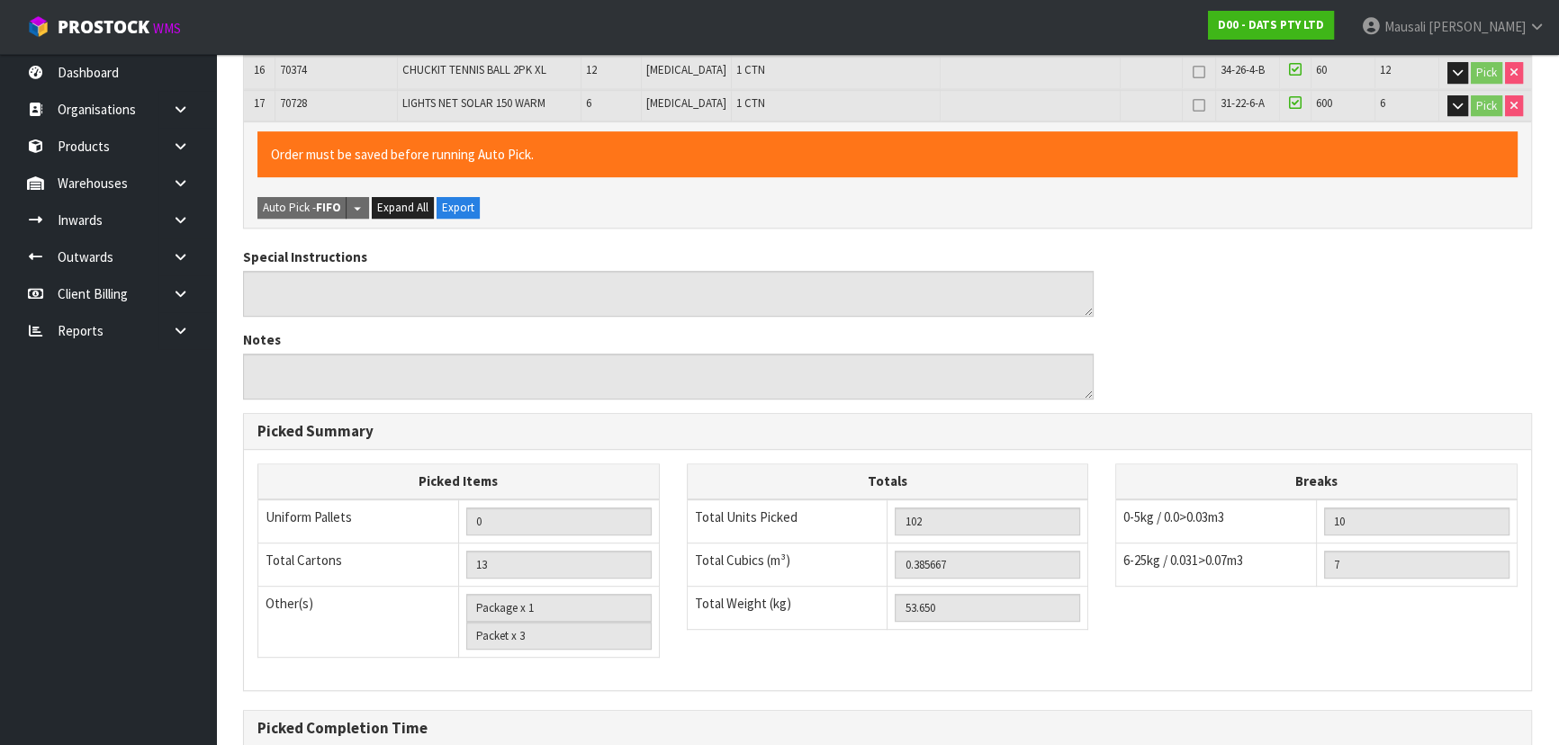
scroll to position [1146, 0]
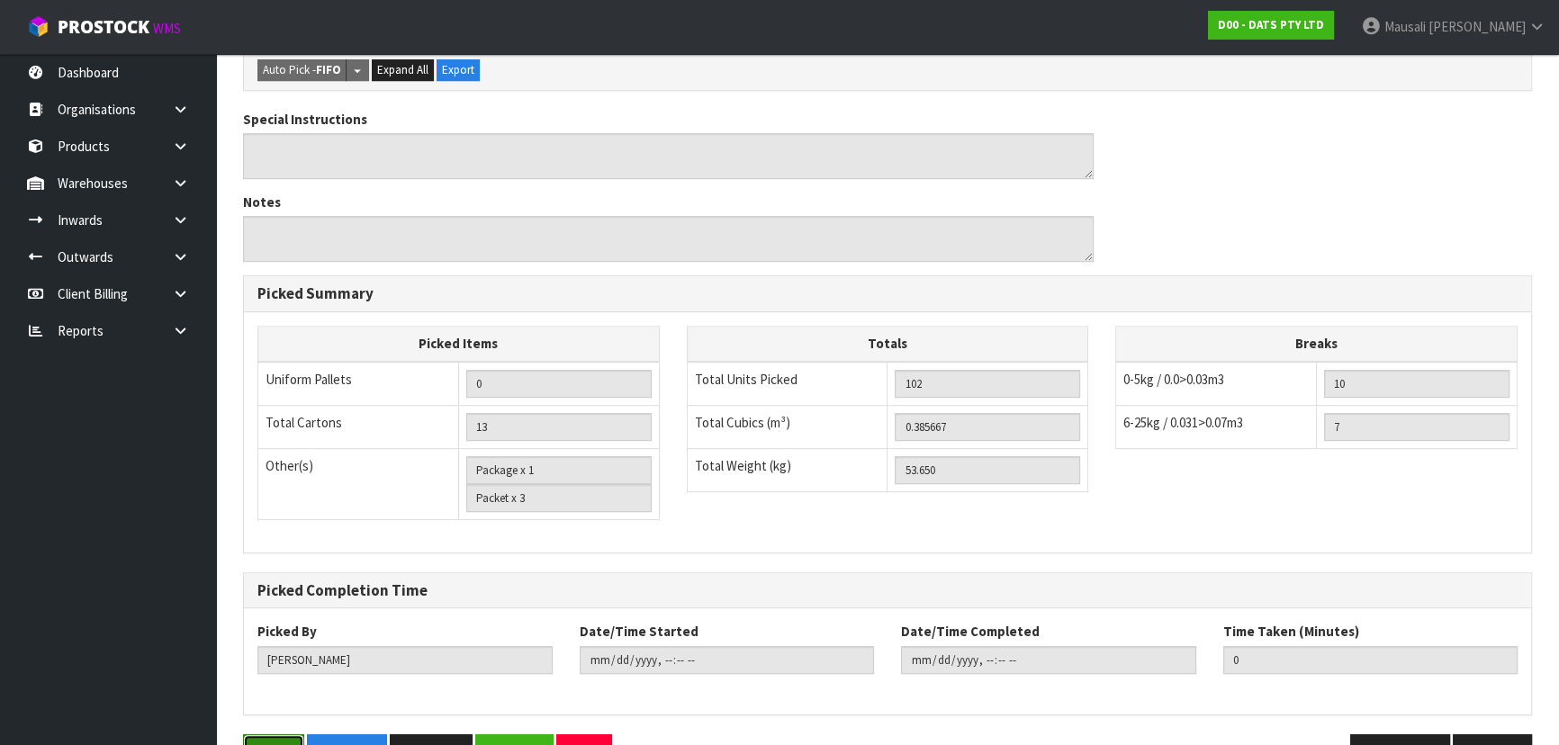
click at [276, 735] on button "Save" at bounding box center [273, 754] width 61 height 39
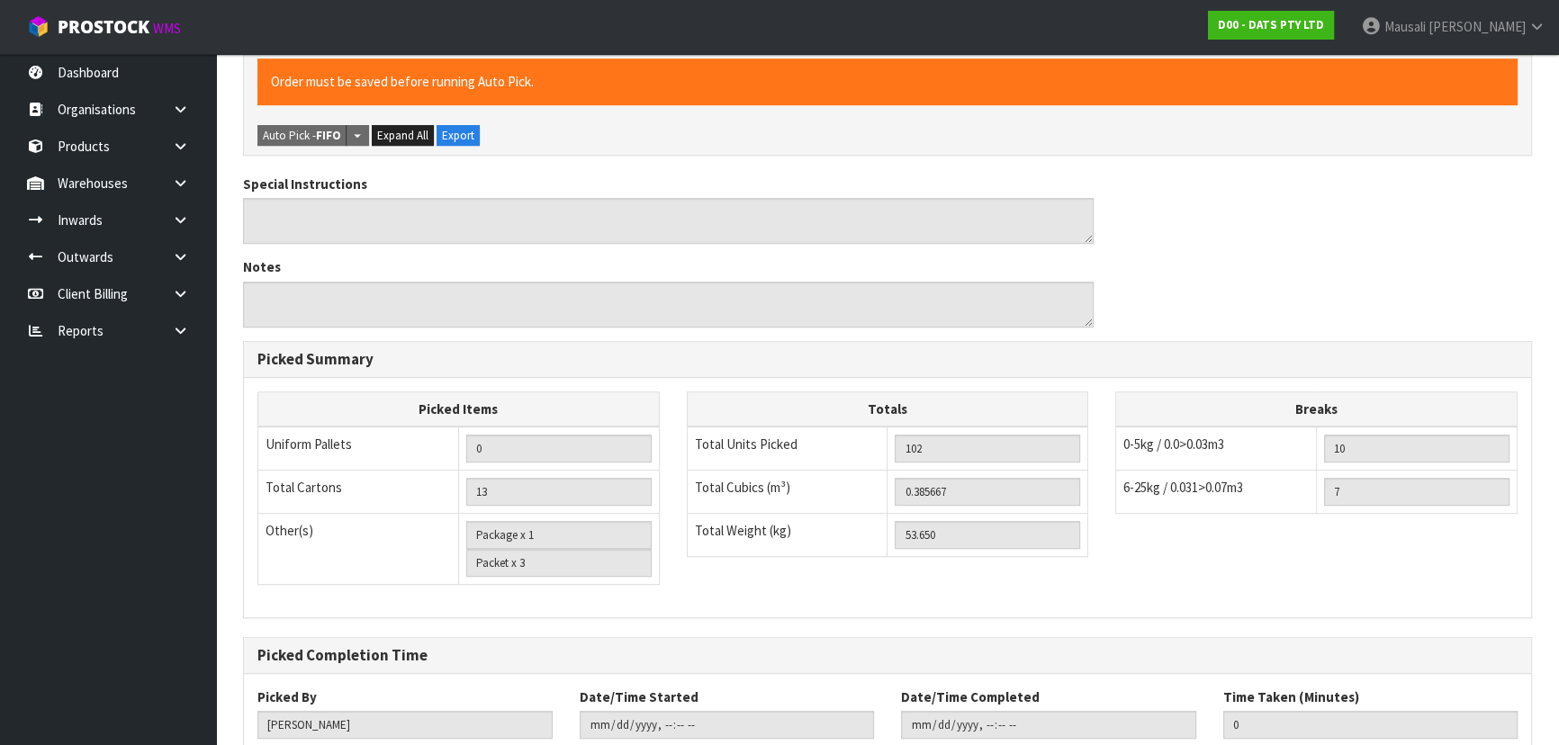
scroll to position [0, 0]
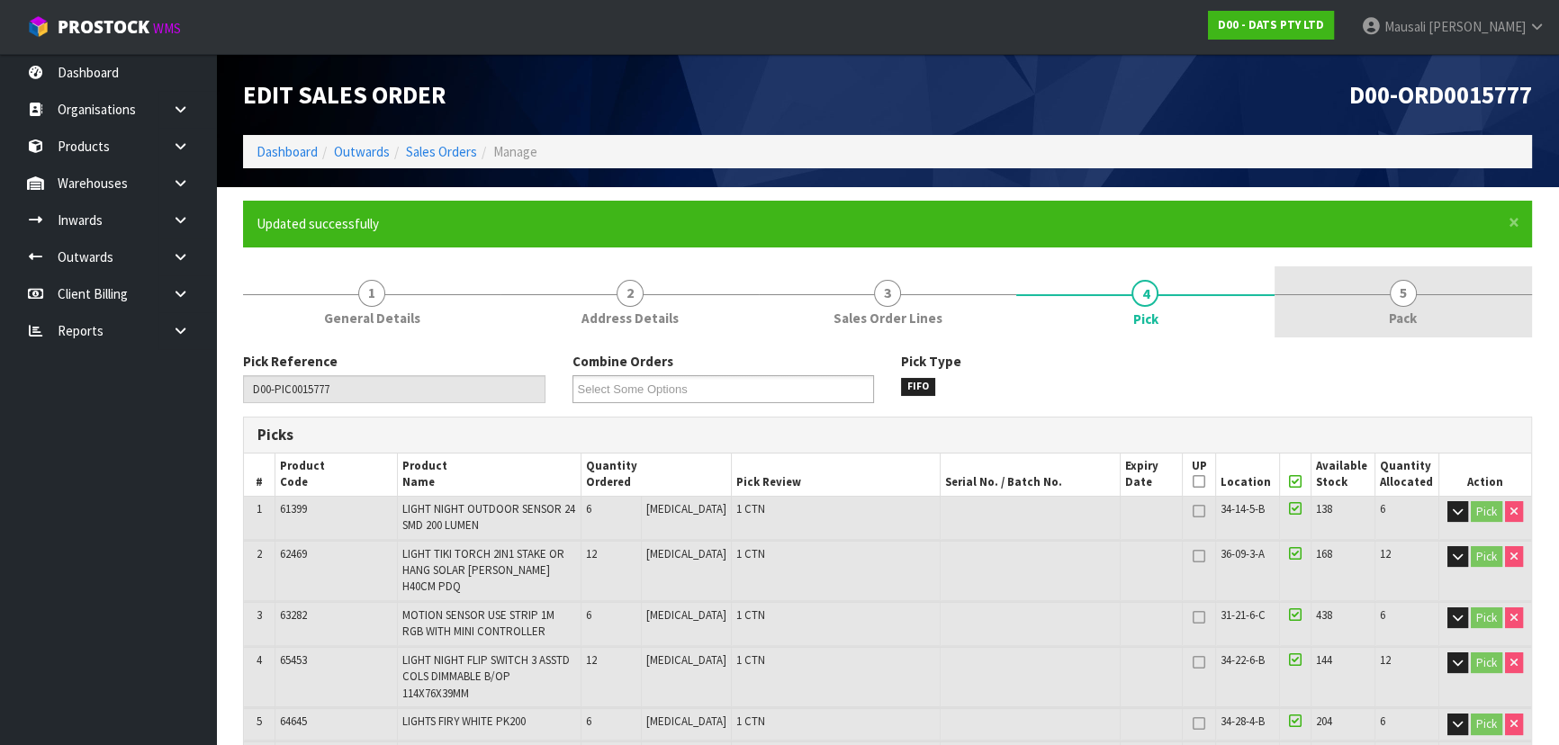
type input "Mausali Tito"
type input "2025-09-24T10:04:19"
click at [1395, 302] on span "5" at bounding box center [1403, 293] width 27 height 27
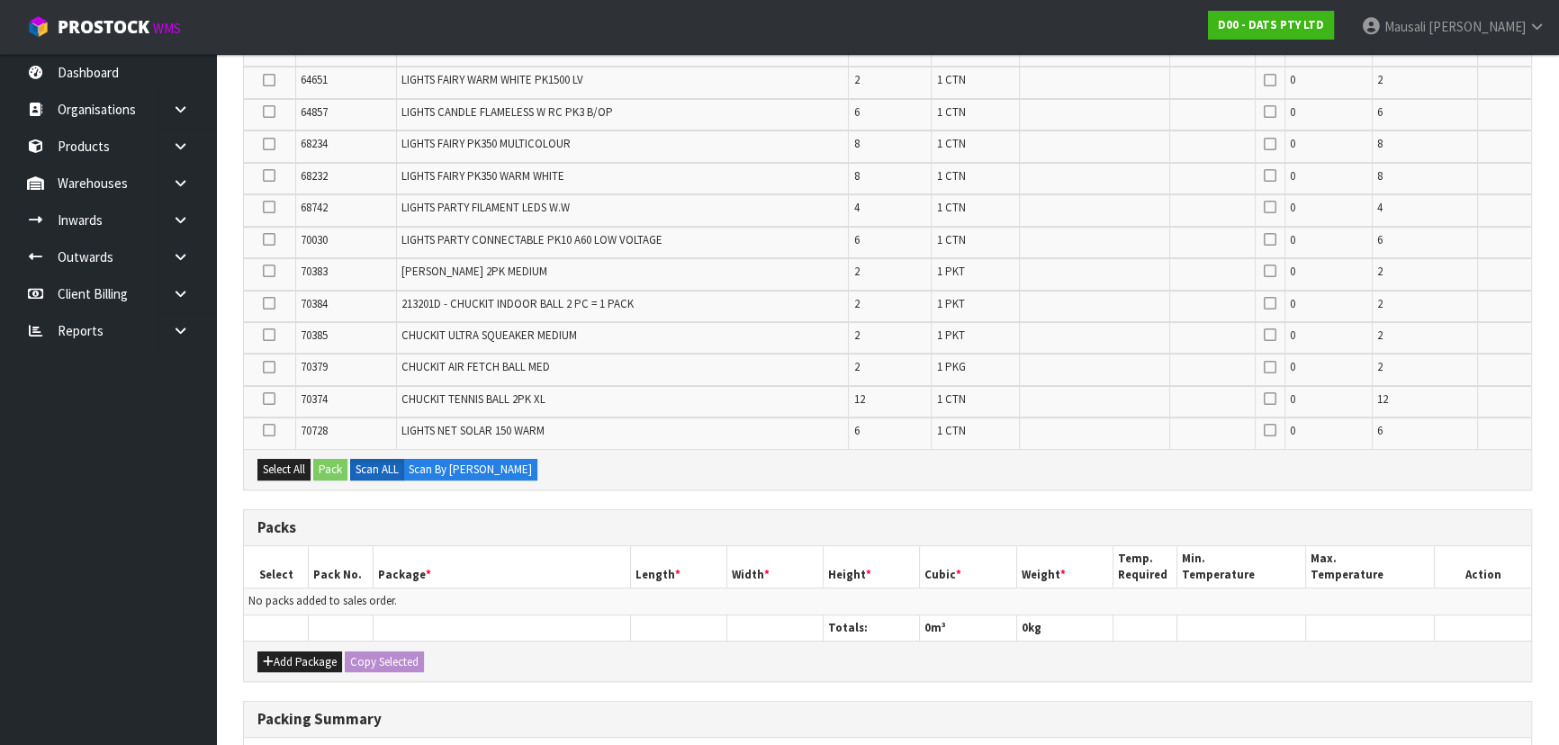
scroll to position [836, 0]
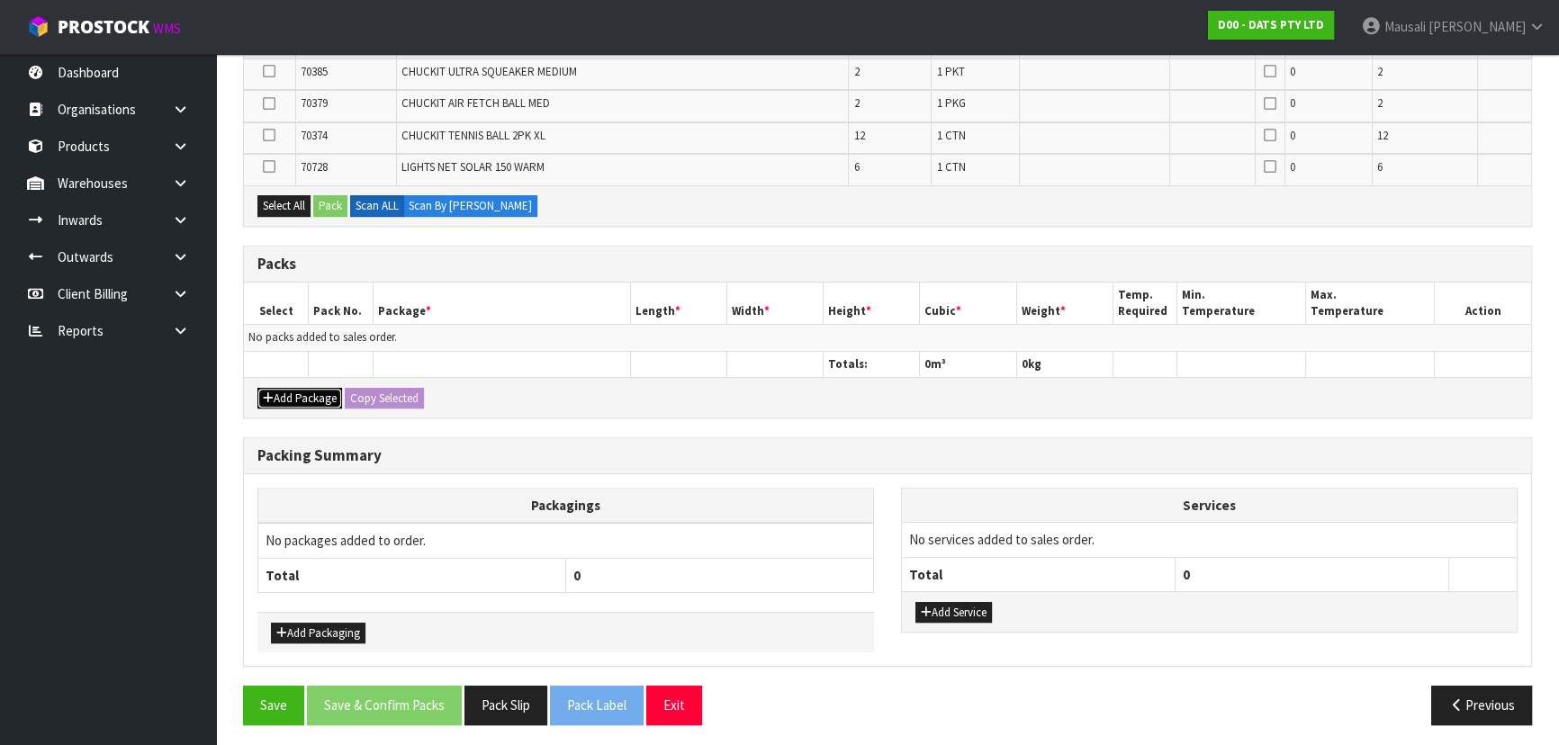
click at [284, 388] on button "Add Package" at bounding box center [299, 399] width 85 height 22
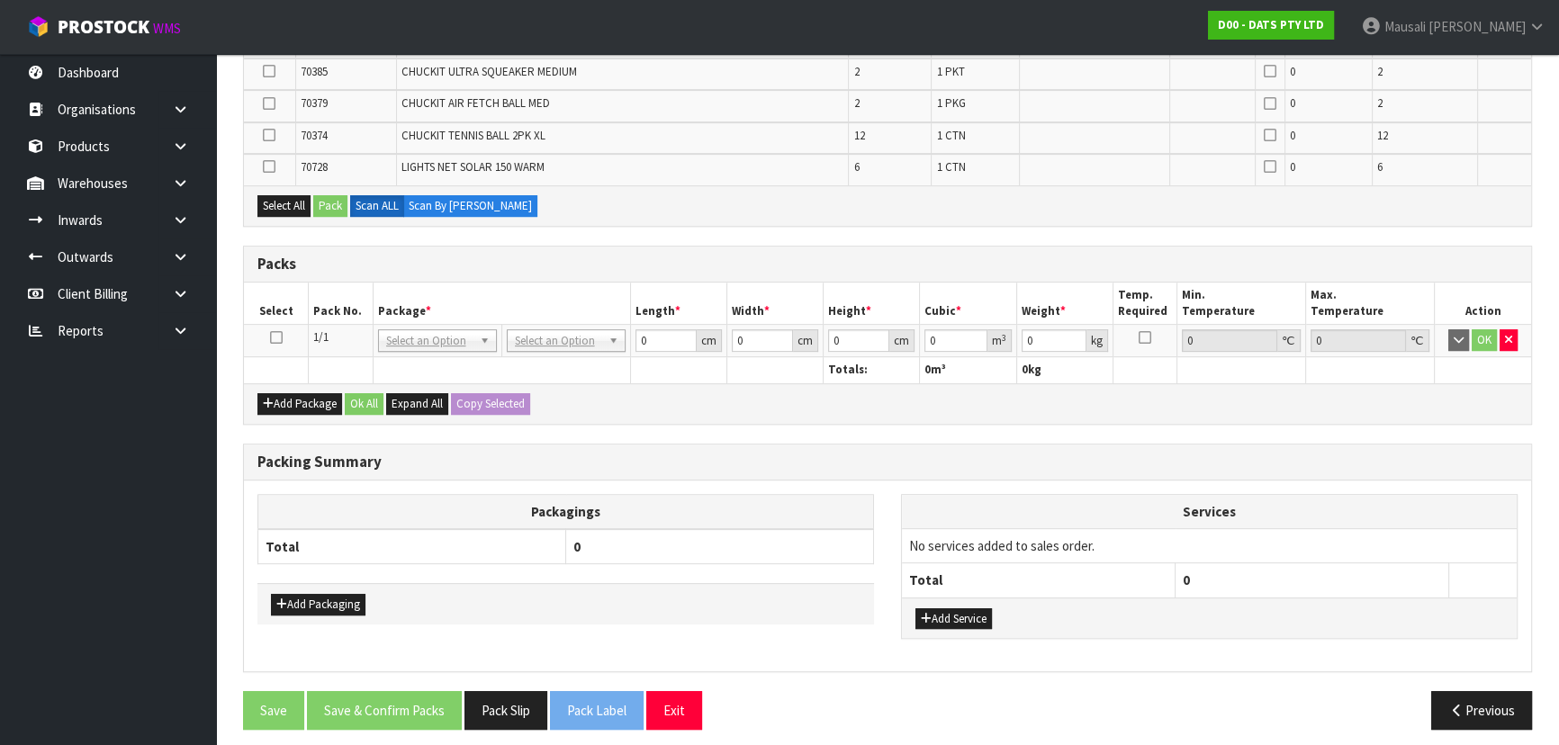
click at [273, 338] on icon at bounding box center [276, 338] width 13 height 1
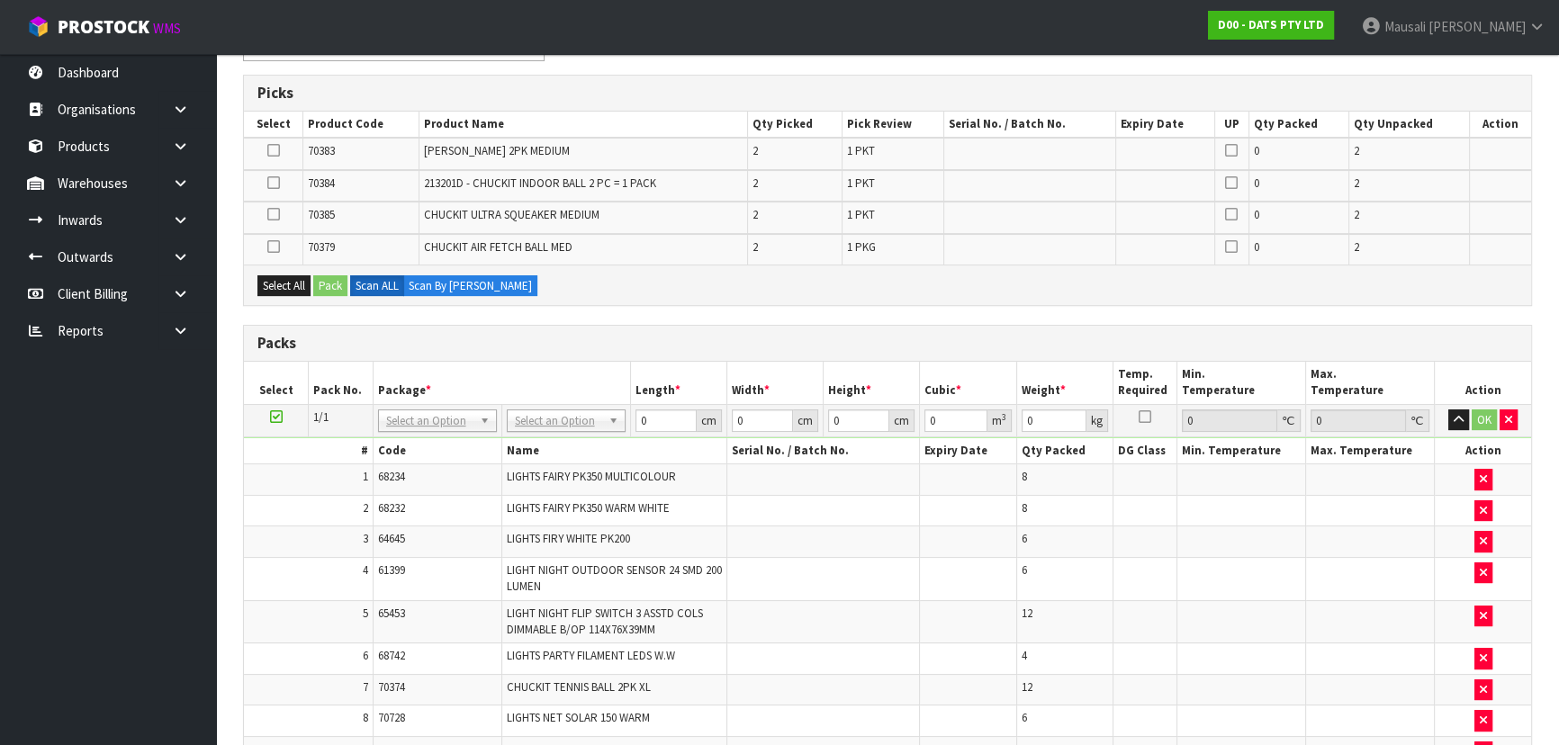
scroll to position [324, 0]
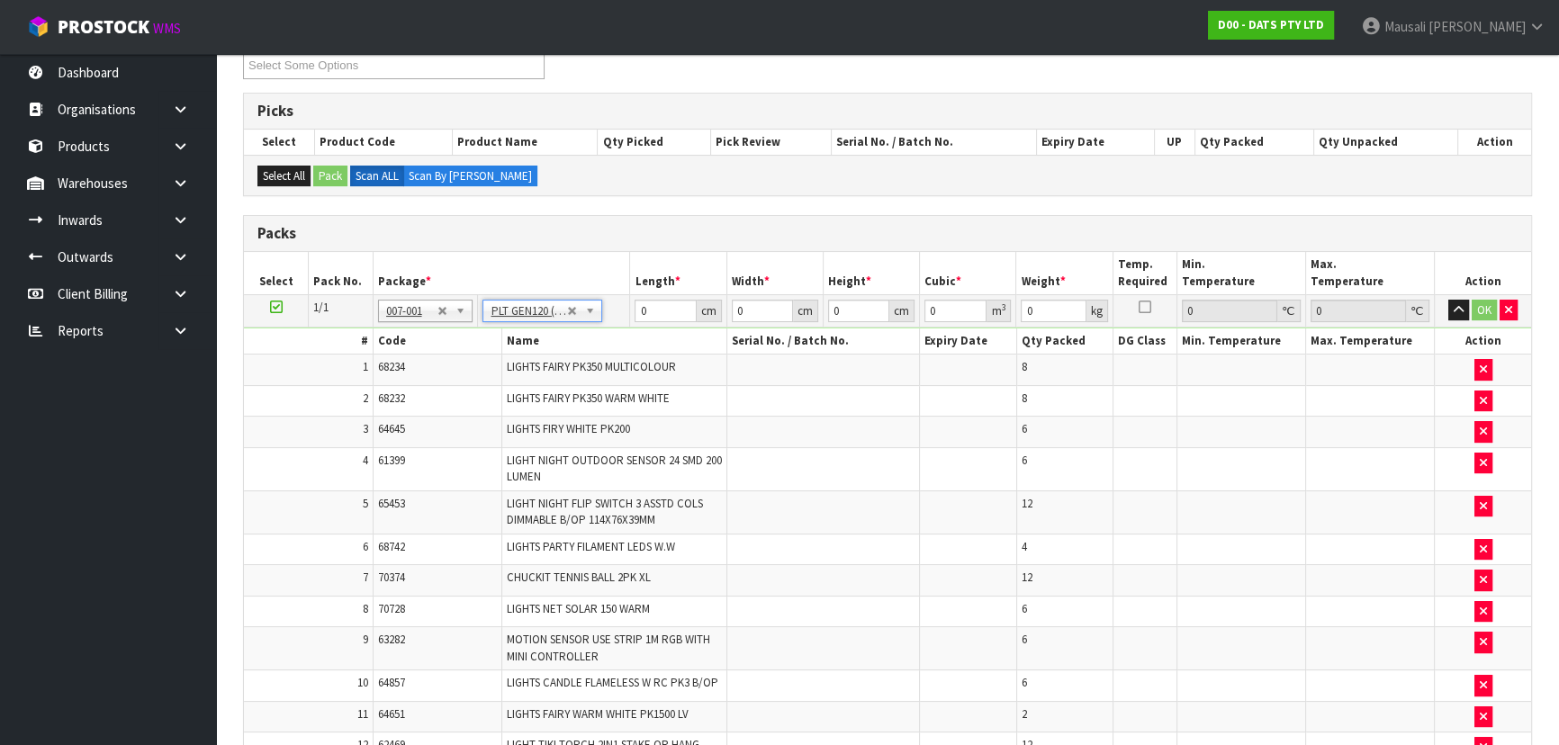
type input "120"
type input "100"
type input "53.65"
drag, startPoint x: 660, startPoint y: 313, endPoint x: 591, endPoint y: 325, distance: 69.4
click at [591, 325] on tbody "1/1 NONE 007-001 007-002 007-004 007-009 007-013 007-014 007-015 007-017 007-01…" at bounding box center [887, 624] width 1287 height 661
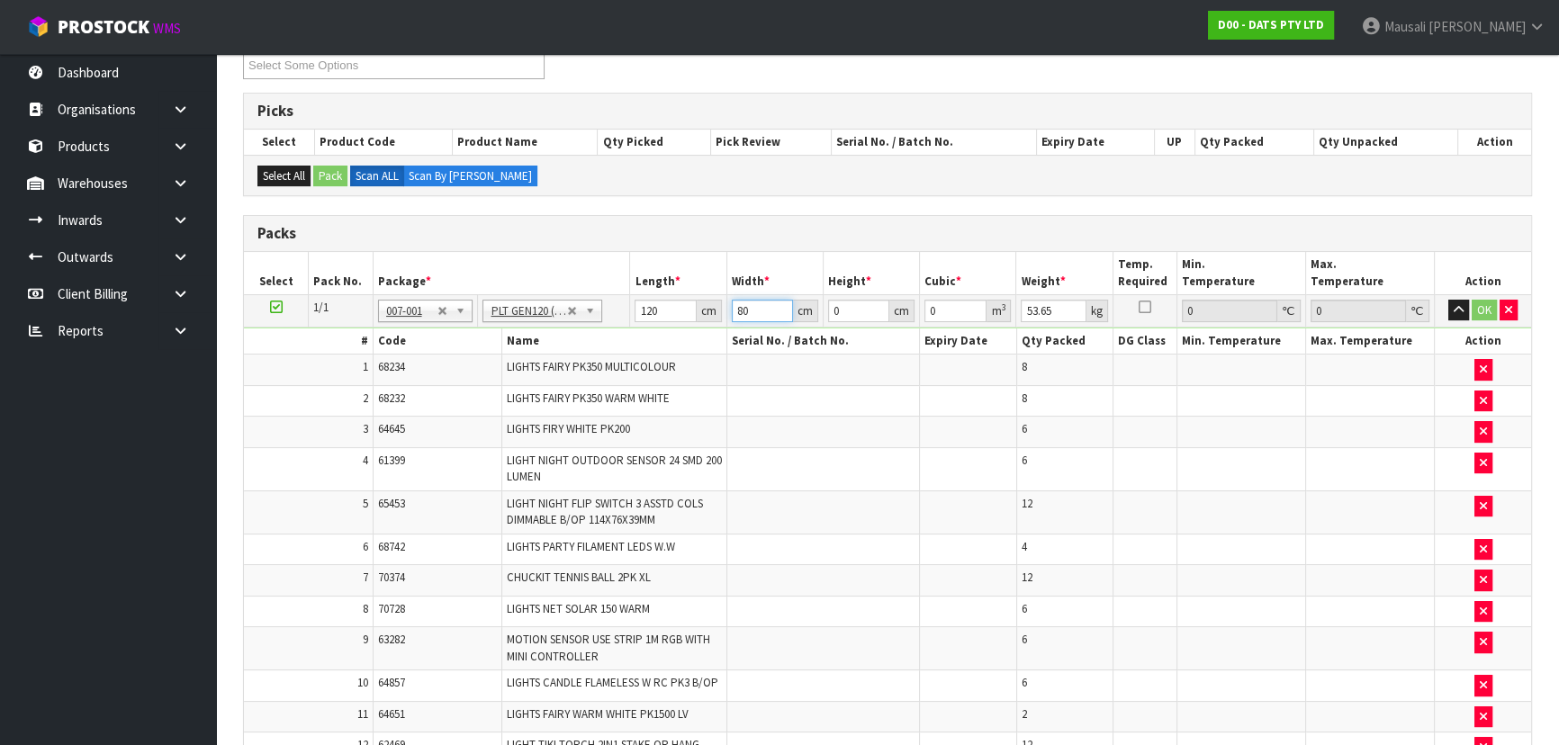
type input "80"
type input "7"
type input "0.0672"
type input "74"
type input "0.7104"
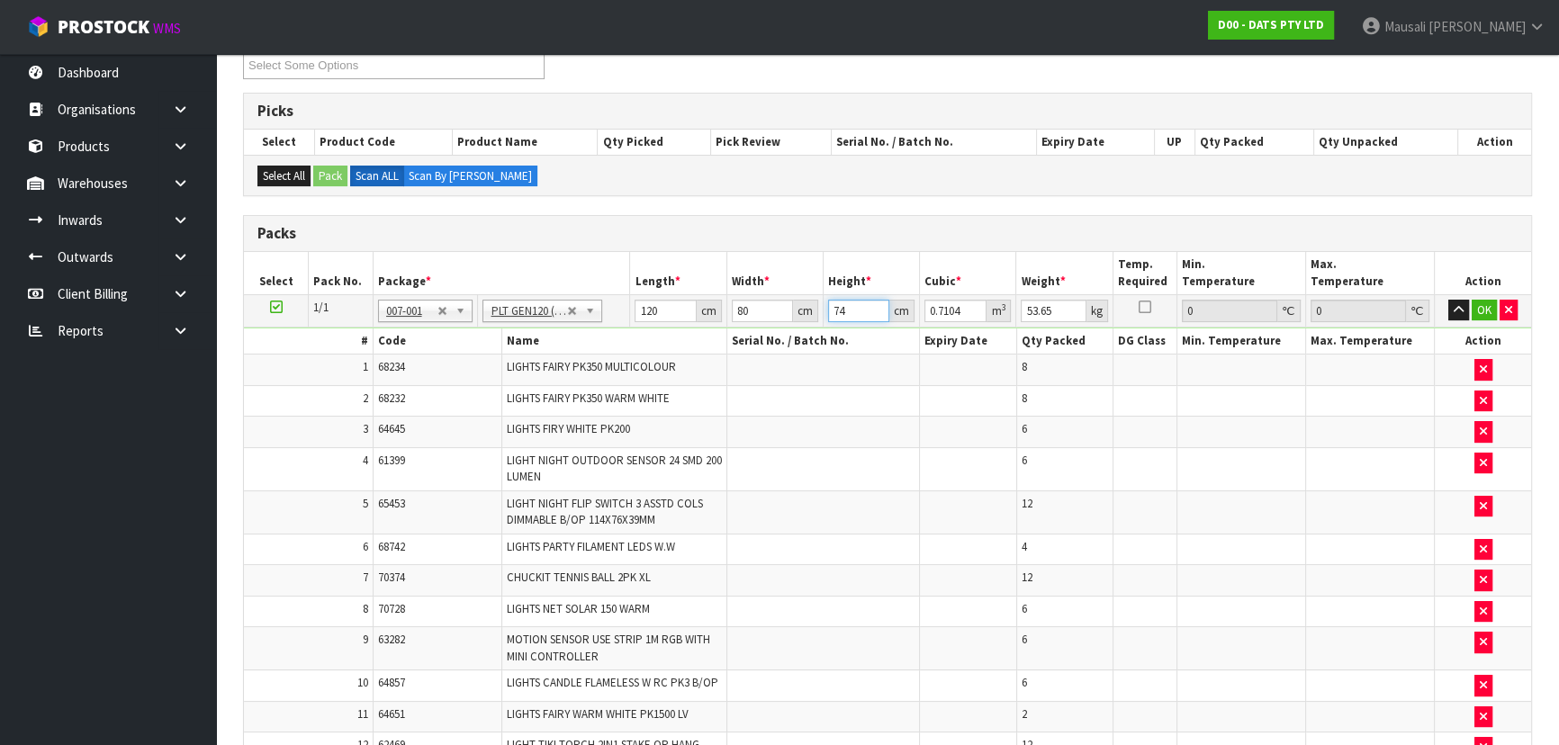
type input "74"
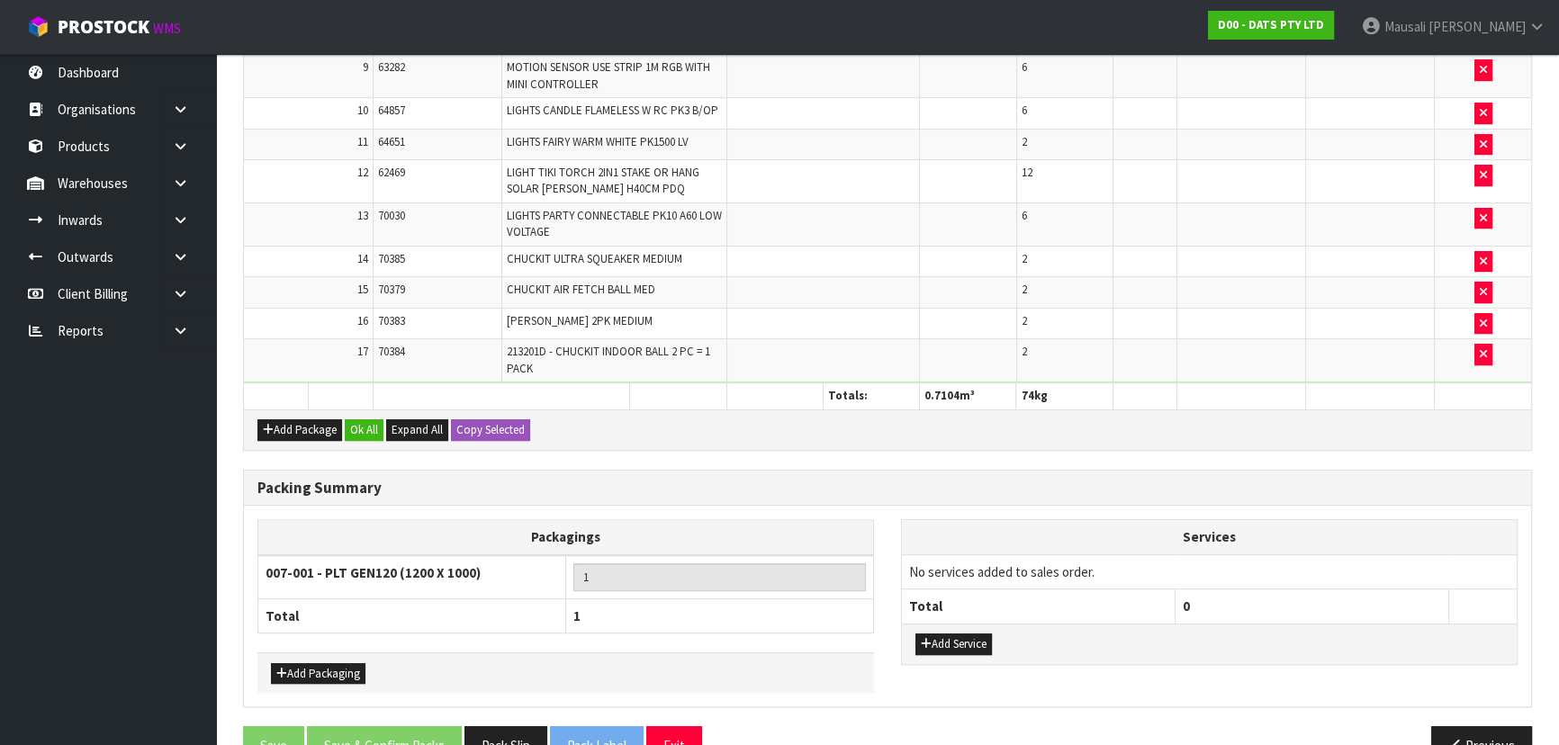
scroll to position [936, 0]
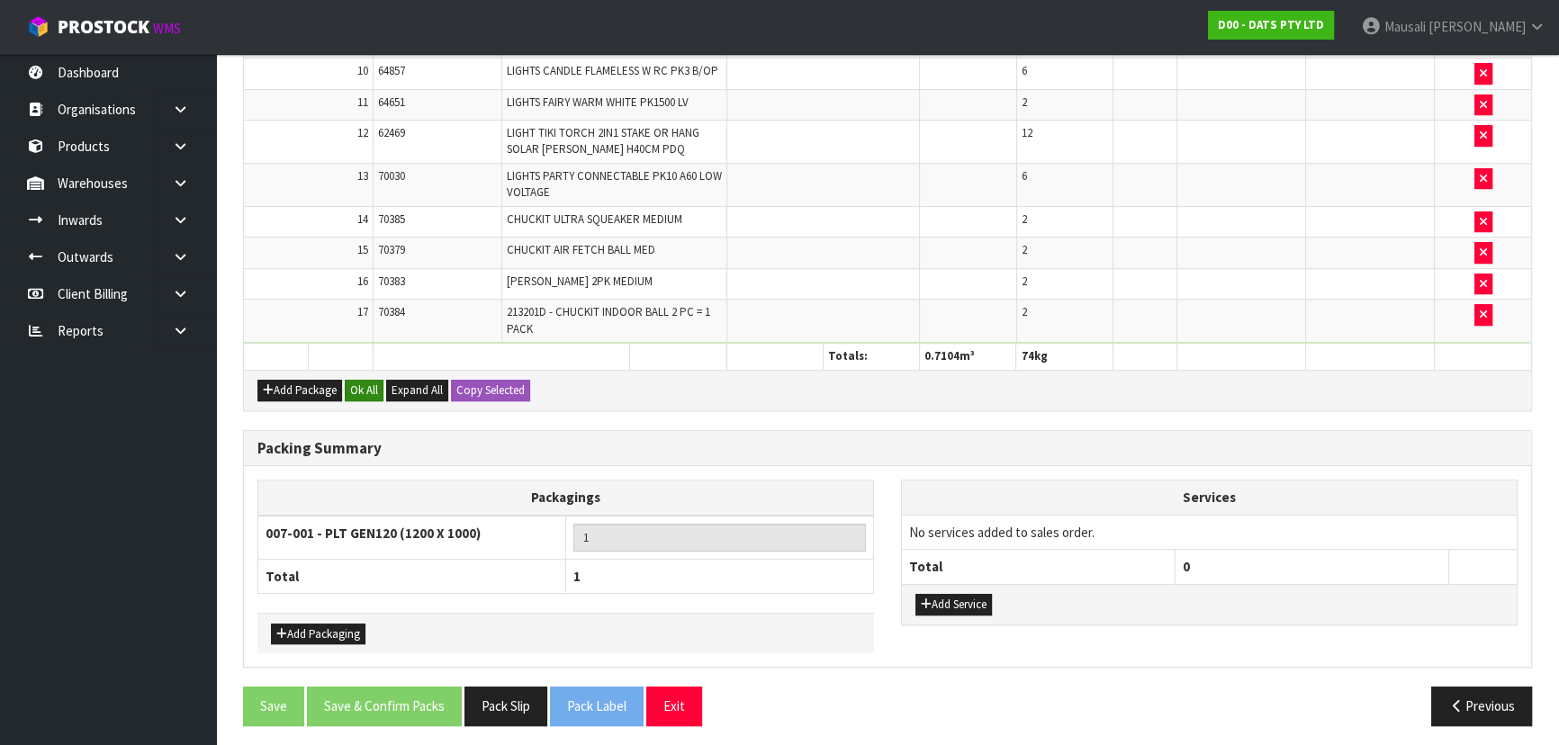
type input "74"
click at [354, 393] on button "Ok All" at bounding box center [364, 391] width 39 height 22
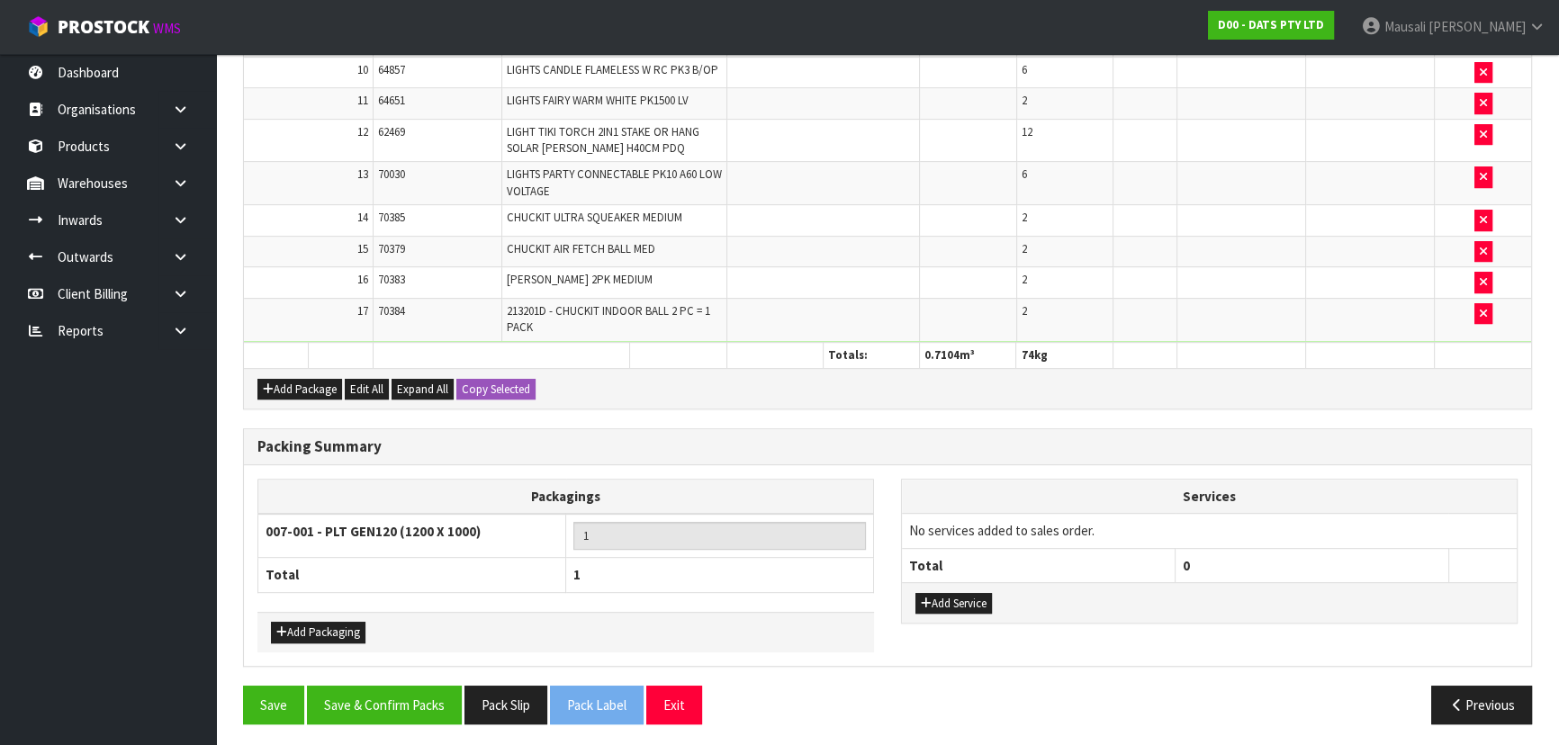
scroll to position [934, 0]
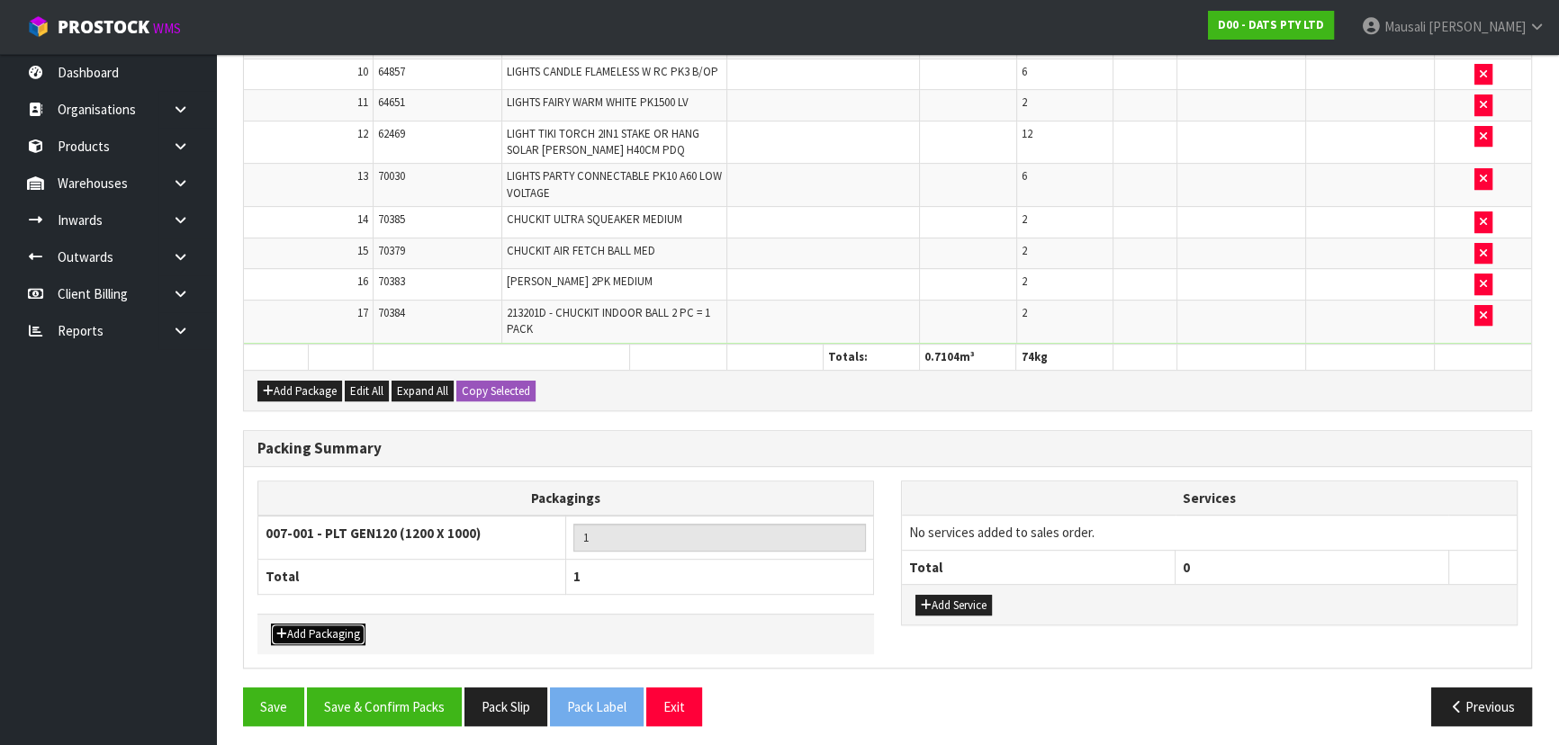
click at [316, 632] on button "Add Packaging" at bounding box center [318, 635] width 95 height 22
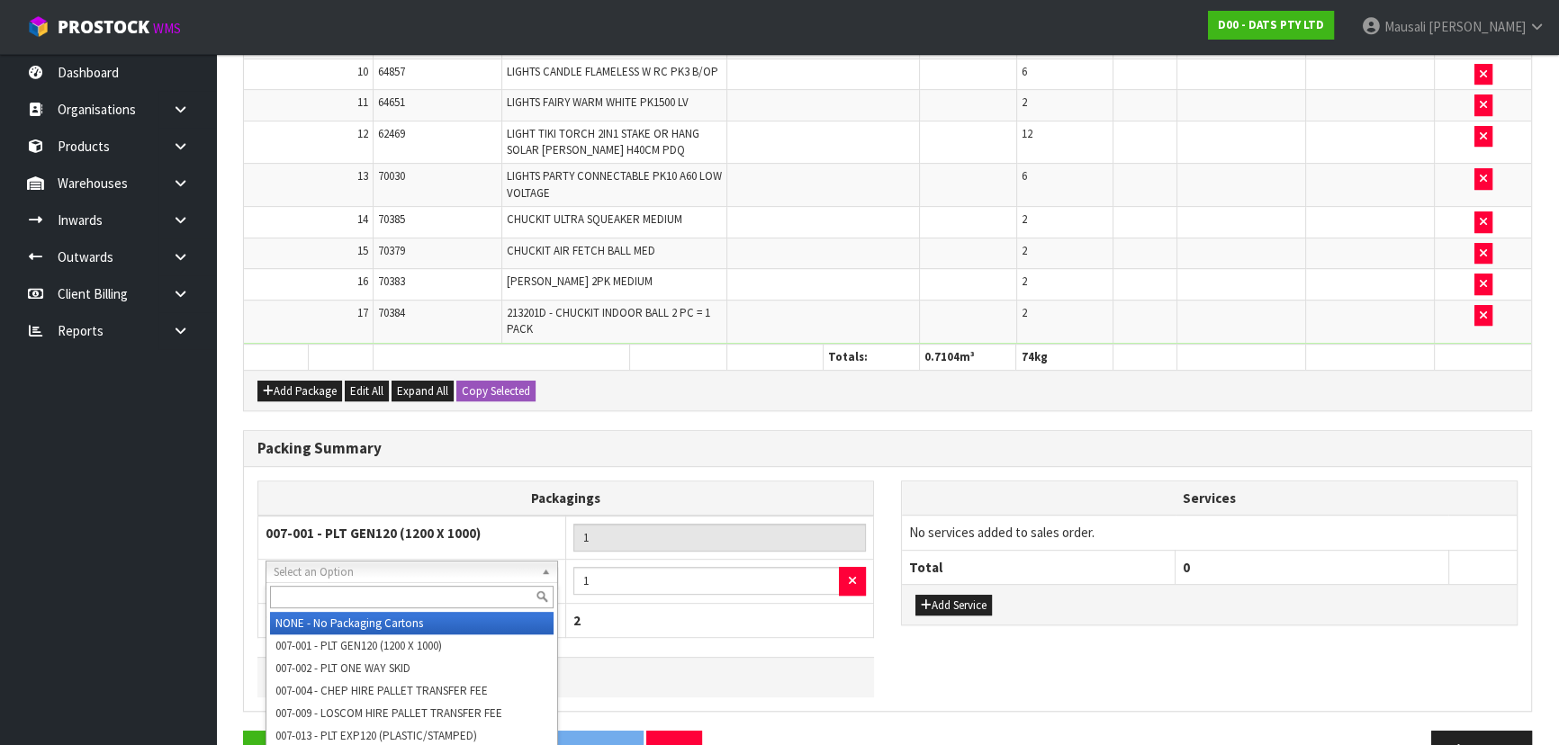
click at [329, 586] on input "text" at bounding box center [412, 597] width 284 height 23
type input "OC"
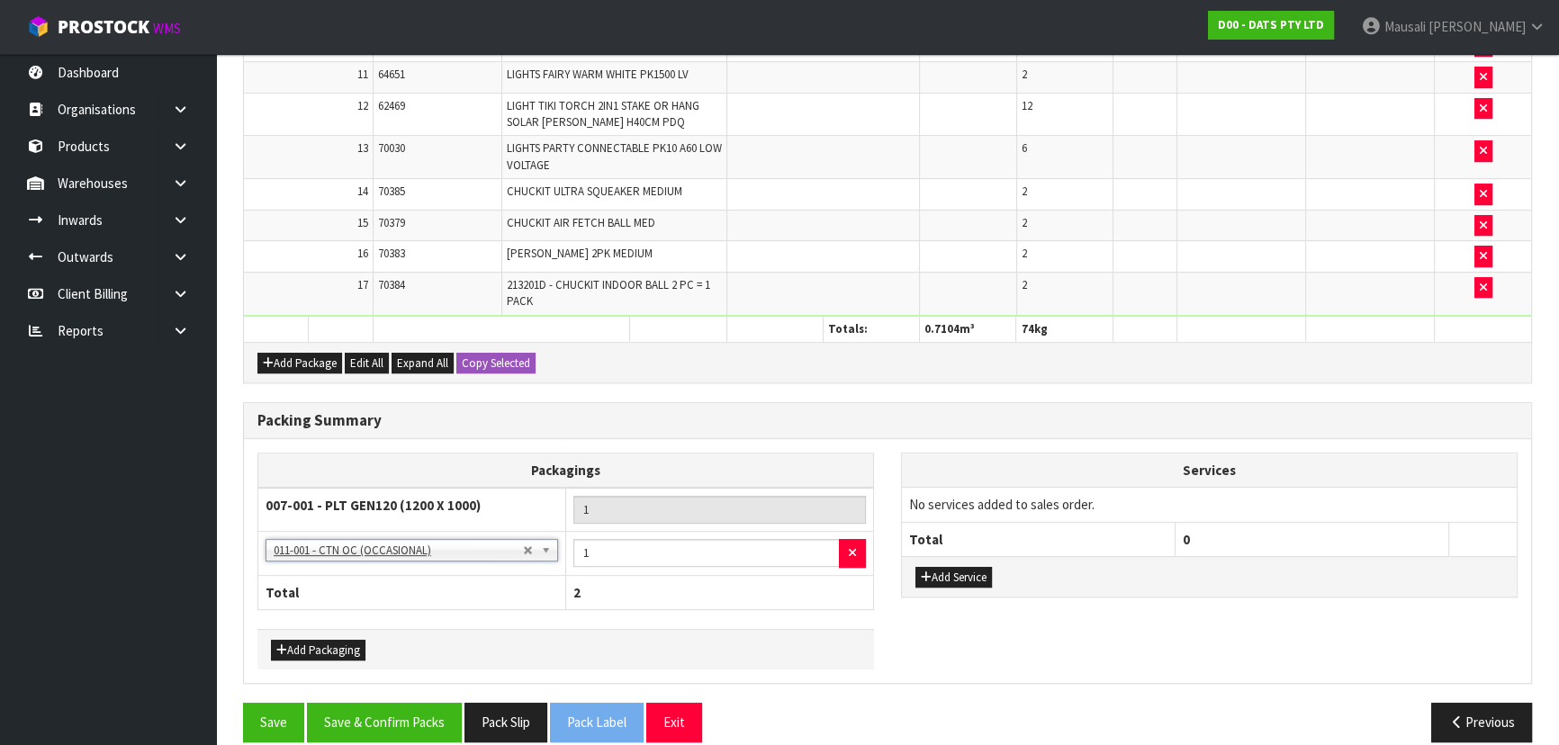
scroll to position [978, 0]
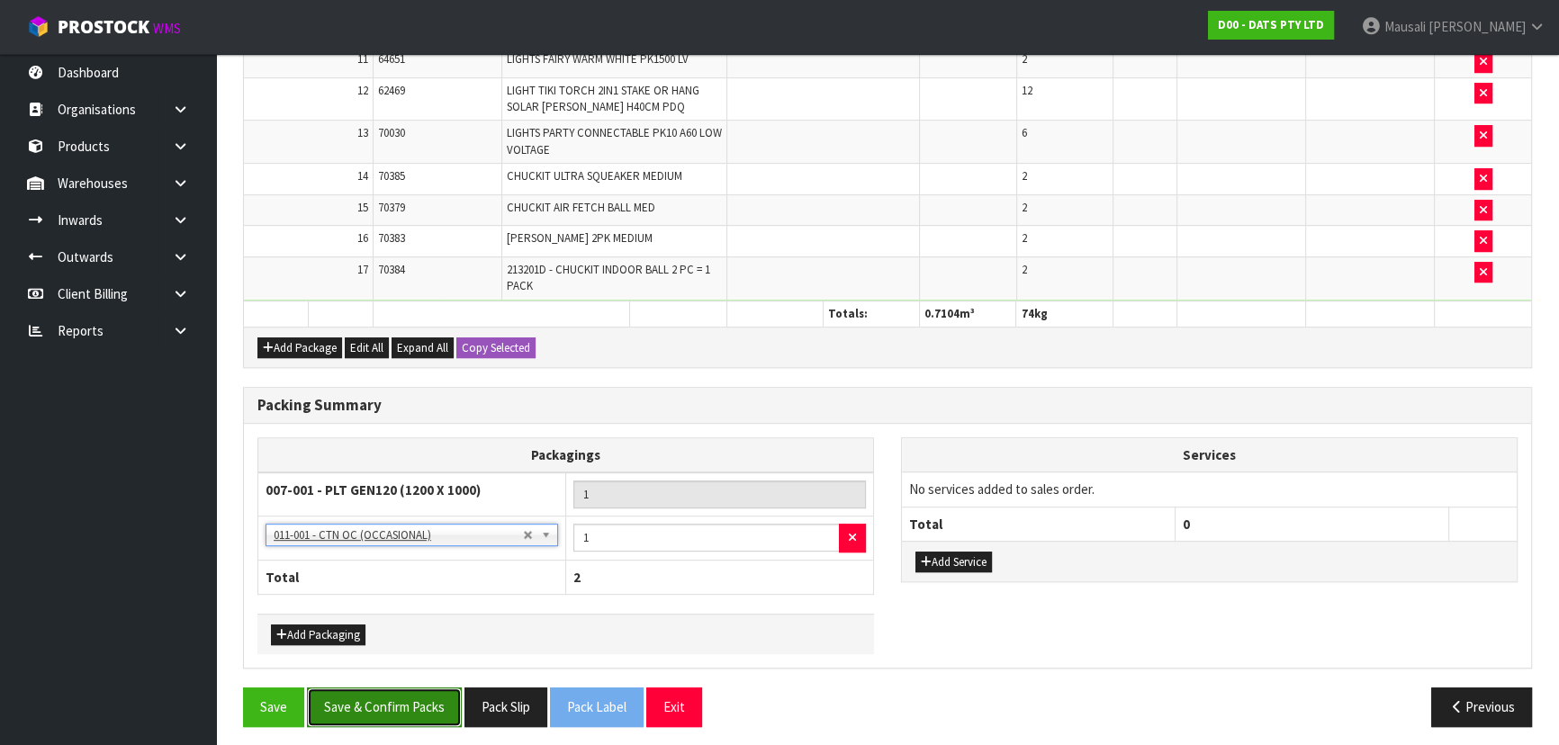
click at [431, 689] on button "Save & Confirm Packs" at bounding box center [384, 707] width 155 height 39
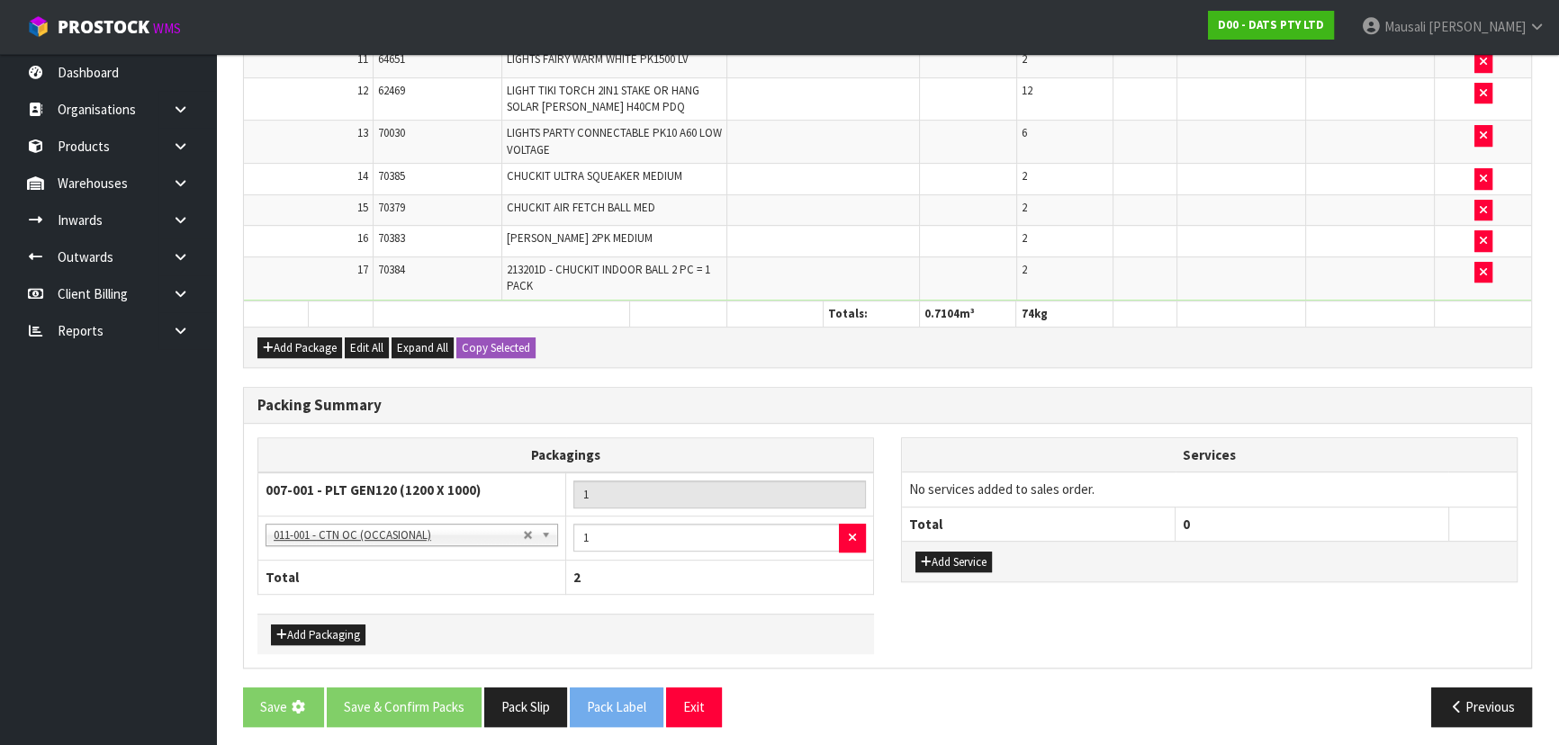
scroll to position [0, 0]
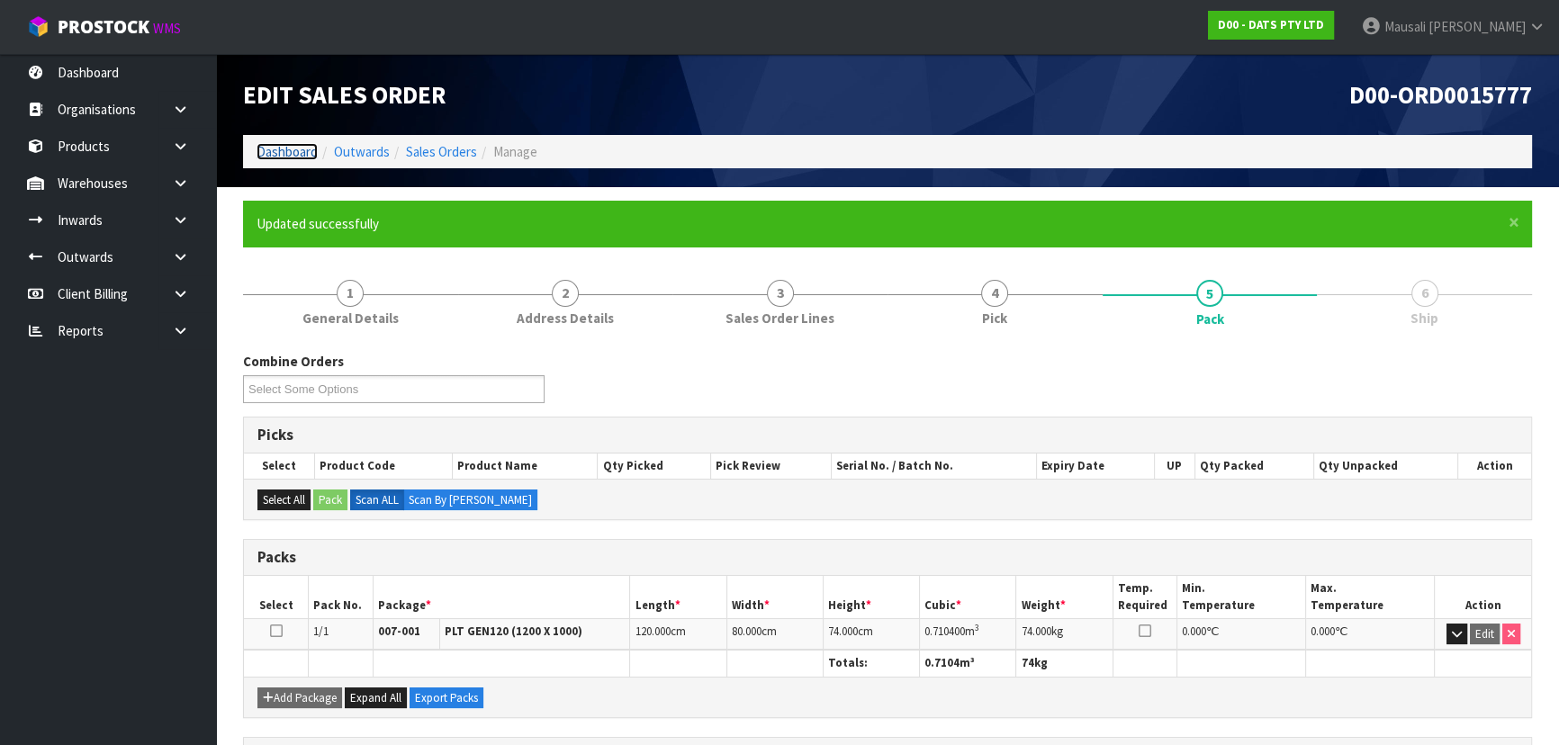
click at [288, 151] on link "Dashboard" at bounding box center [287, 151] width 61 height 17
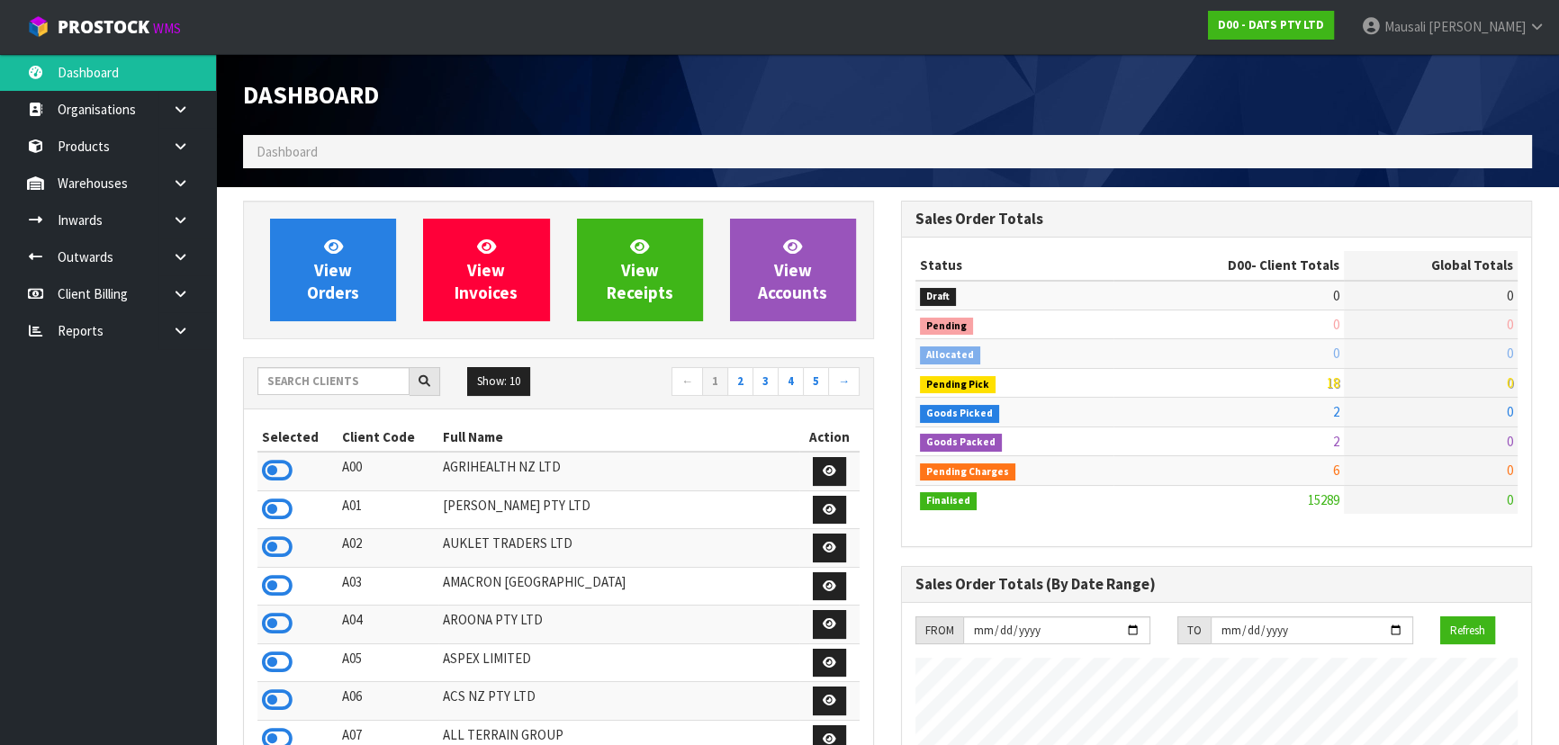
scroll to position [1400, 657]
click at [295, 389] on input "text" at bounding box center [333, 381] width 152 height 28
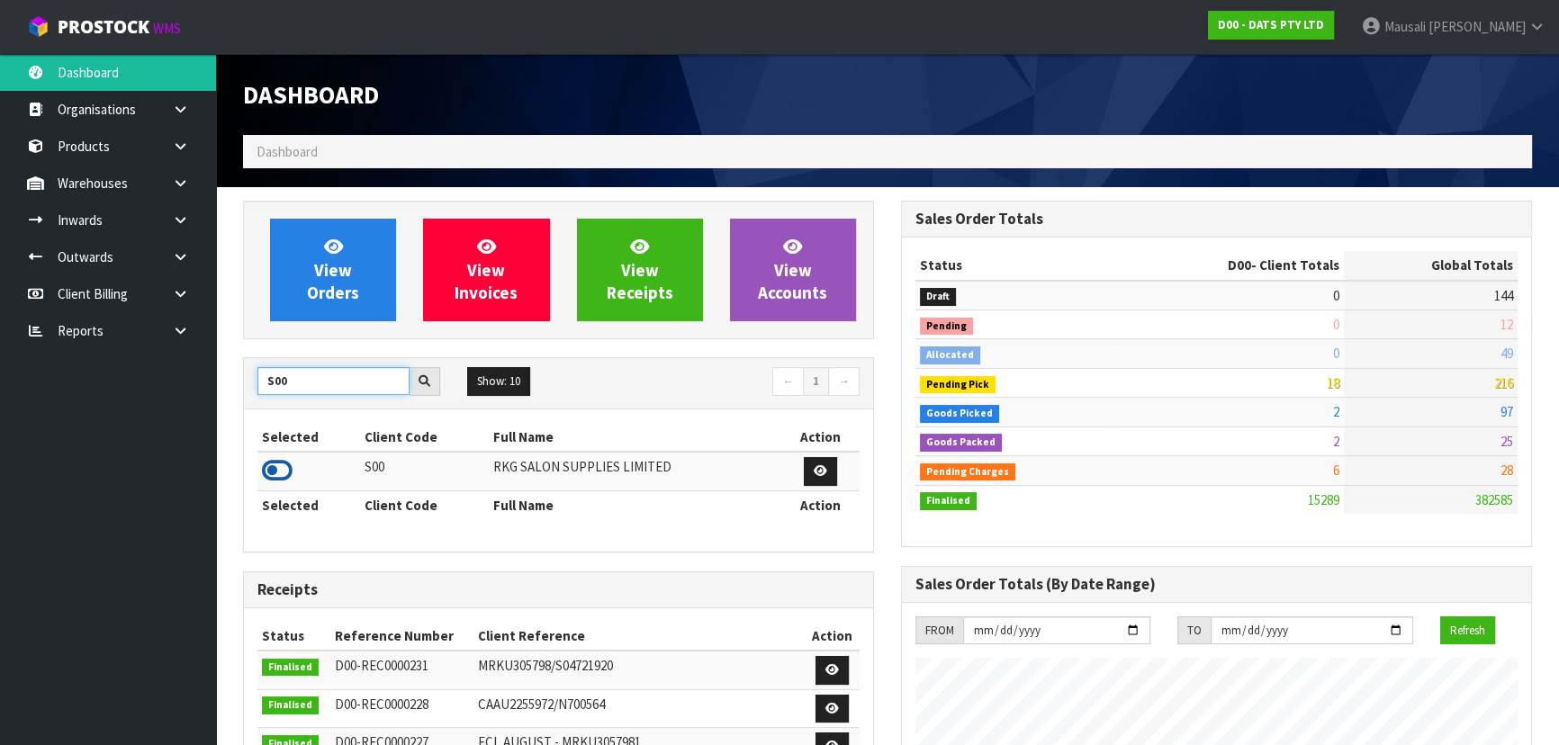
type input "S00"
click at [278, 465] on icon at bounding box center [277, 470] width 31 height 27
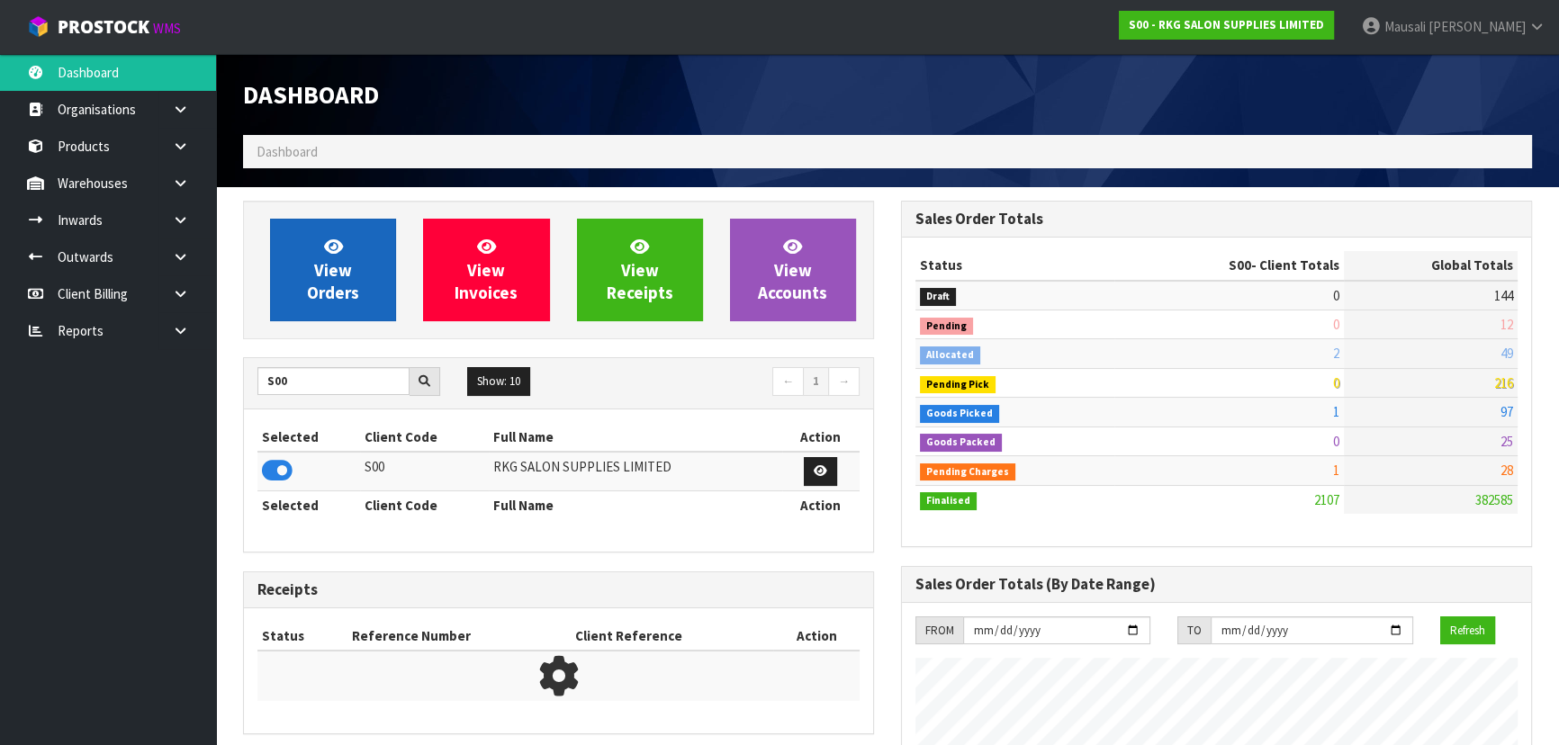
scroll to position [1361, 657]
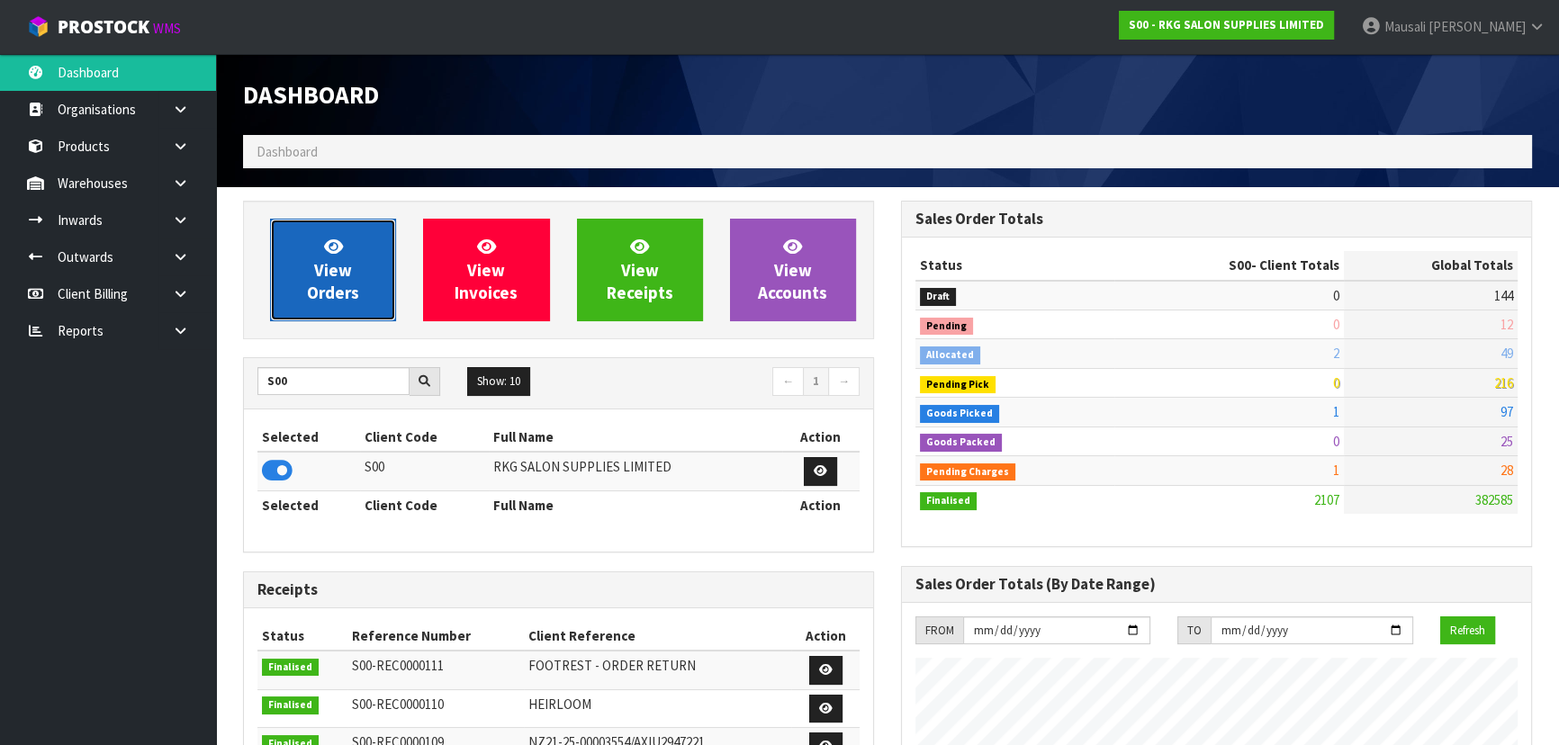
click at [338, 237] on span "View Orders" at bounding box center [333, 270] width 52 height 68
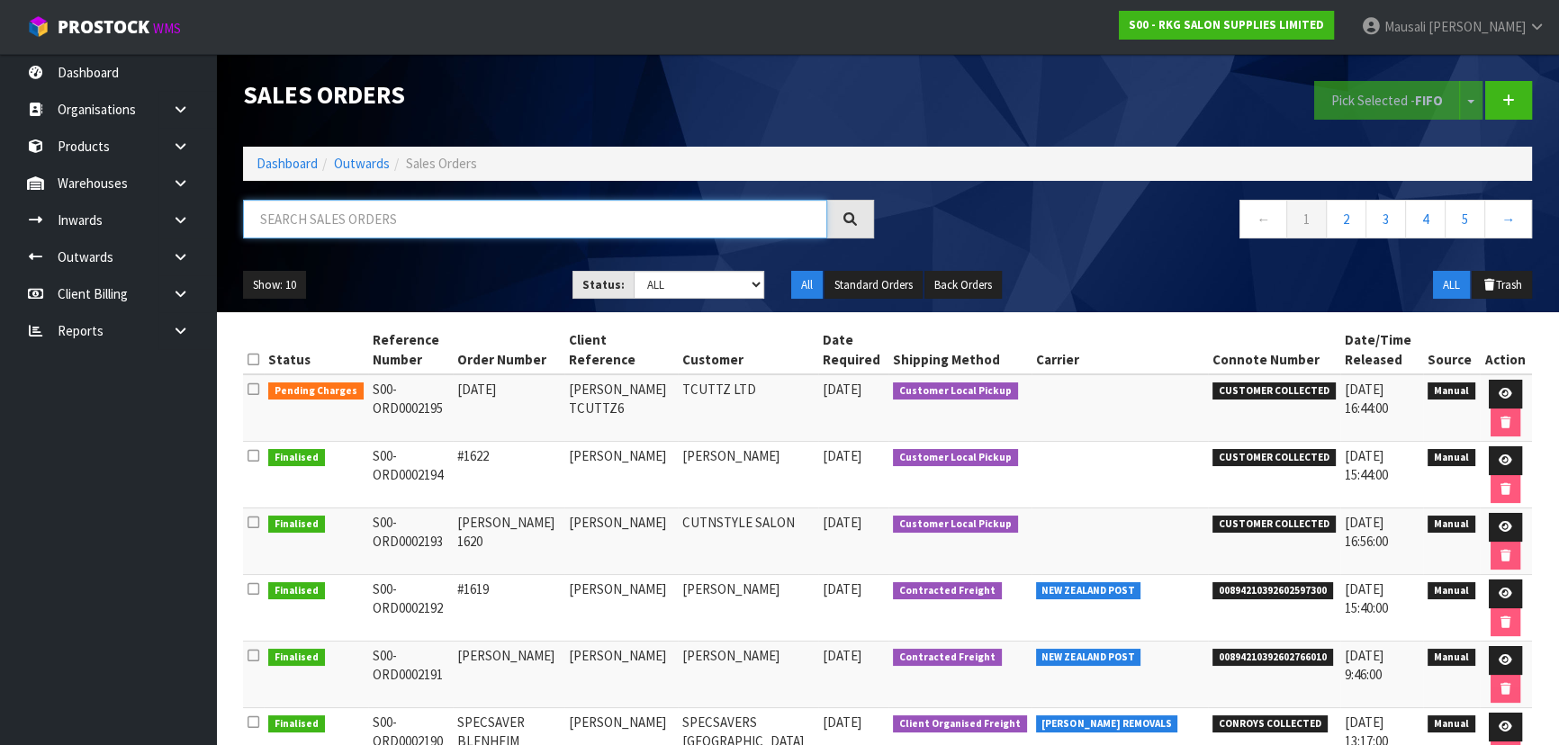
click at [349, 220] on input "text" at bounding box center [535, 219] width 584 height 39
type input "JOB-0408790"
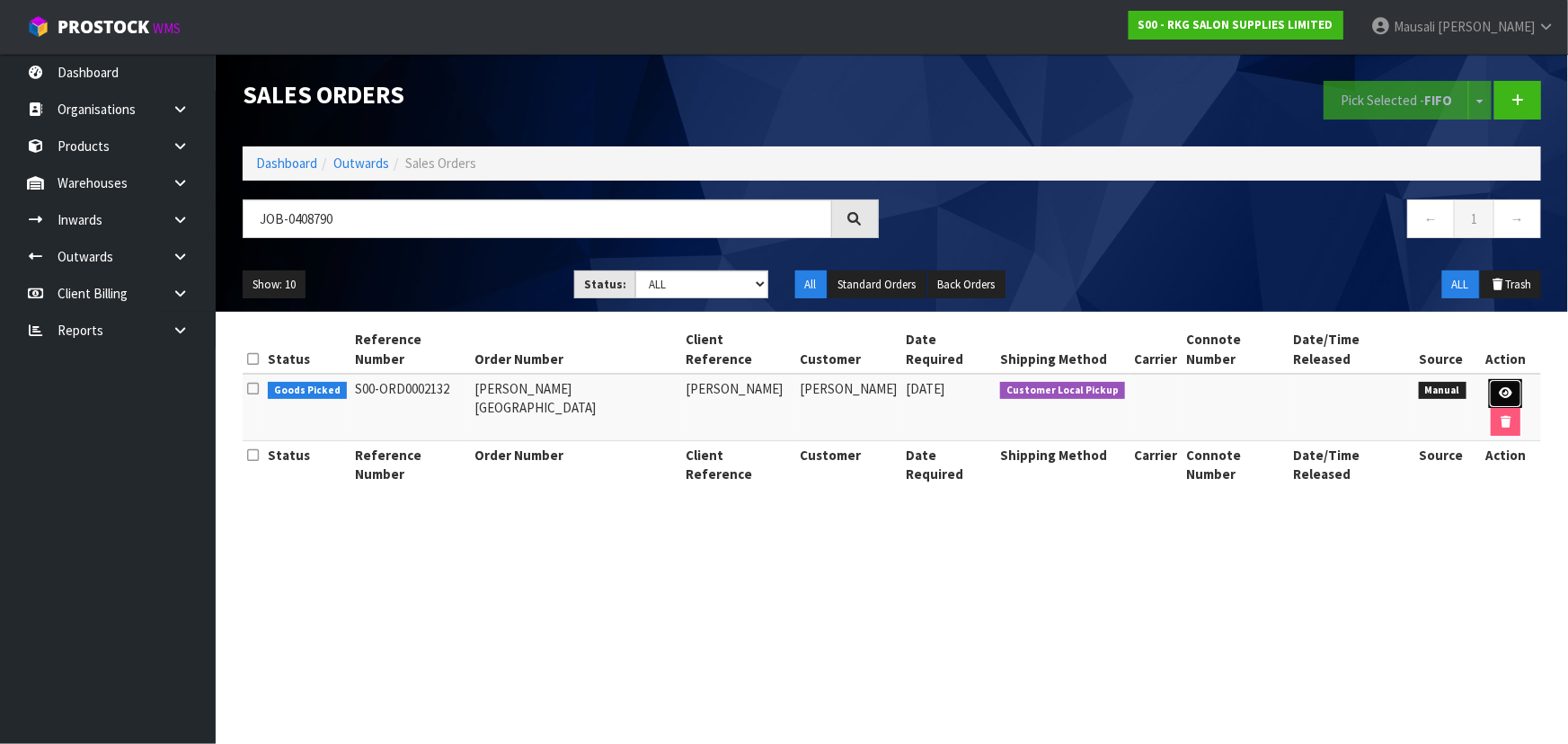
click at [1499, 387] on icon at bounding box center [1506, 393] width 14 height 12
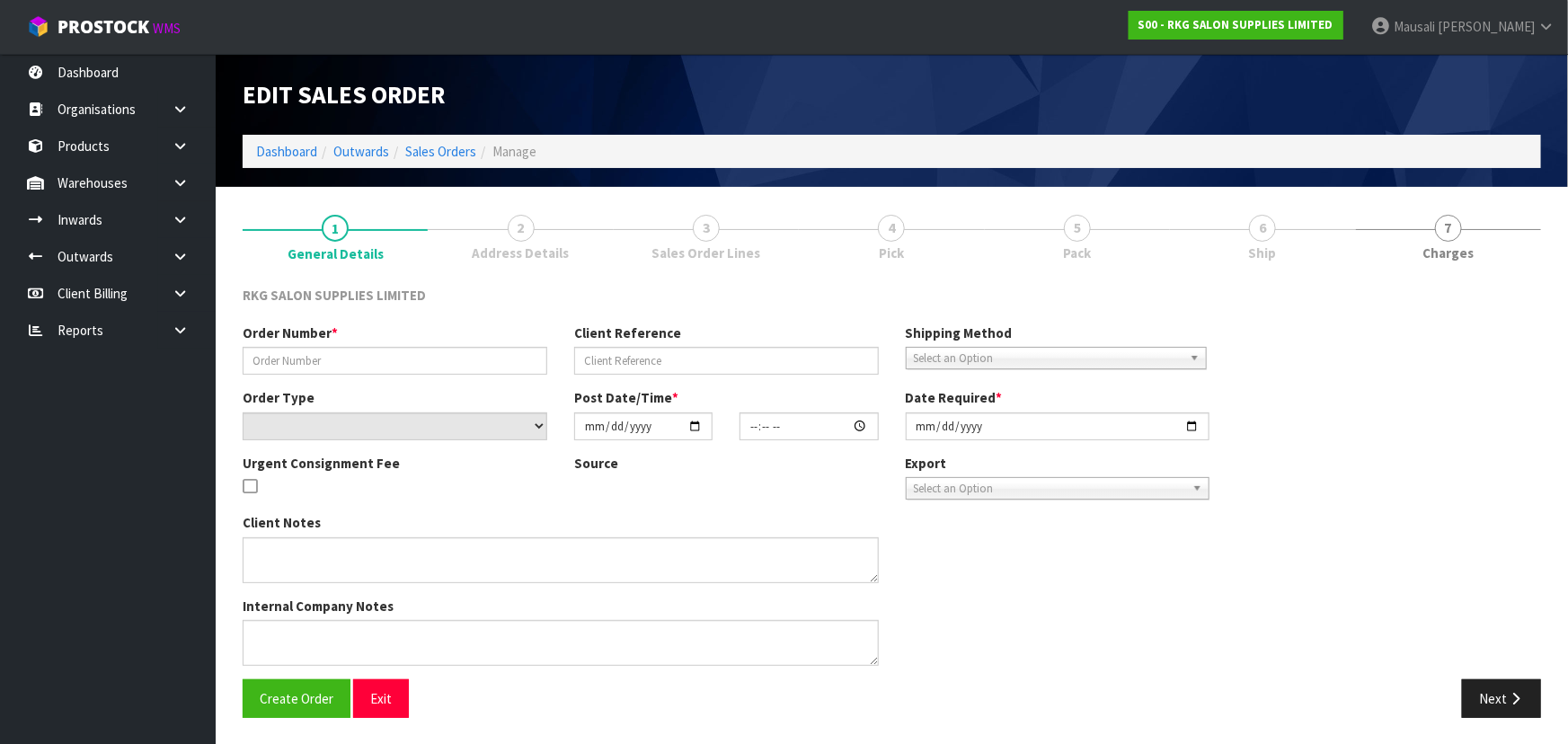
type input "ANDREW - BRISBANE"
type input "ANDREW PARK"
select select "number:0"
type input "2025-09-23"
type input "00:00:00.000"
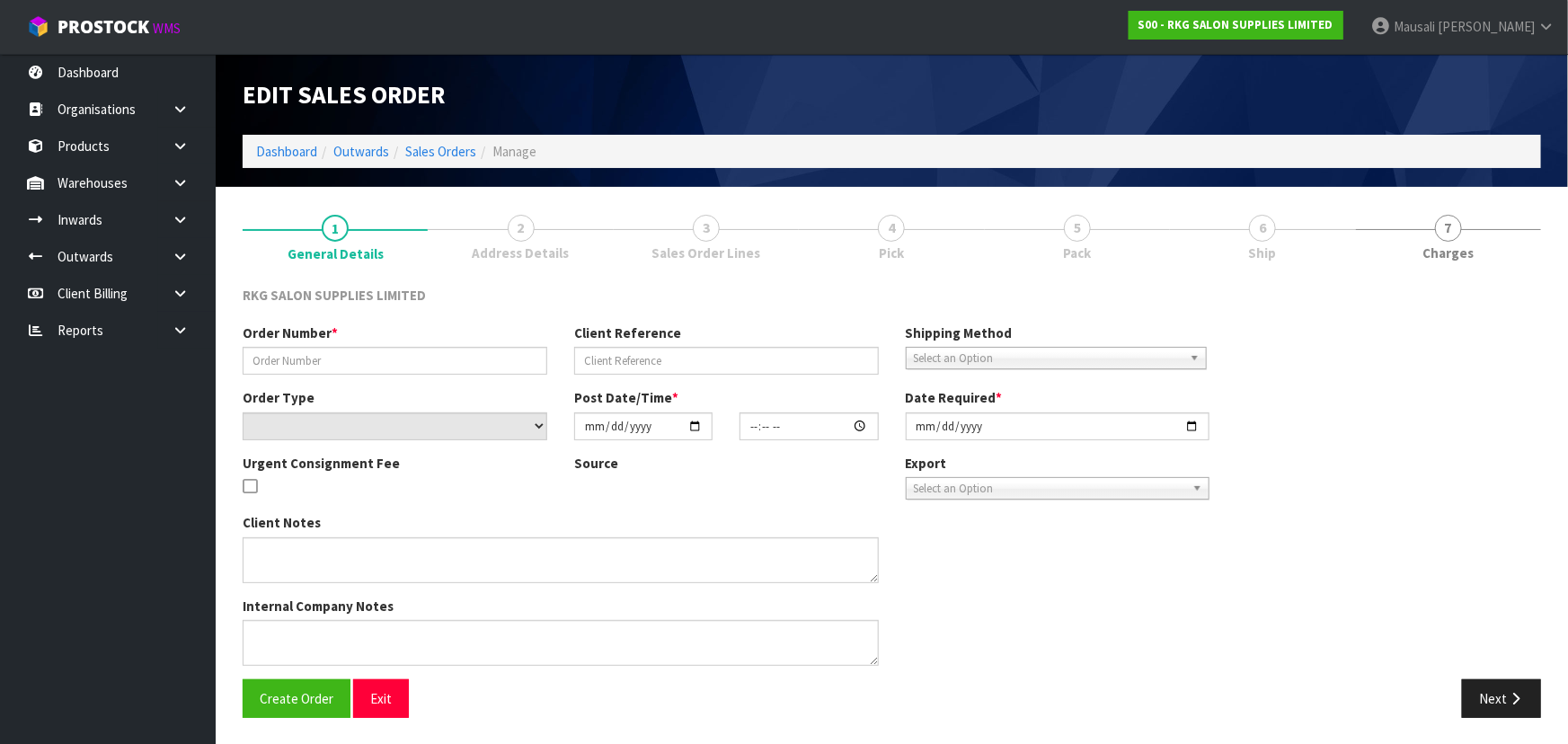
type input "2025-09-23"
type textarea "PICK UP TOMORROW 24-9-25"
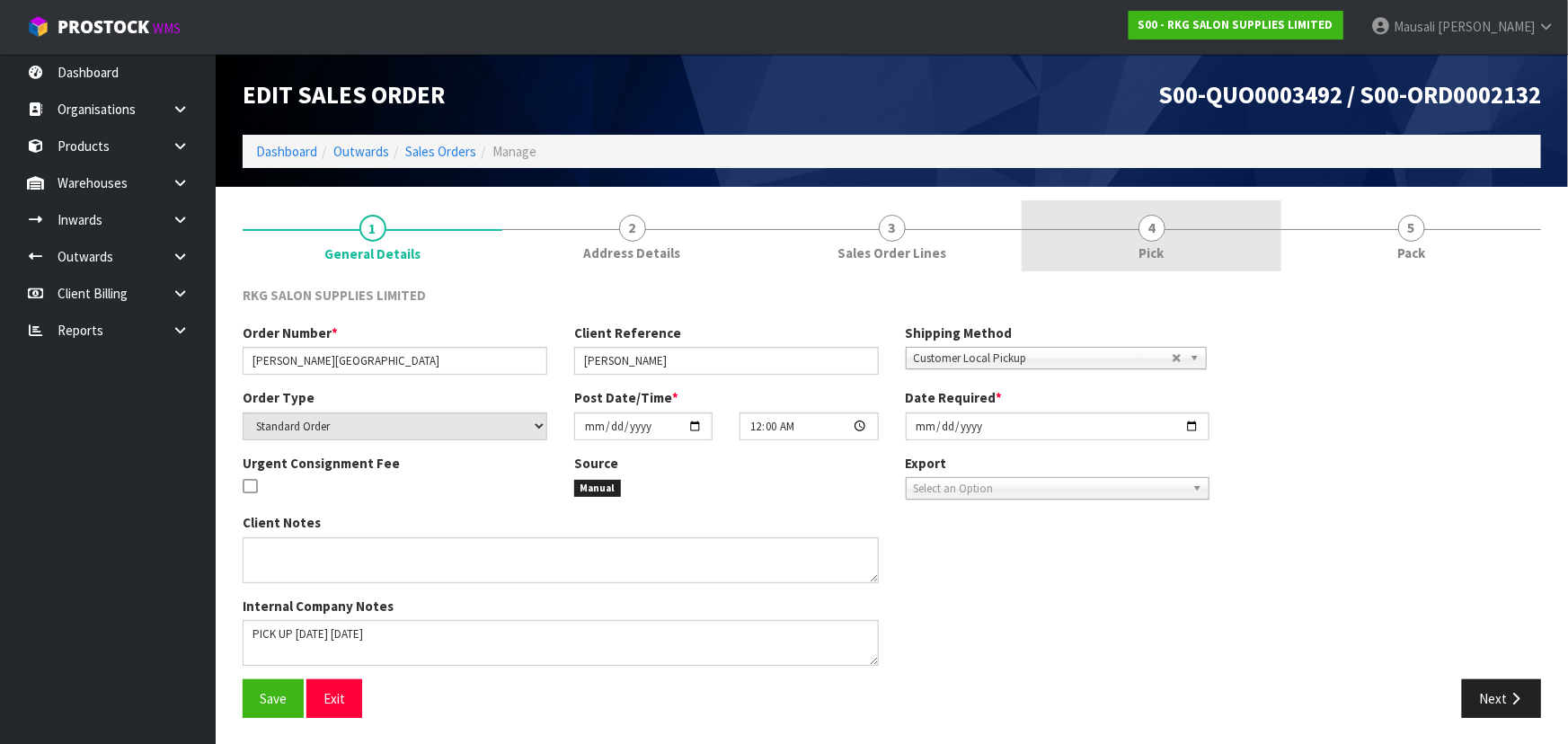
click at [1174, 248] on link "4 Pick" at bounding box center [1152, 236] width 260 height 71
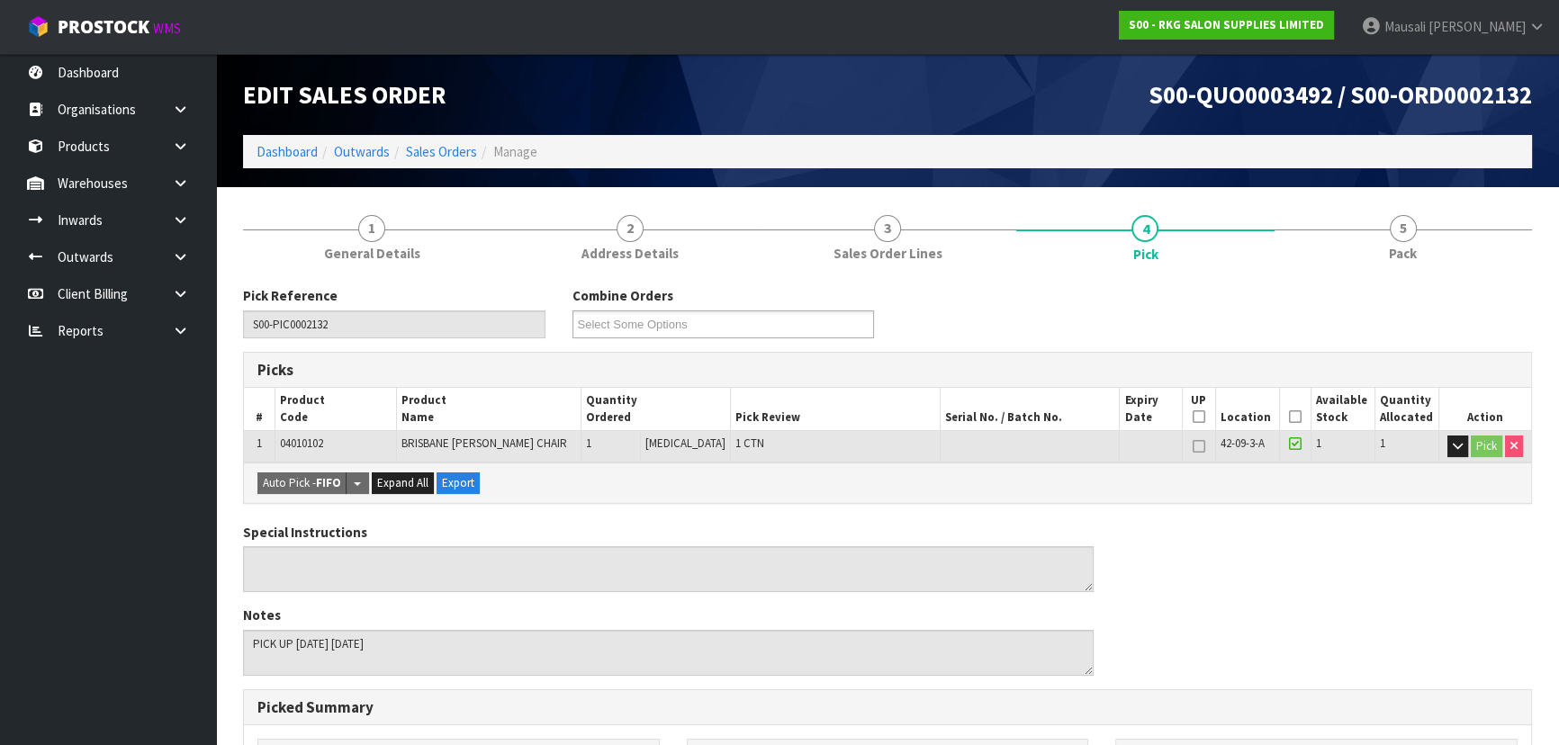
click at [1290, 417] on icon at bounding box center [1295, 417] width 13 height 1
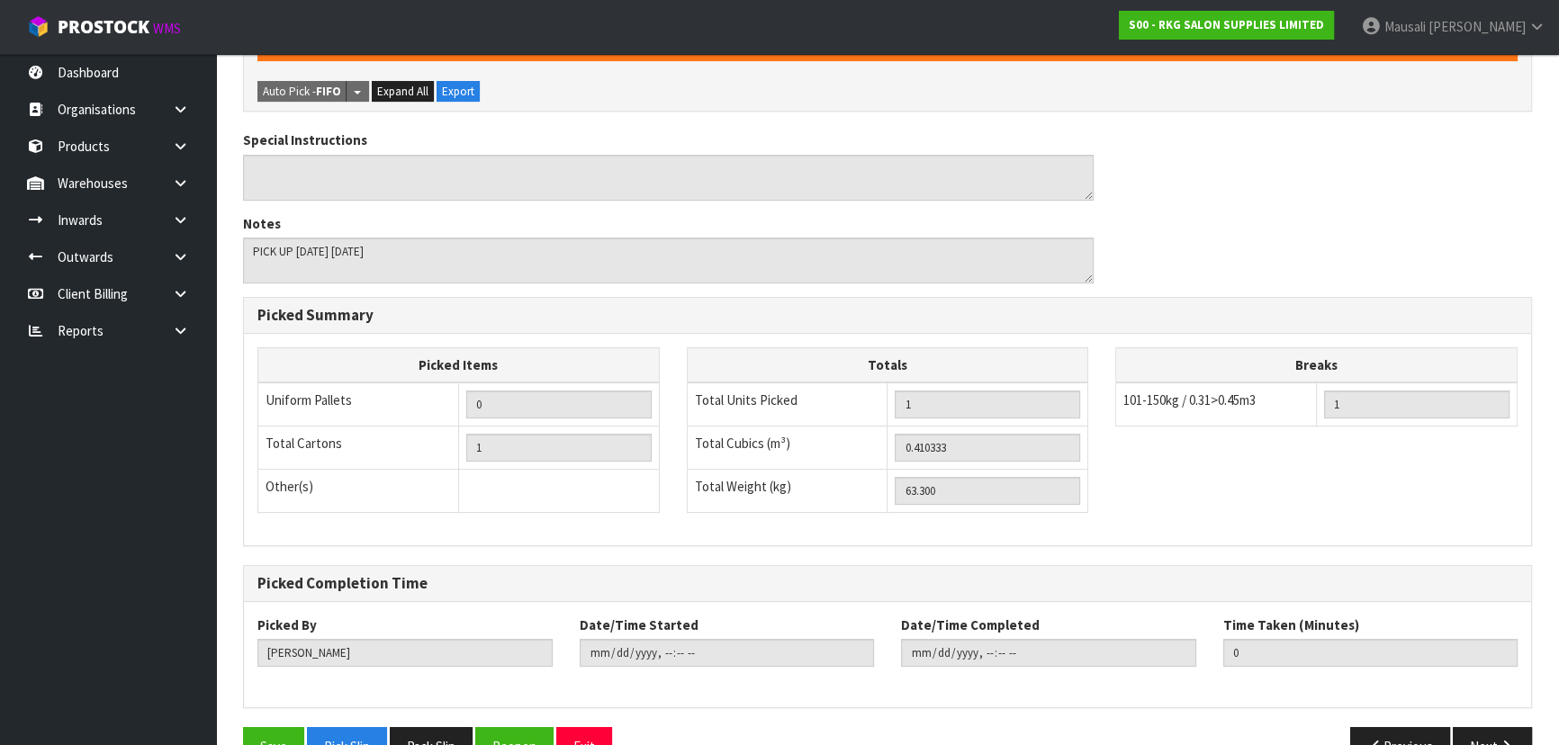
scroll to position [502, 0]
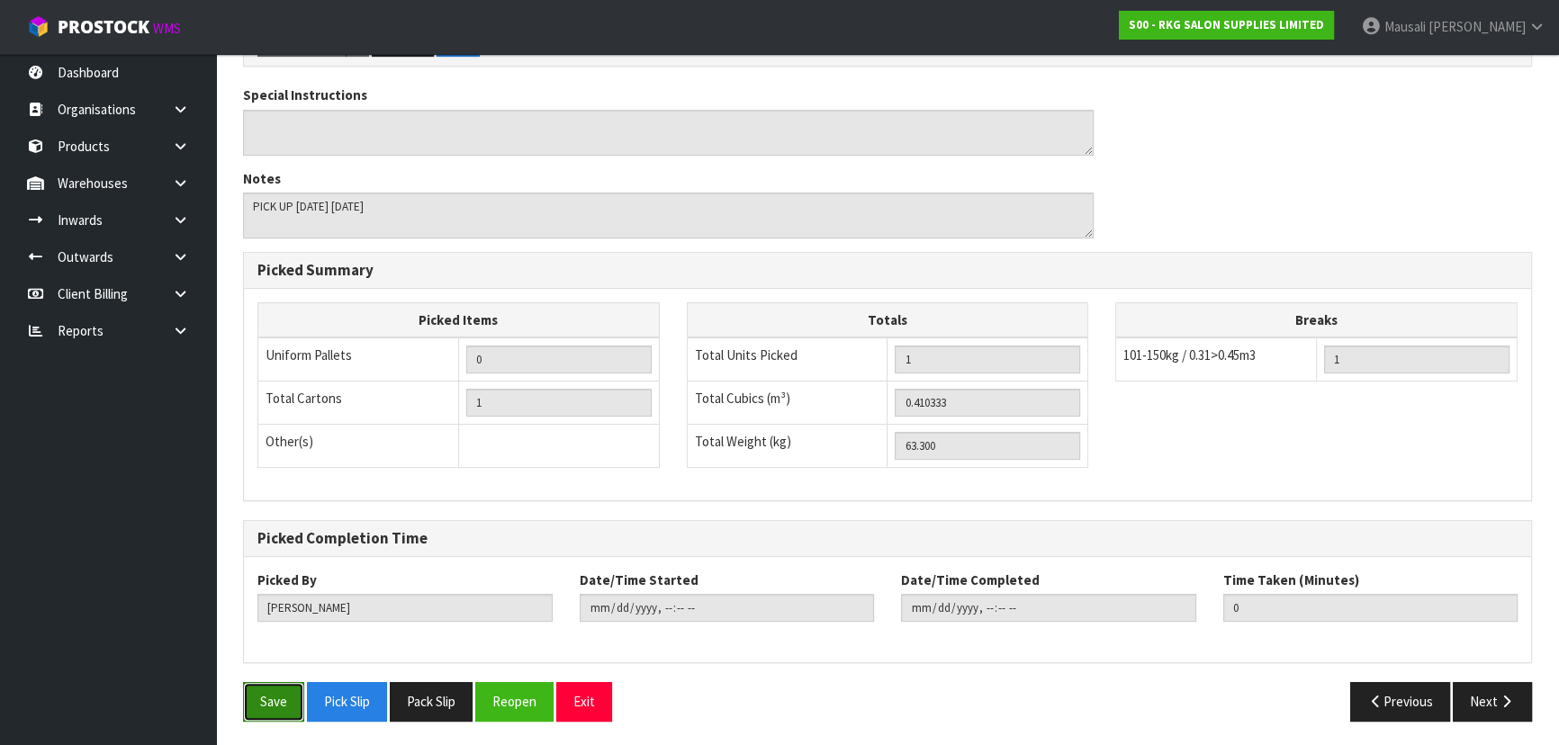
click at [274, 701] on button "Save" at bounding box center [273, 701] width 61 height 39
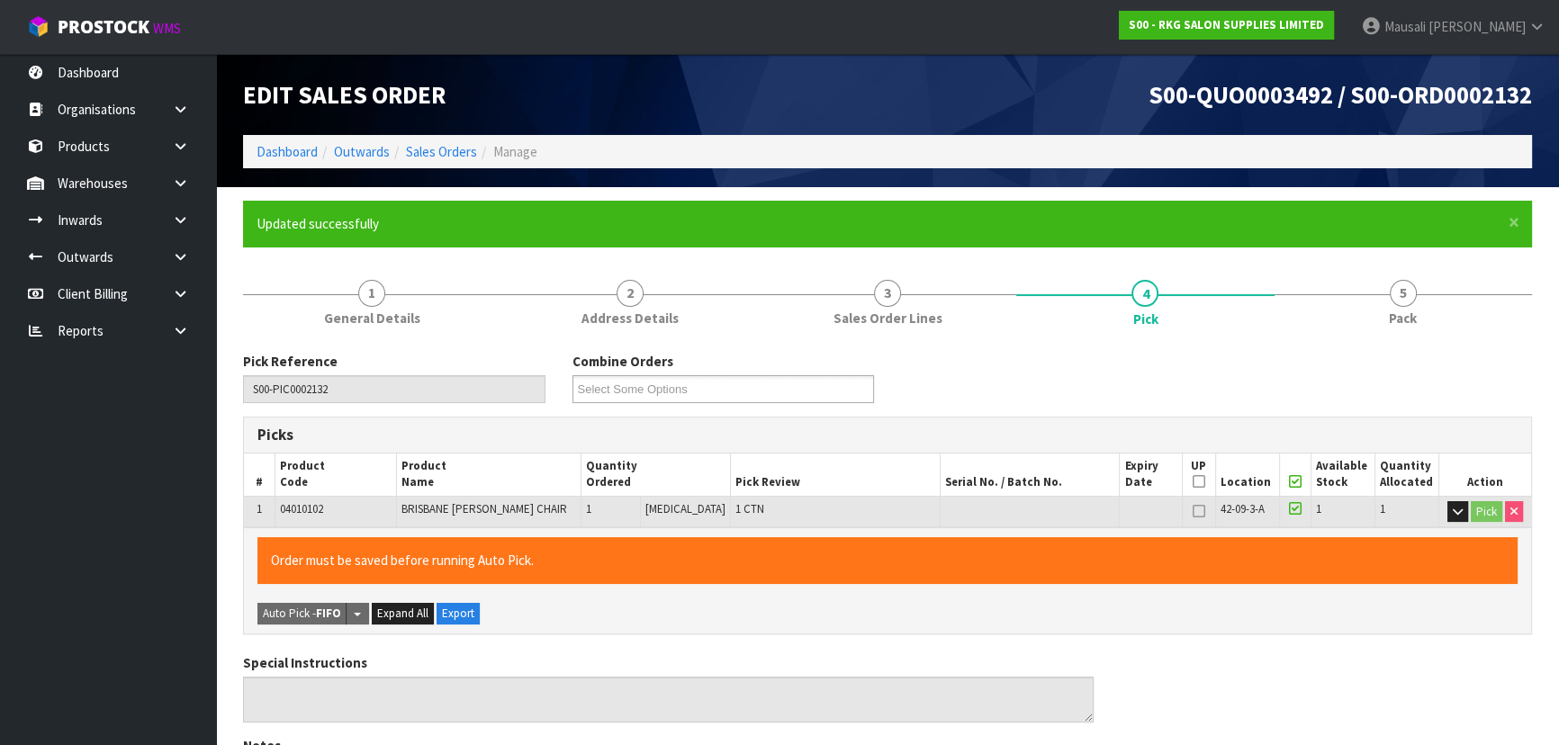
type input "Mausali Tito"
type input "2025-09-24T10:24:41"
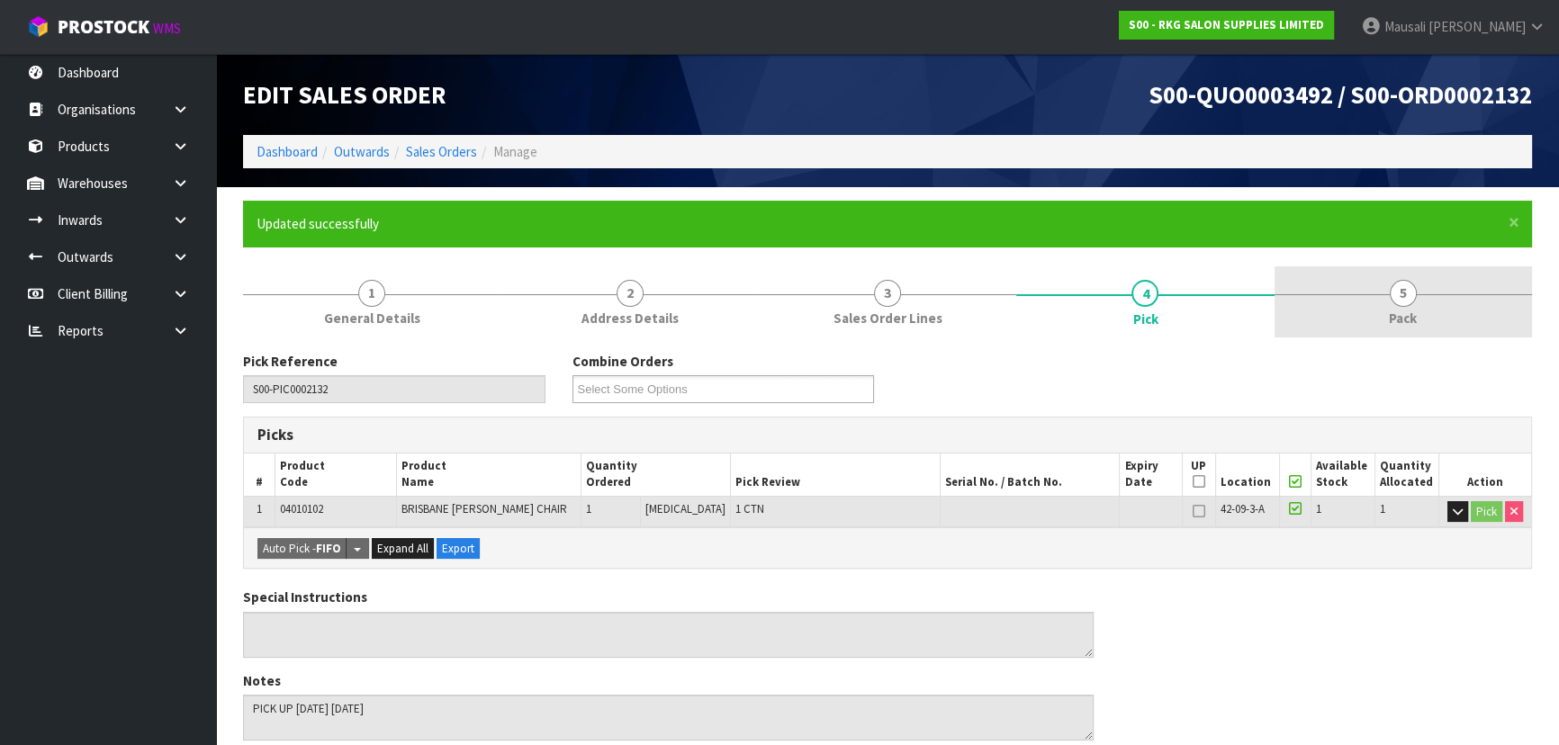
click at [1393, 306] on link "5 Pack" at bounding box center [1403, 301] width 257 height 71
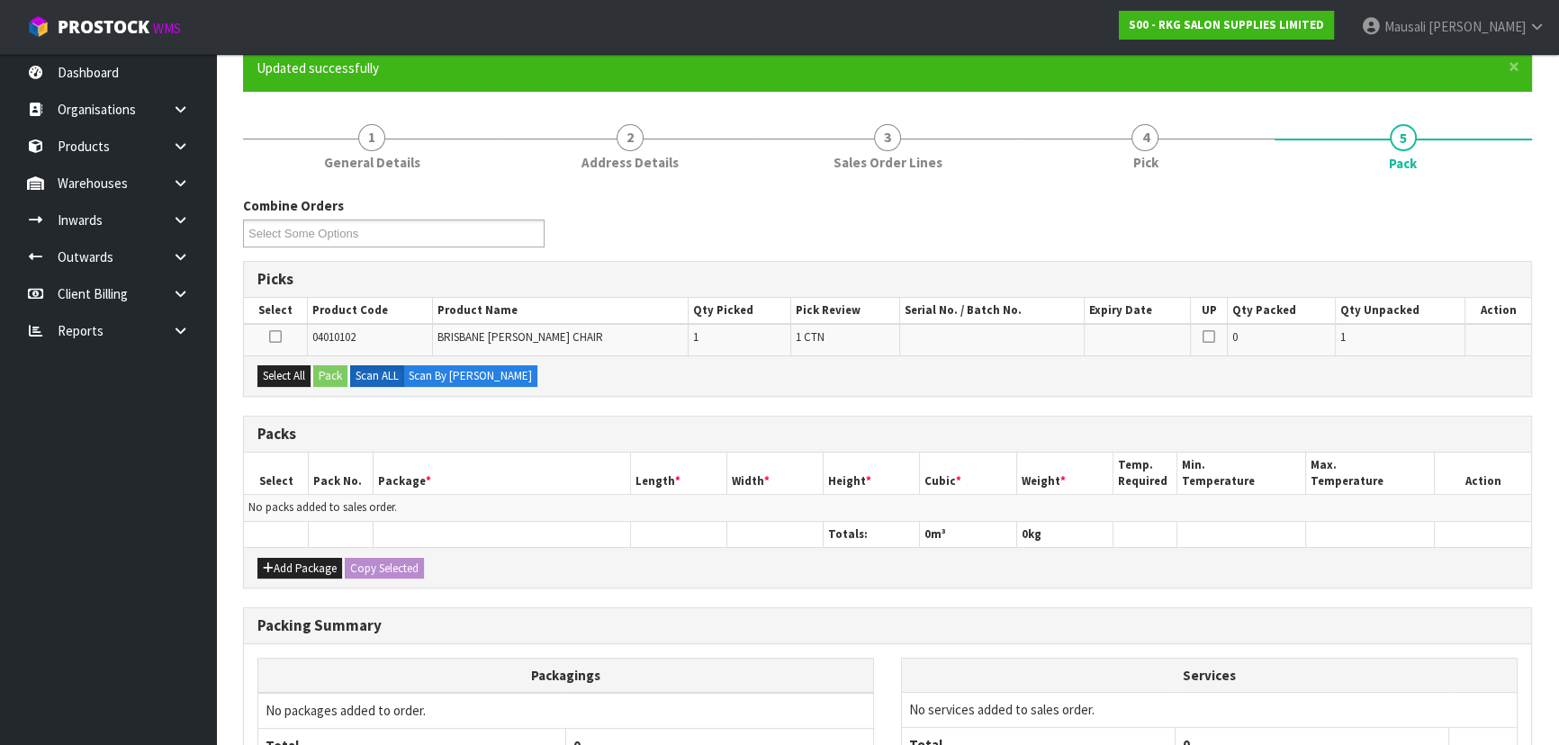
scroll to position [327, 0]
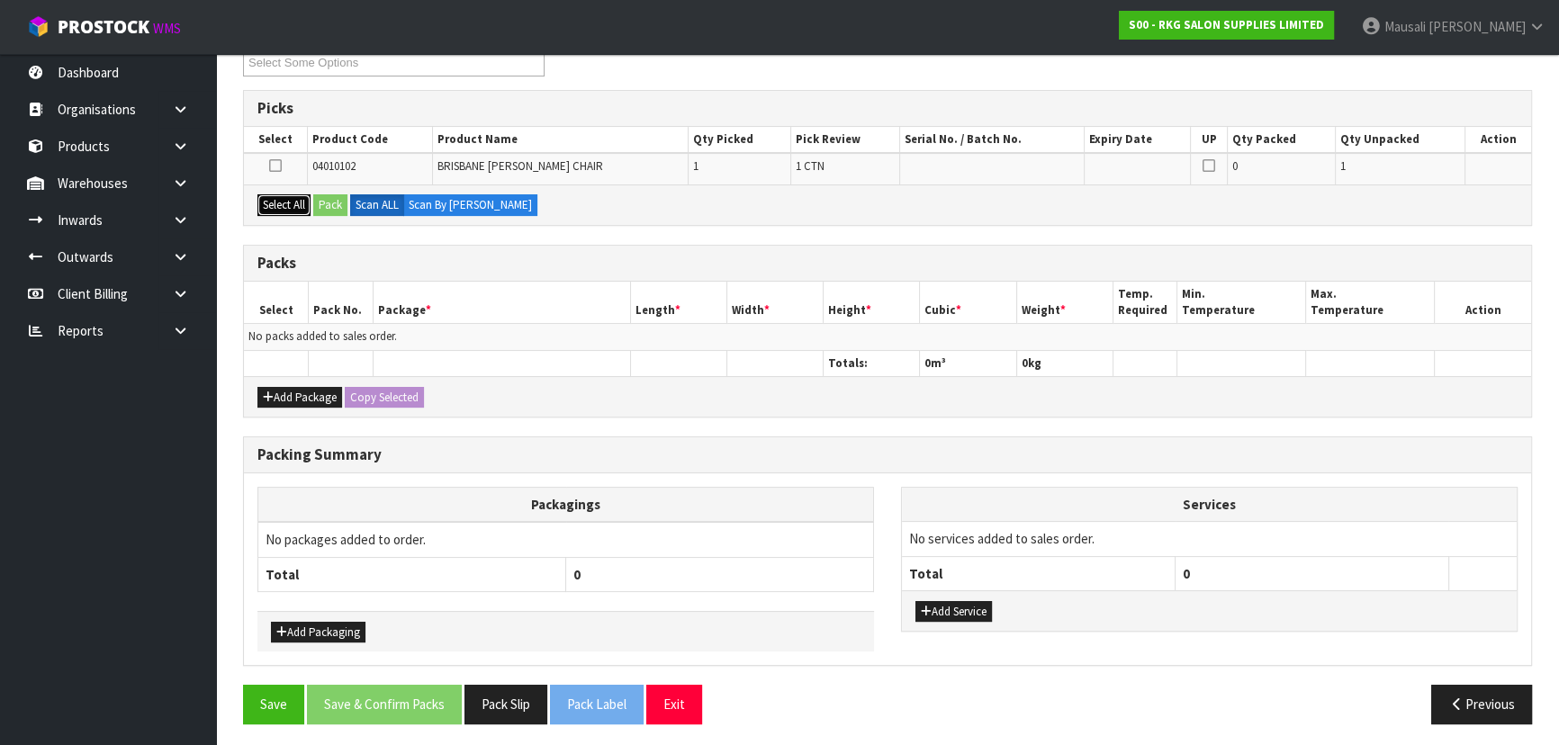
click at [293, 197] on button "Select All" at bounding box center [283, 205] width 53 height 22
click at [329, 203] on button "Pack" at bounding box center [330, 205] width 34 height 22
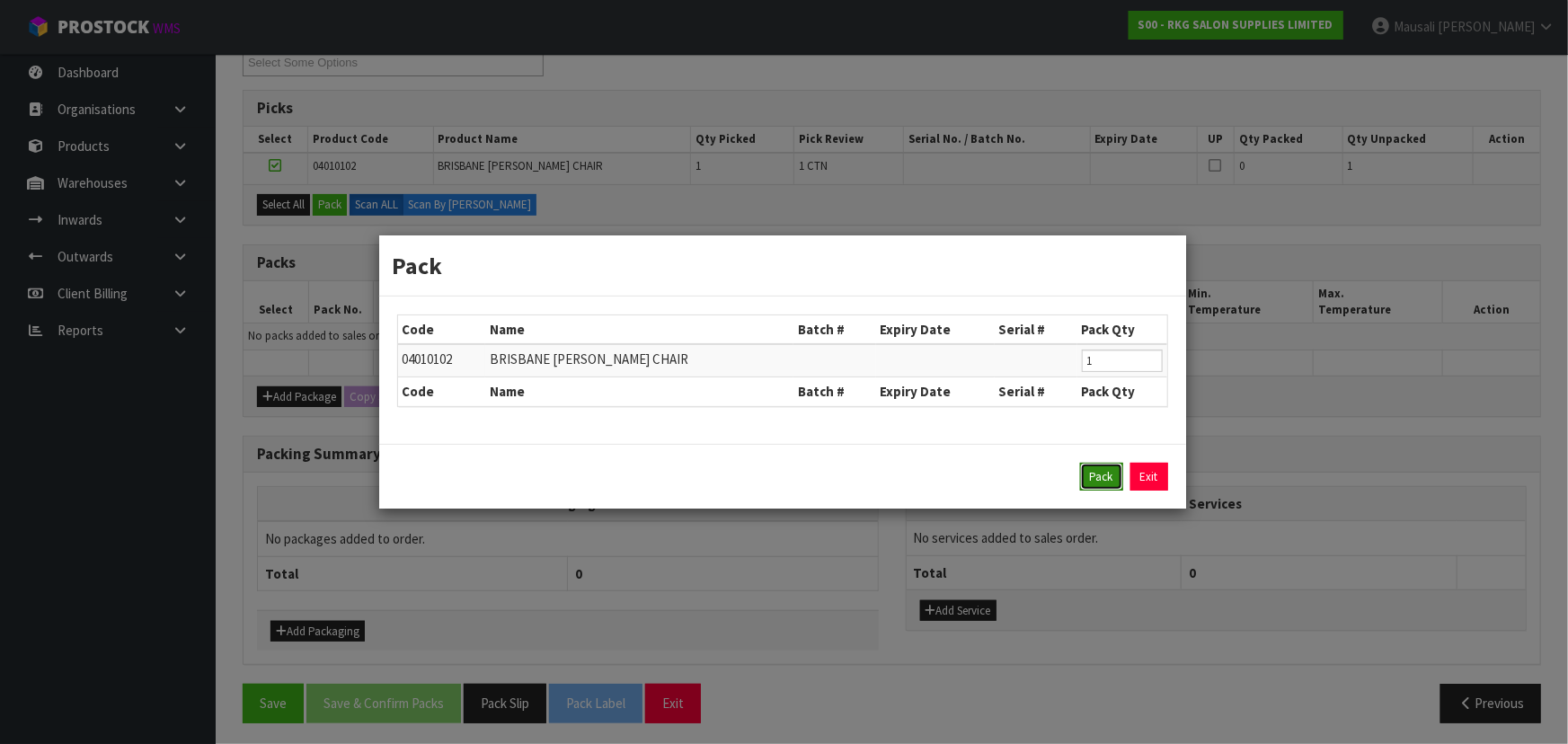
click at [1106, 476] on button "Pack" at bounding box center [1101, 477] width 43 height 29
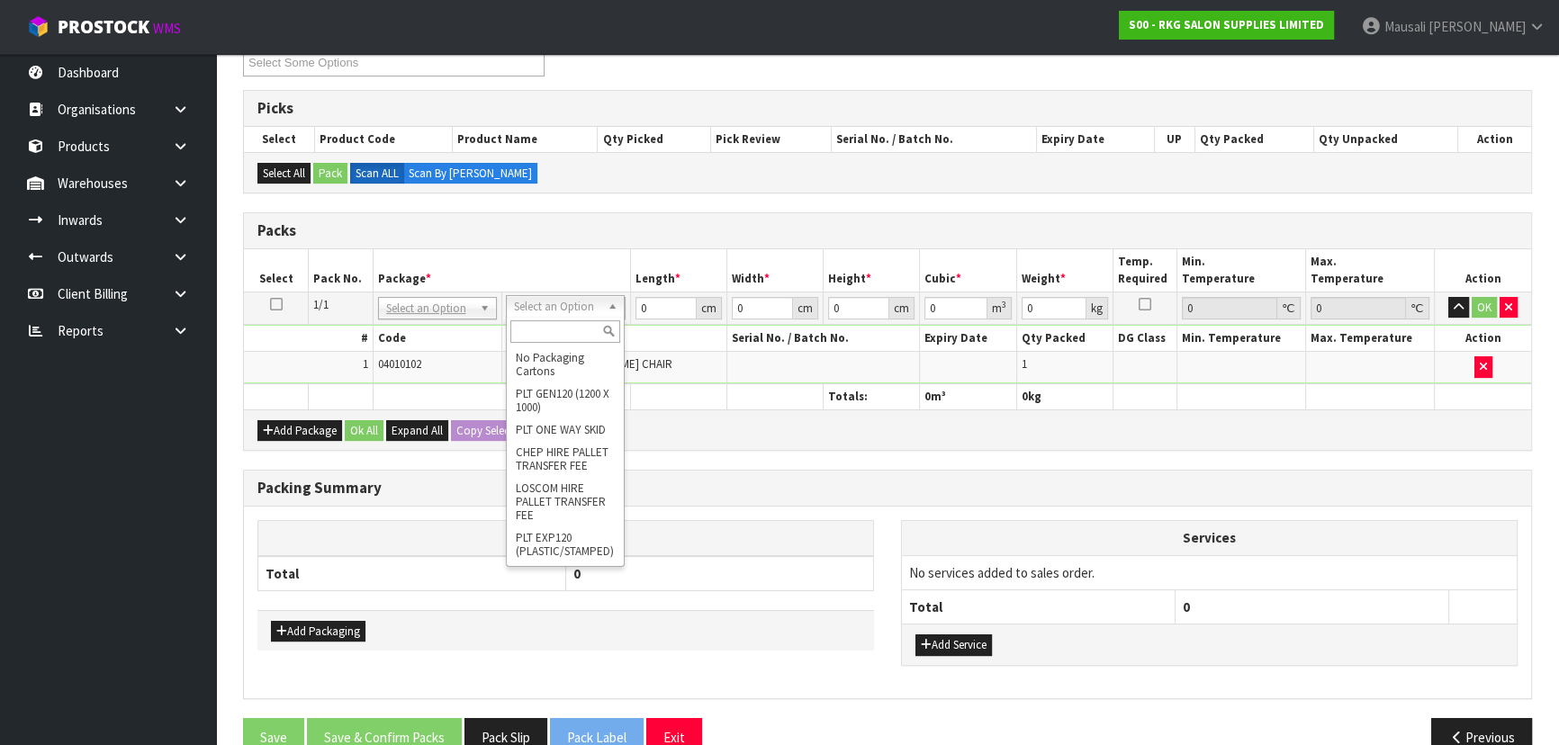
click at [531, 323] on input "text" at bounding box center [565, 331] width 110 height 23
type input "RE"
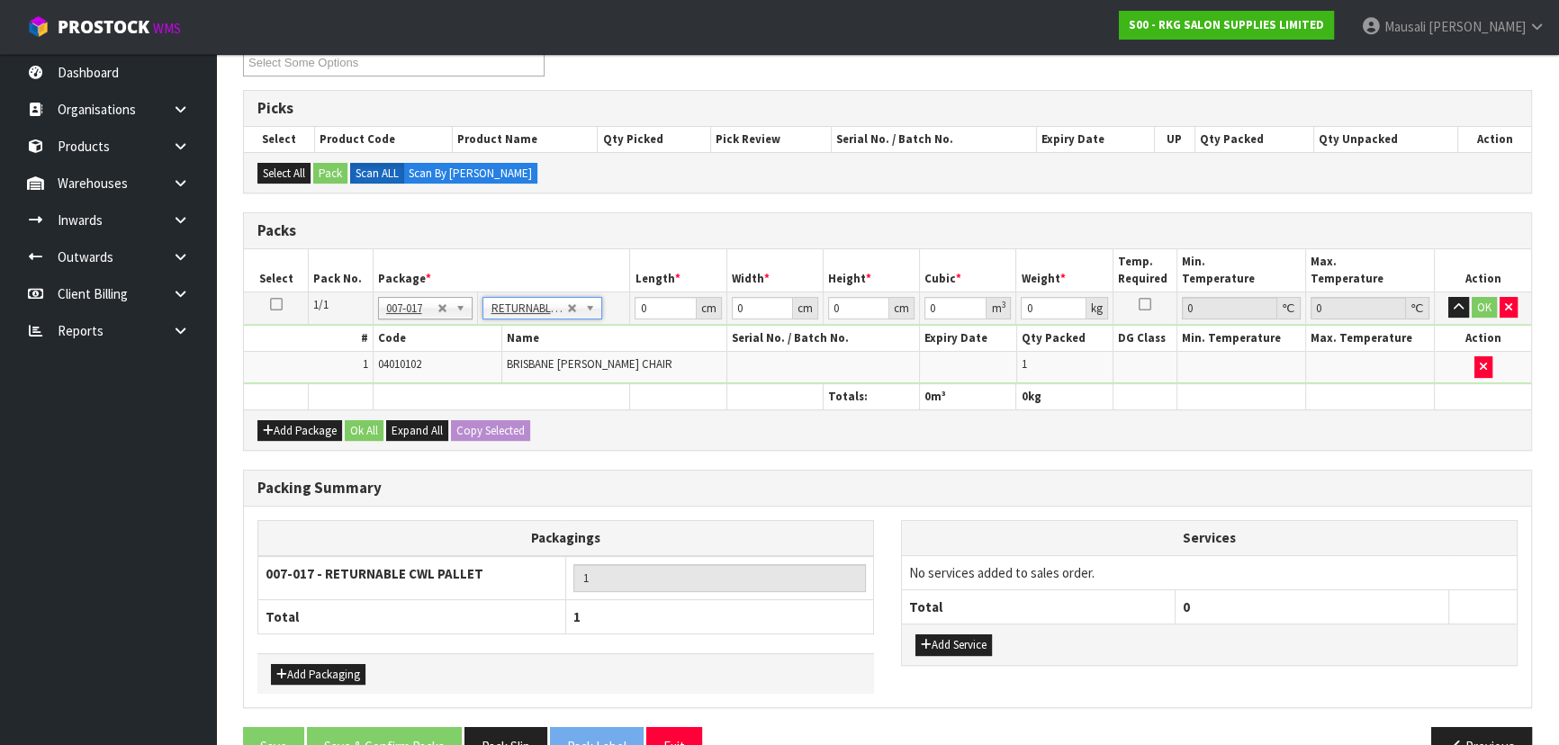
type input "63.3"
drag, startPoint x: 657, startPoint y: 309, endPoint x: 591, endPoint y: 319, distance: 67.3
click at [594, 319] on tr "1/1 NONE 007-001 007-002 007-004 007-009 007-013 007-014 007-015 007-017 007-01…" at bounding box center [887, 308] width 1287 height 32
type input "120"
type input "100"
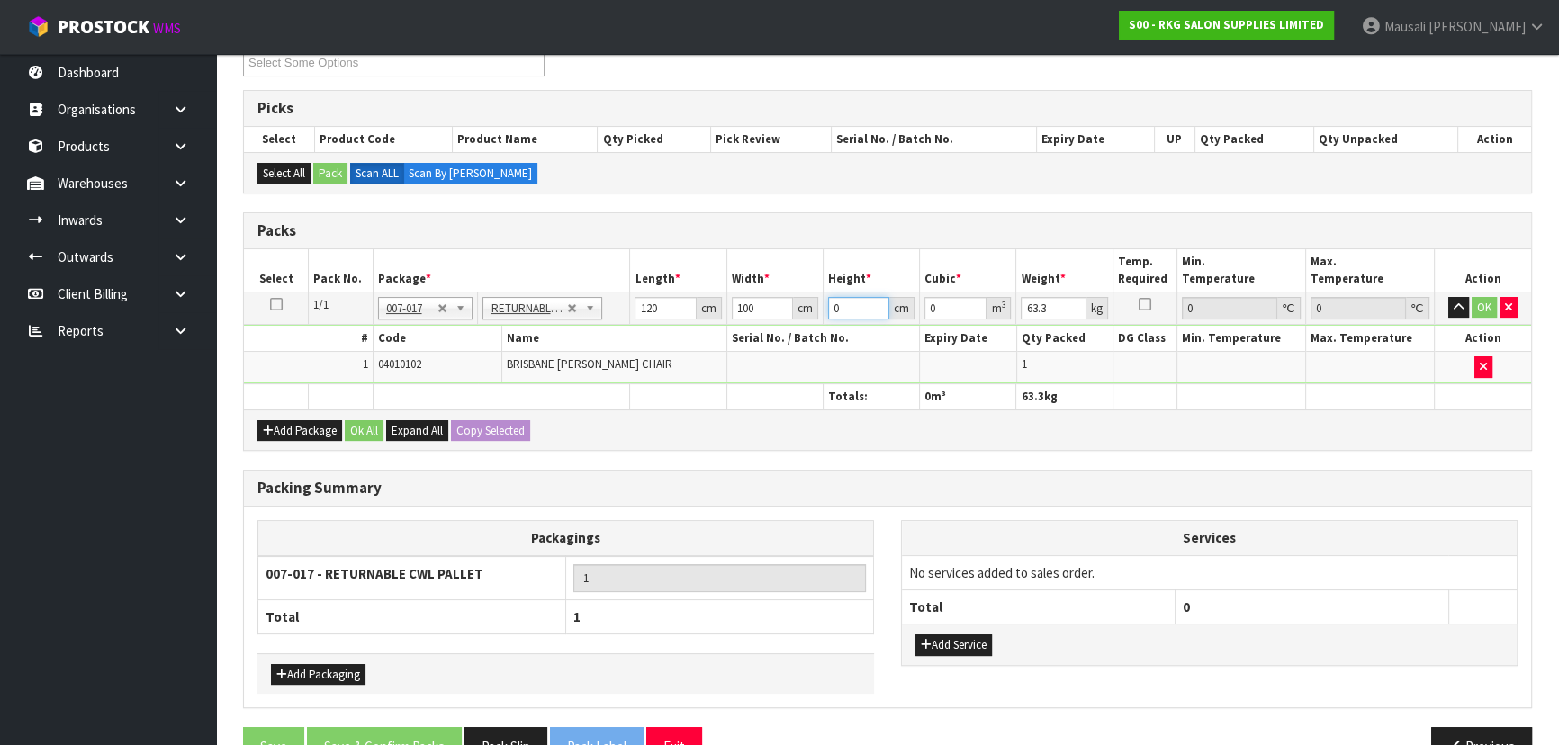
type input "9"
type input "0.108"
type input "95"
type input "1.14"
type input "95"
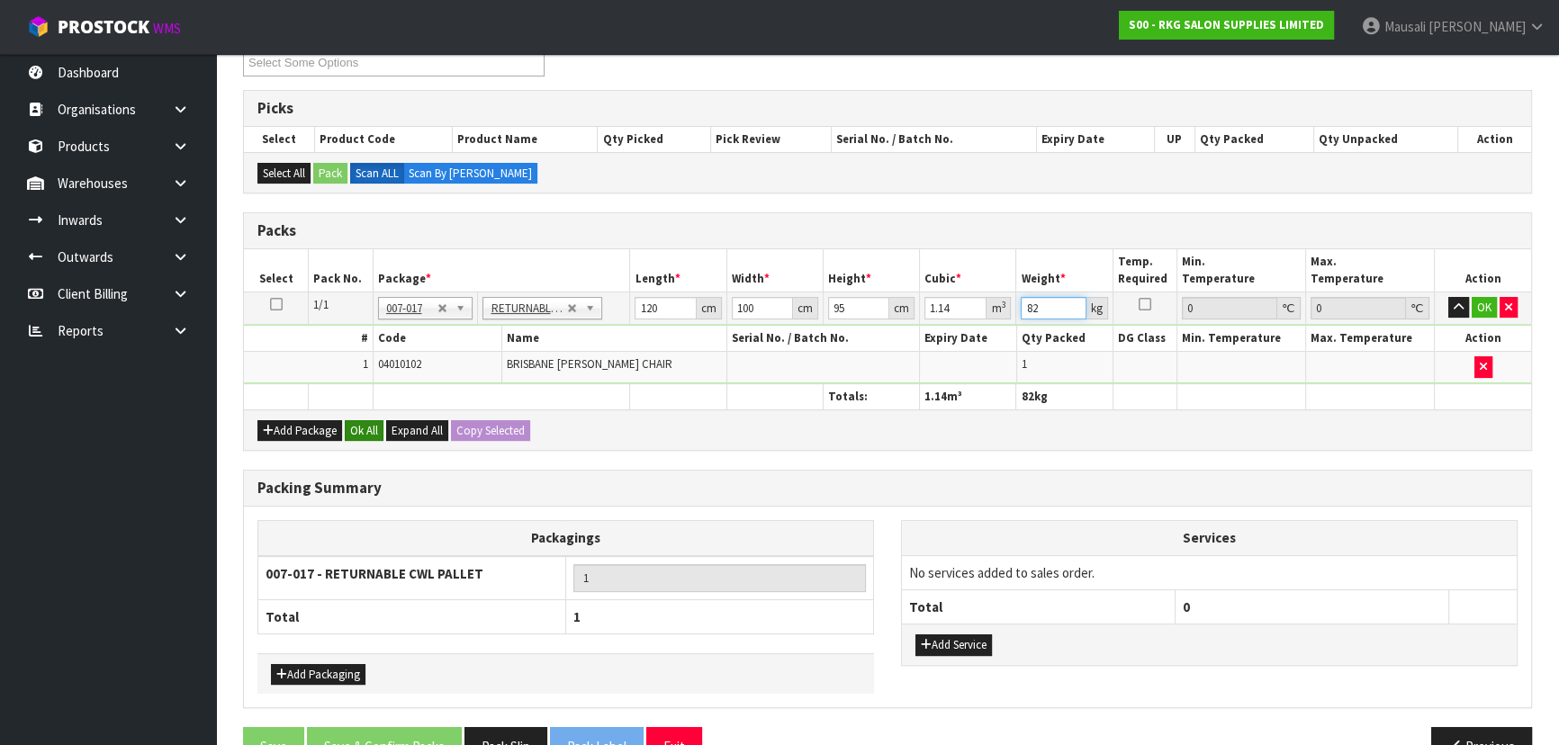
type input "82"
click at [361, 422] on button "Ok All" at bounding box center [364, 431] width 39 height 22
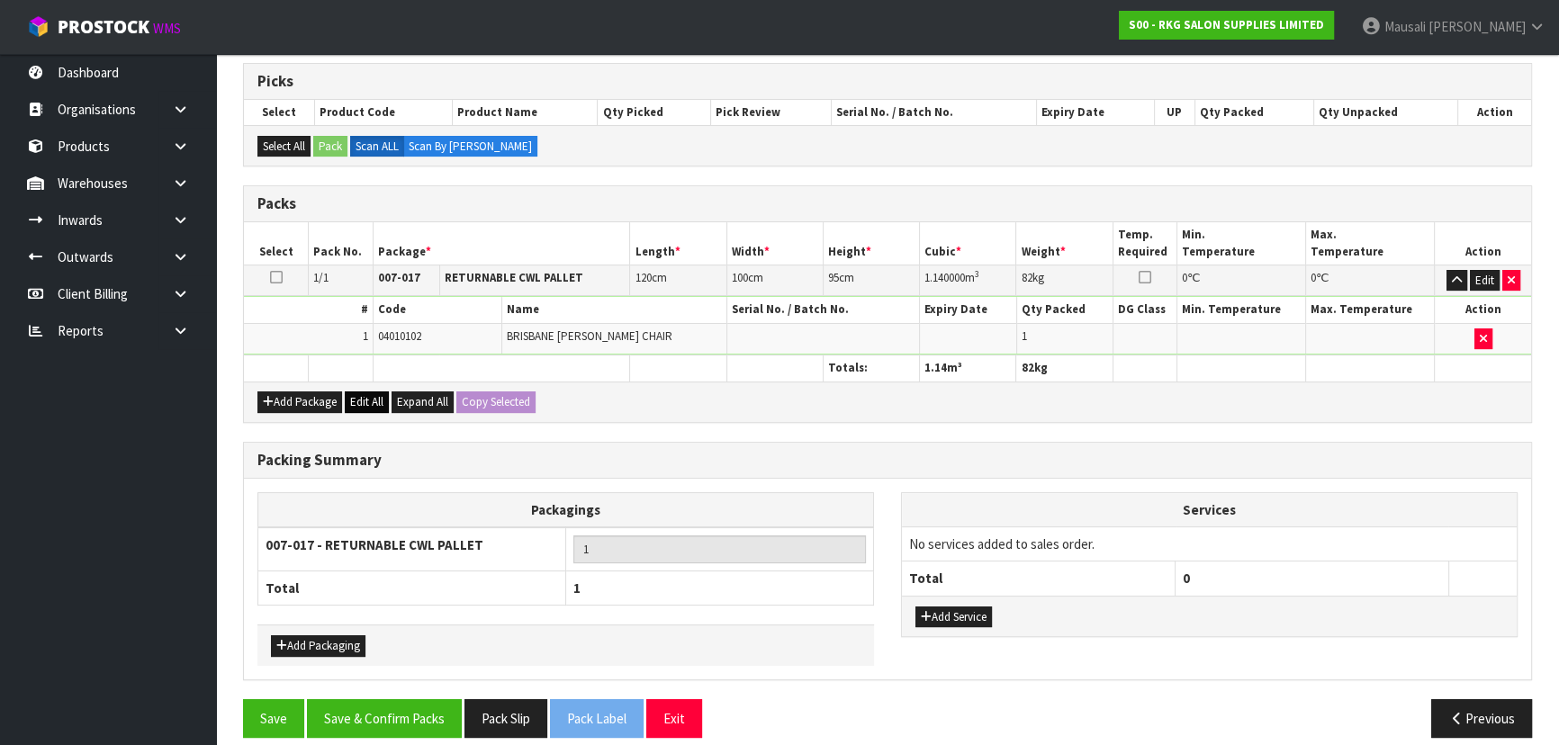
scroll to position [369, 0]
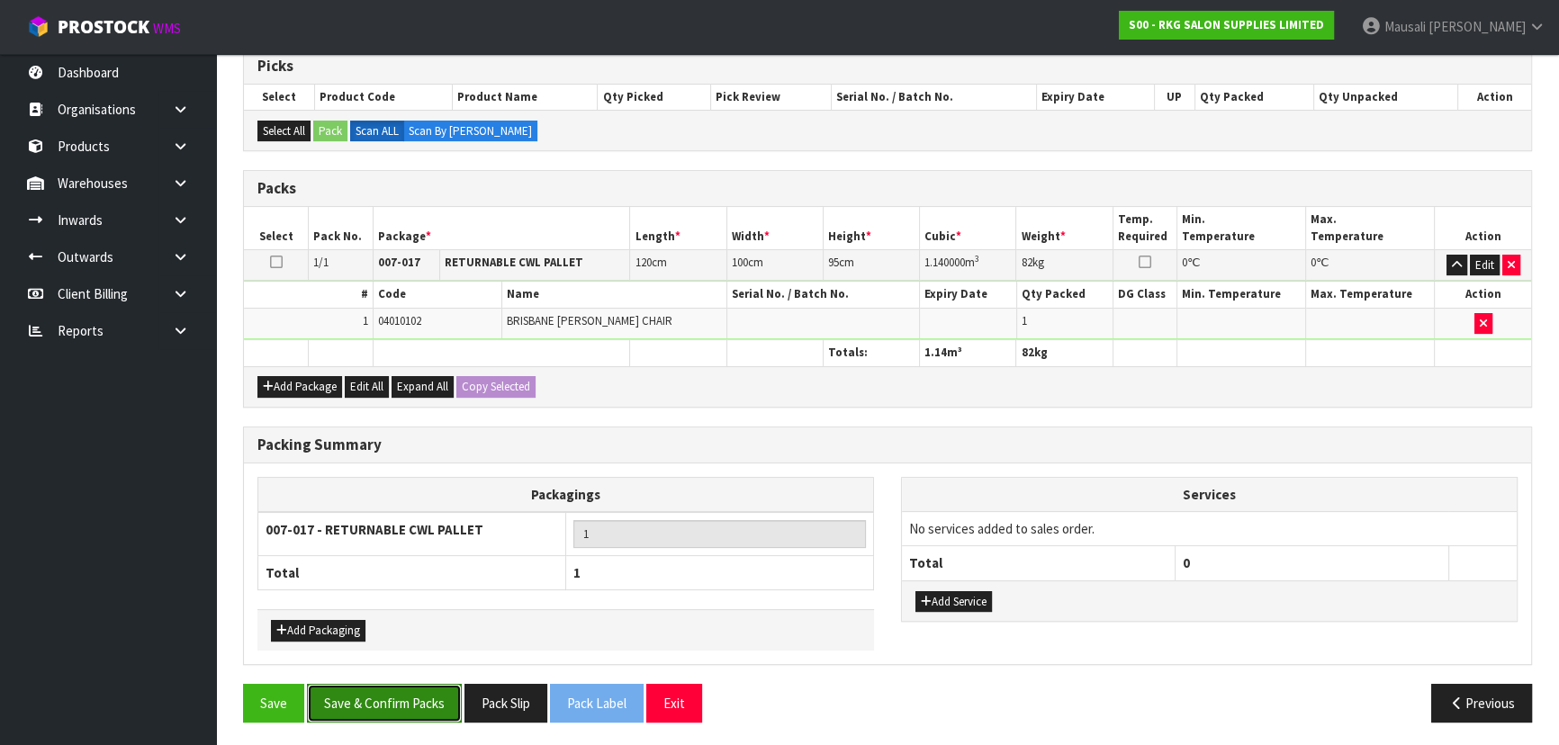
click at [378, 697] on button "Save & Confirm Packs" at bounding box center [384, 703] width 155 height 39
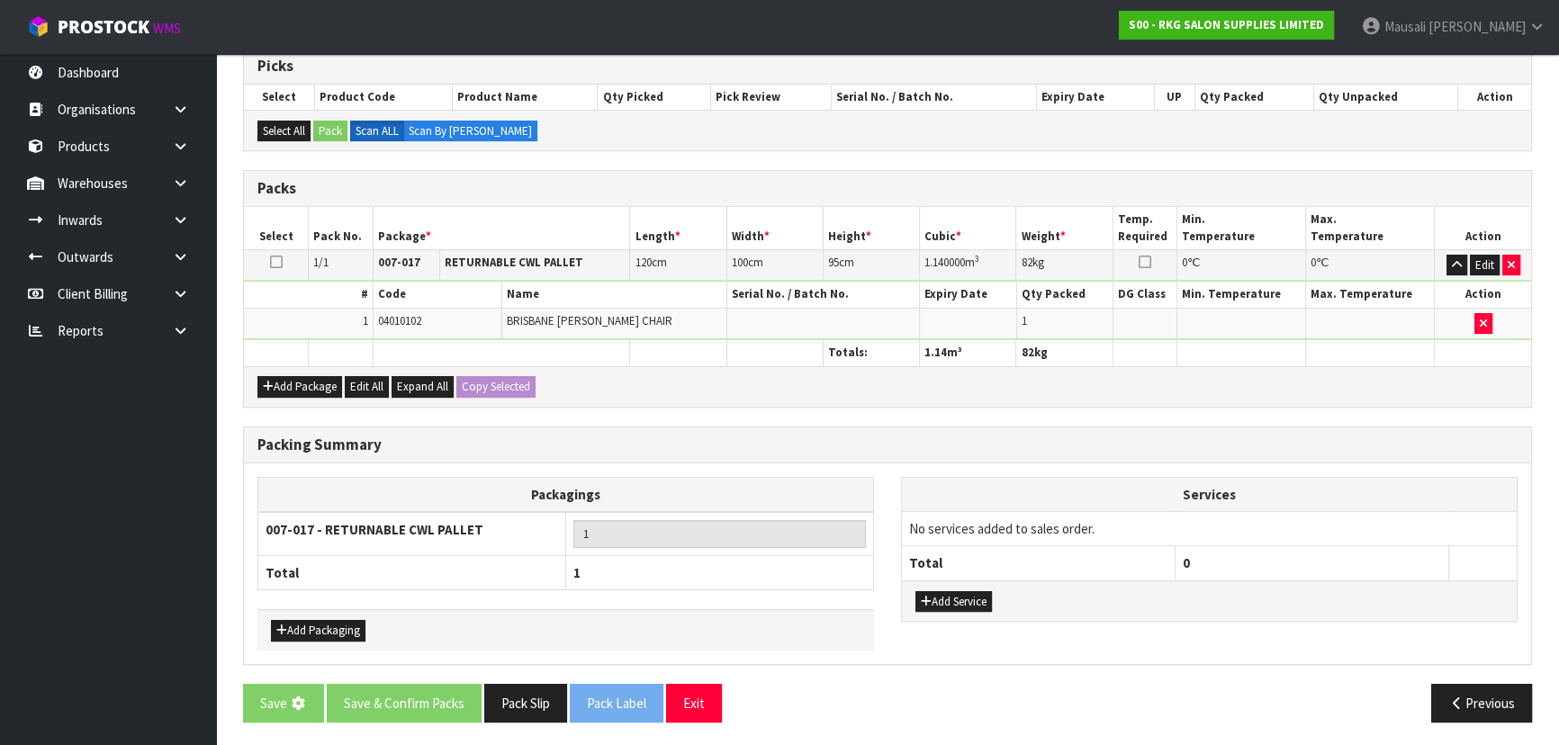
scroll to position [0, 0]
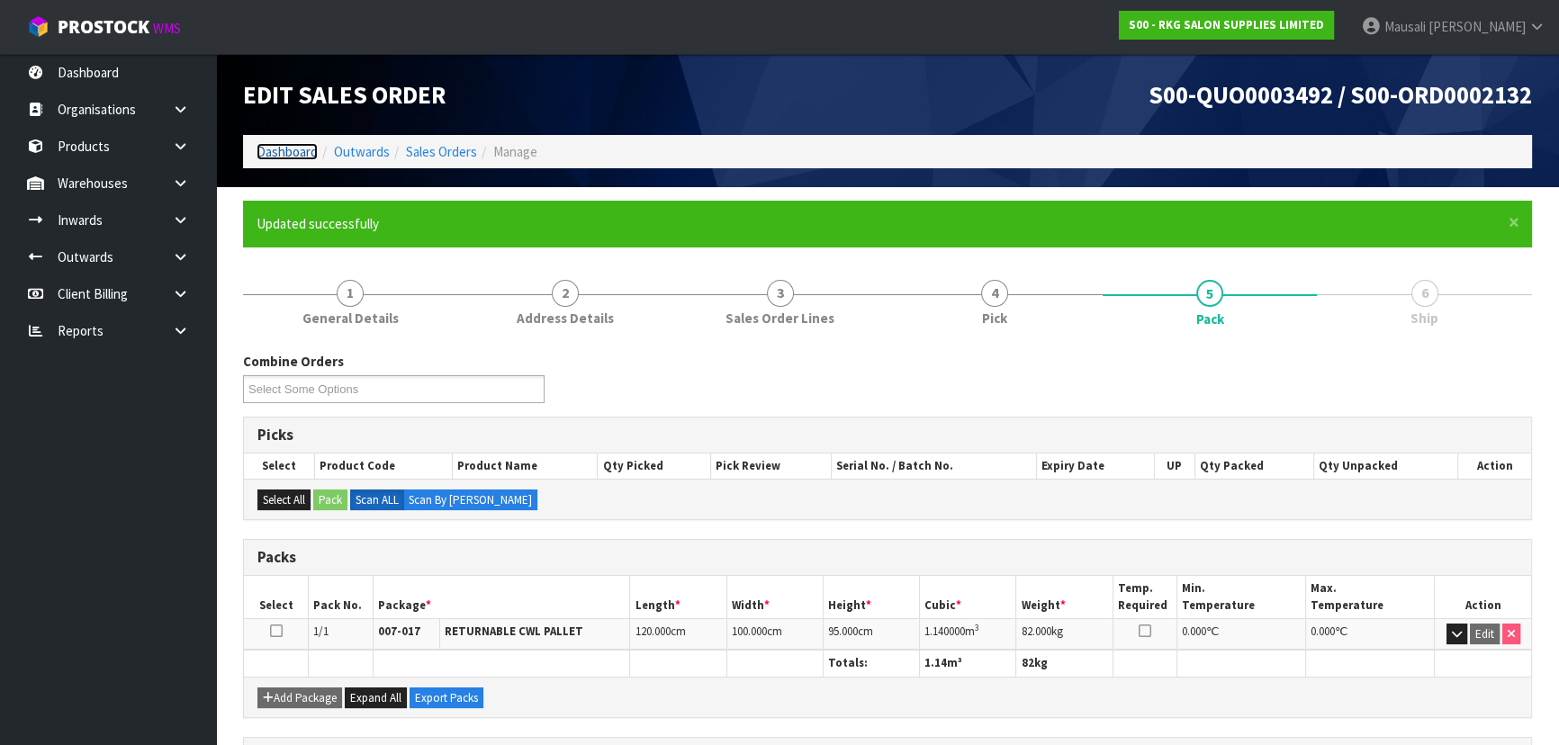
click at [284, 144] on link "Dashboard" at bounding box center [287, 151] width 61 height 17
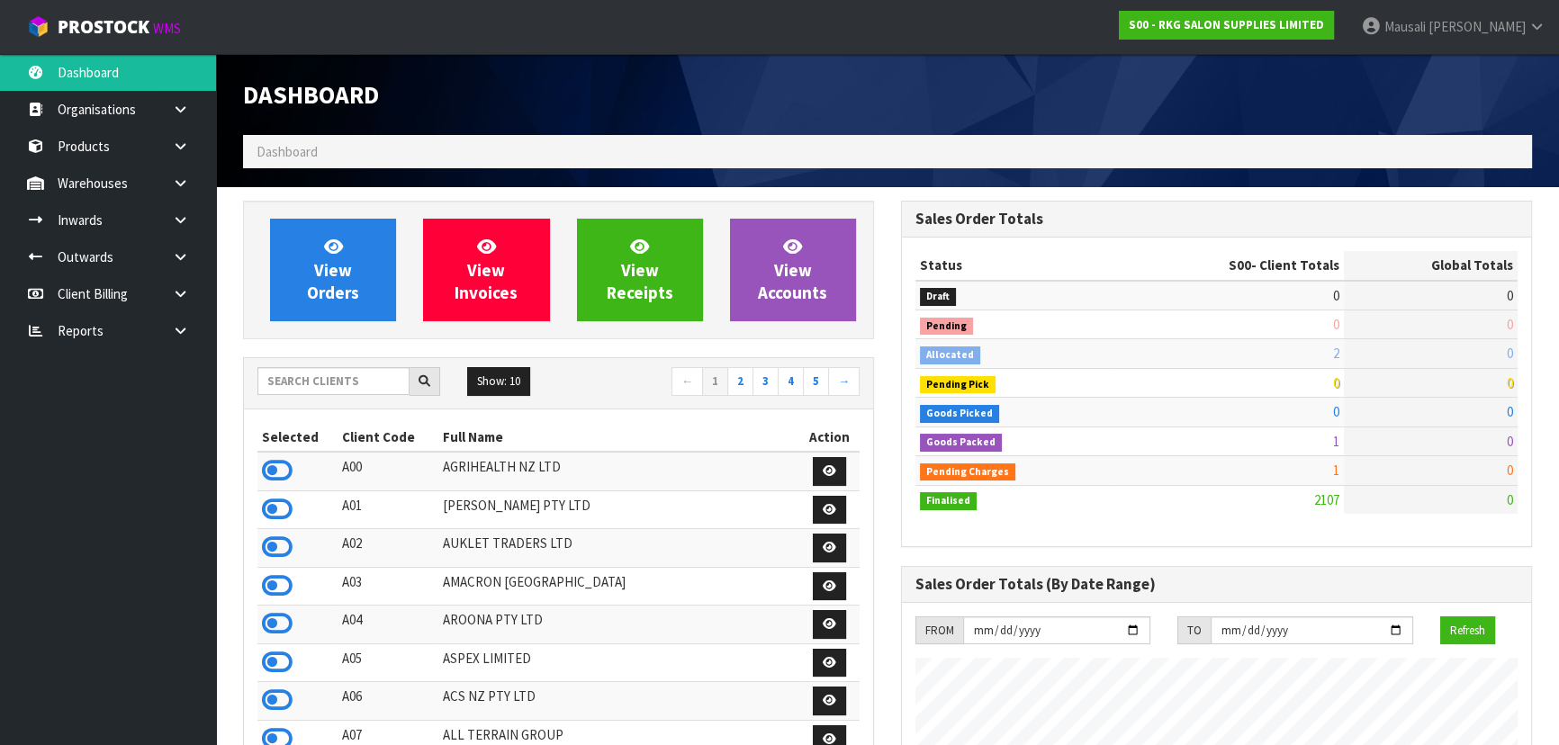
scroll to position [1361, 657]
click at [293, 375] on input "text" at bounding box center [333, 381] width 152 height 28
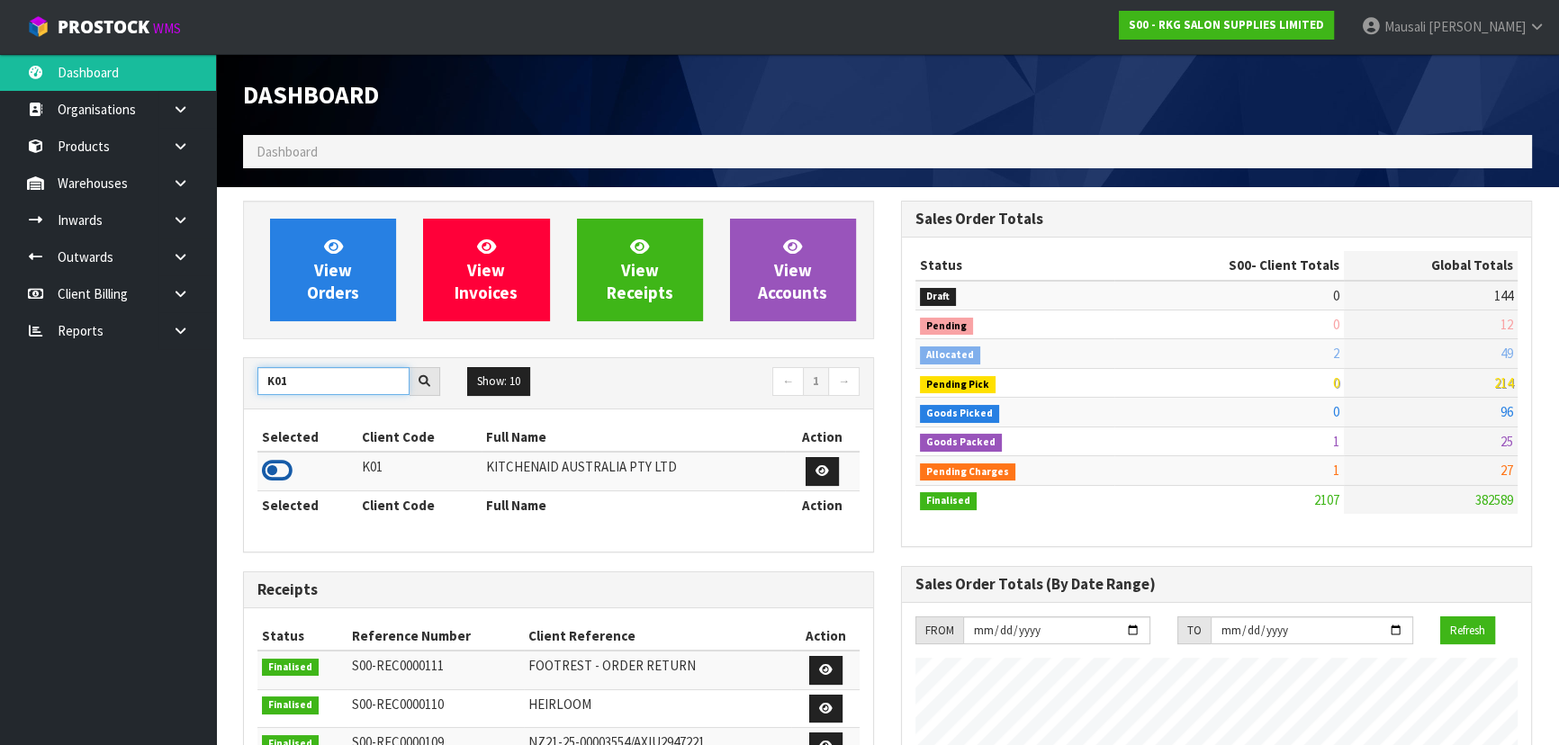
type input "K01"
click at [284, 468] on icon at bounding box center [277, 470] width 31 height 27
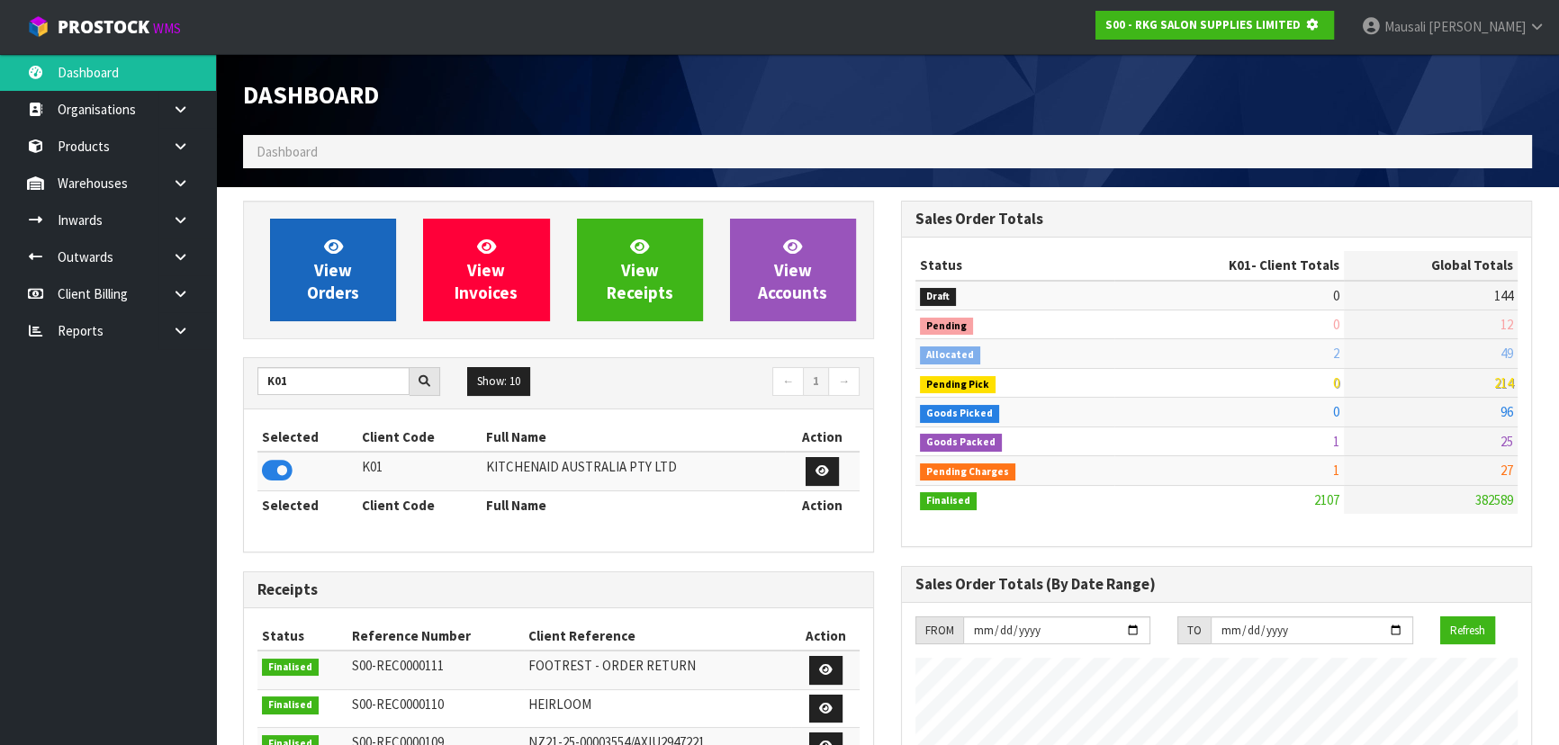
scroll to position [1121, 657]
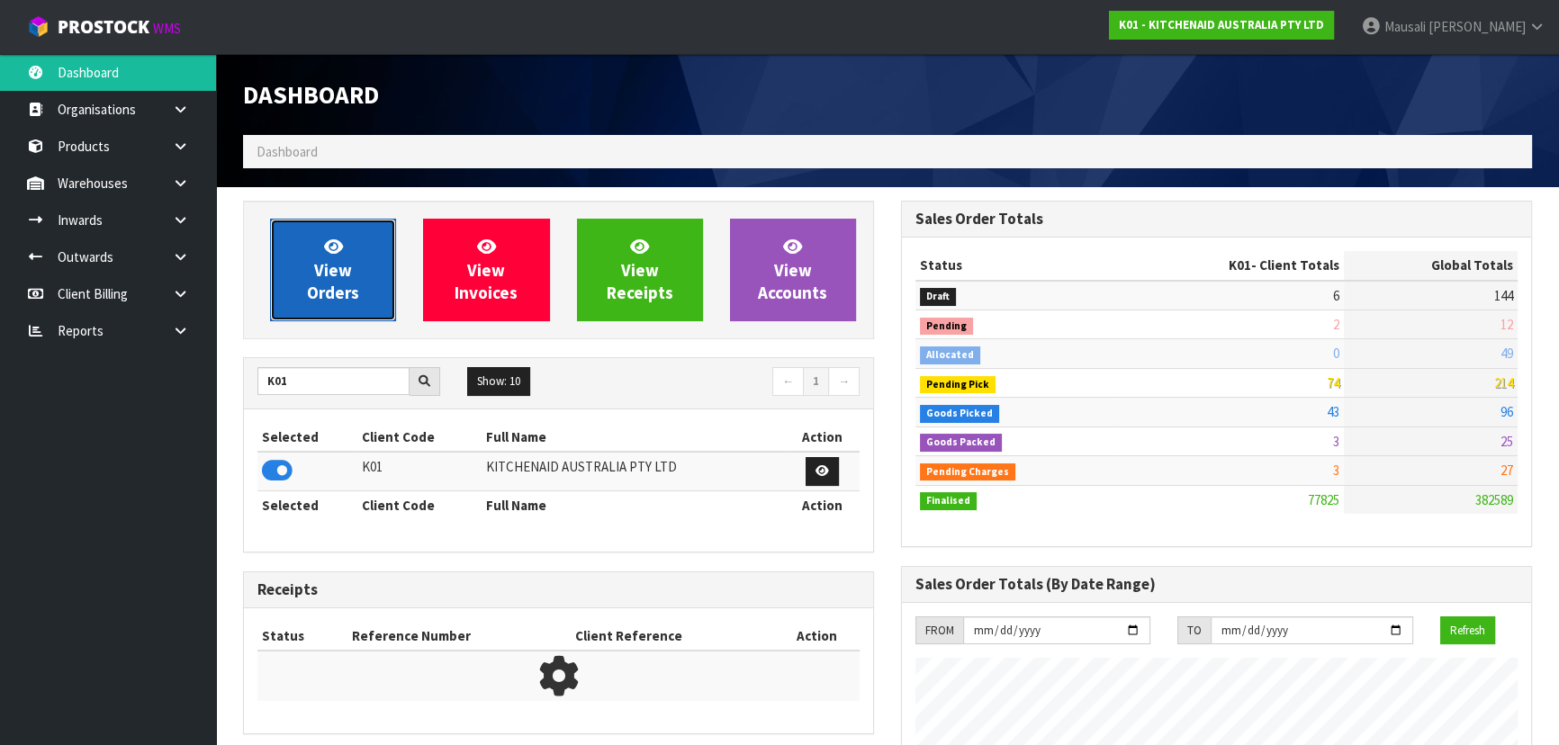
click at [341, 247] on icon at bounding box center [333, 246] width 19 height 17
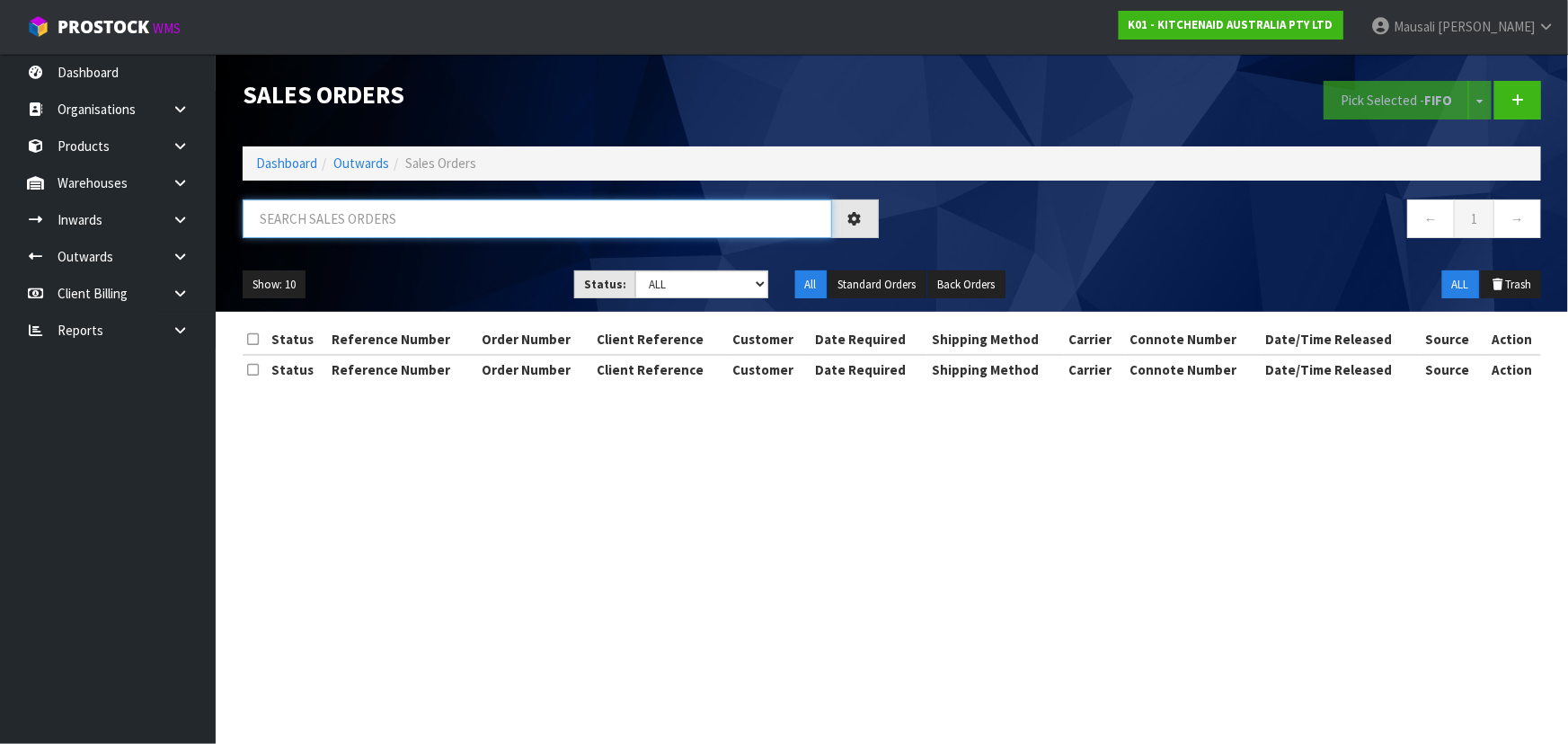
click at [297, 218] on input "text" at bounding box center [537, 219] width 590 height 39
type input "JOB-0414003"
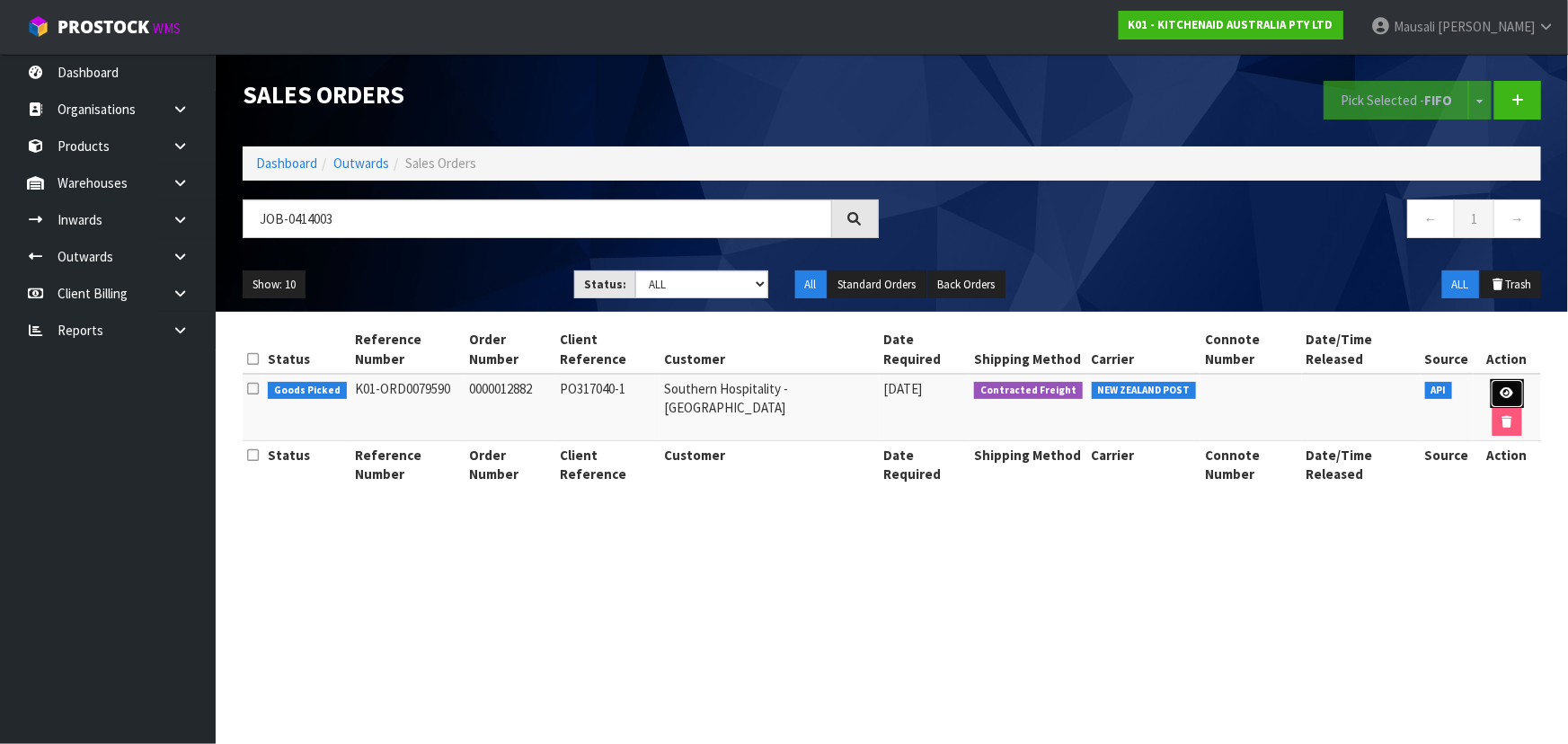
click at [1500, 387] on icon at bounding box center [1507, 393] width 14 height 12
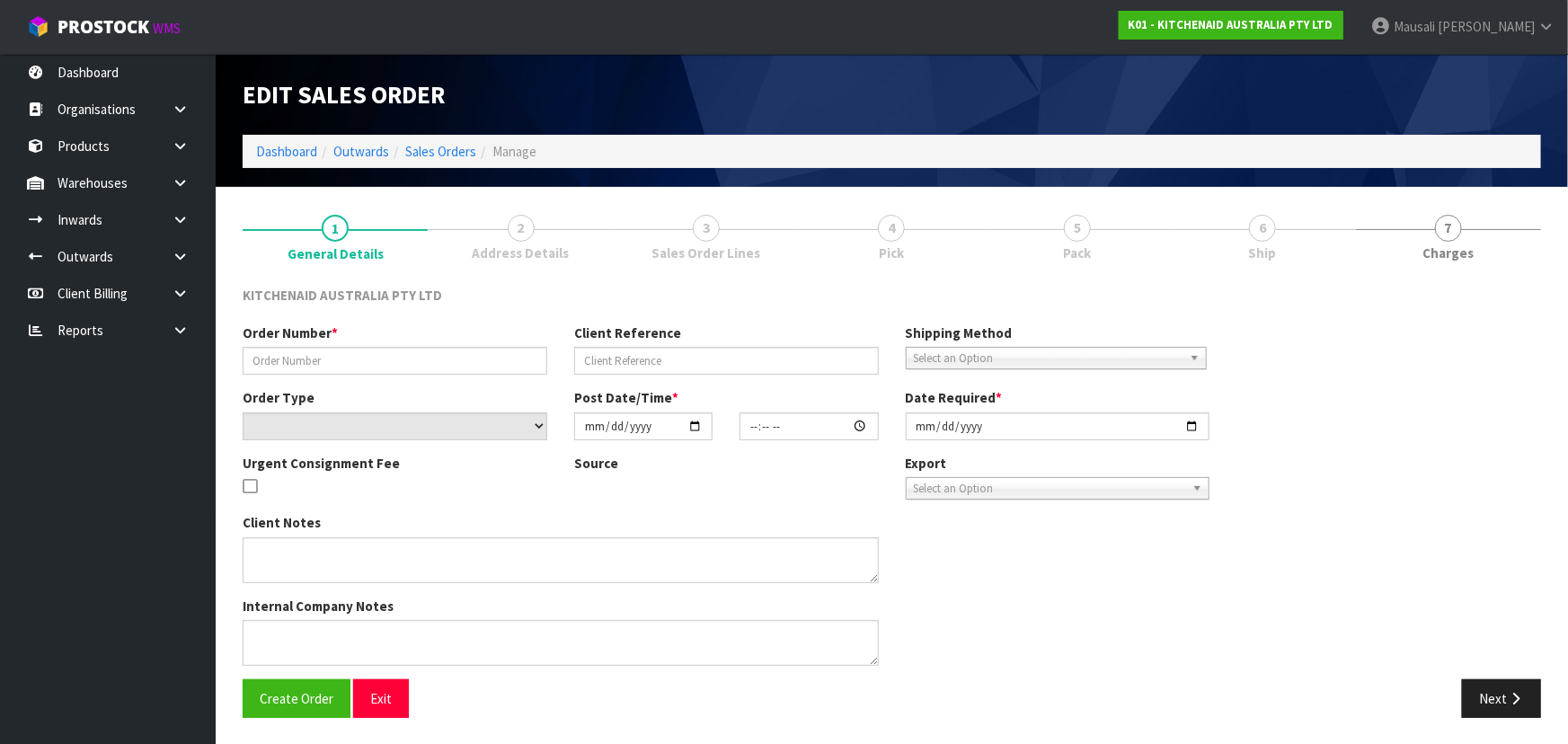
type input "0000012882"
type input "PO317040-1"
select select "number:0"
type input "2025-09-23"
type input "11:33:58.000"
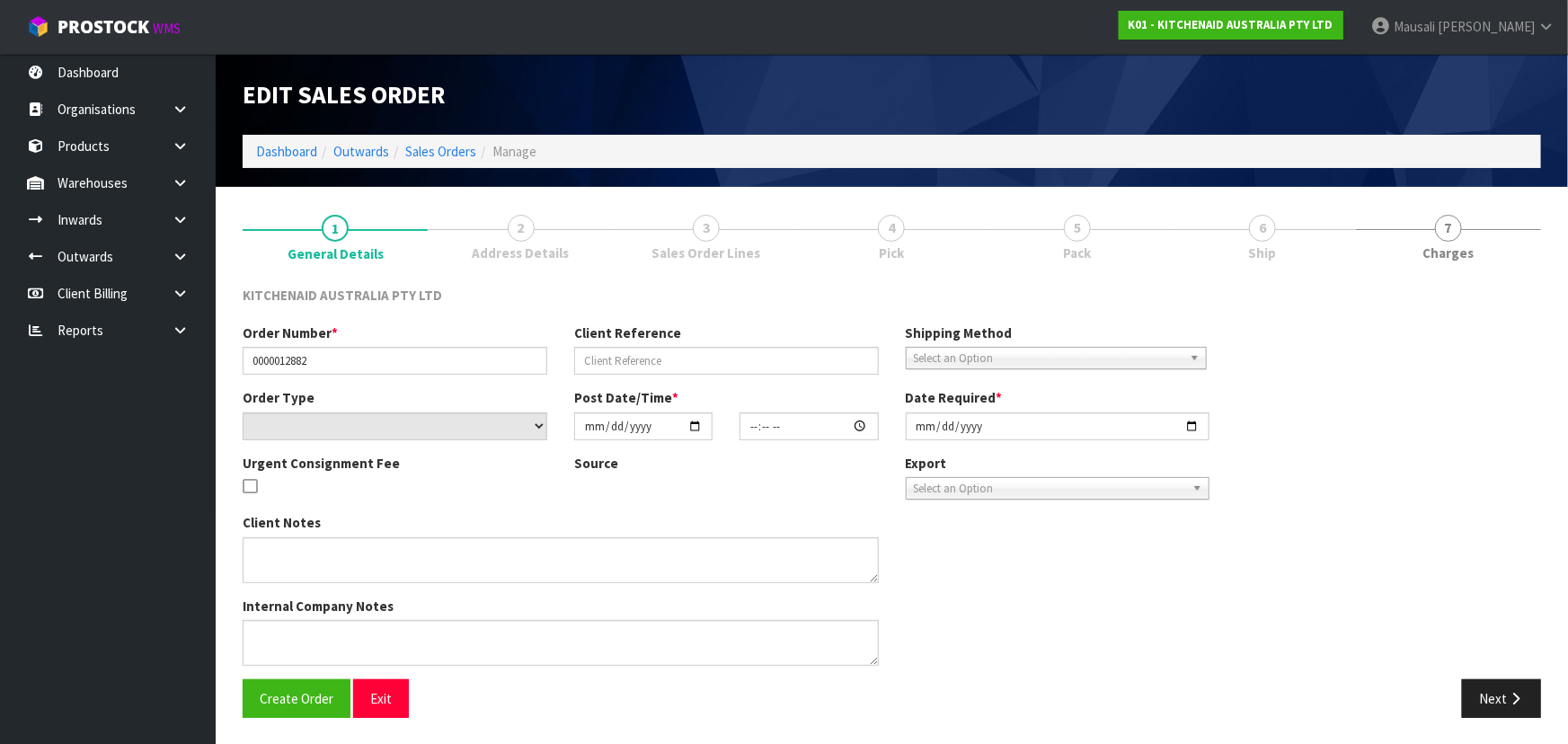
type input "2025-09-23"
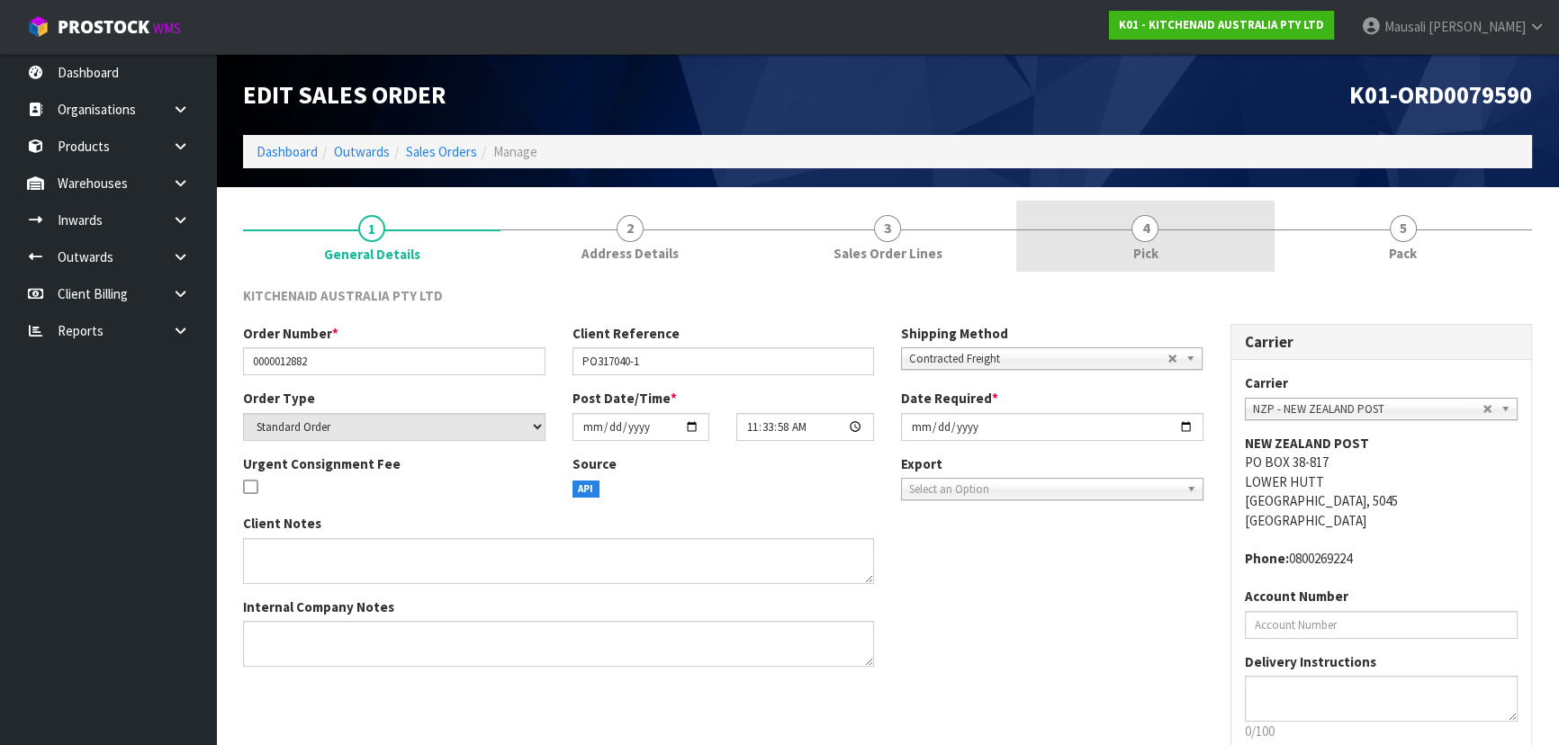
click at [1178, 256] on link "4 Pick" at bounding box center [1144, 236] width 257 height 71
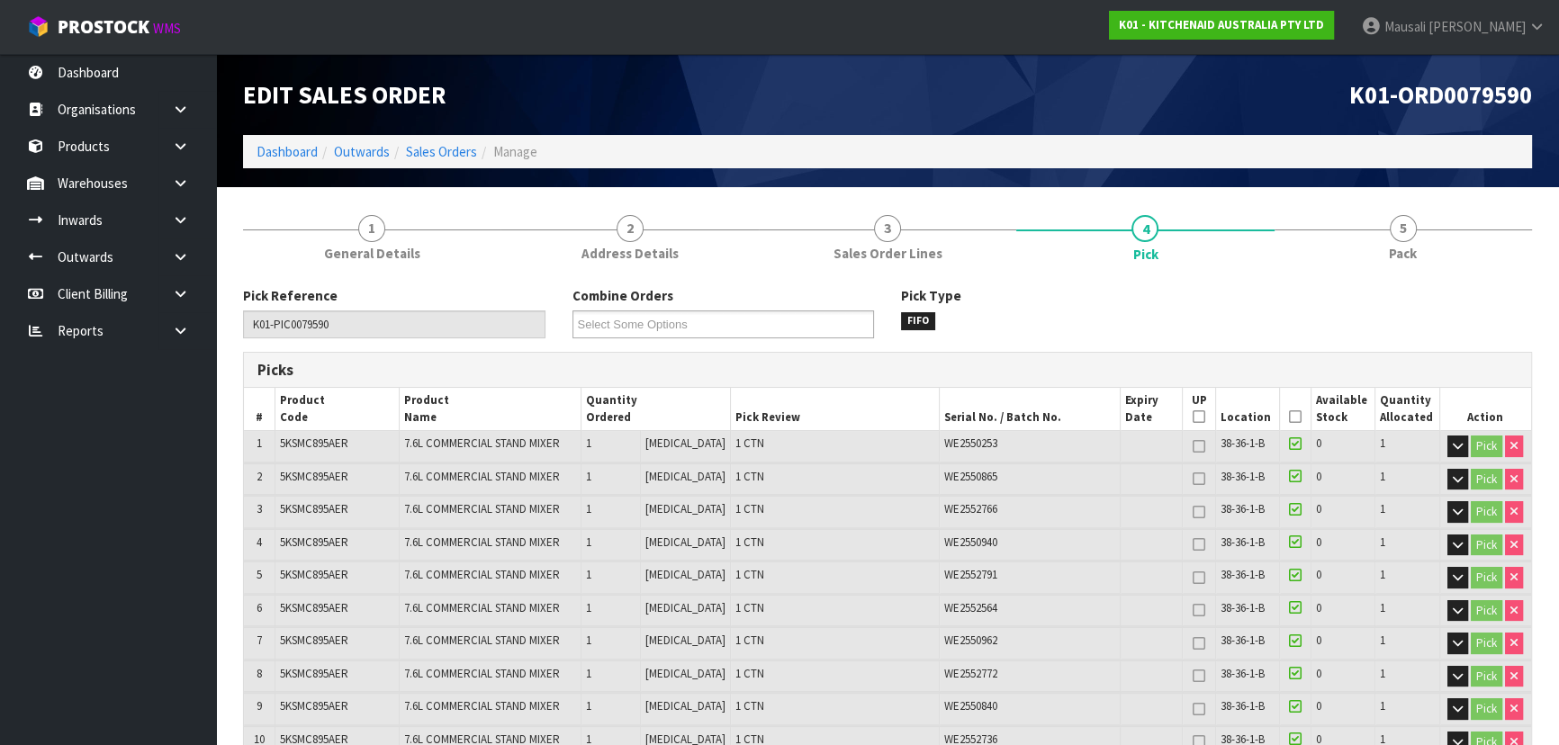
click at [1289, 417] on icon at bounding box center [1295, 417] width 13 height 1
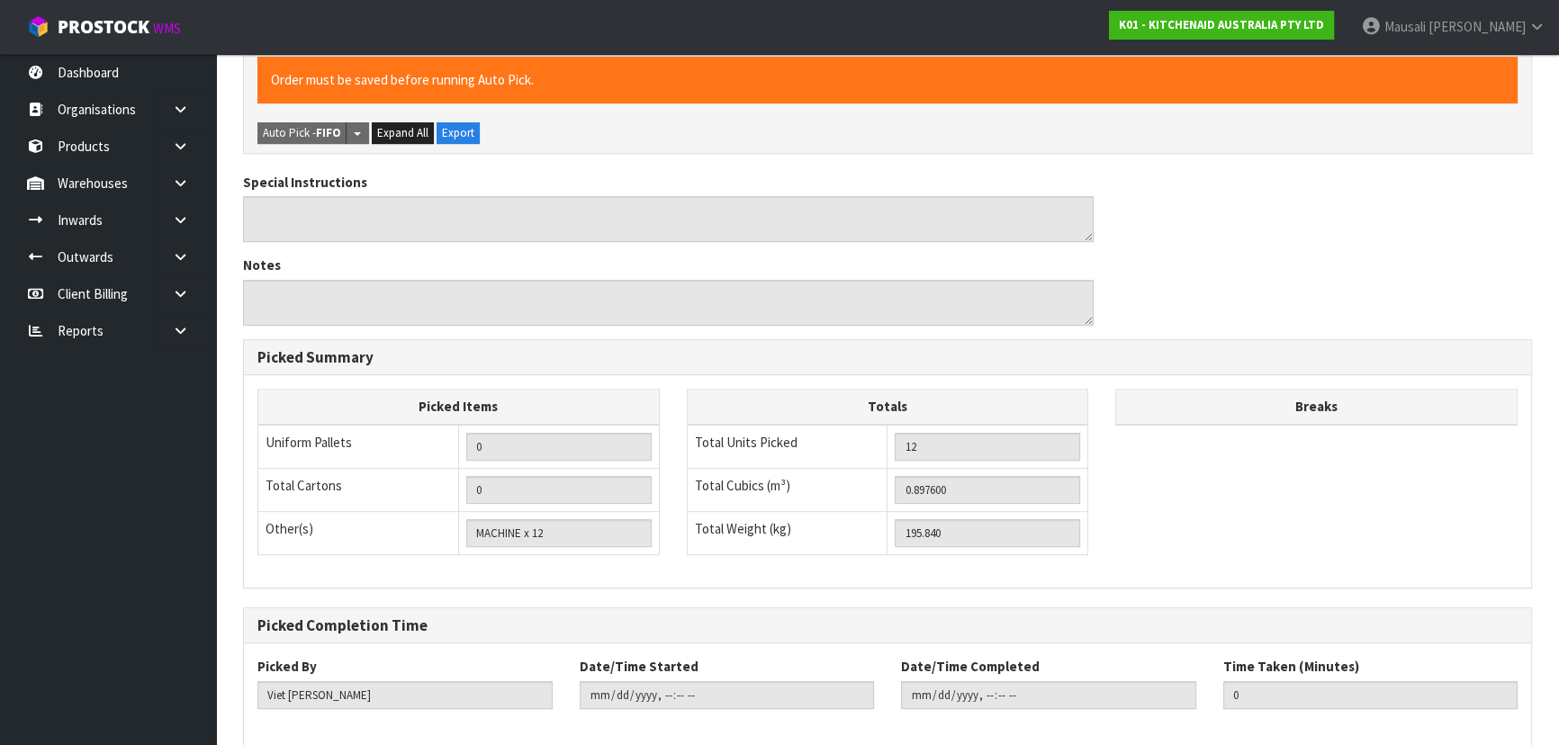
scroll to position [859, 0]
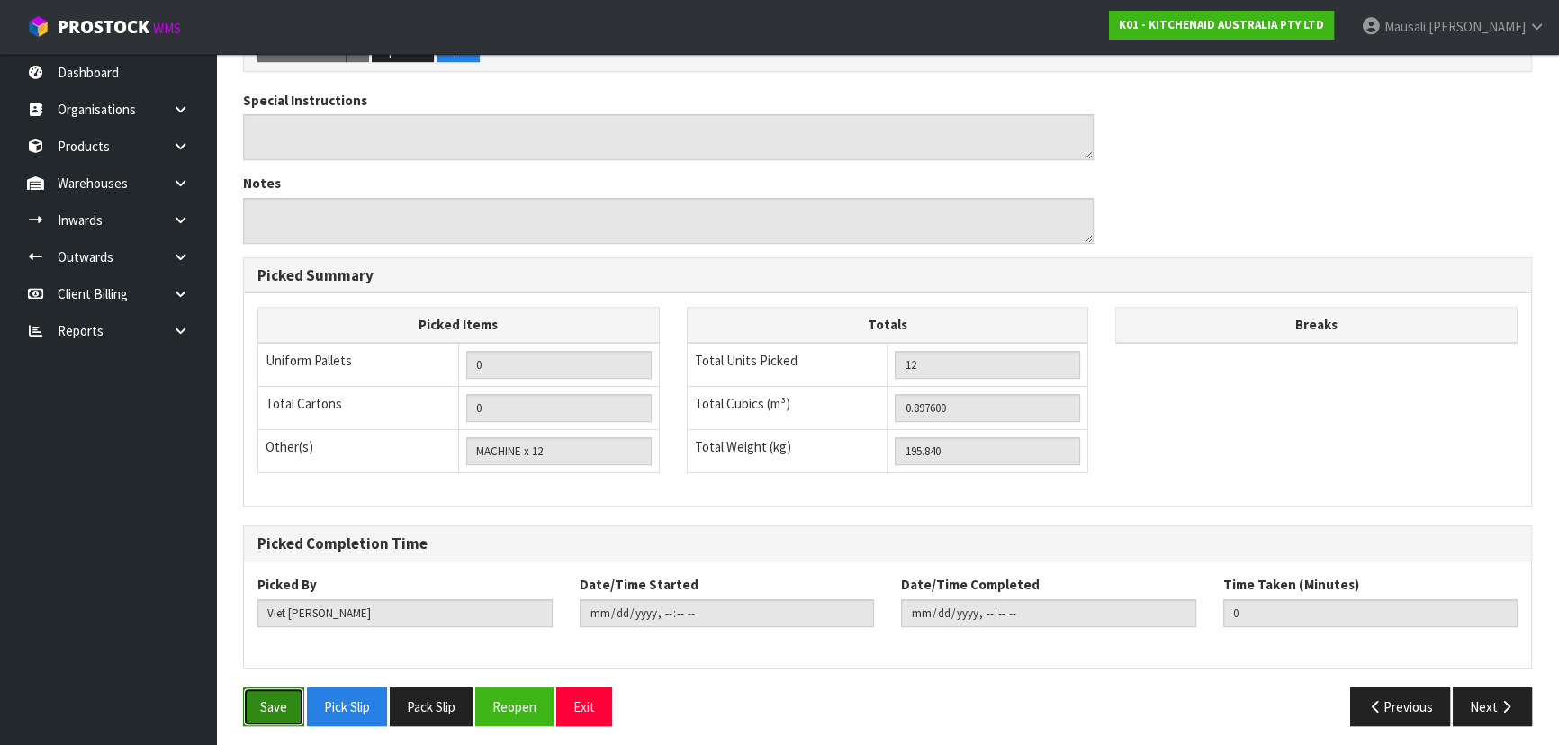
click at [280, 698] on button "Save" at bounding box center [273, 707] width 61 height 39
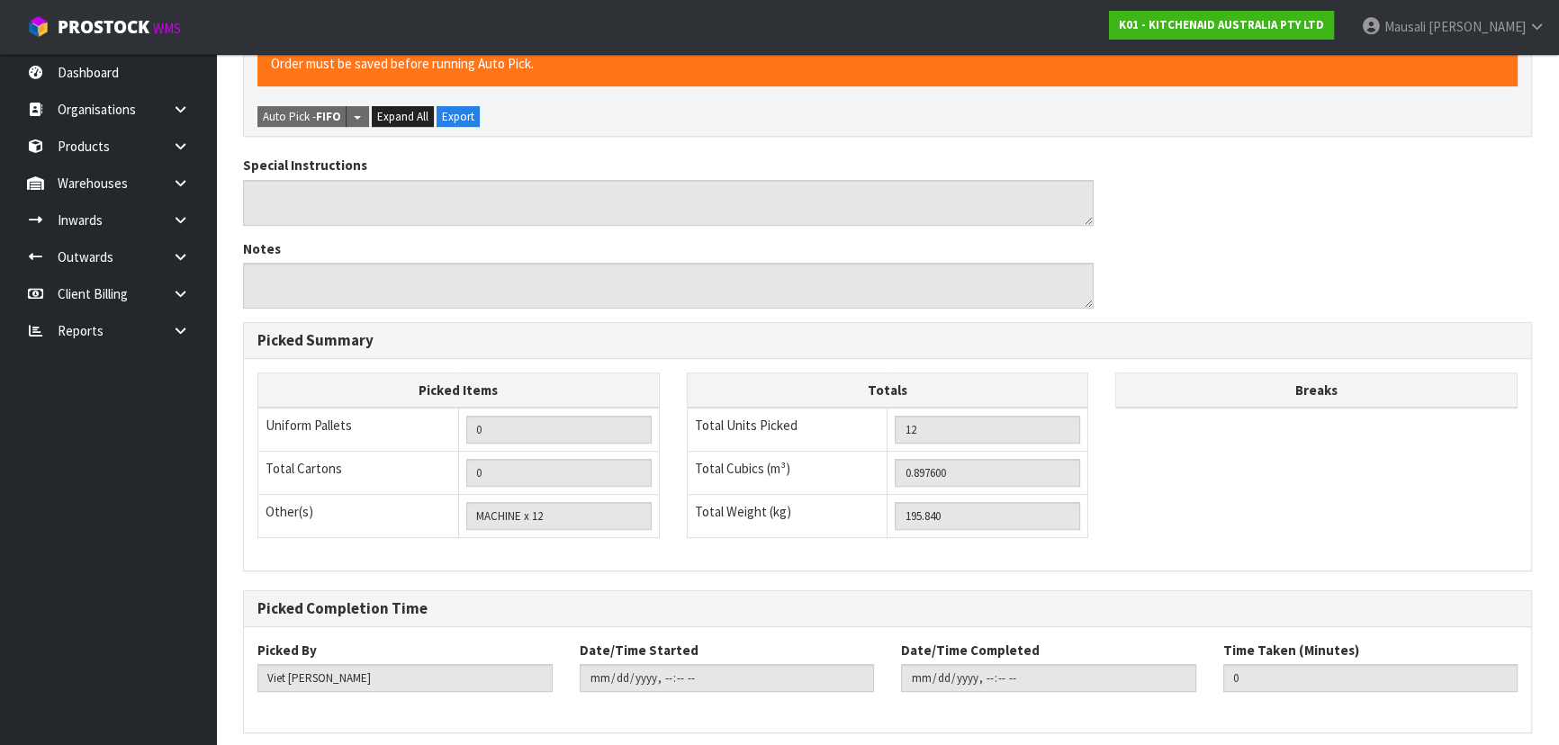
scroll to position [0, 0]
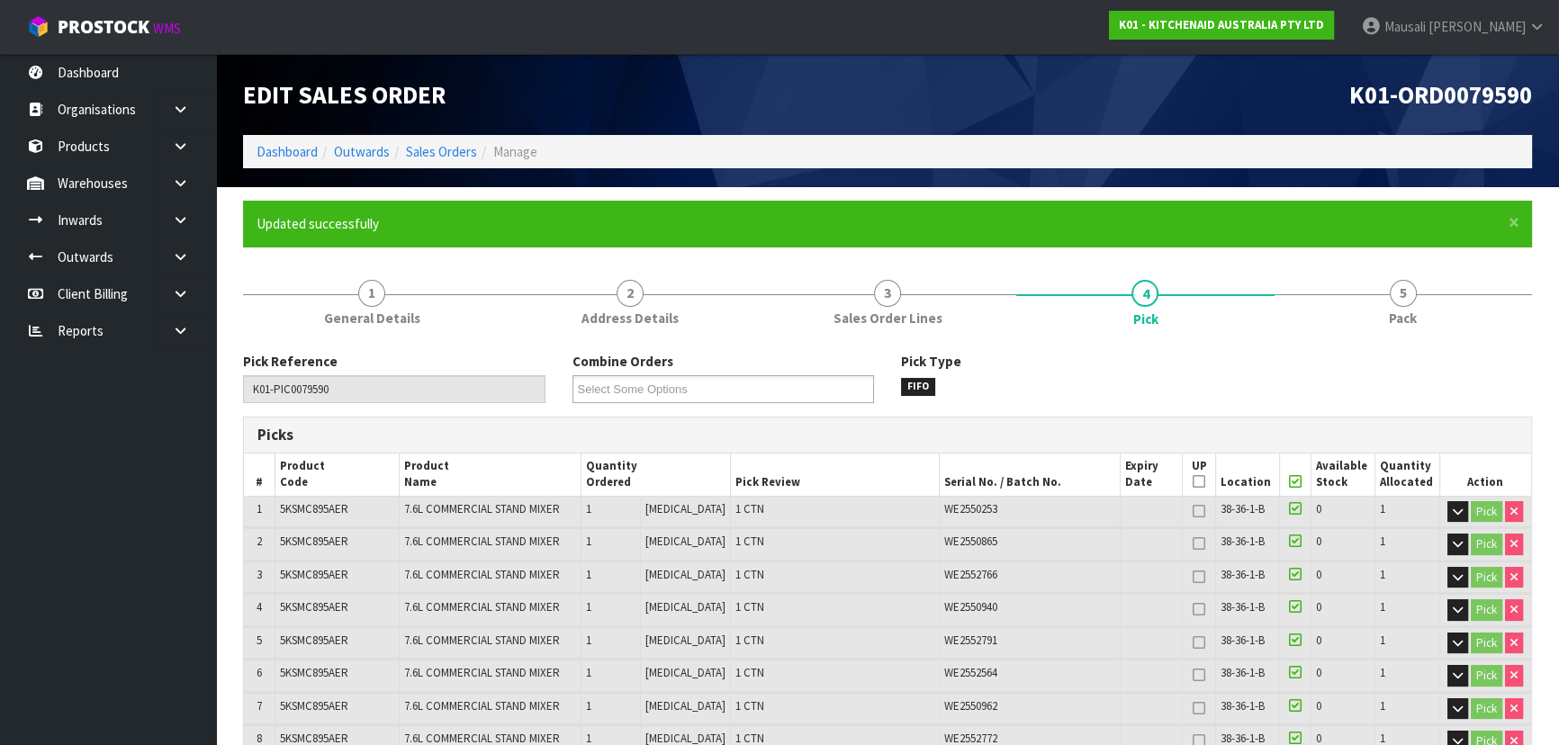
type input "Mausali Tito"
type input "2025-09-24T10:30:11"
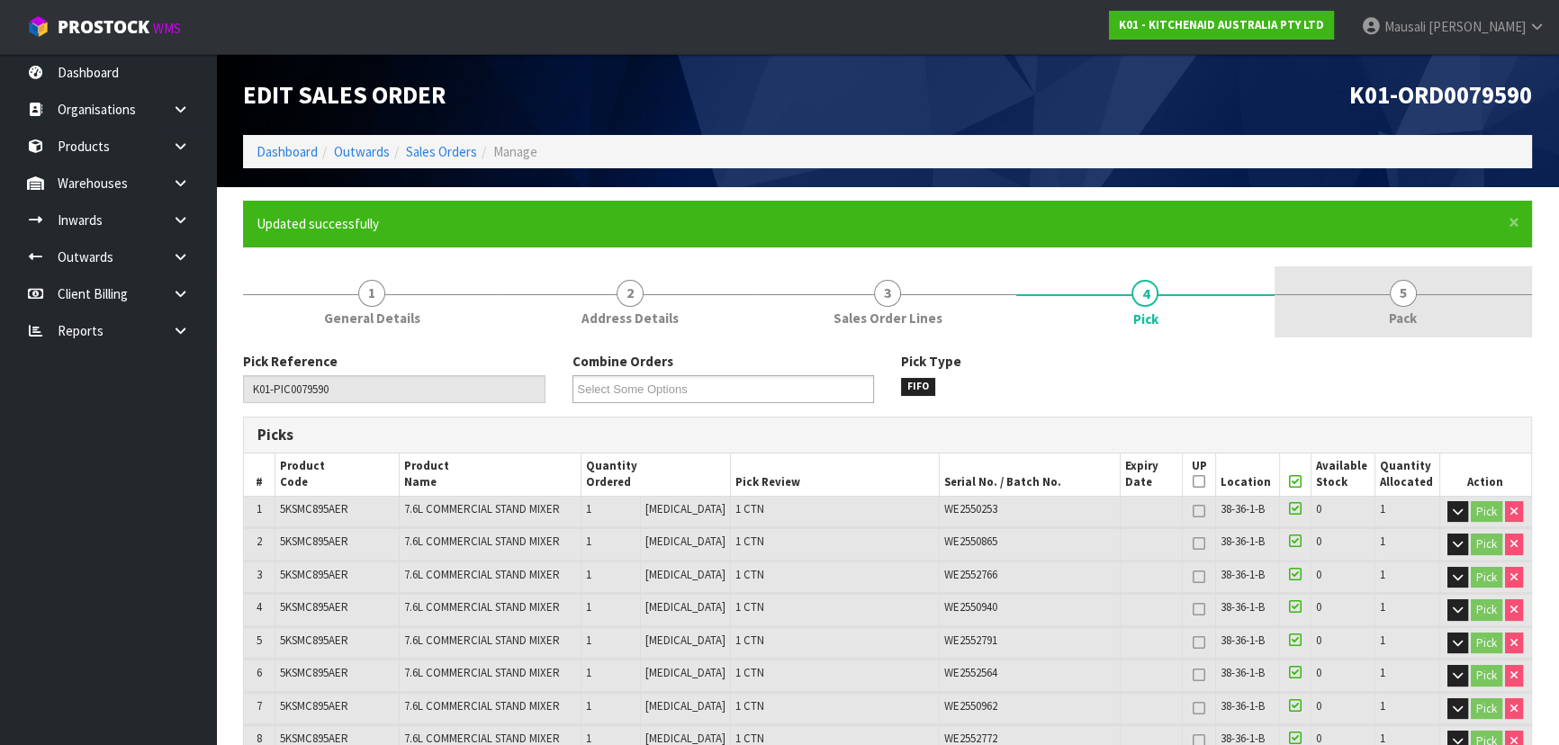
click at [1393, 311] on span "Pack" at bounding box center [1403, 318] width 28 height 19
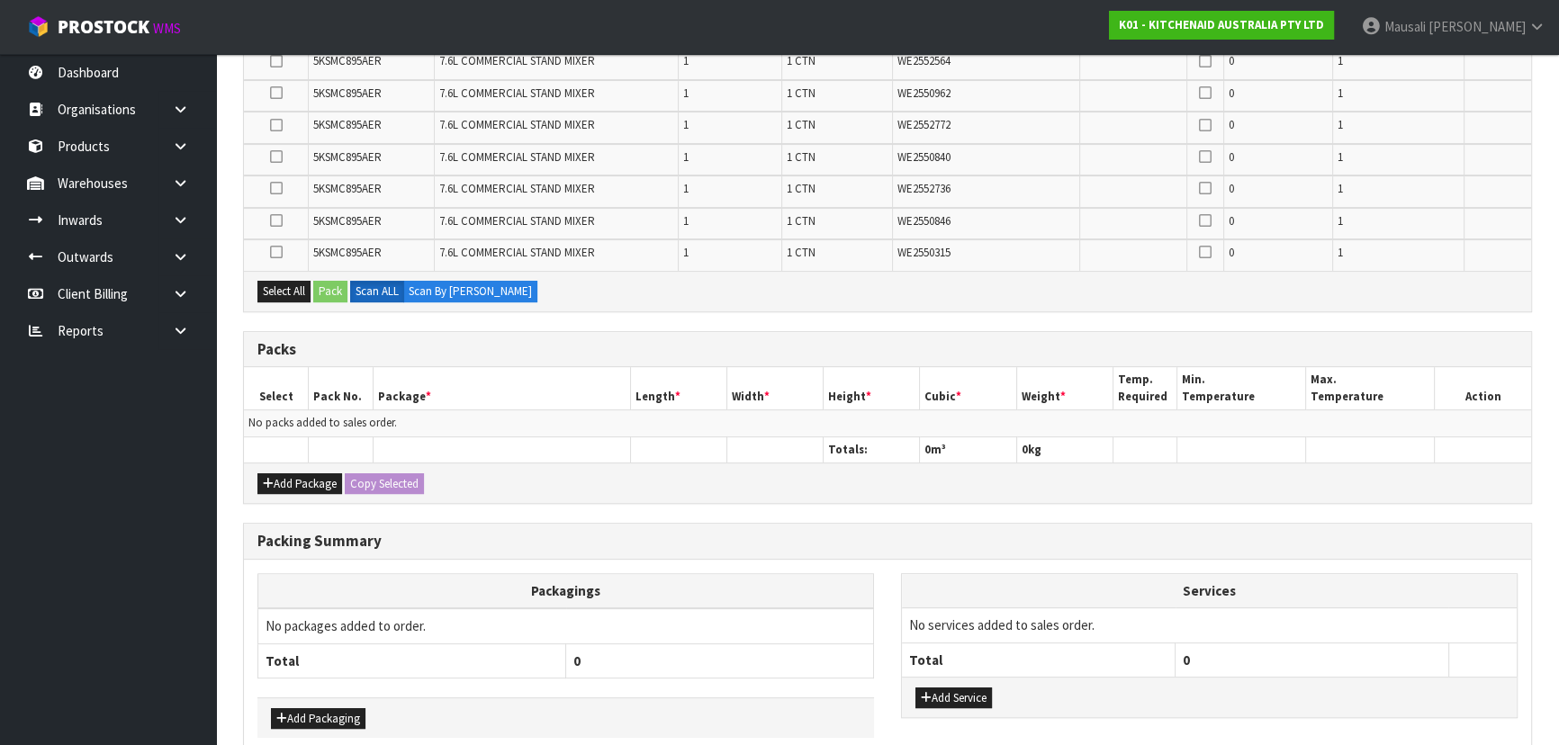
scroll to position [677, 0]
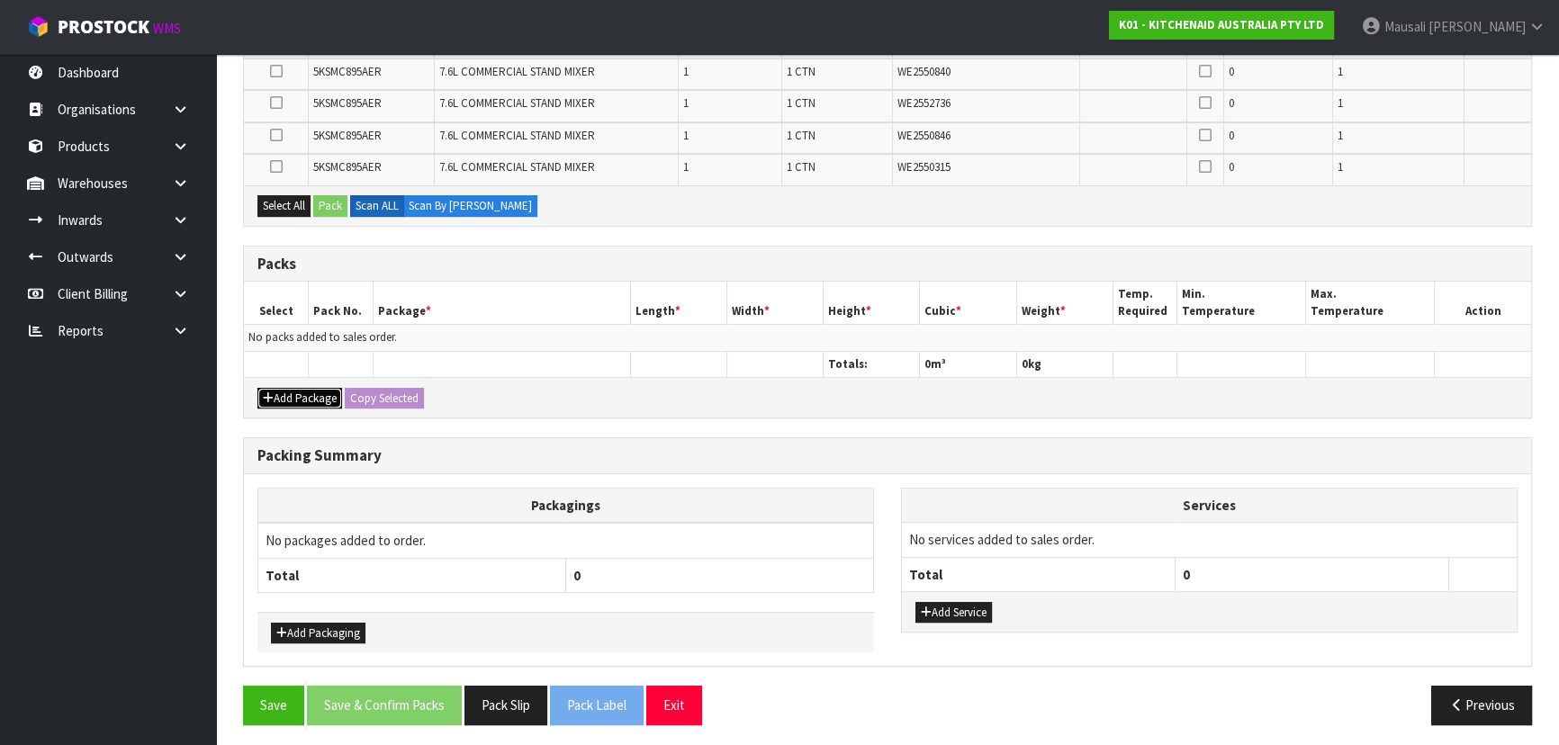
click at [316, 388] on button "Add Package" at bounding box center [299, 399] width 85 height 22
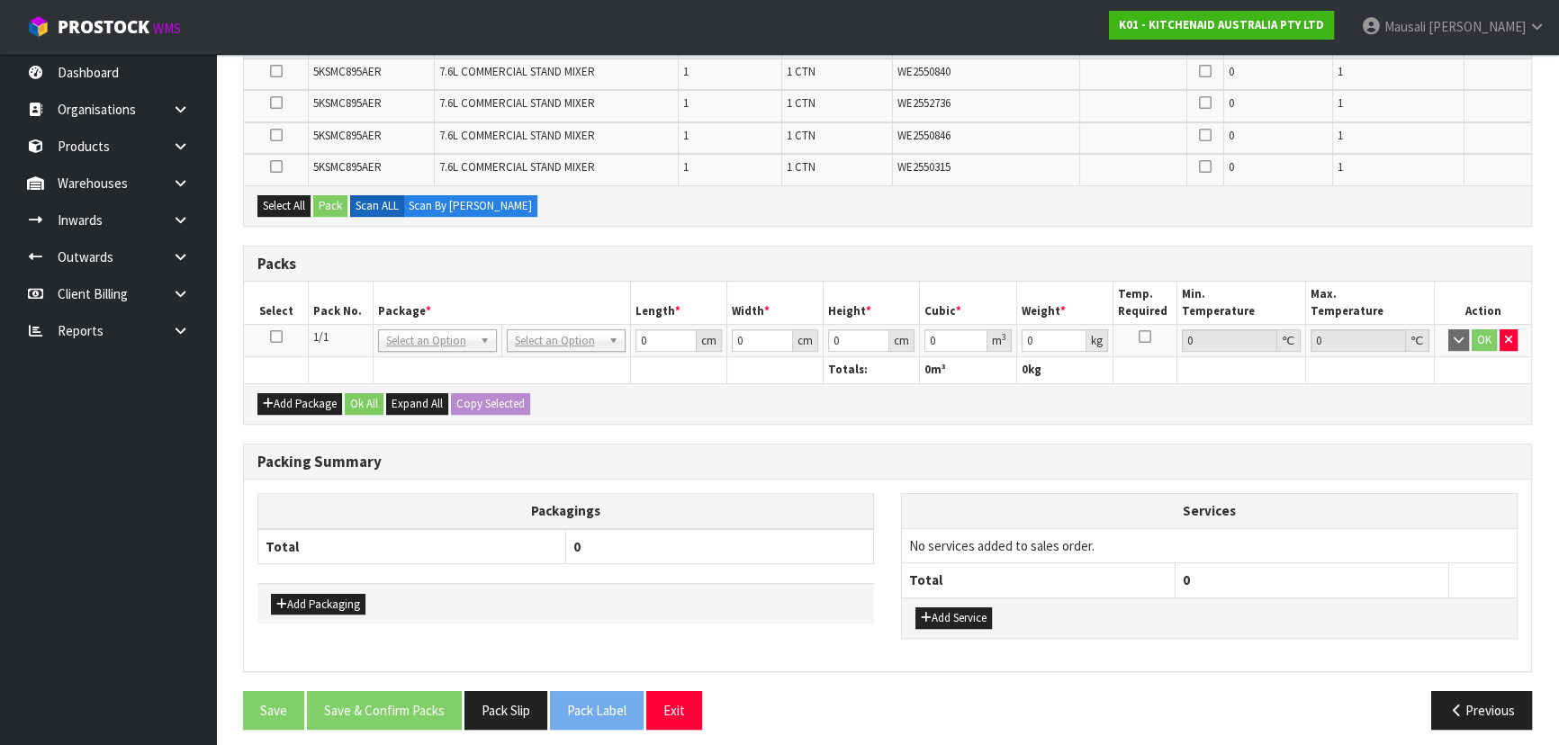
click at [274, 337] on icon at bounding box center [276, 337] width 13 height 1
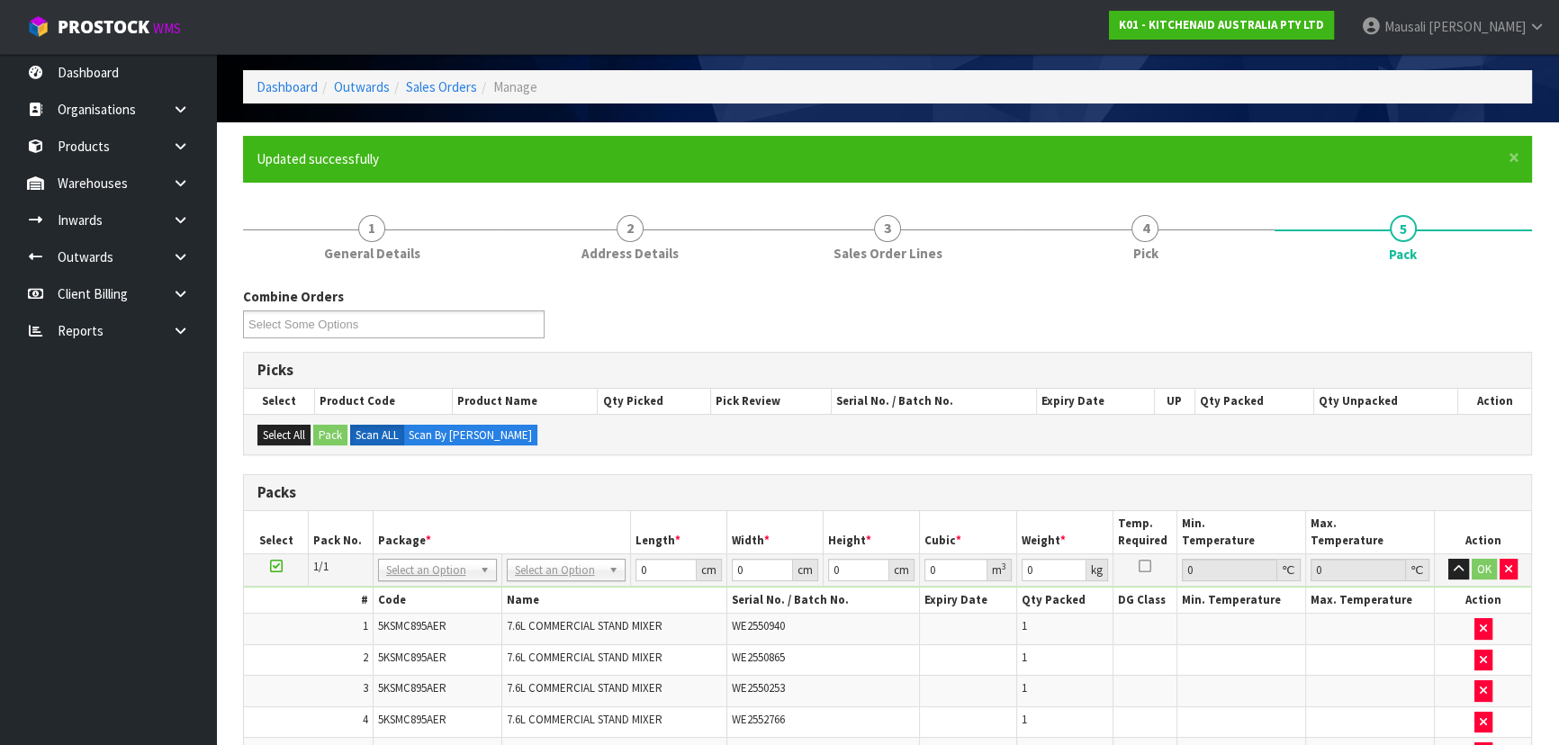
scroll to position [292, 0]
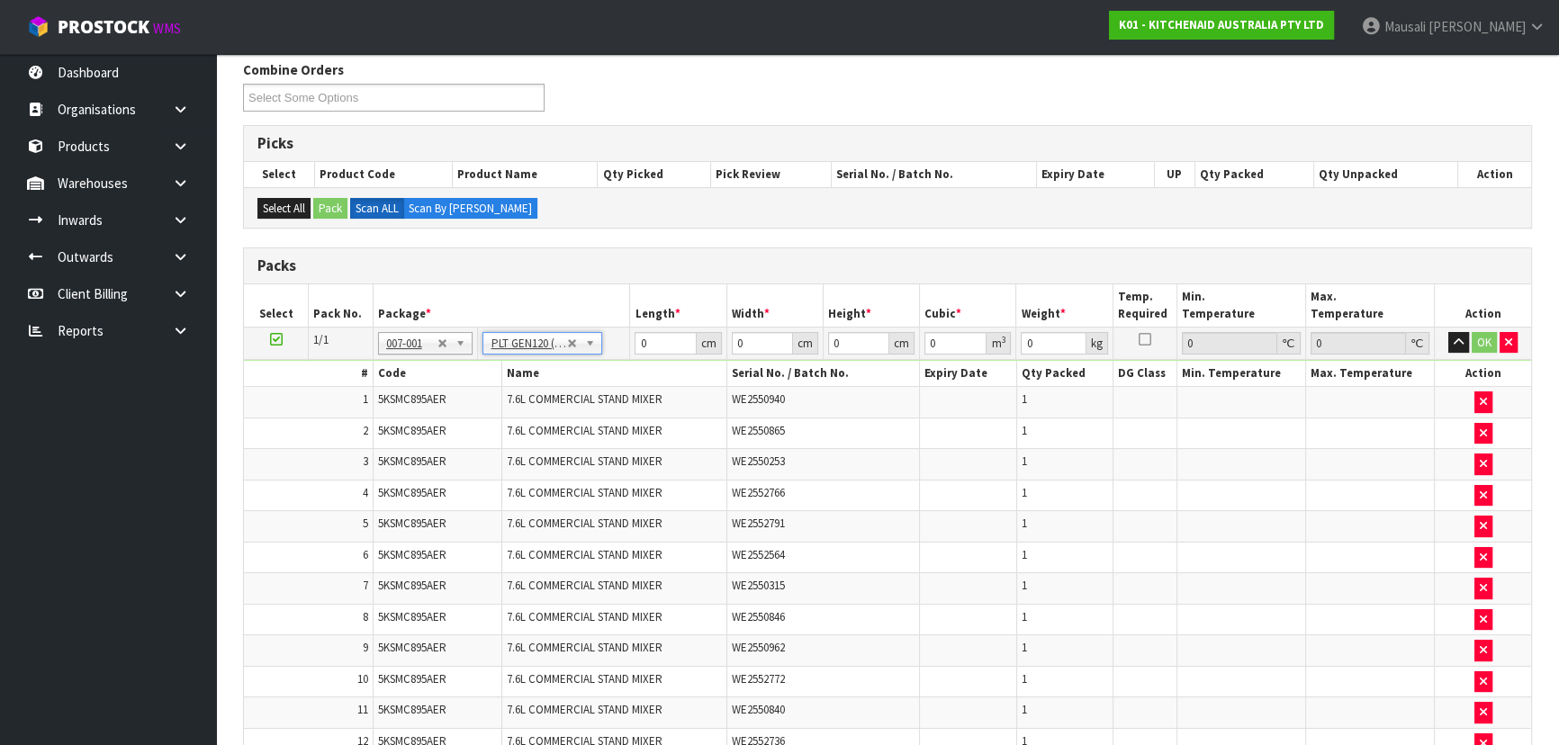
type input "120"
type input "100"
type input "195.84"
drag, startPoint x: 663, startPoint y: 343, endPoint x: 629, endPoint y: 346, distance: 33.4
click at [630, 346] on td "120 cm" at bounding box center [678, 343] width 96 height 32
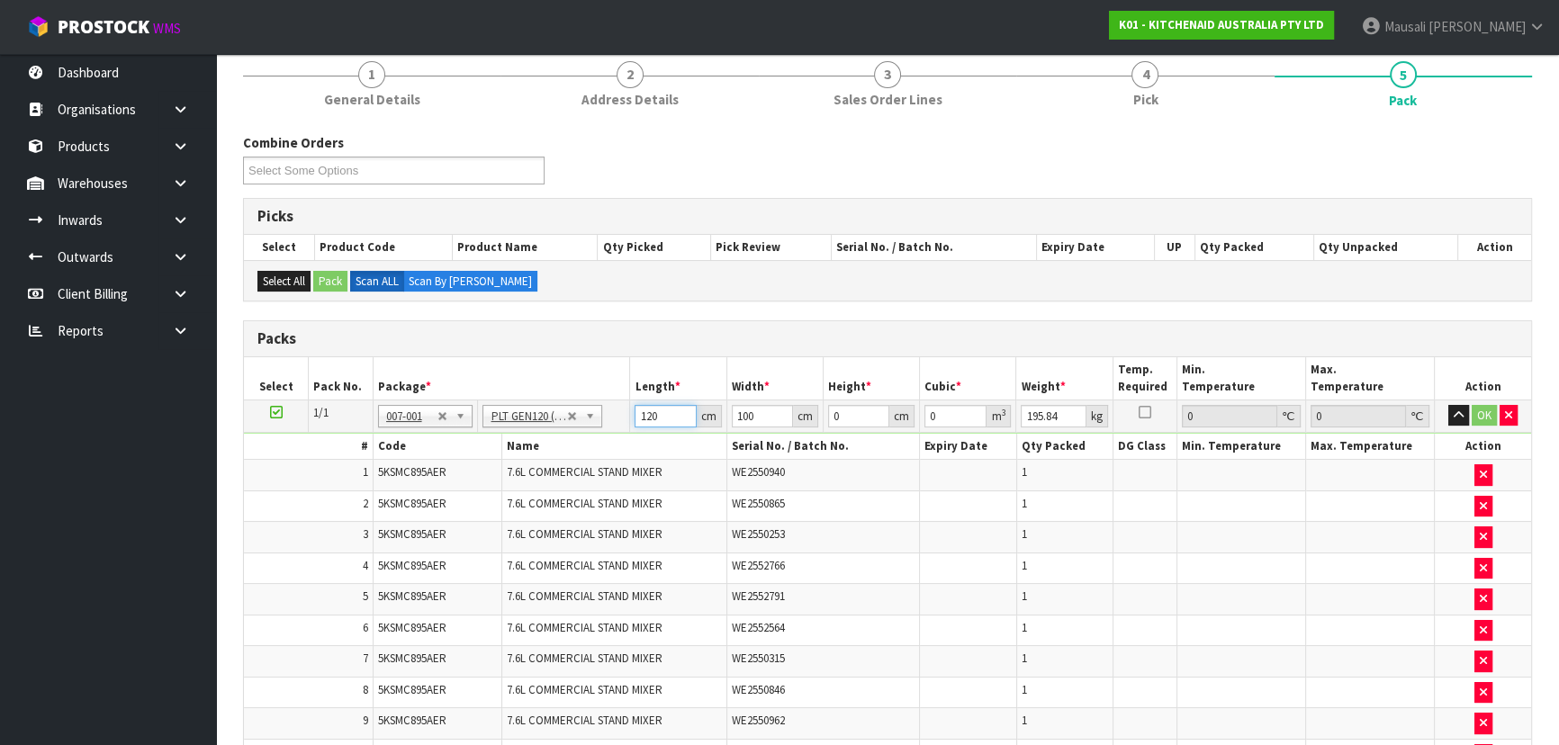
scroll to position [217, 0]
type input "115"
type input "113"
type input "9"
type input "0.116955"
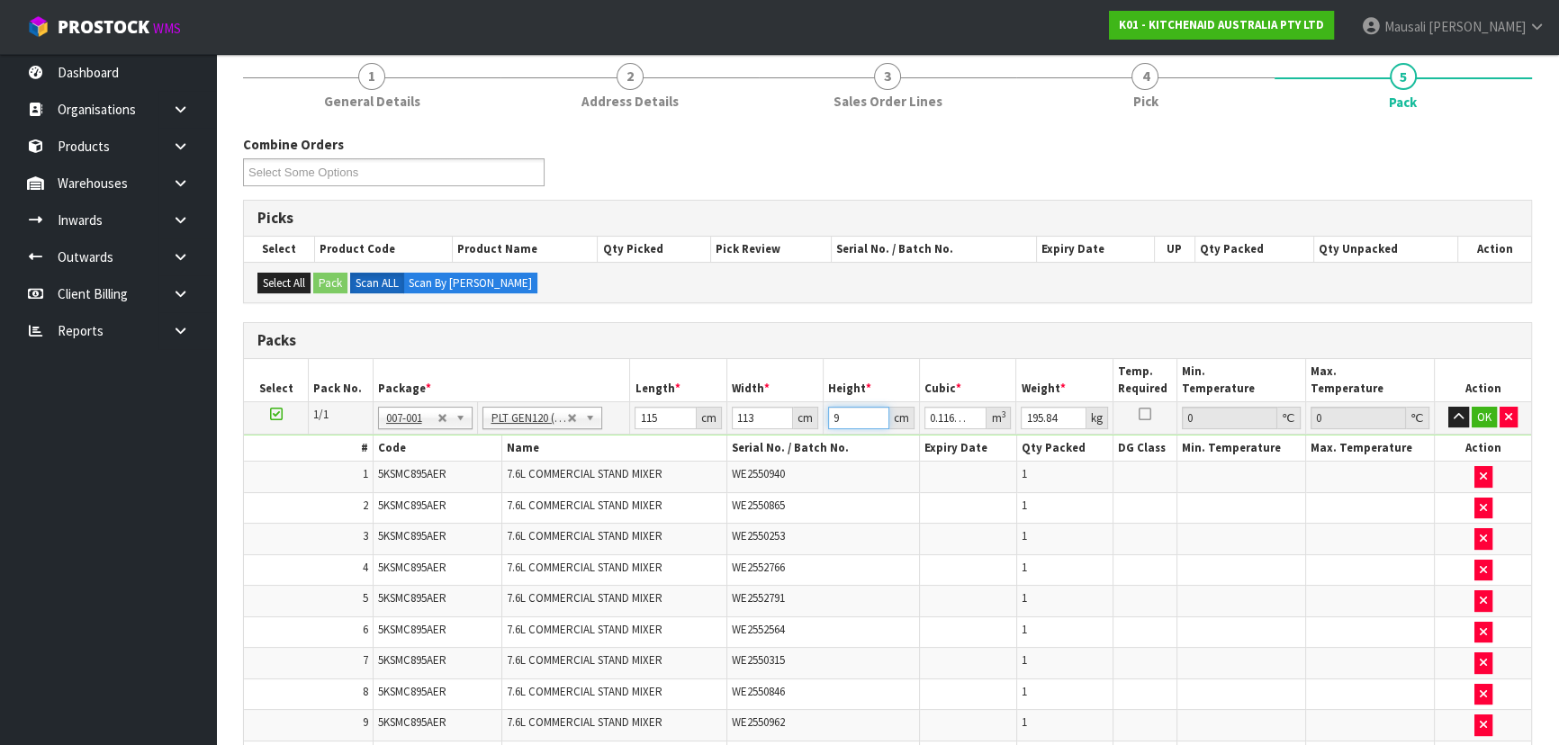
type input "99"
type input "1.286505"
type input "99"
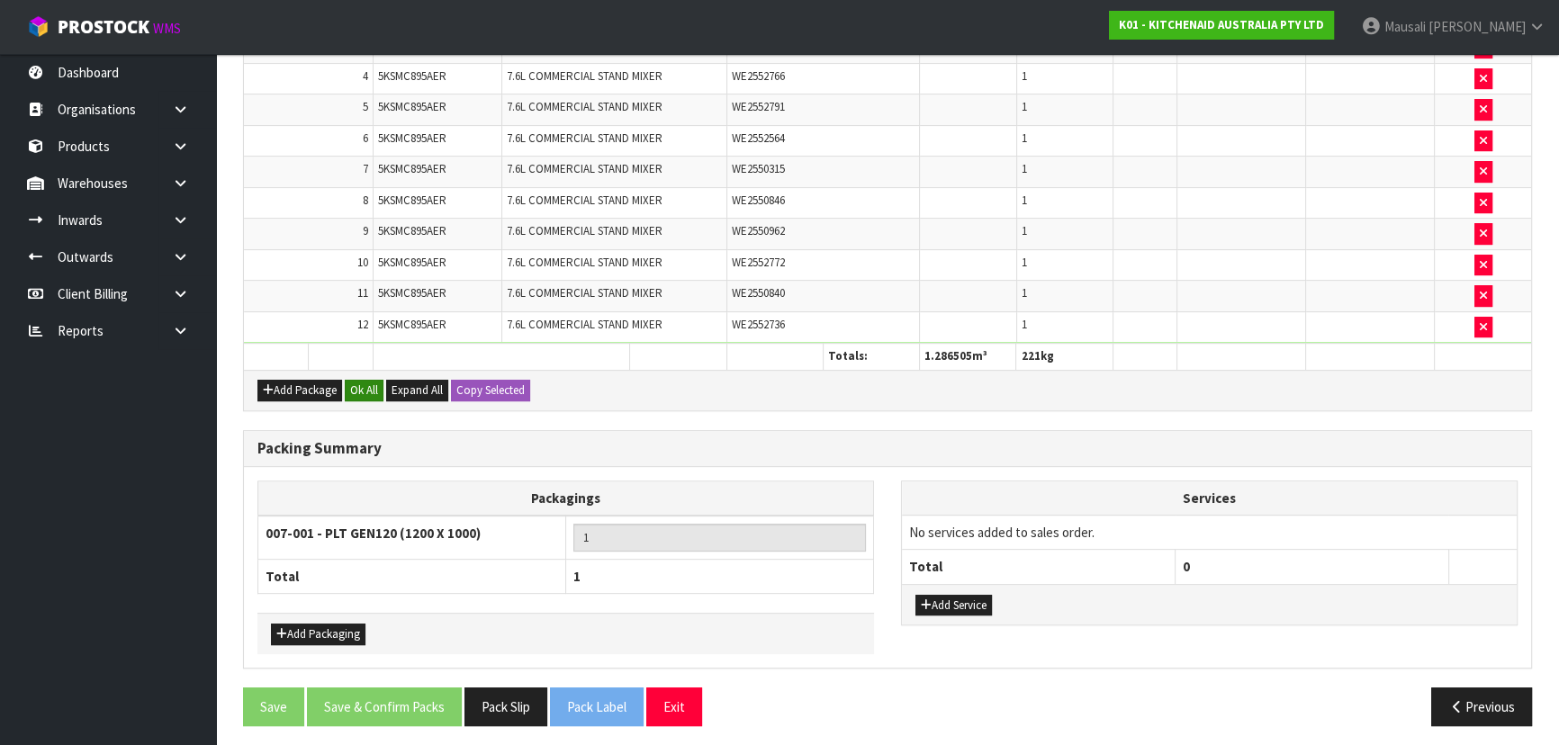
type input "221"
click at [360, 380] on button "Ok All" at bounding box center [364, 391] width 39 height 22
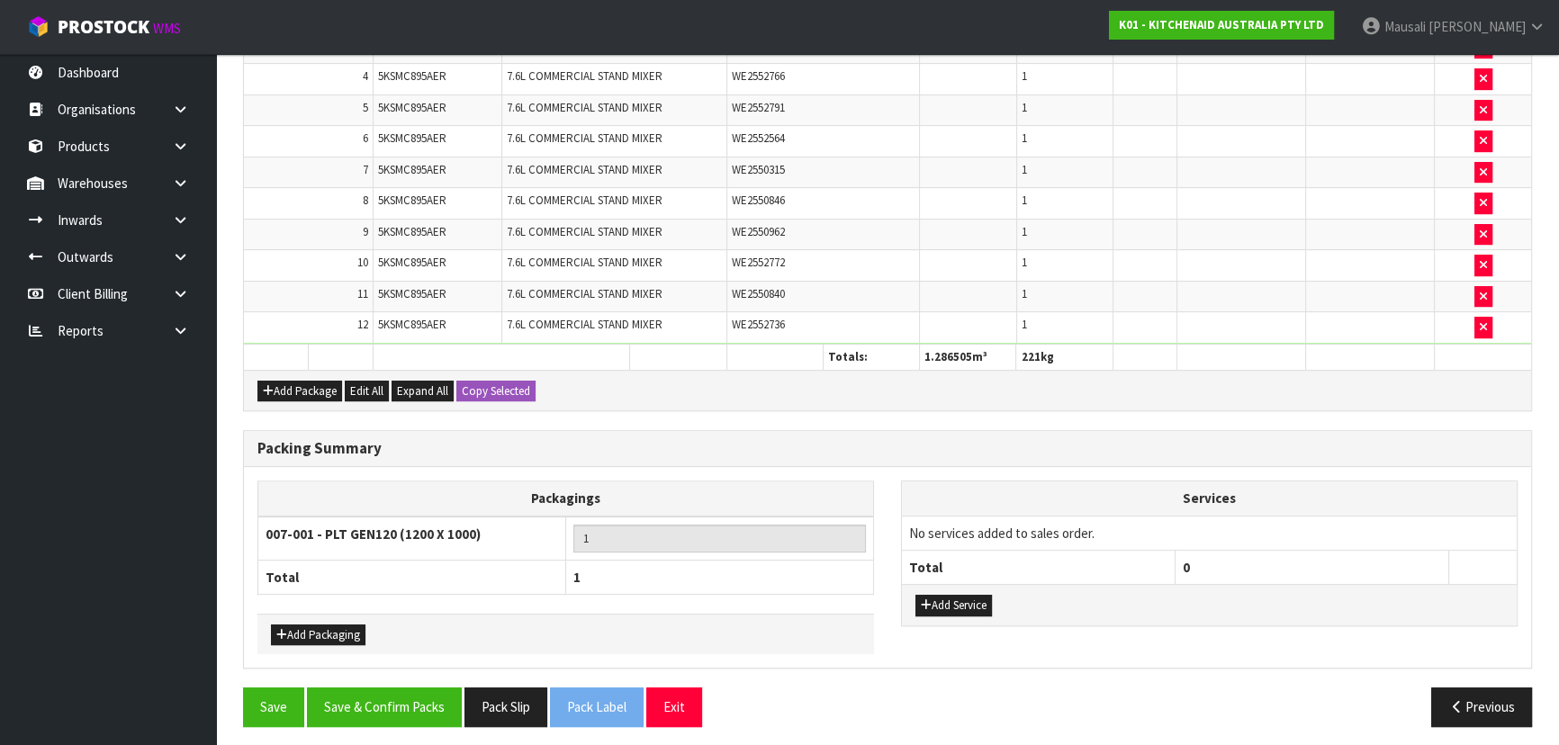
scroll to position [708, 0]
click at [393, 692] on button "Save & Confirm Packs" at bounding box center [384, 706] width 155 height 39
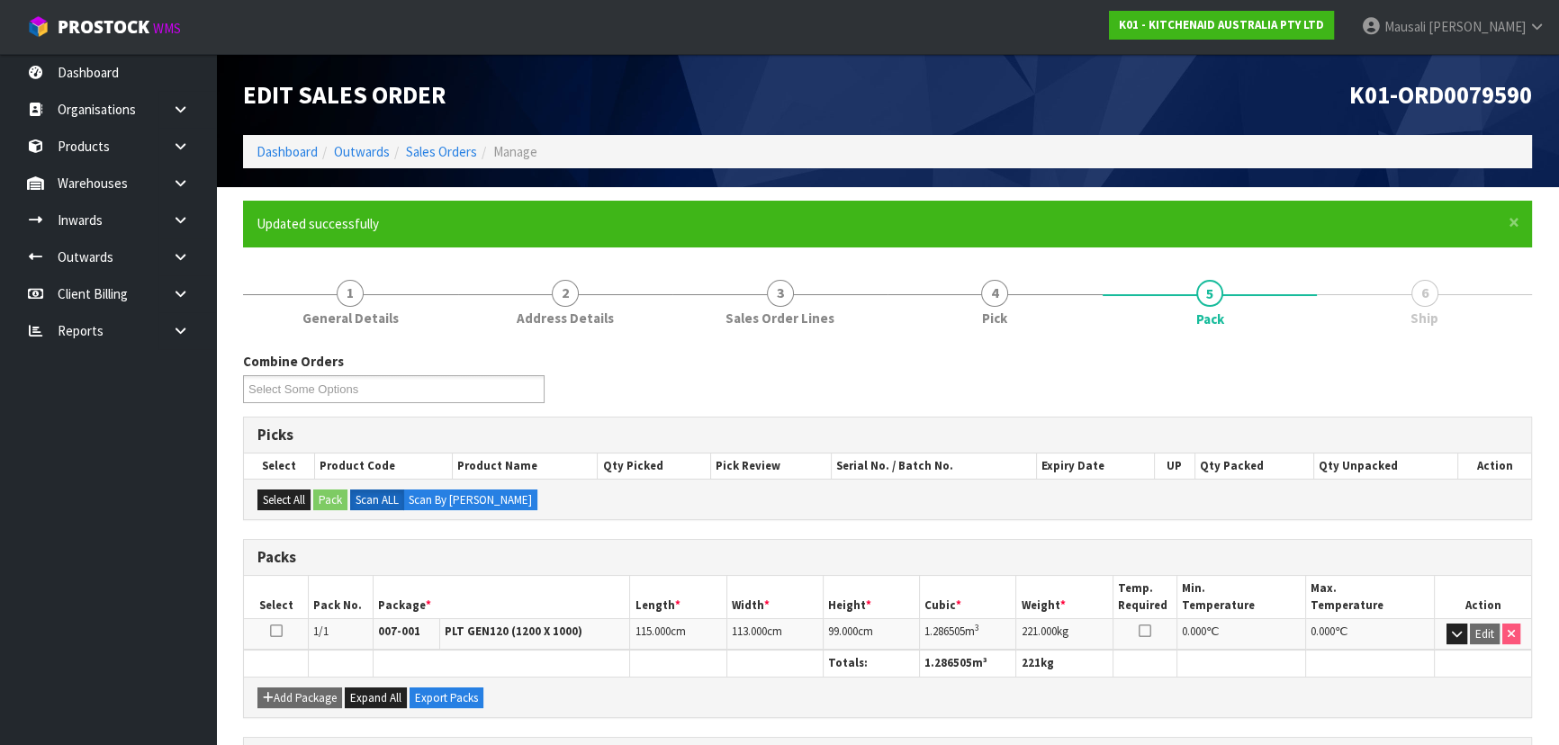
scroll to position [270, 0]
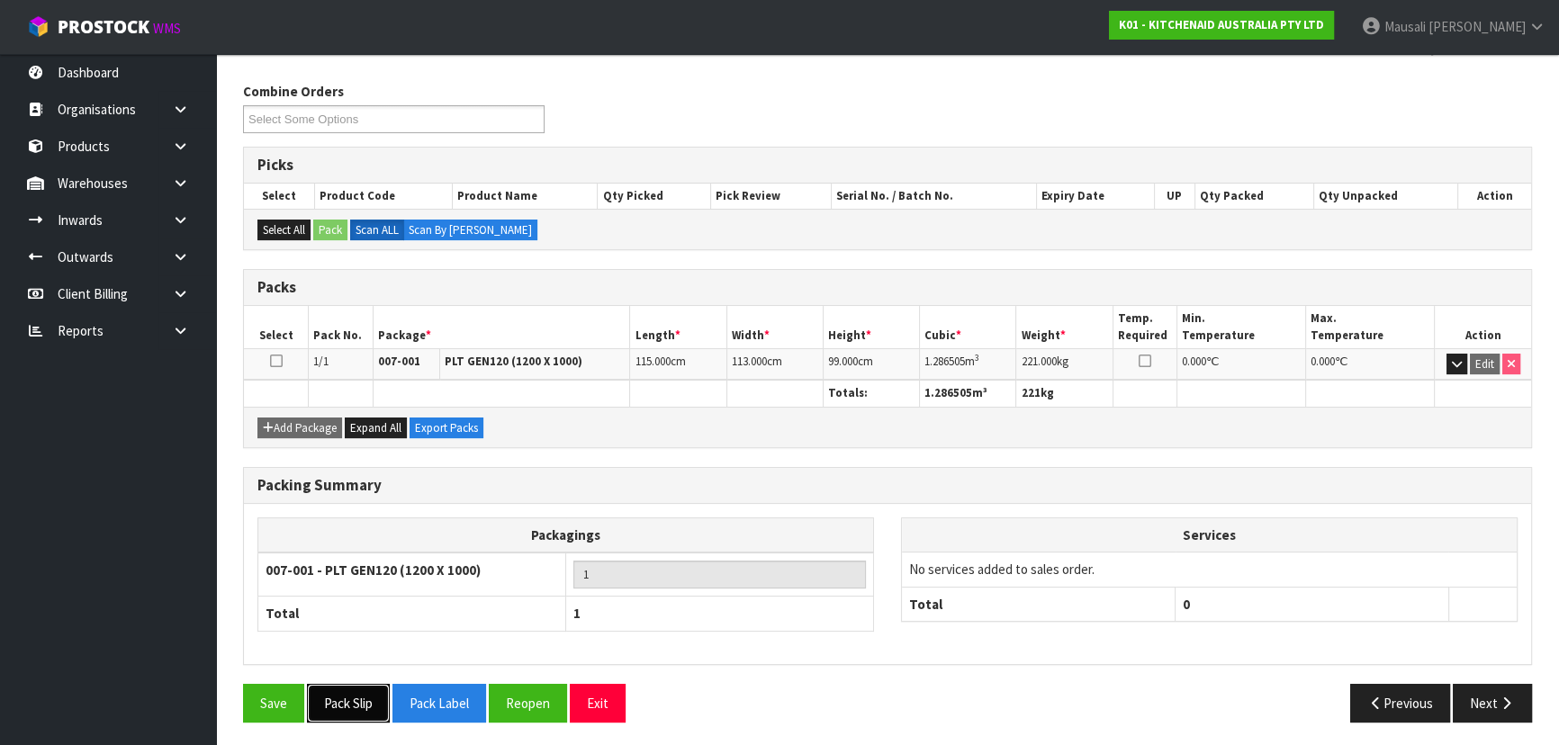
click at [344, 691] on button "Pack Slip" at bounding box center [348, 703] width 83 height 39
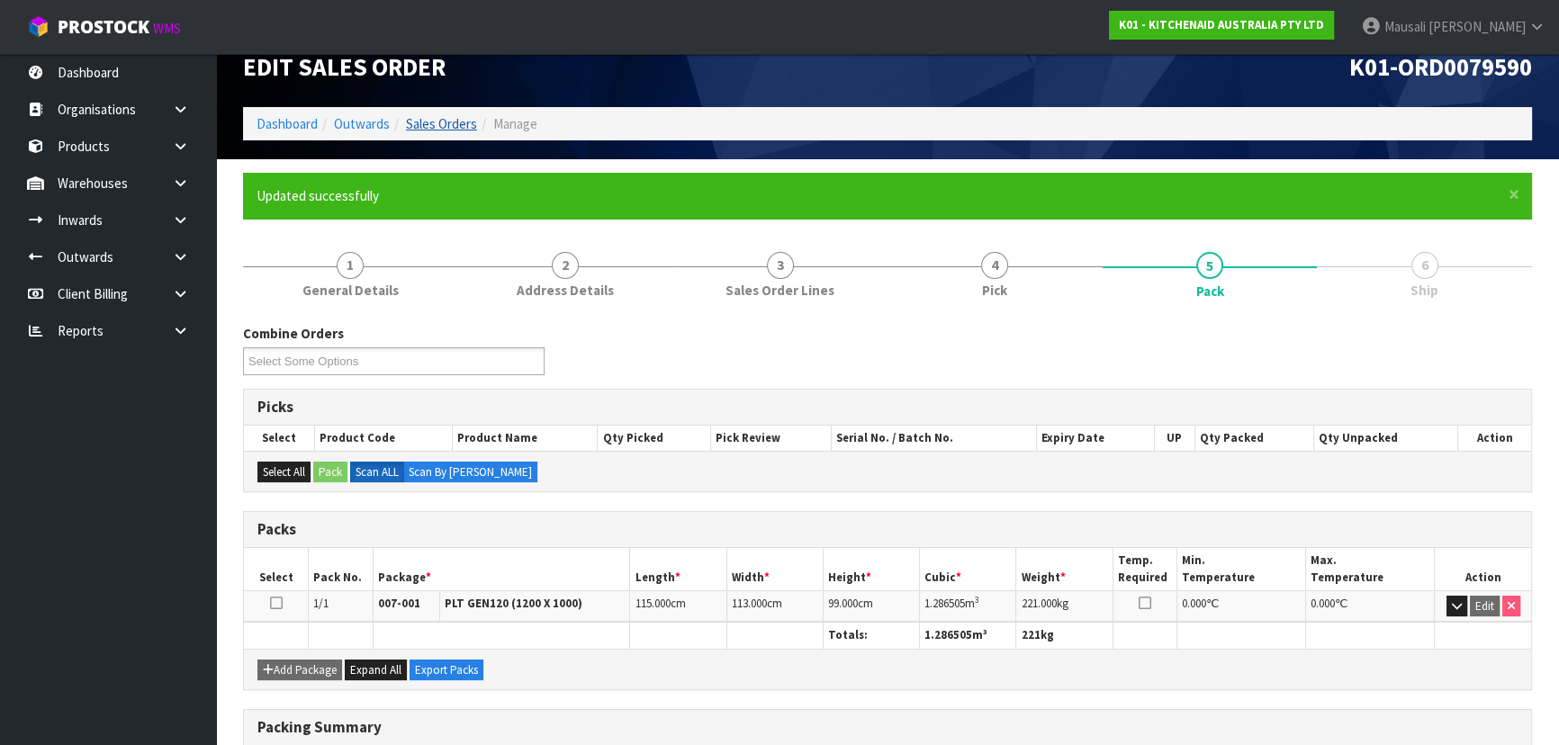
scroll to position [25, 0]
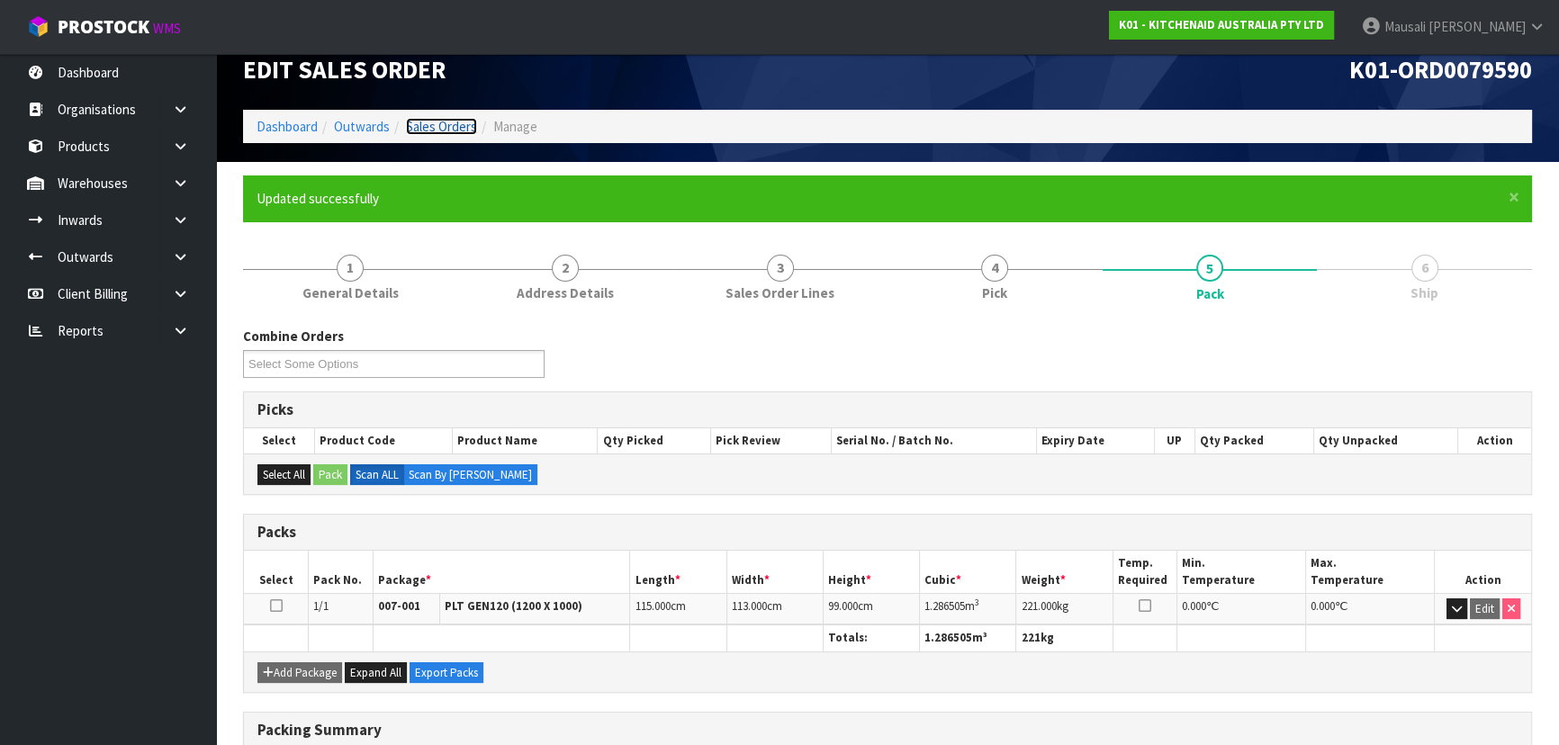
click at [439, 123] on link "Sales Orders" at bounding box center [441, 126] width 71 height 17
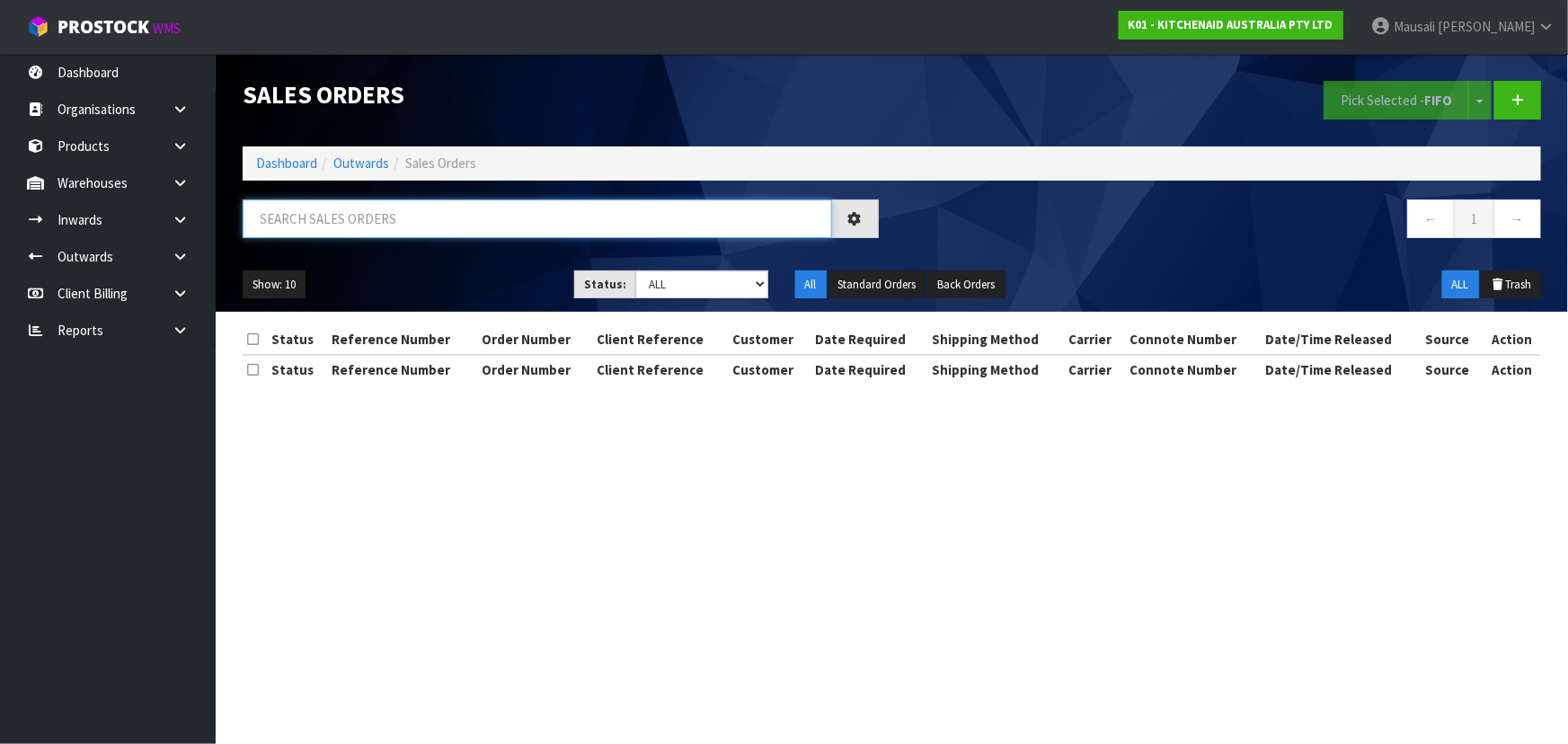
click at [393, 205] on input "text" at bounding box center [537, 219] width 590 height 39
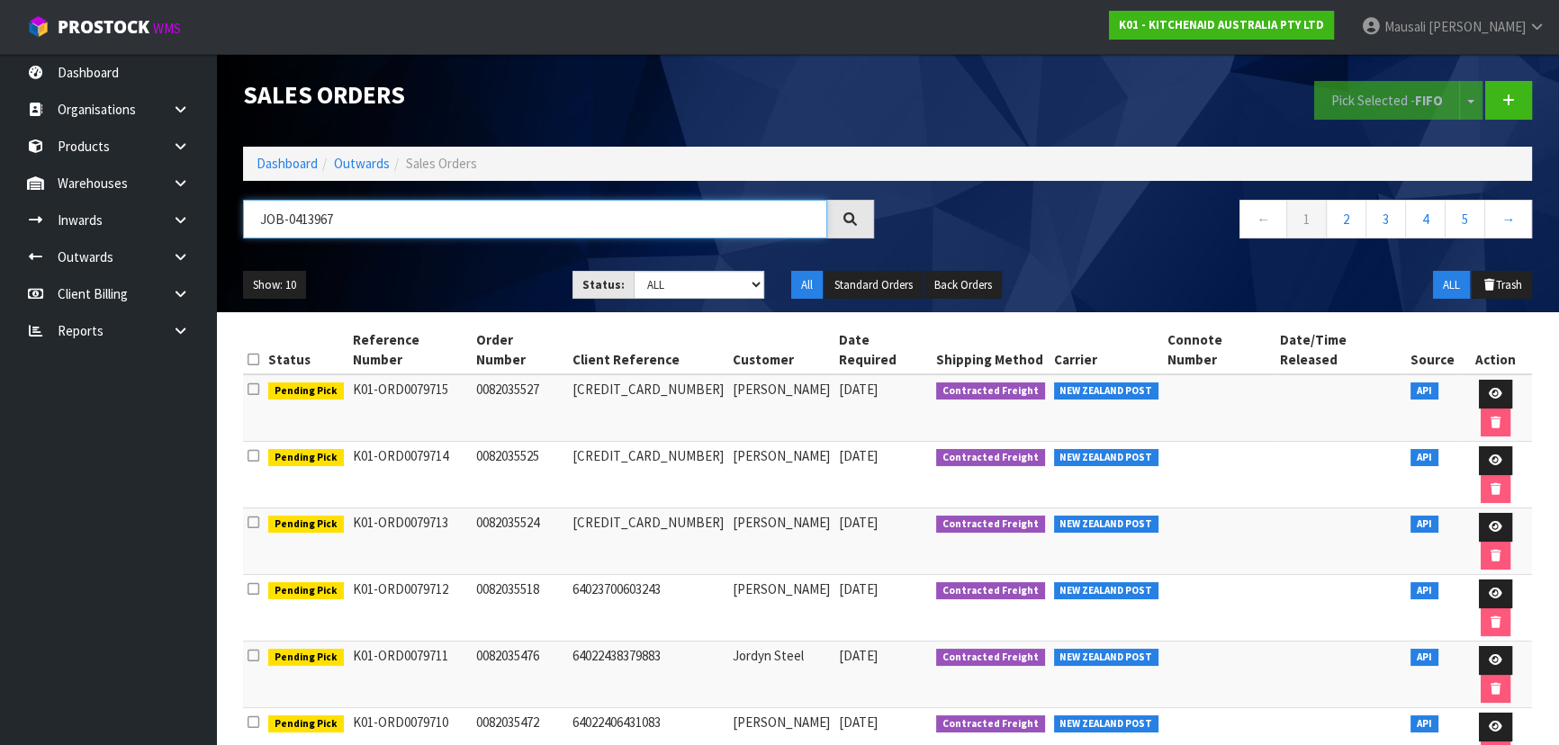
type input "JOB-0413967"
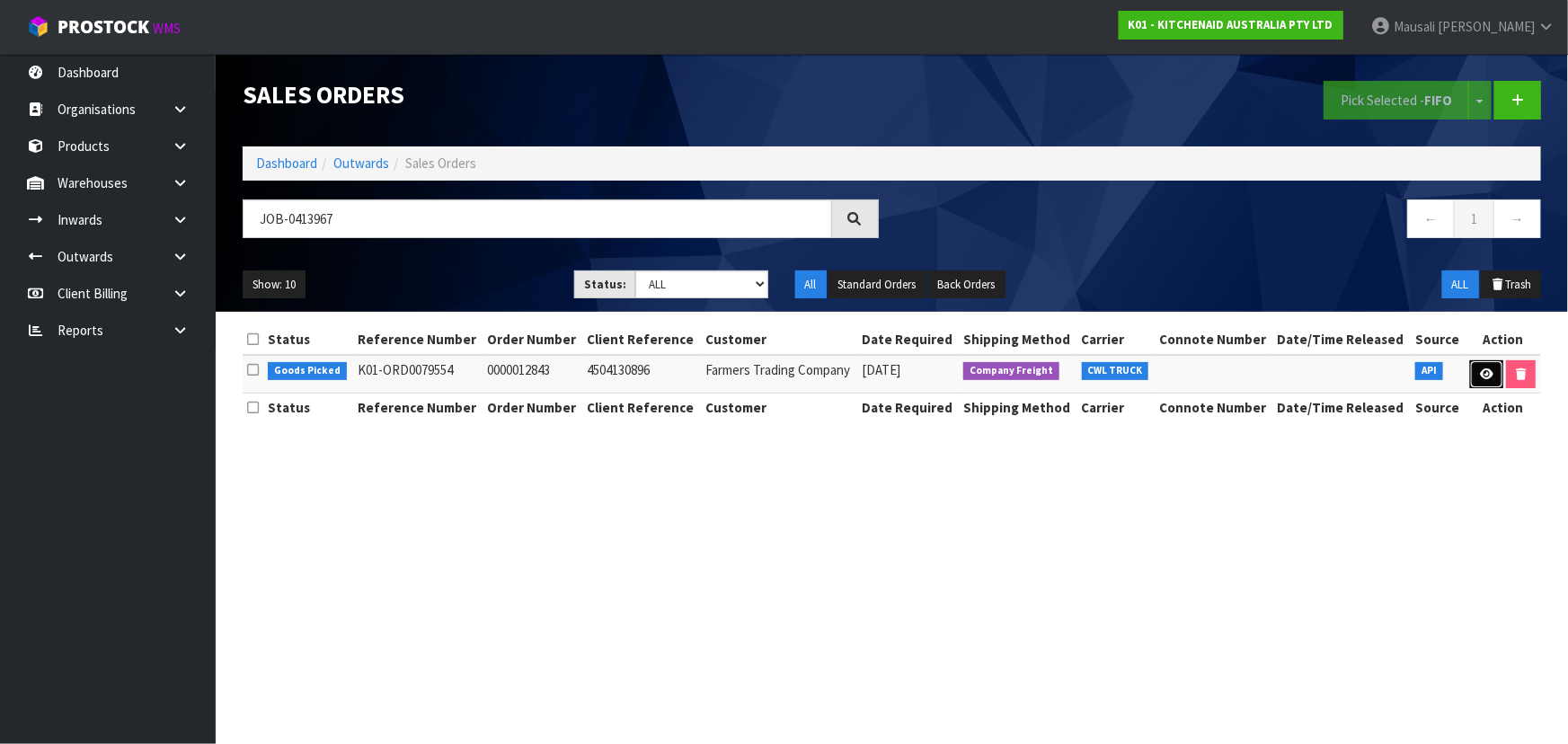
click at [1490, 373] on icon at bounding box center [1487, 374] width 14 height 12
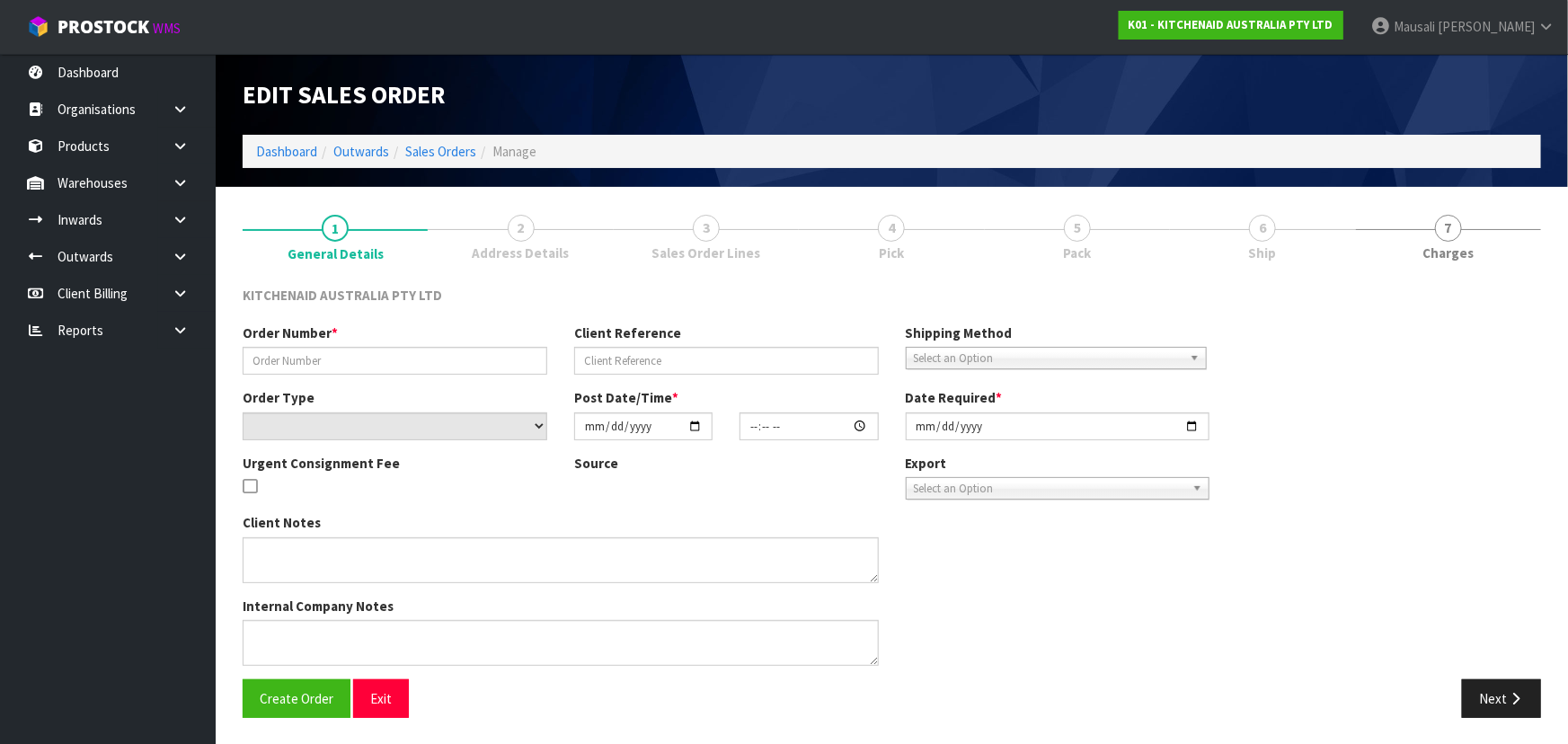
type input "0000012843"
type input "4504130896"
select select "number:0"
type input "2025-09-23"
type input "11:32:37.000"
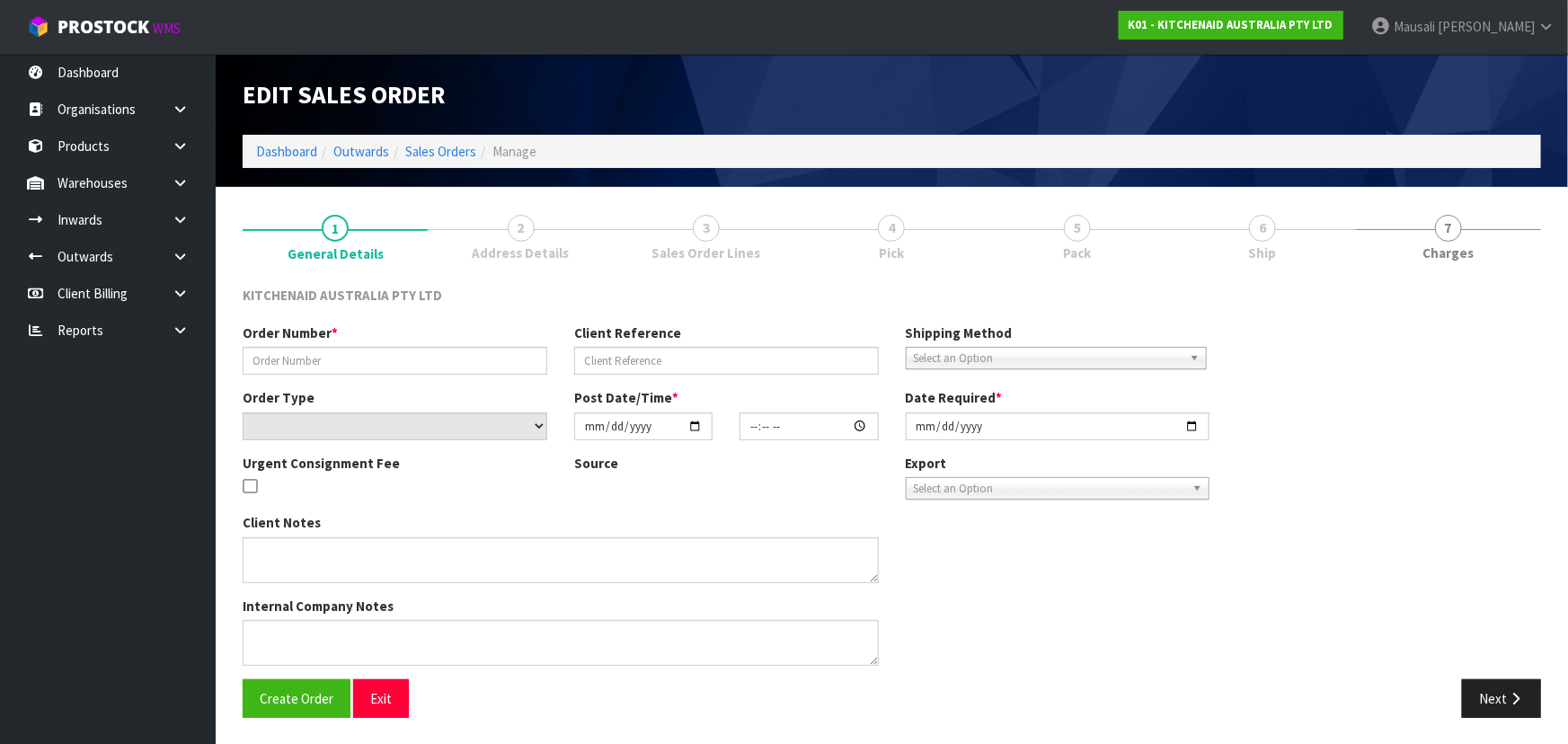
type input "2025-09-23"
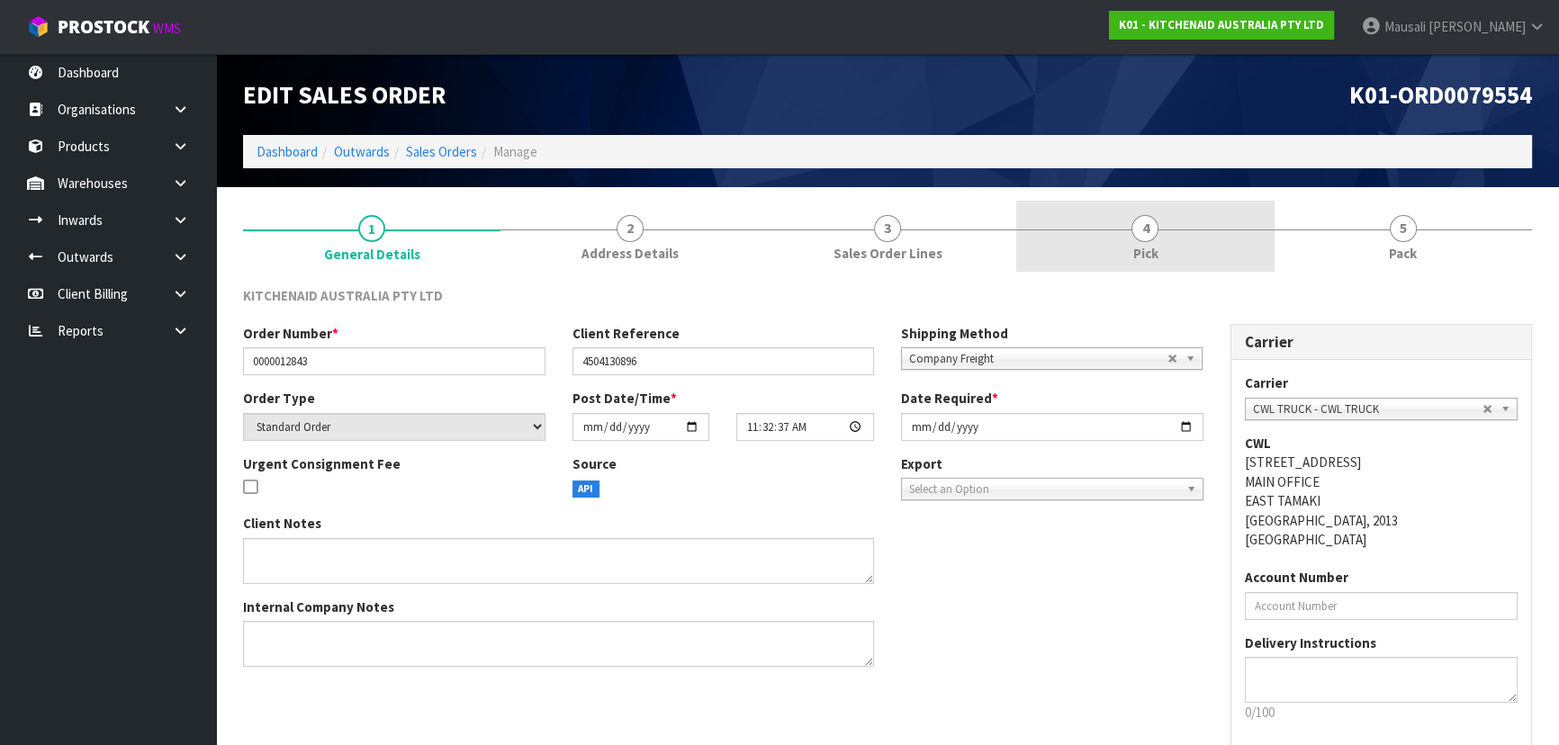
click at [1150, 224] on span "4" at bounding box center [1145, 228] width 27 height 27
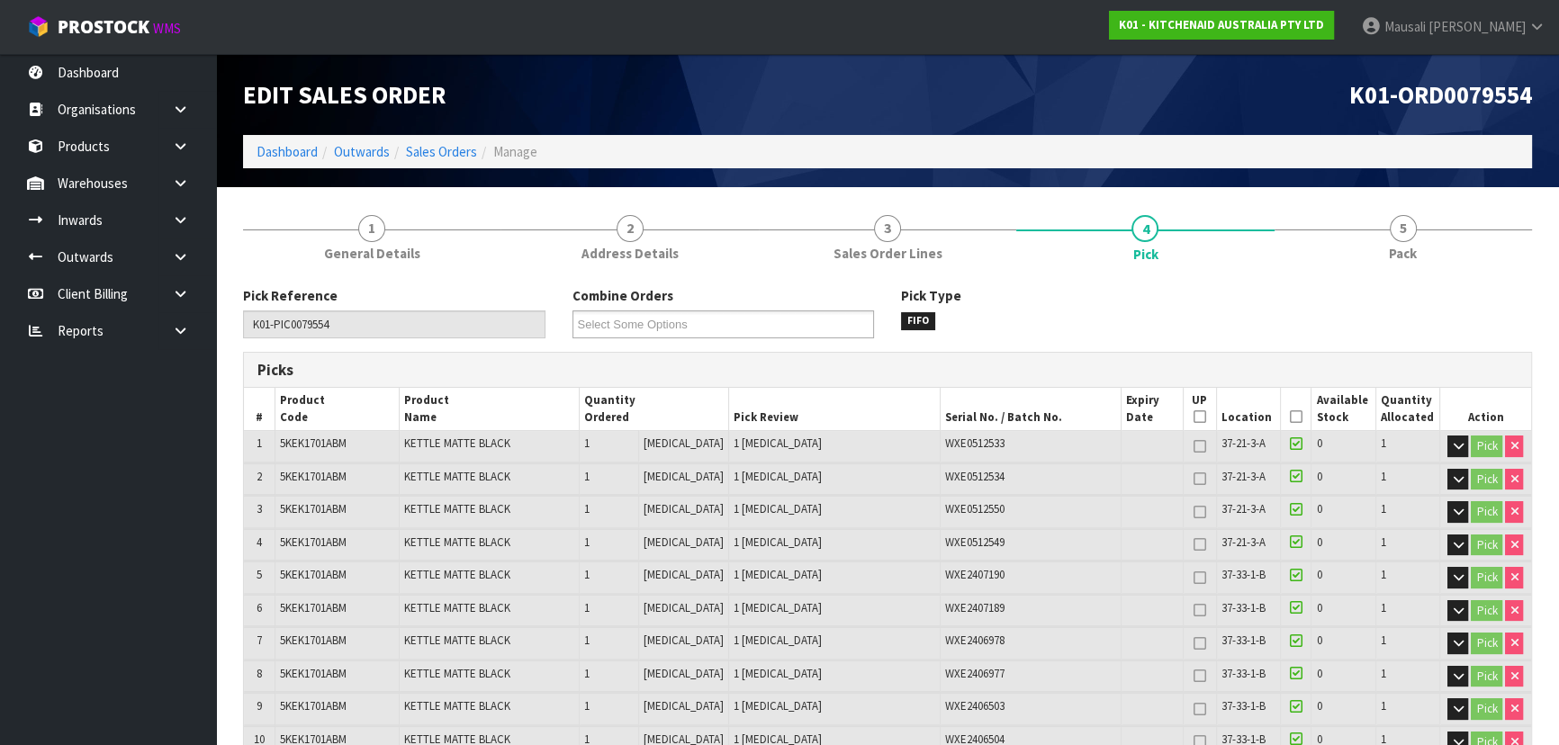
click at [1290, 417] on icon at bounding box center [1296, 417] width 13 height 1
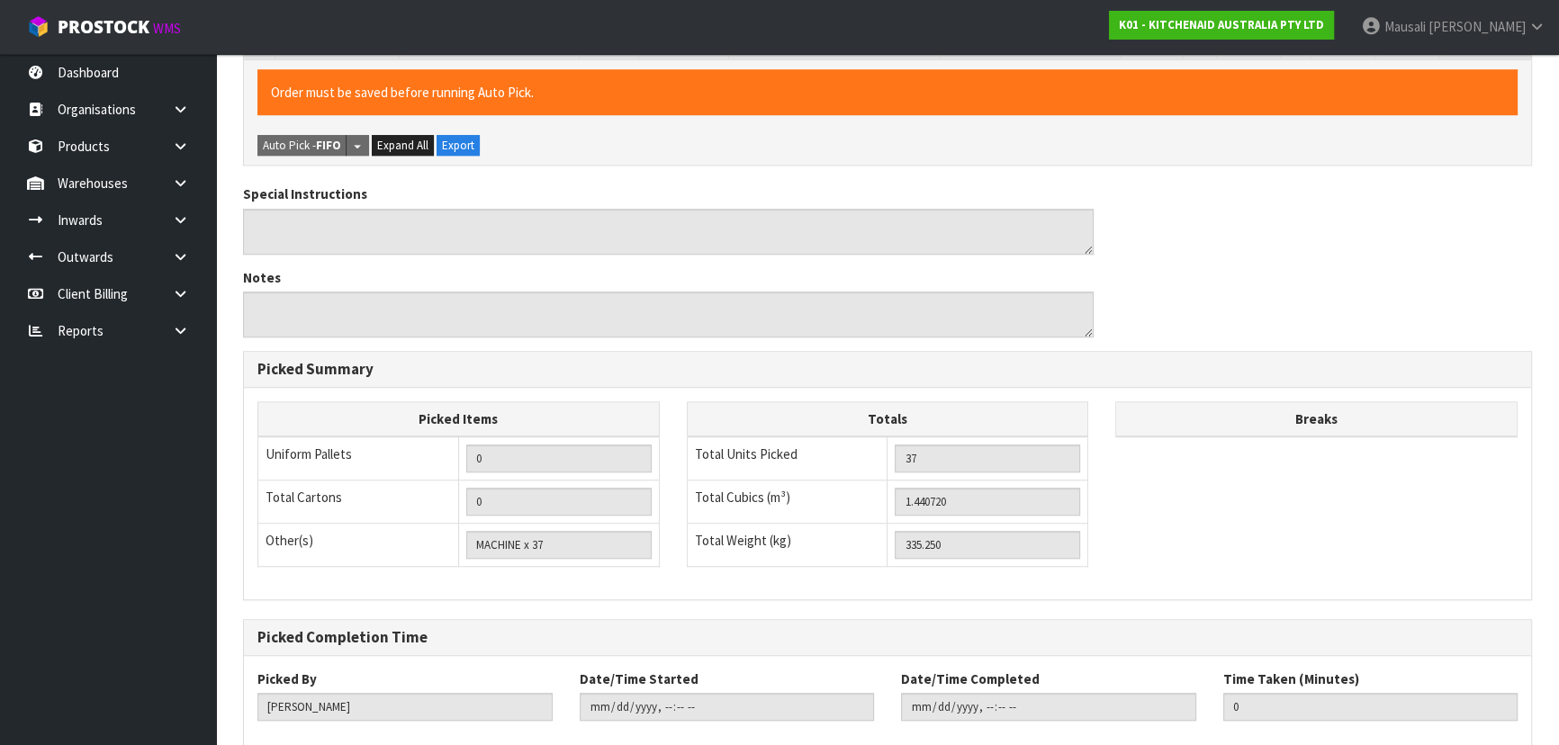
scroll to position [1670, 0]
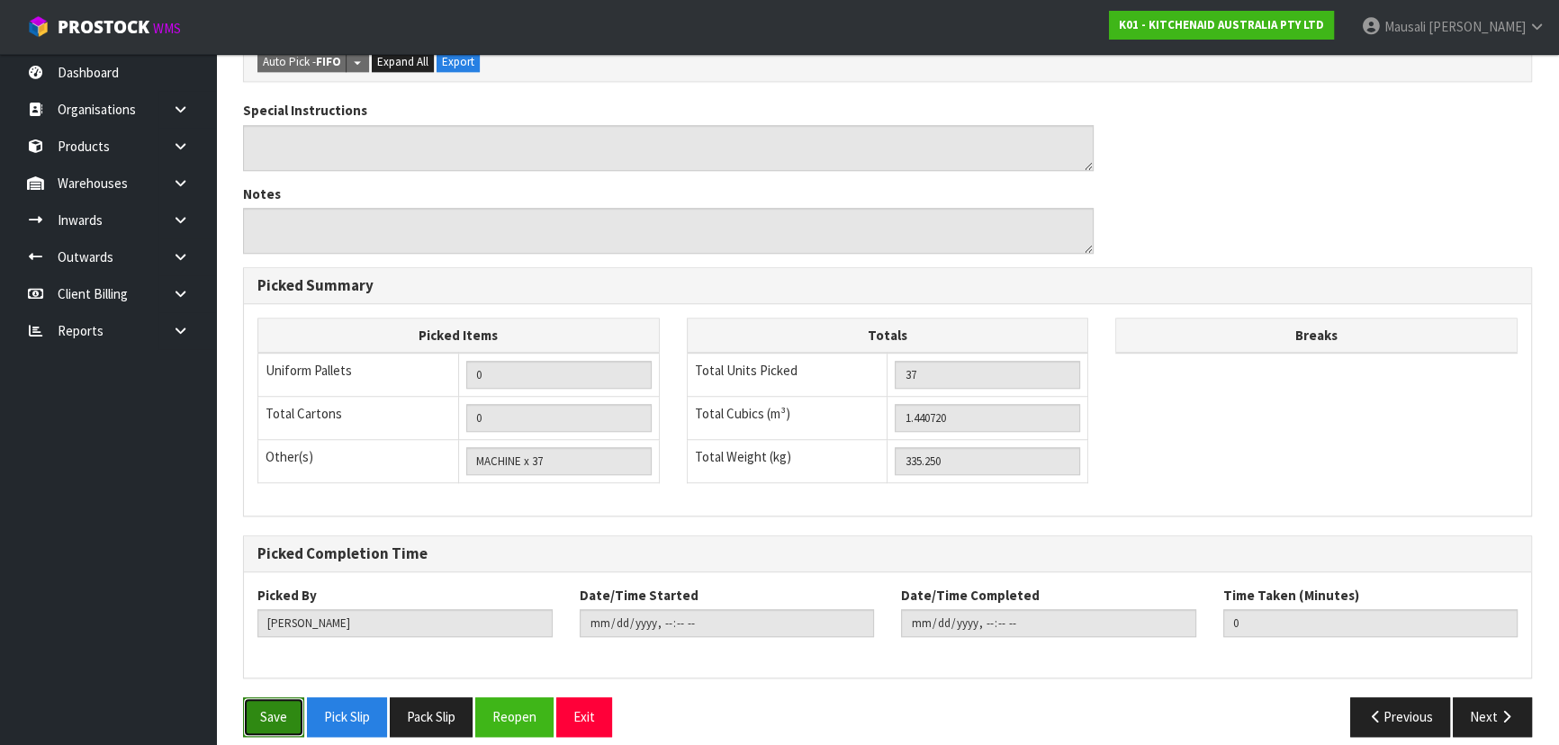
click at [264, 702] on button "Save" at bounding box center [273, 717] width 61 height 39
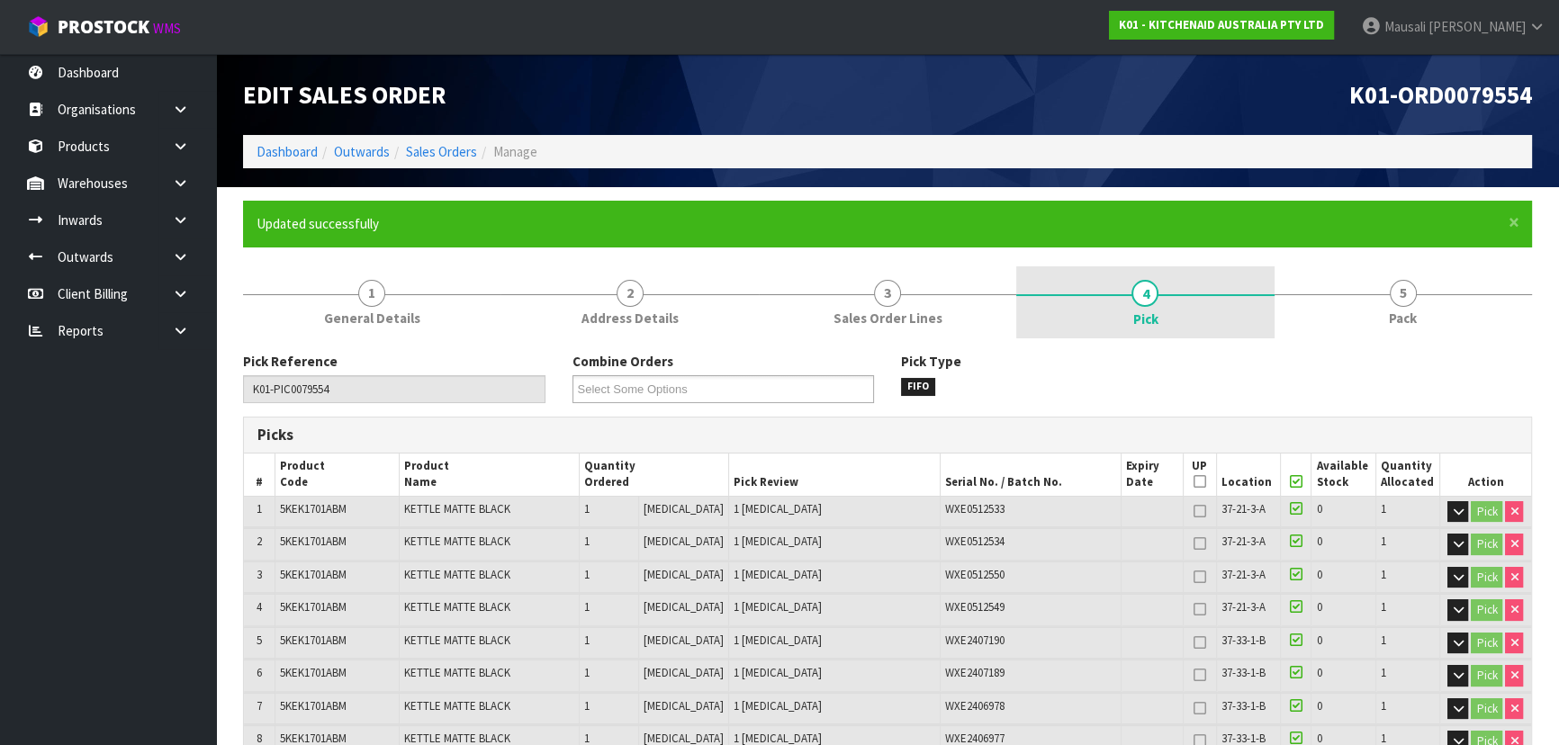
type input "Mausali Tito"
type input "2025-09-24T10:44:30"
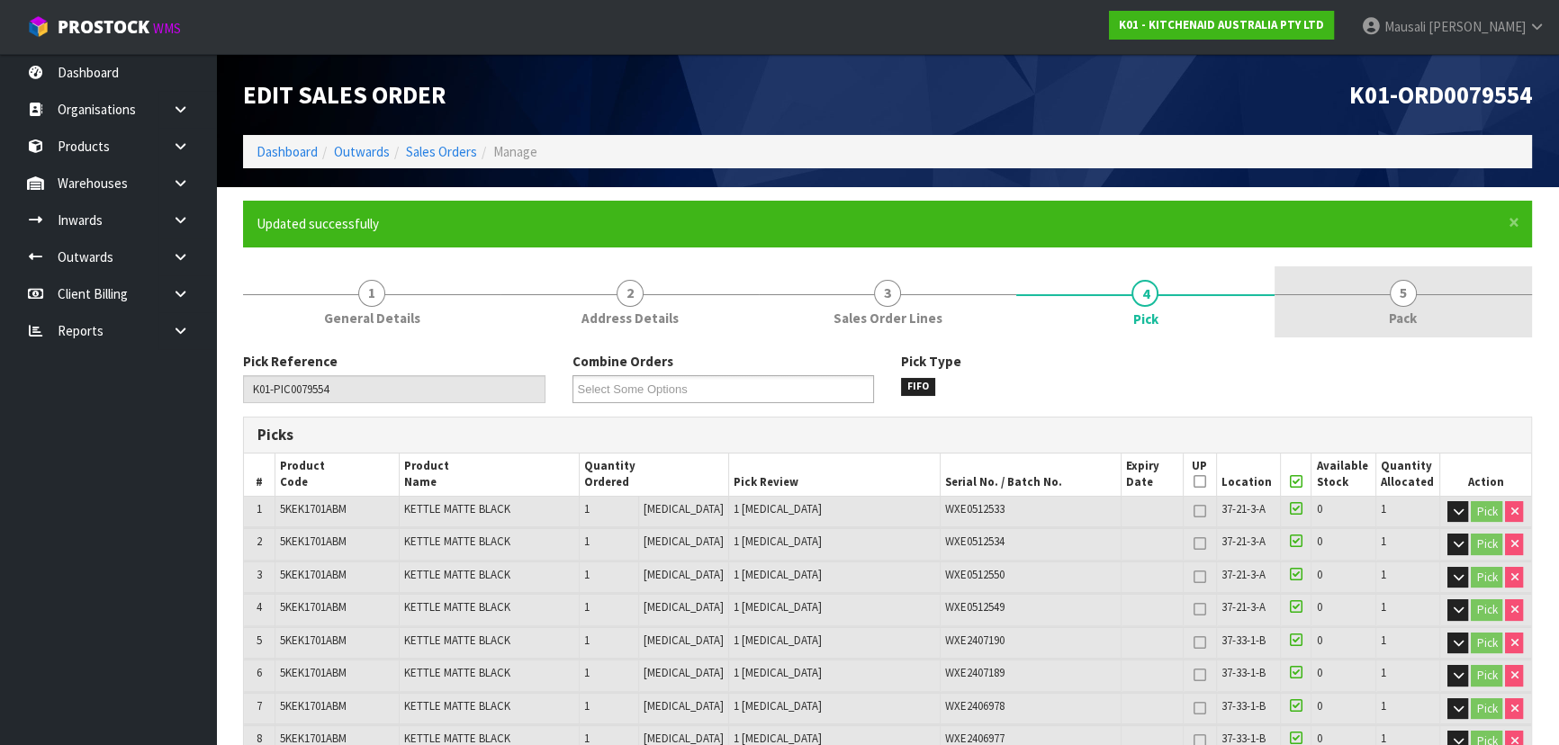
click at [1377, 295] on link "5 Pack" at bounding box center [1403, 301] width 257 height 71
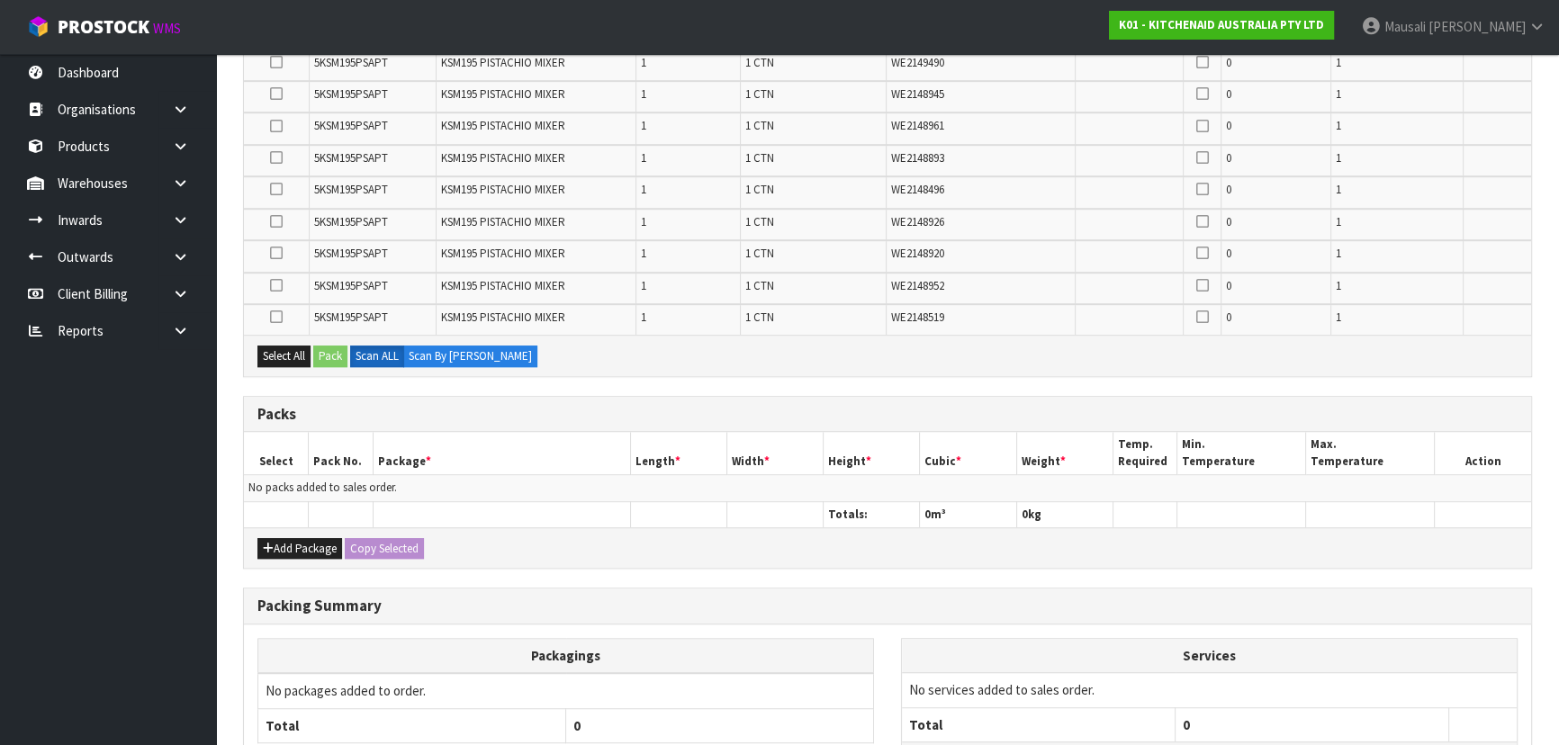
scroll to position [1470, 0]
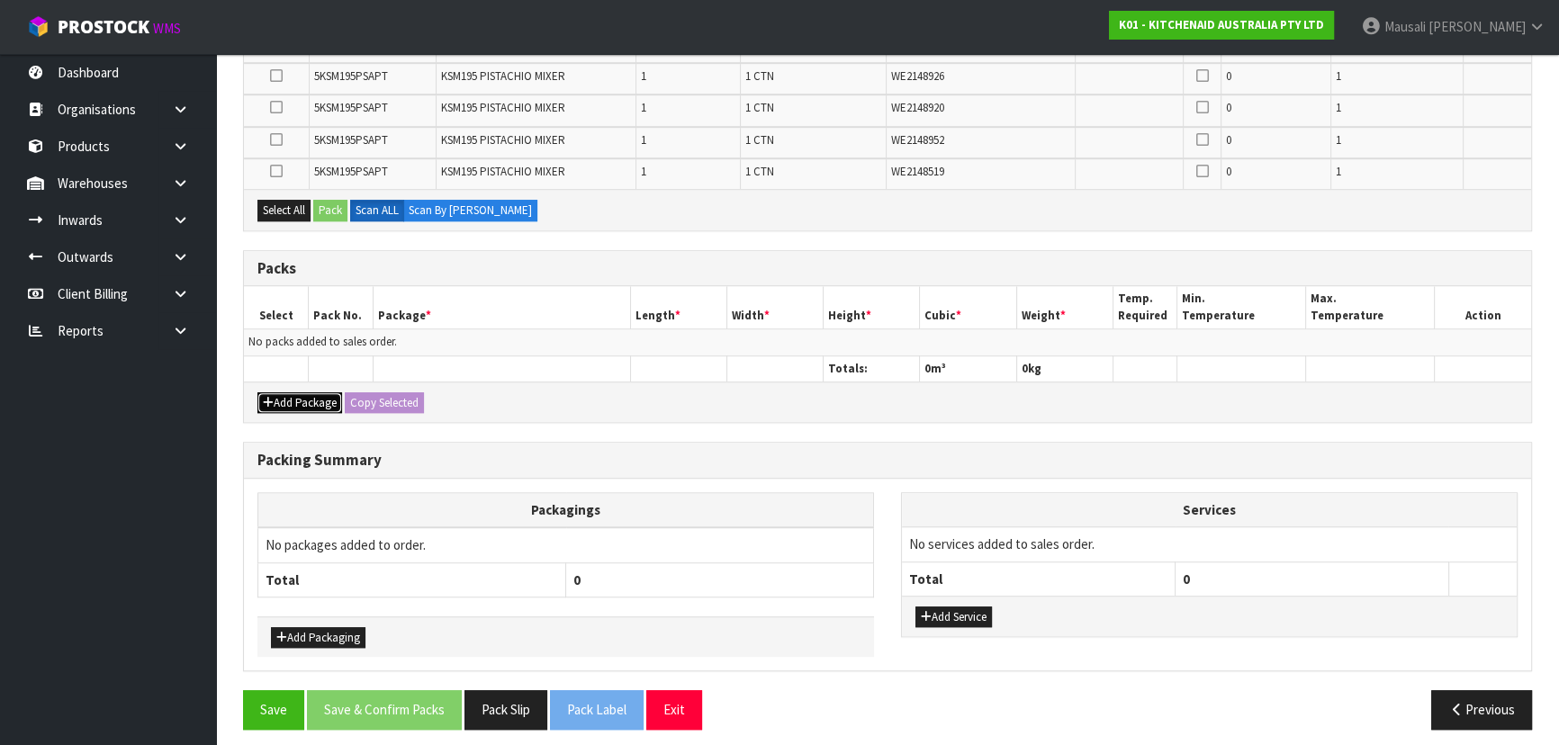
click at [305, 393] on button "Add Package" at bounding box center [299, 404] width 85 height 22
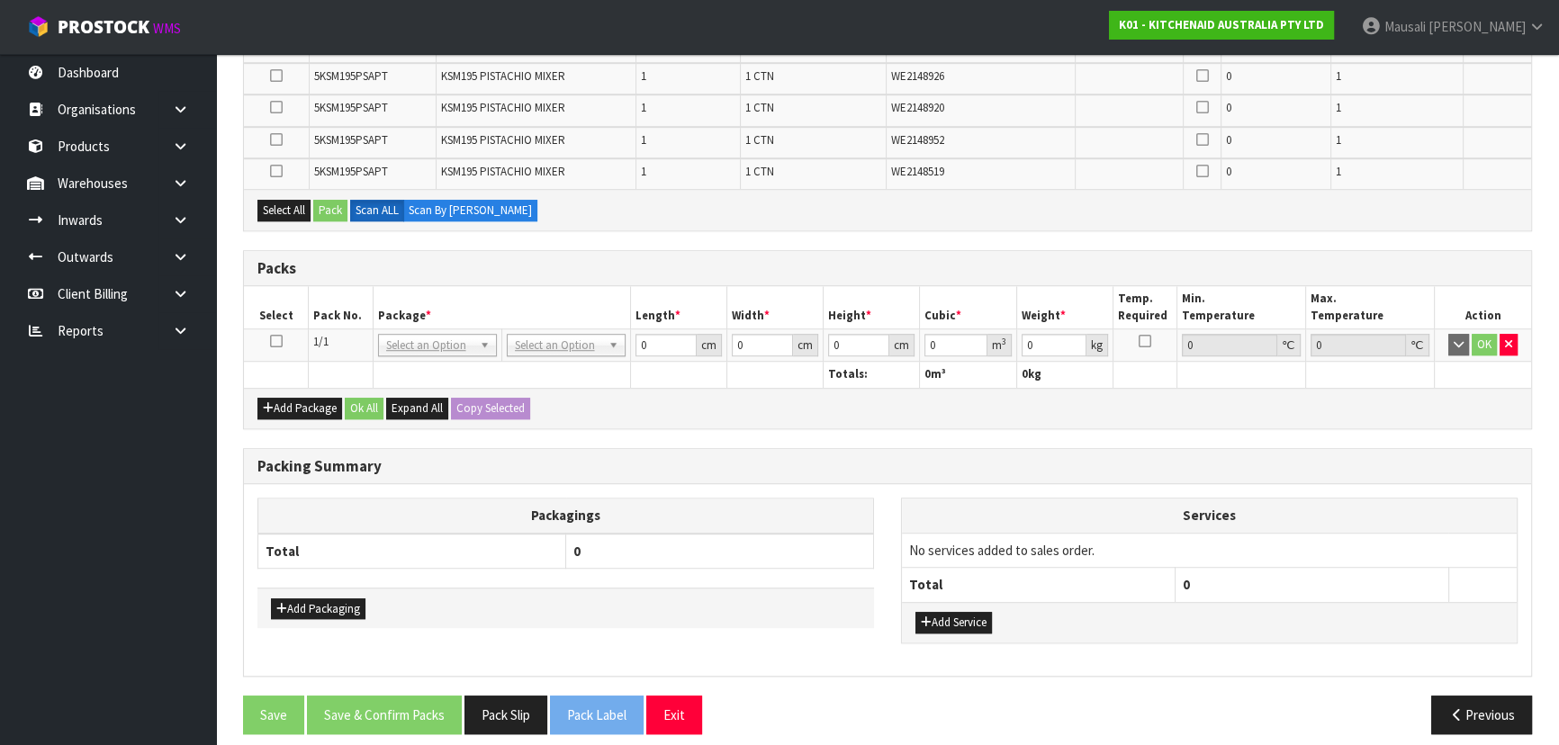
click at [270, 341] on icon at bounding box center [276, 341] width 13 height 1
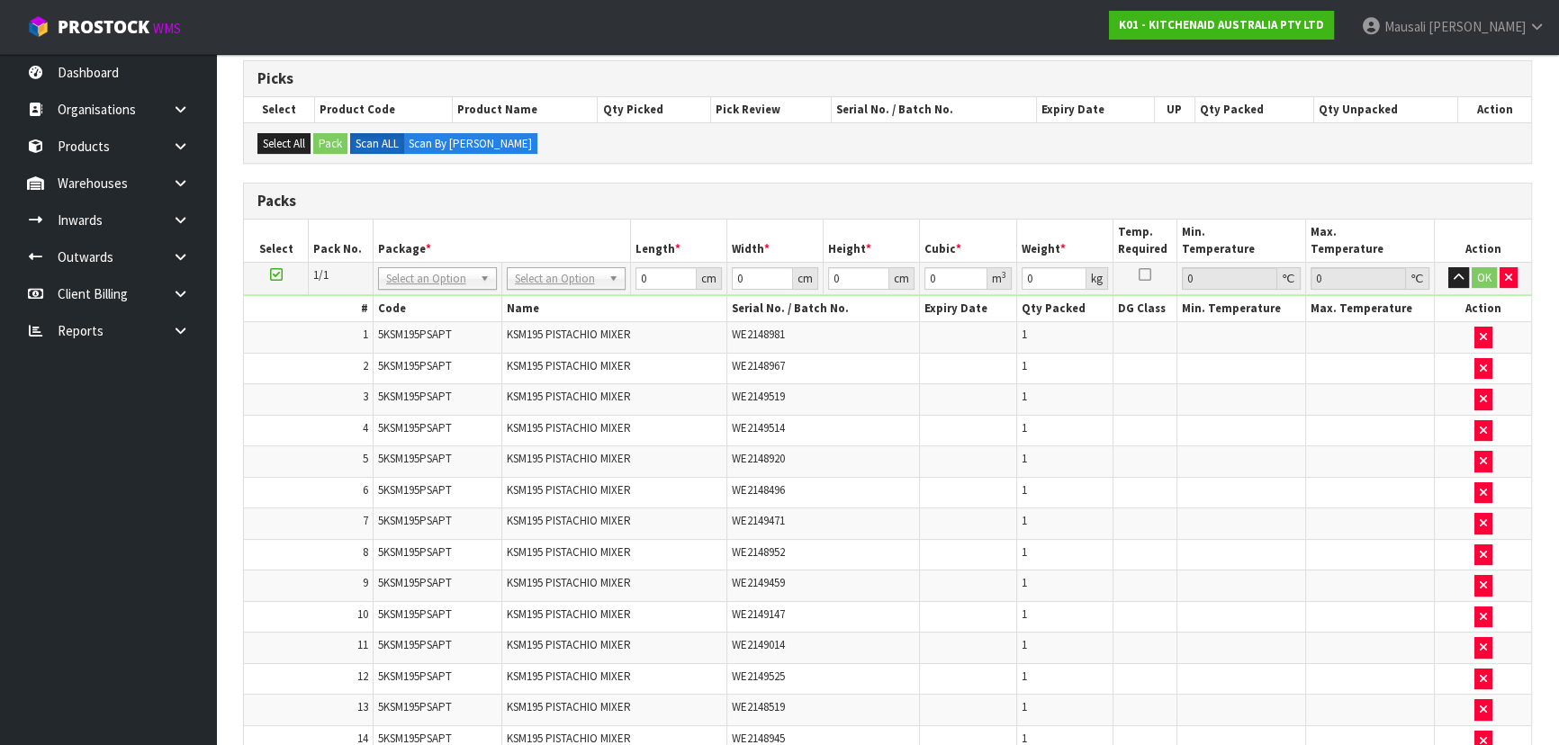
scroll to position [356, 0]
type input "120"
type input "100"
type input "14"
type input "0.168"
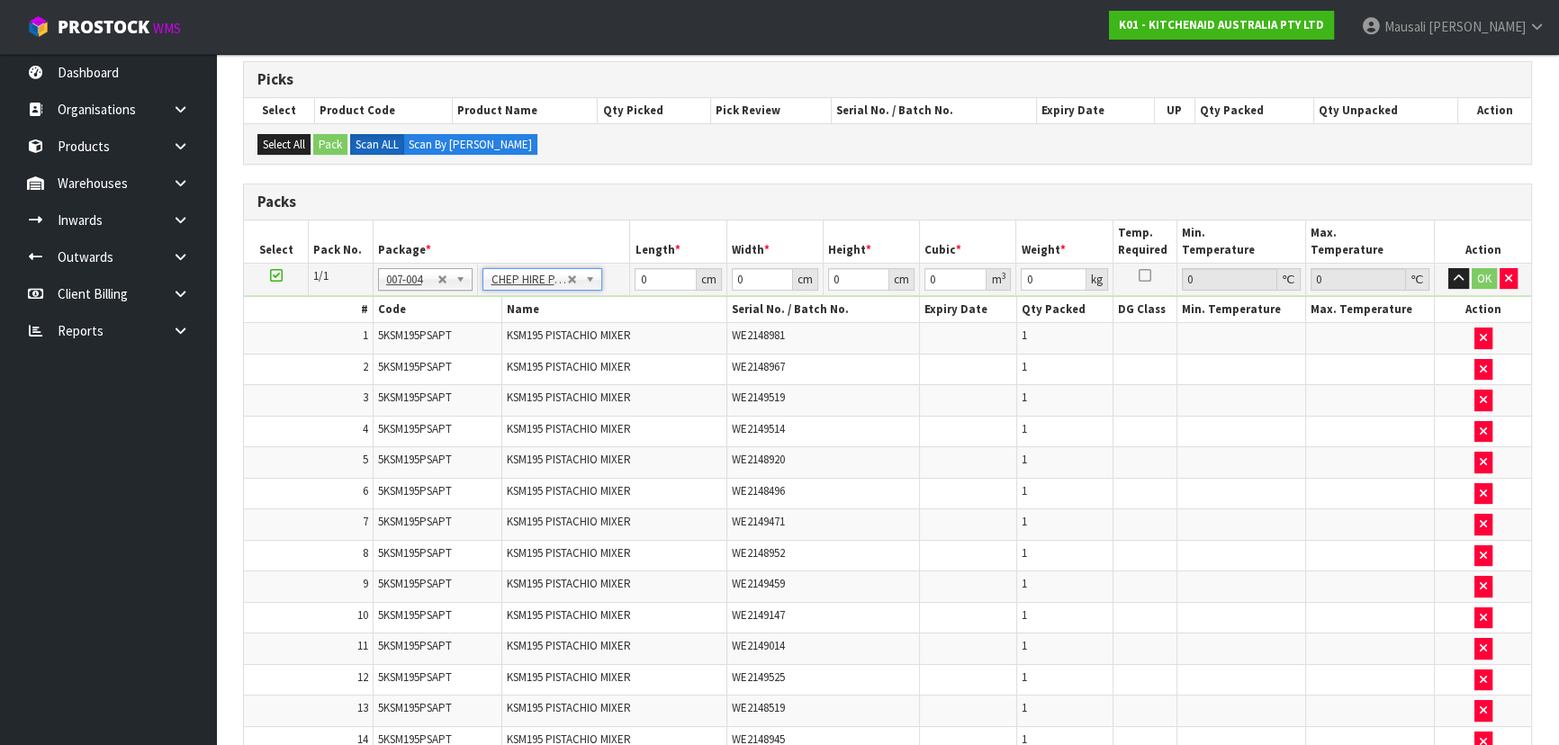
type input "359.25"
drag, startPoint x: 858, startPoint y: 272, endPoint x: 753, endPoint y: 293, distance: 106.5
click at [762, 292] on tr "1/1 NONE 007-001 007-002 007-004 007-009 007-013 007-014 007-015 007-017 007-01…" at bounding box center [887, 279] width 1287 height 32
type input "1"
type input "0.012"
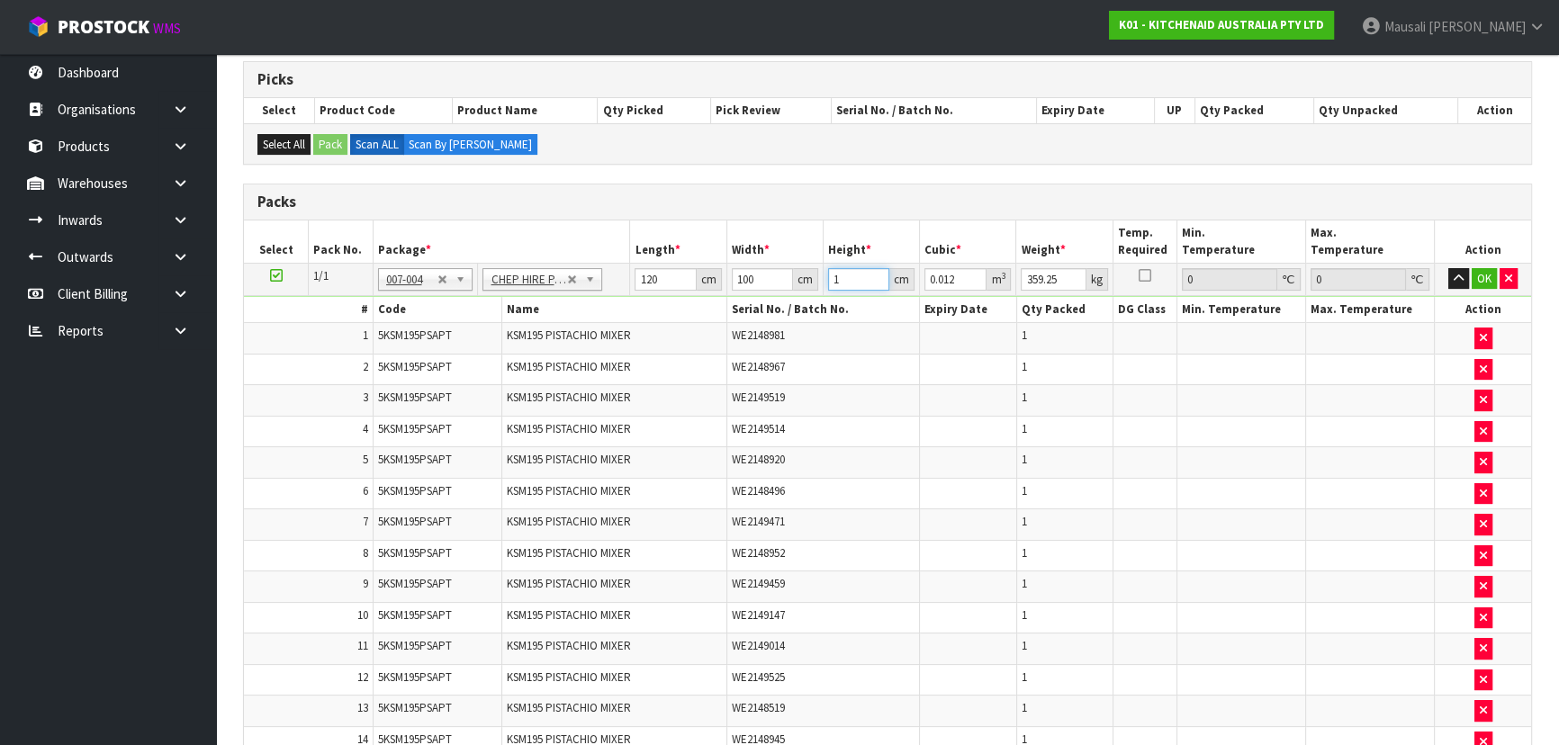
type input "17"
type input "0.204"
type input "170"
type input "2.04"
type input "170"
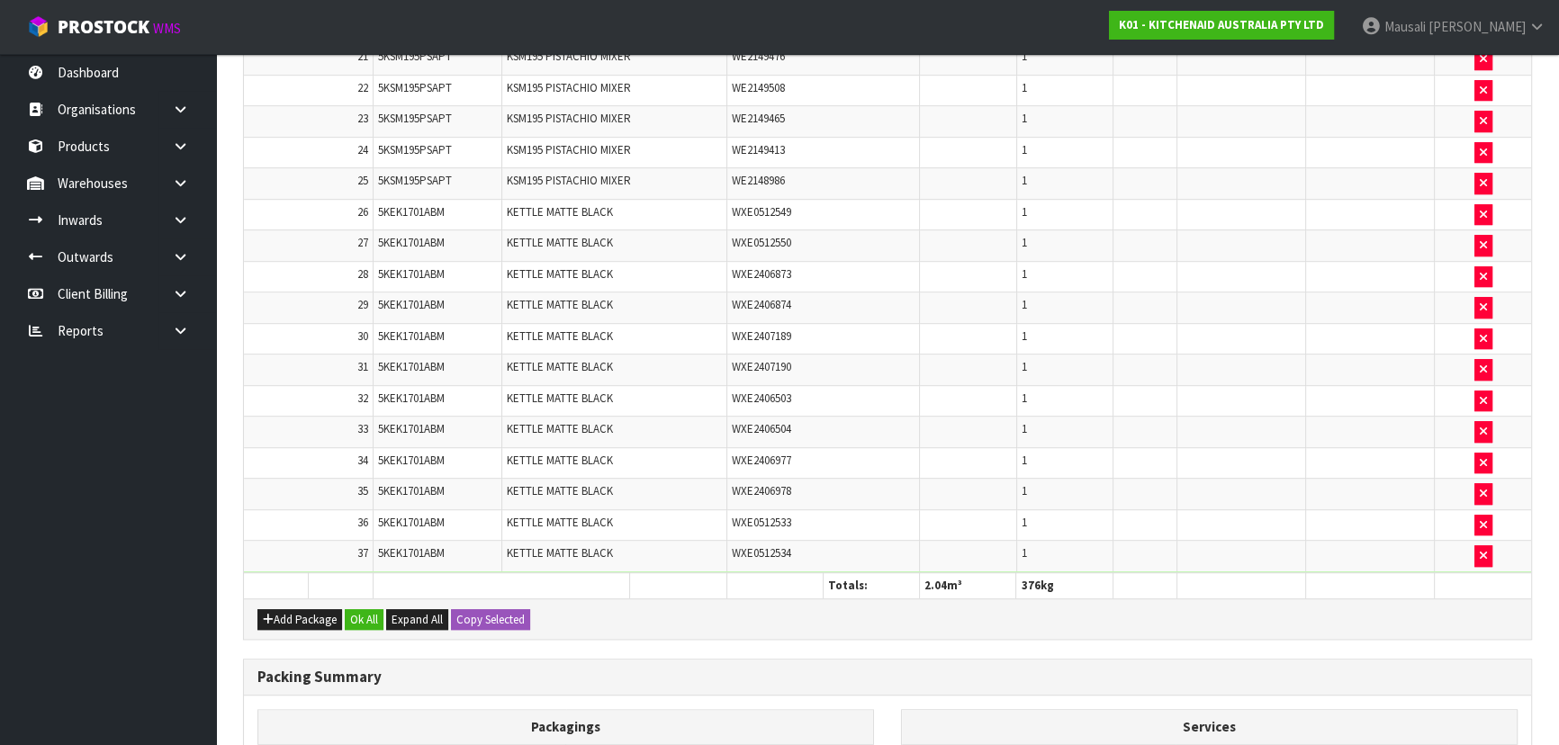
scroll to position [1174, 0]
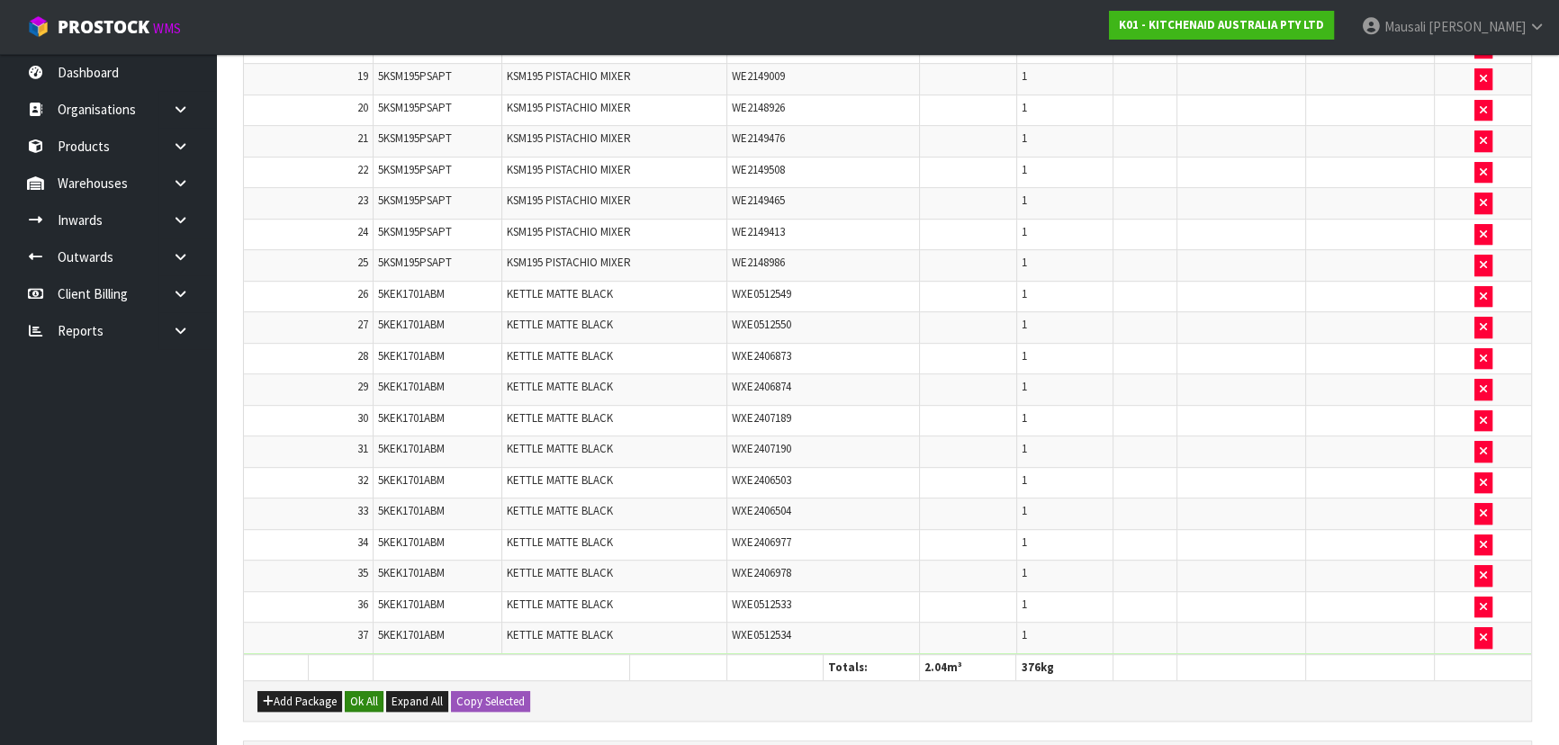
type input "376"
click at [367, 691] on button "Ok All" at bounding box center [364, 702] width 39 height 22
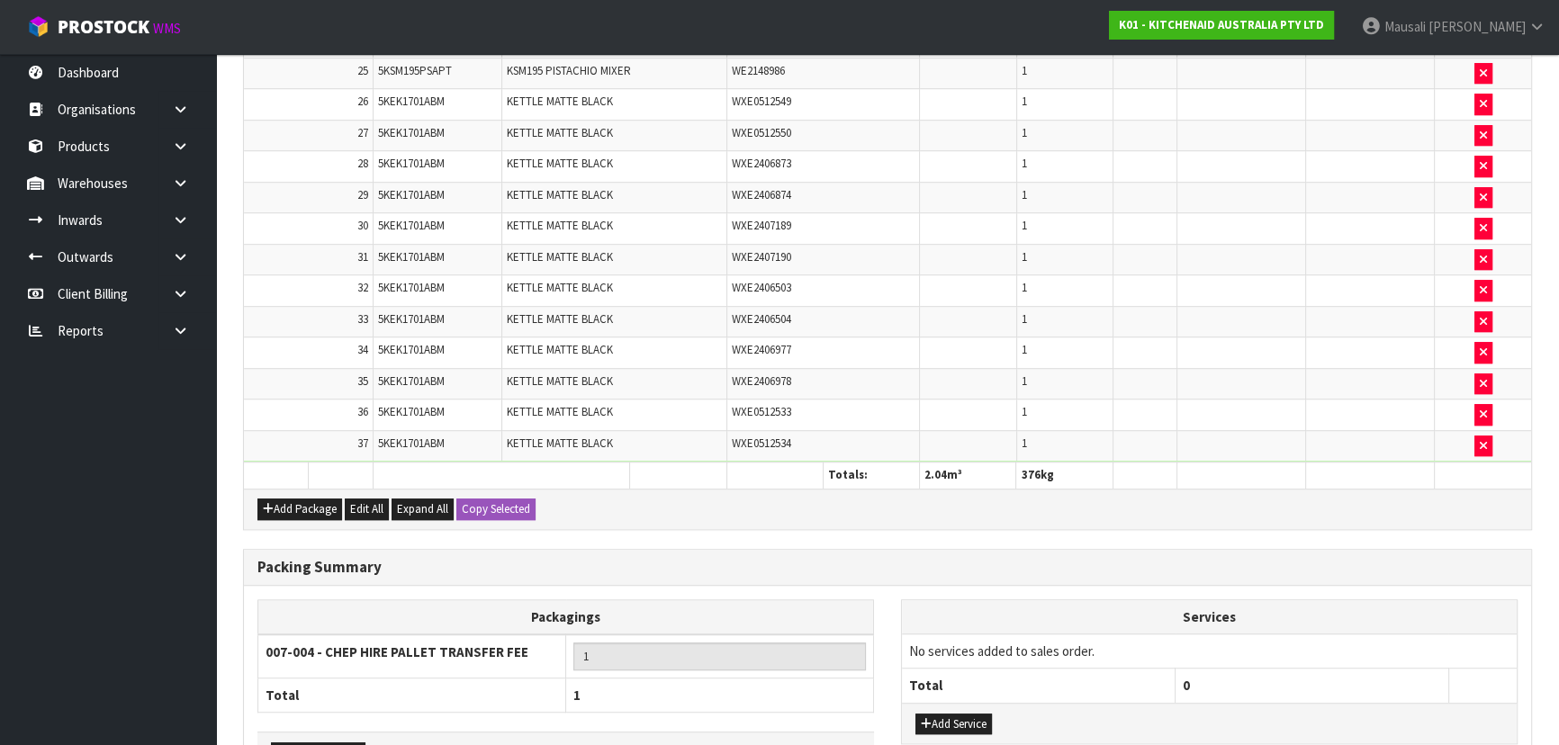
scroll to position [1476, 0]
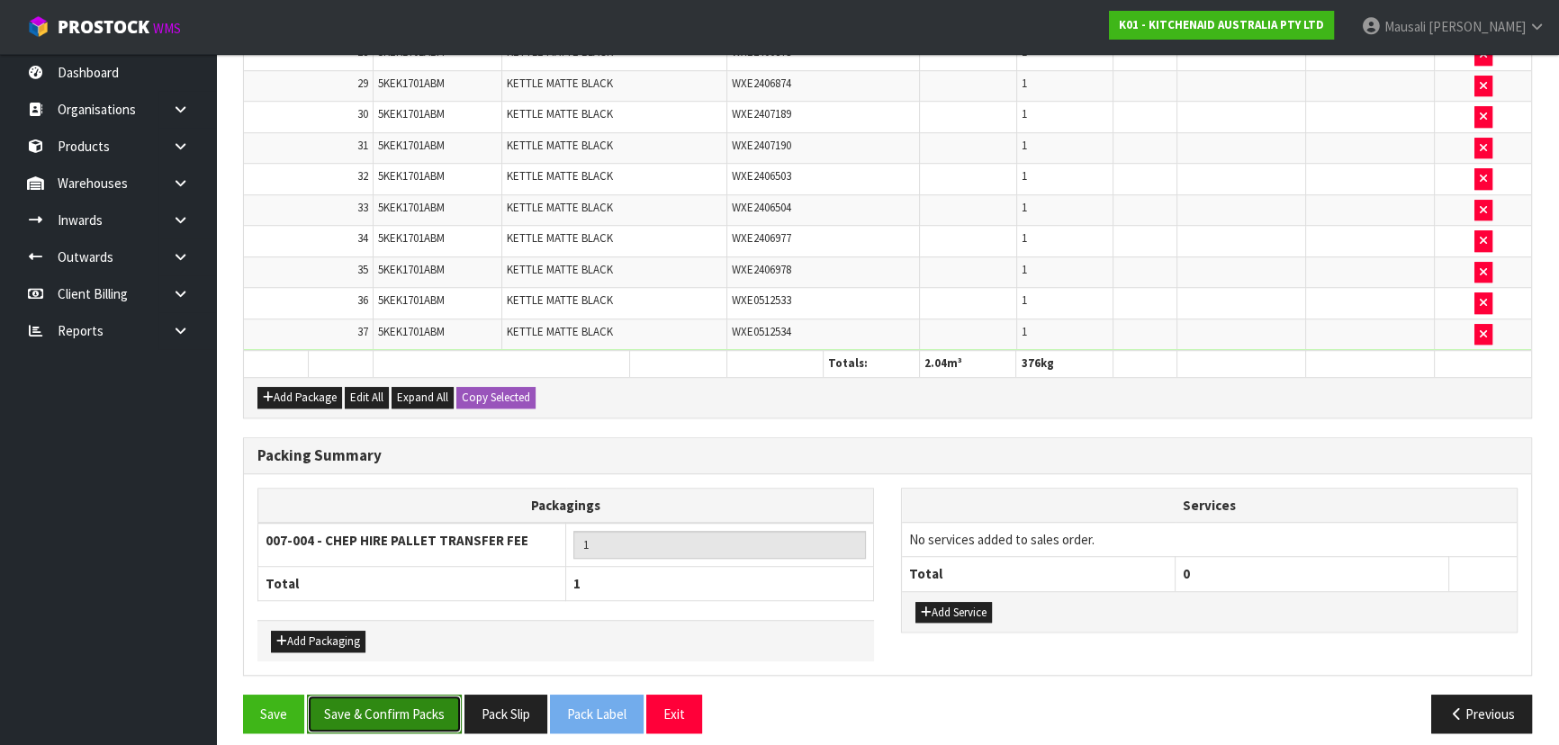
click at [394, 702] on button "Save & Confirm Packs" at bounding box center [384, 714] width 155 height 39
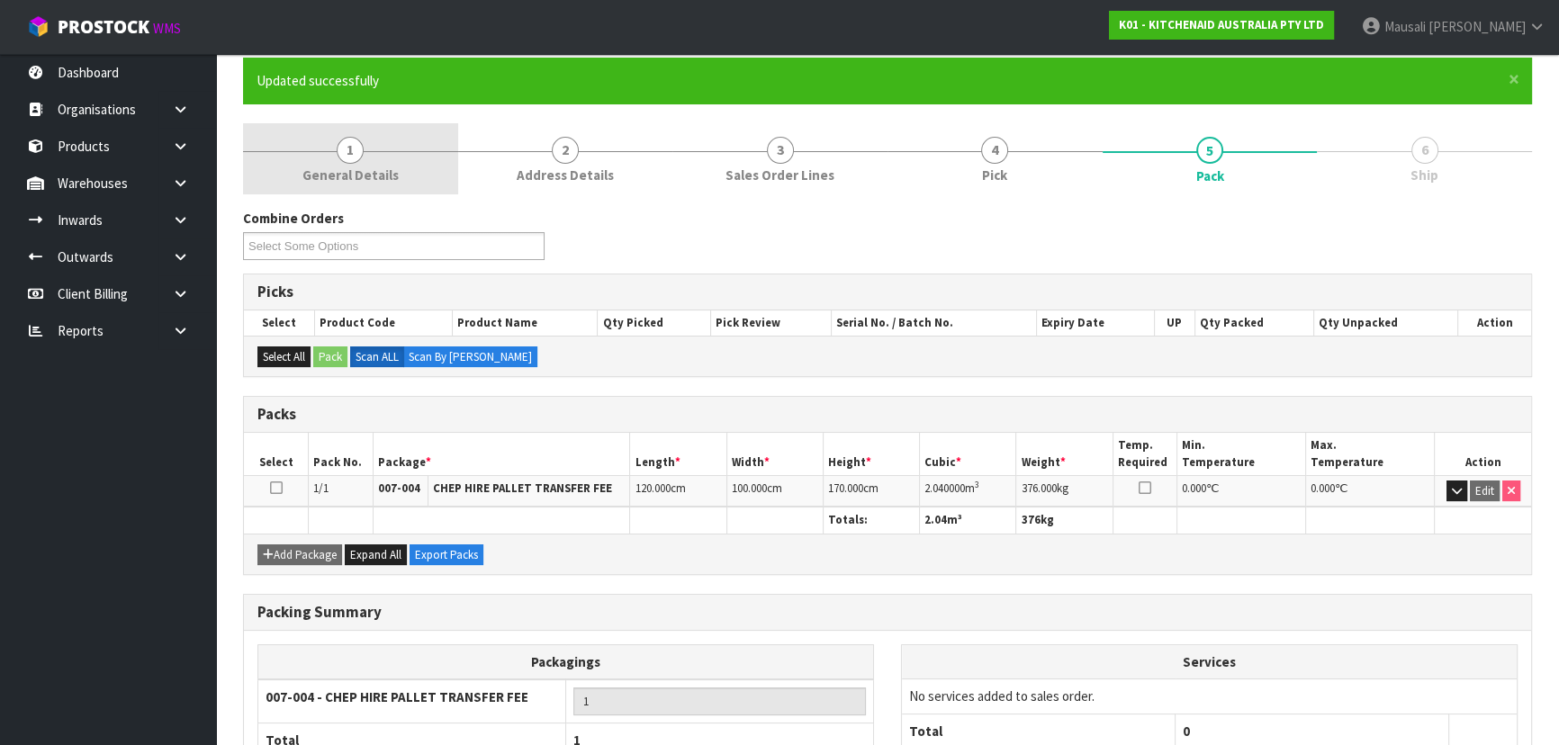
scroll to position [270, 0]
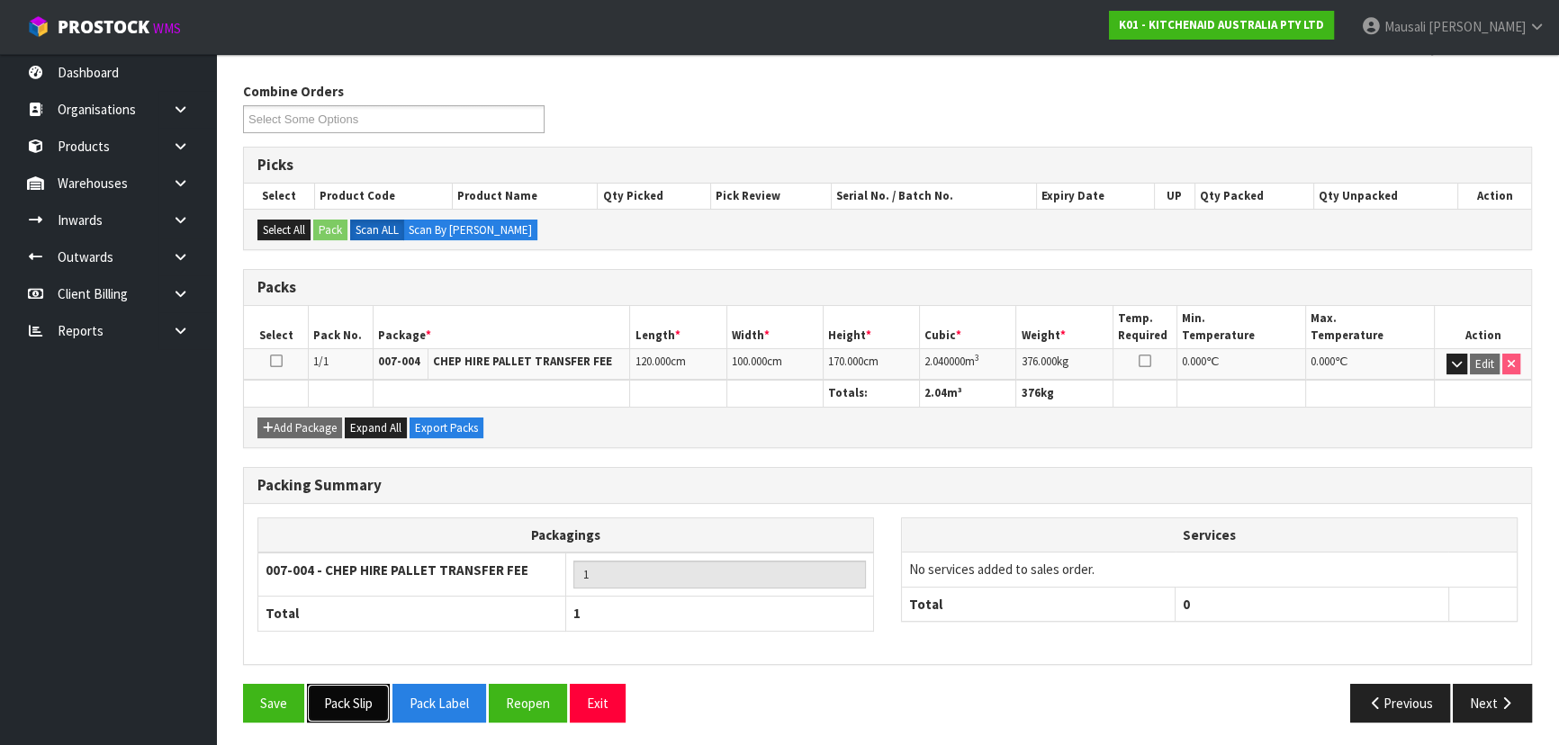
click at [347, 699] on button "Pack Slip" at bounding box center [348, 703] width 83 height 39
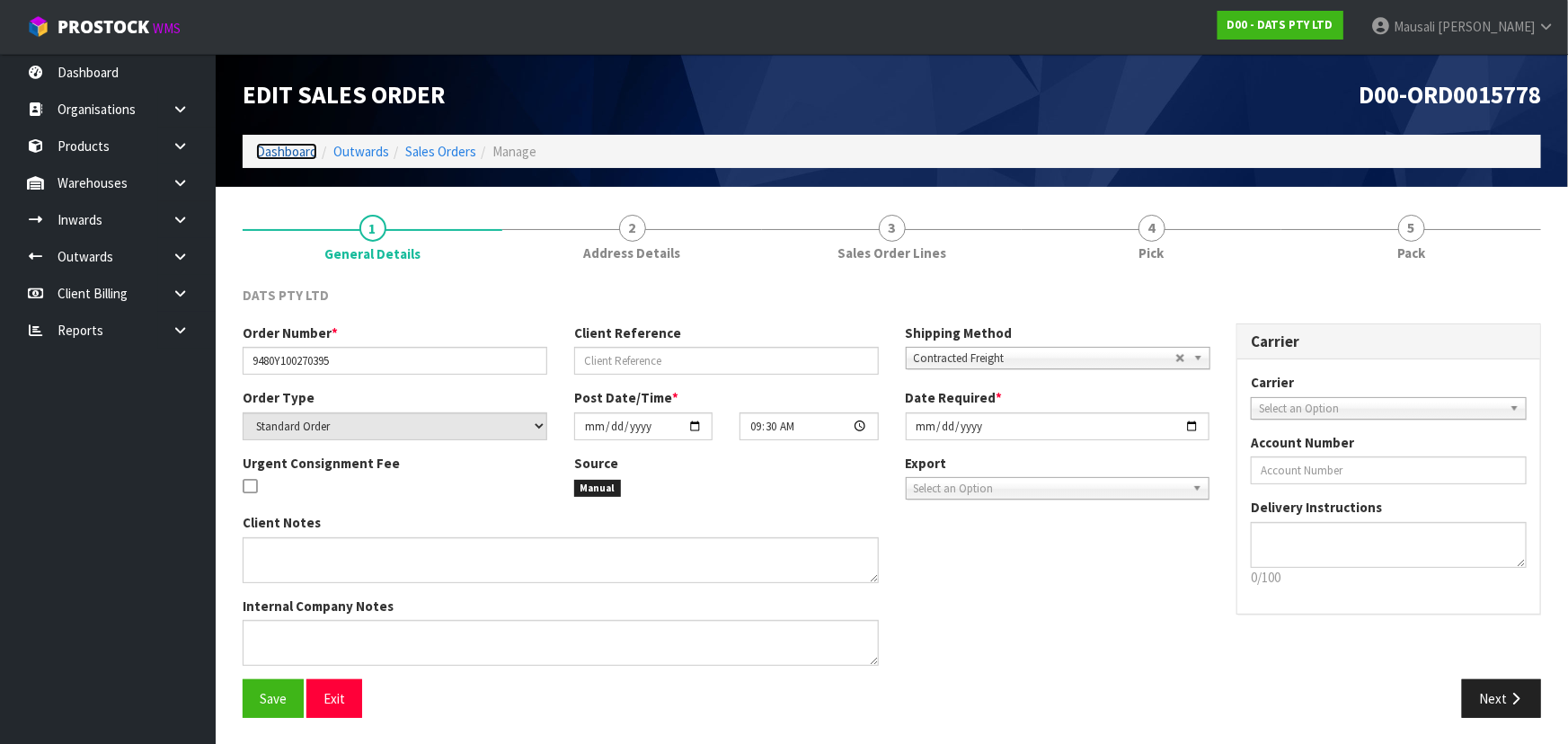
click at [276, 155] on link "Dashboard" at bounding box center [286, 151] width 61 height 17
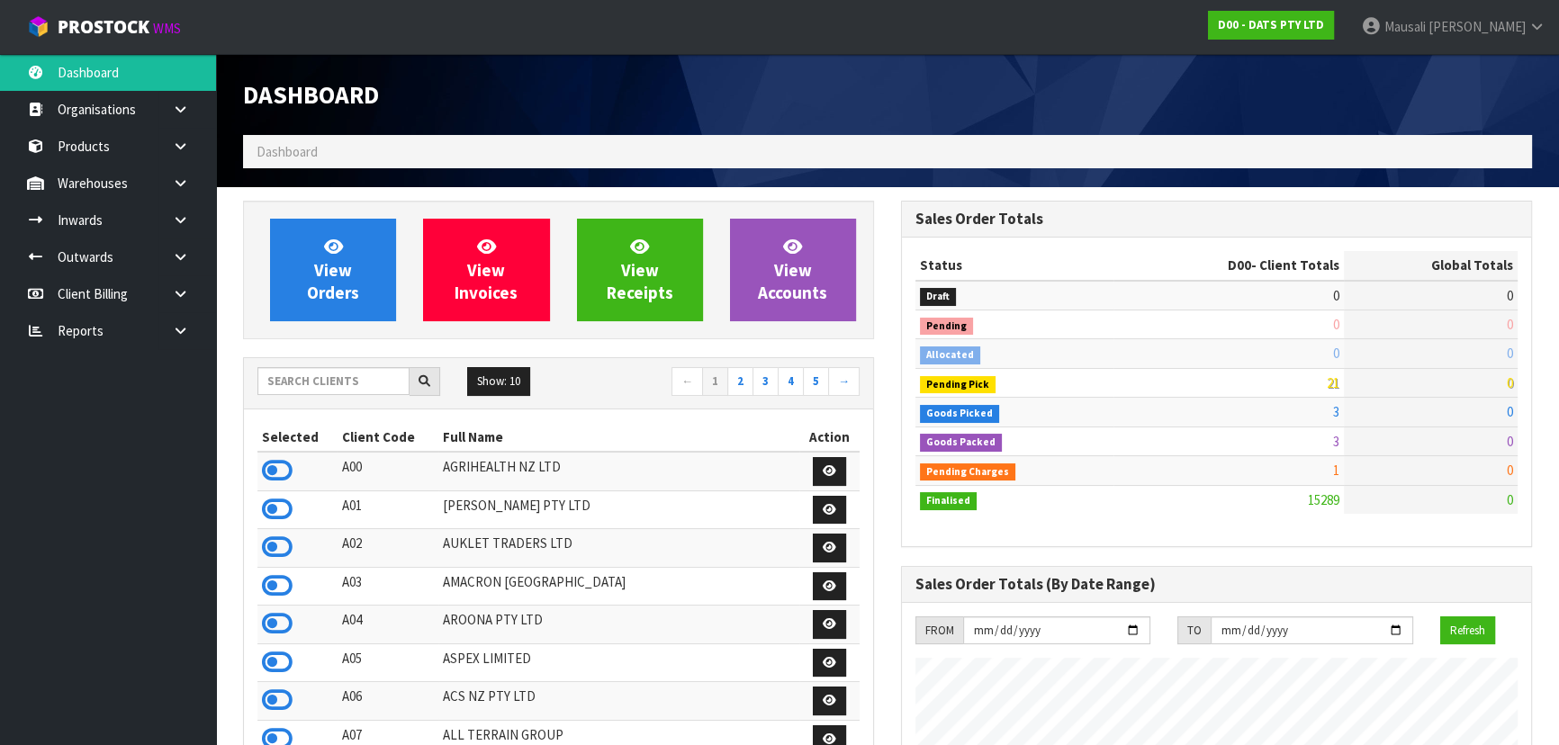
scroll to position [1400, 657]
click at [305, 399] on div "Show: 10 5 10 25 50 ← 1 2 3 4 5 →" at bounding box center [558, 383] width 629 height 50
click at [310, 372] on input "text" at bounding box center [333, 381] width 152 height 28
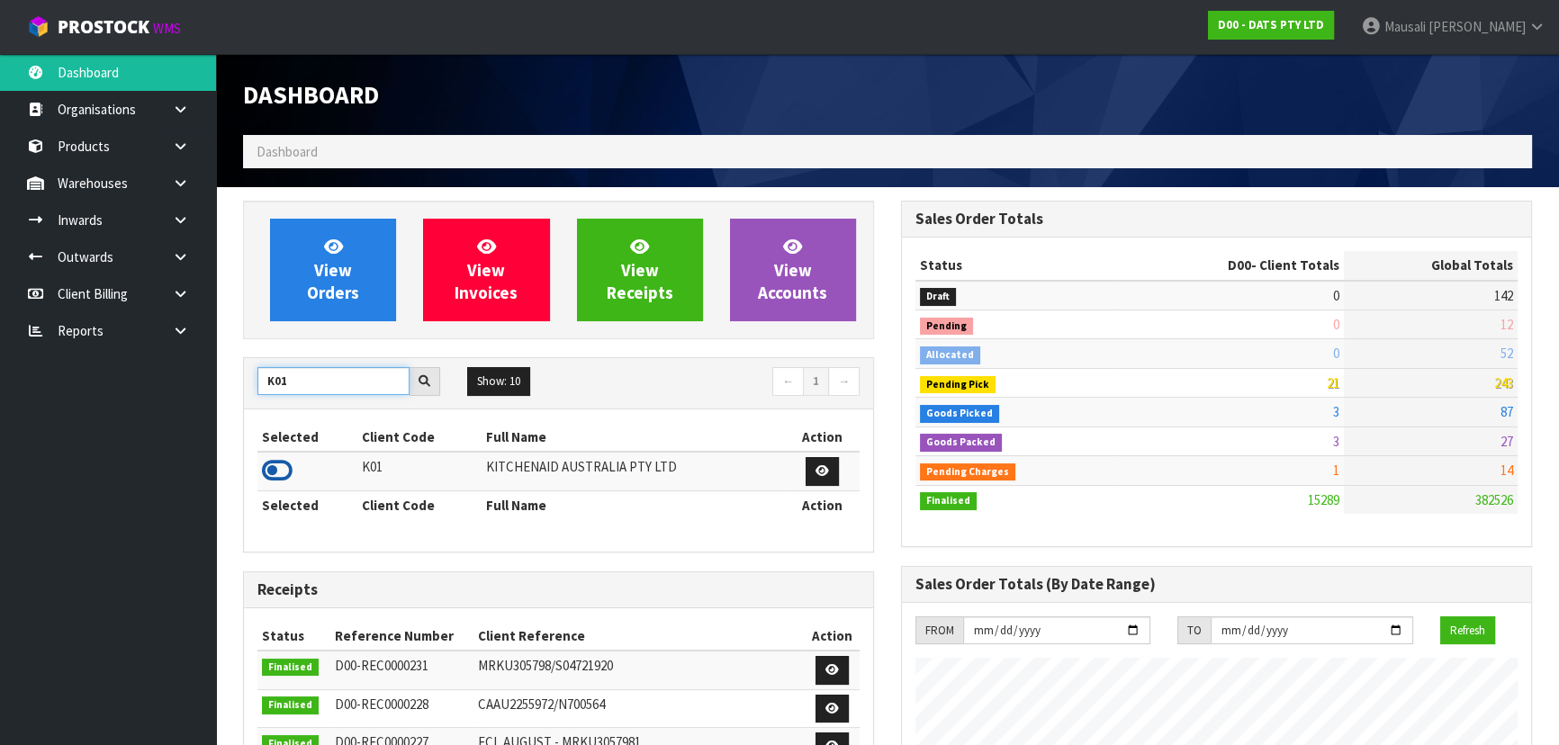
type input "K01"
click at [284, 469] on icon at bounding box center [277, 470] width 31 height 27
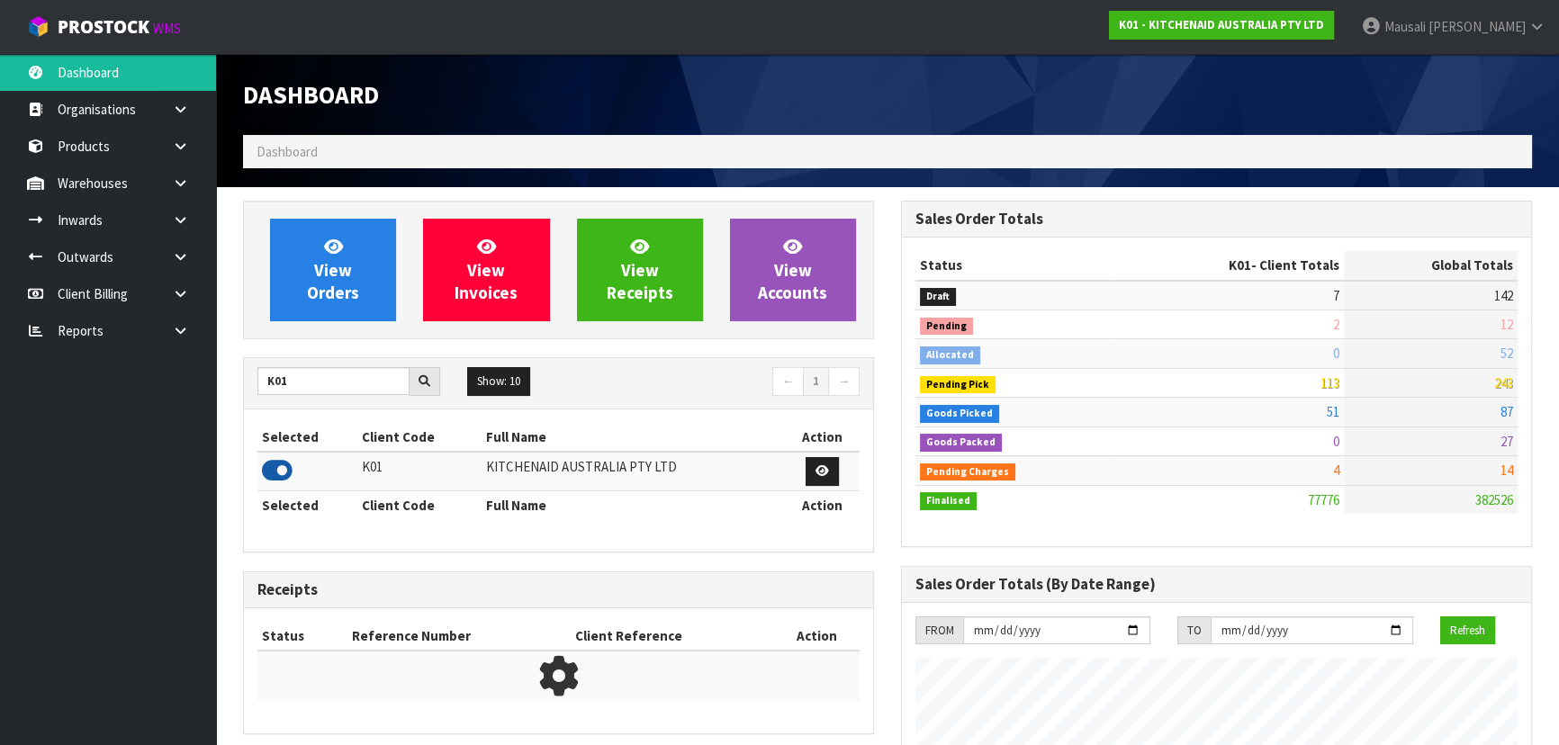
scroll to position [1361, 657]
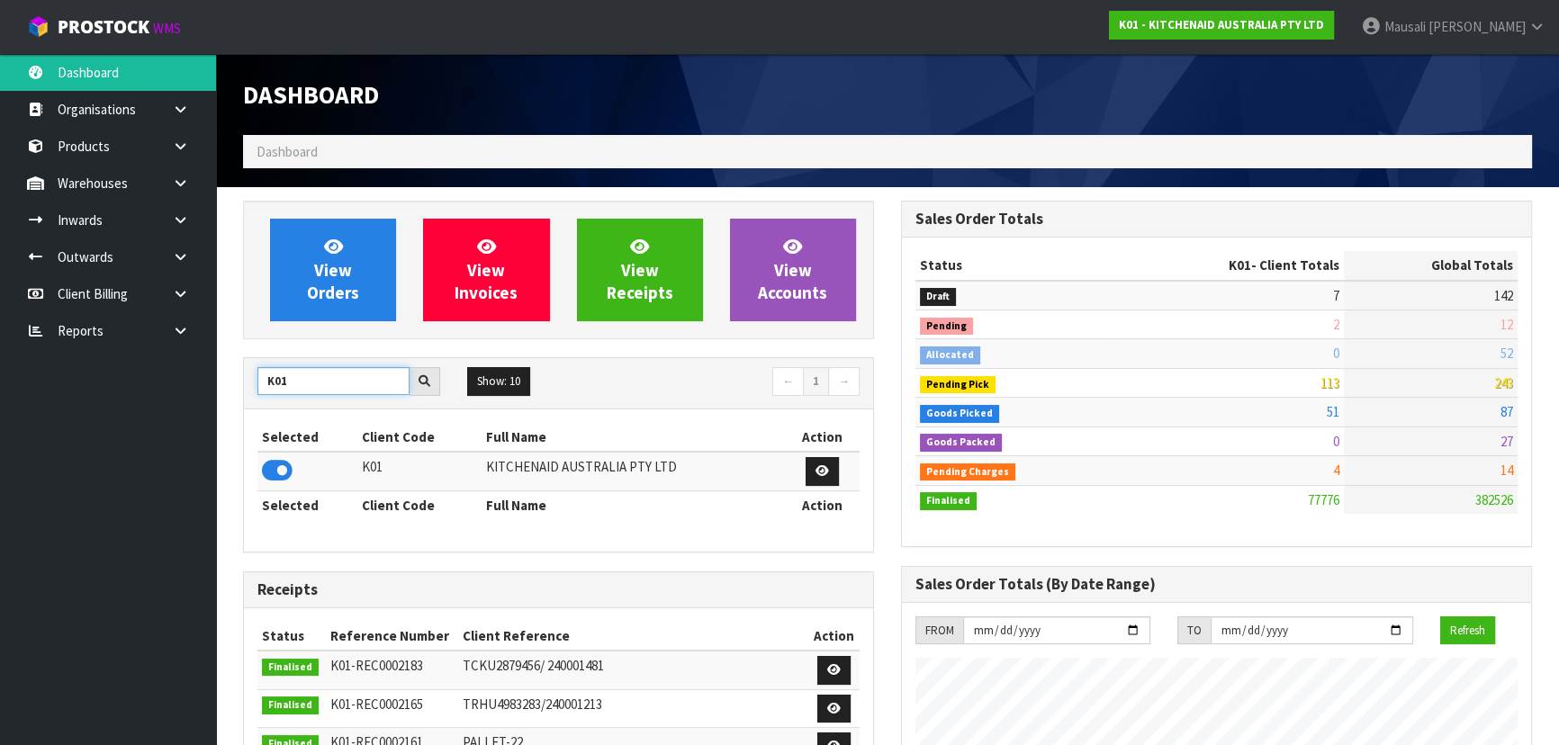
drag, startPoint x: 304, startPoint y: 378, endPoint x: 225, endPoint y: 388, distance: 79.8
